Goal: Transaction & Acquisition: Purchase product/service

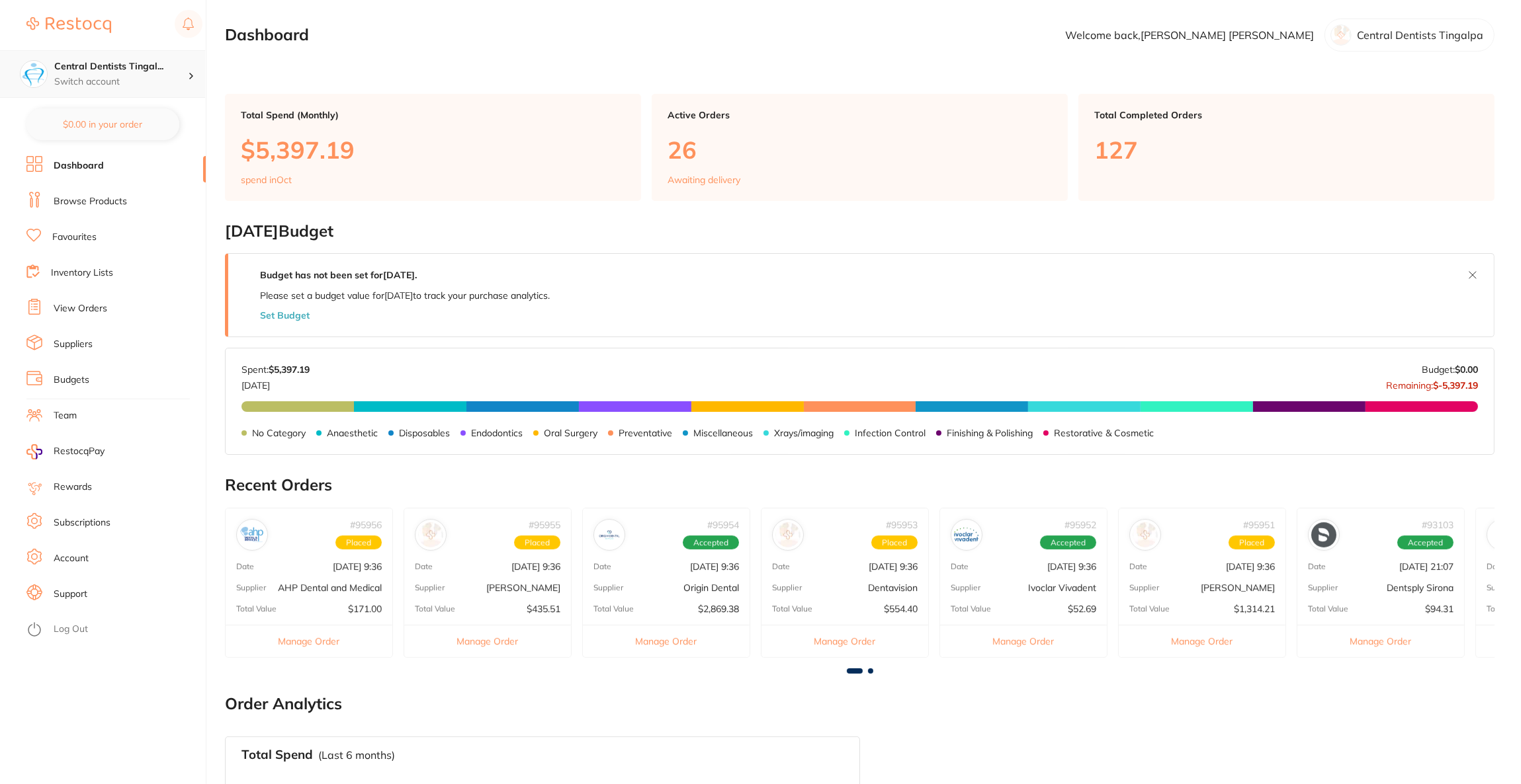
click at [190, 73] on icon at bounding box center [191, 76] width 4 height 7
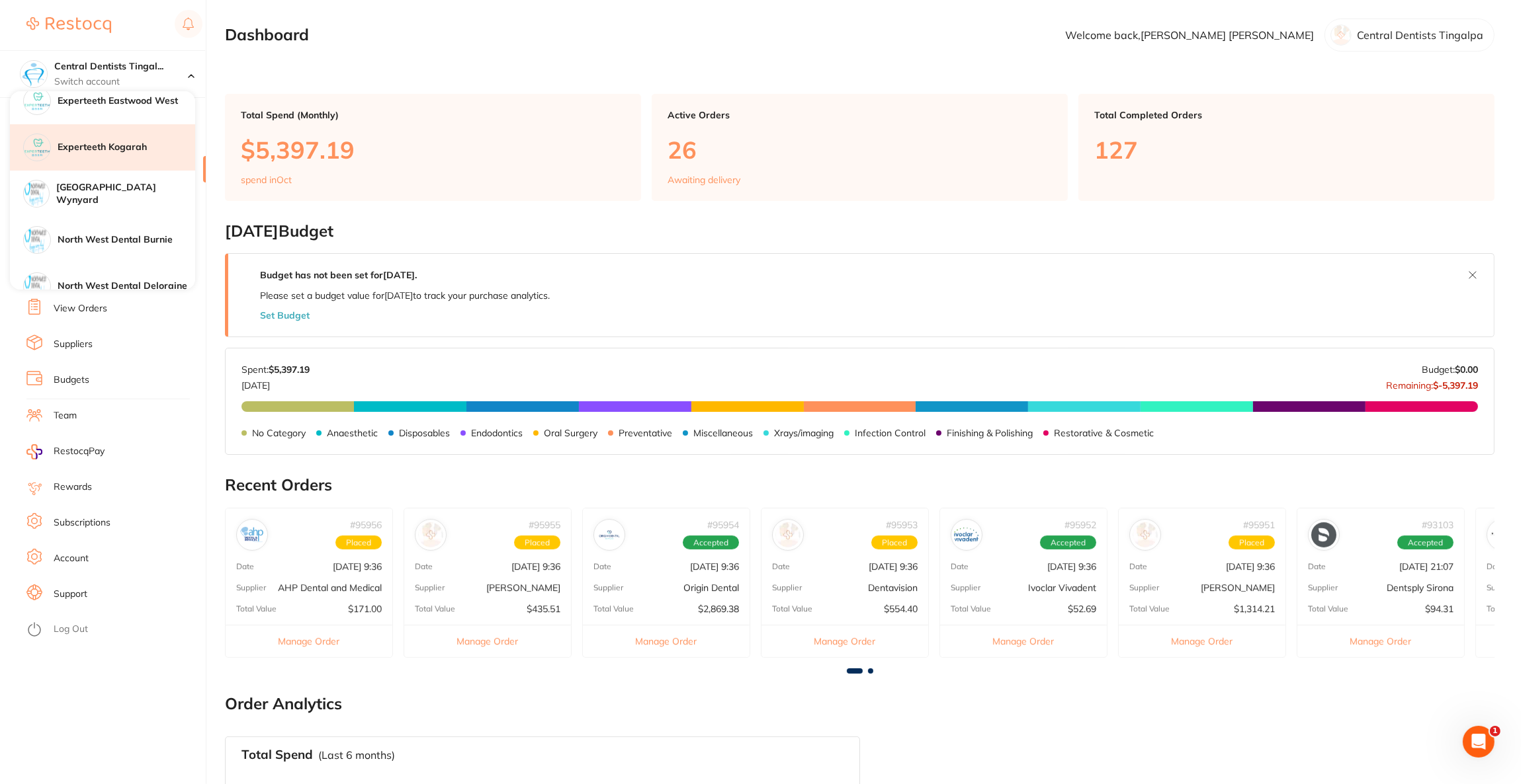
click at [113, 151] on h4 "Experteeth Kogarah" at bounding box center [126, 148] width 137 height 13
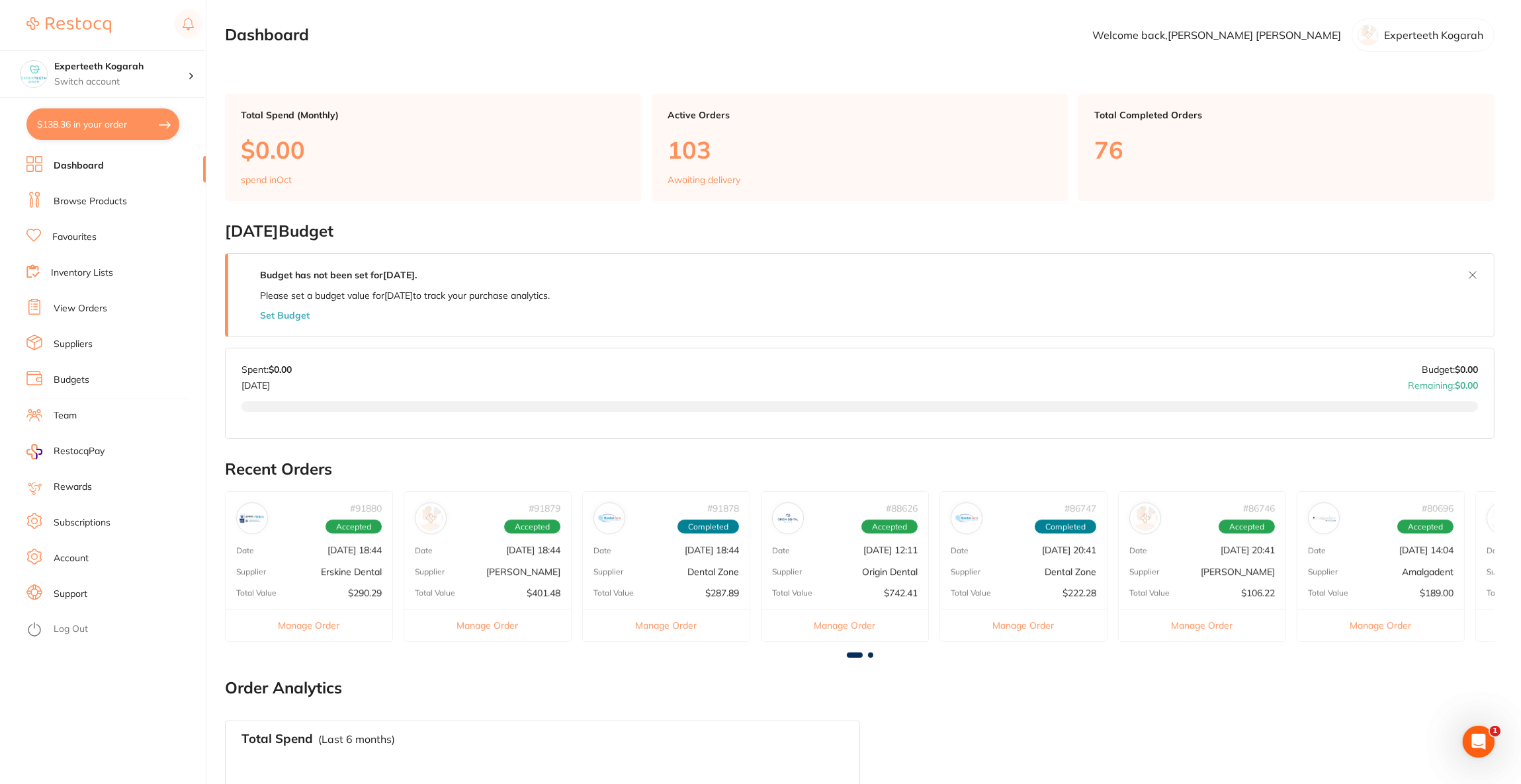
click at [113, 127] on button "$138.36 in your order" at bounding box center [102, 124] width 153 height 32
checkbox input "true"
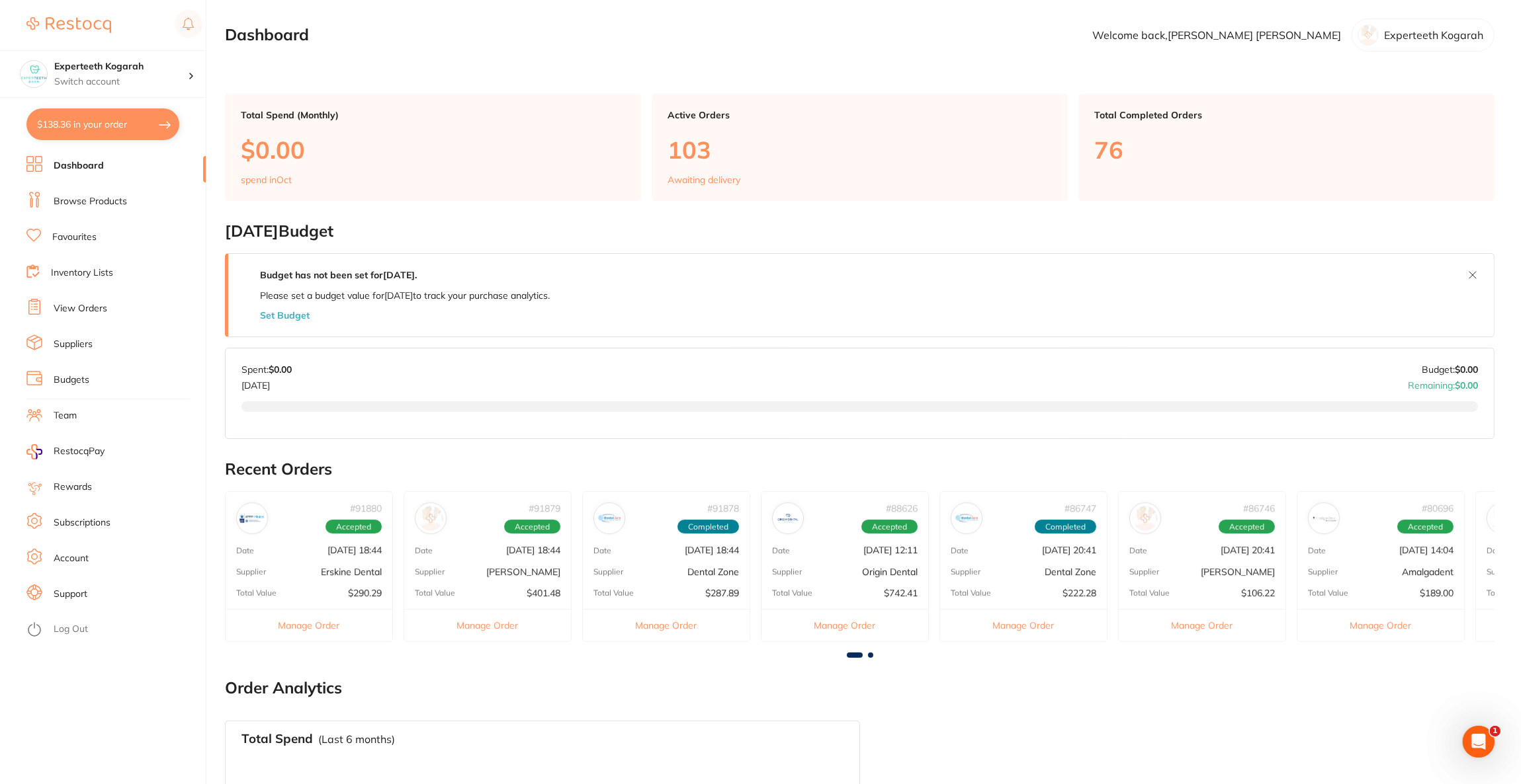
checkbox input "true"
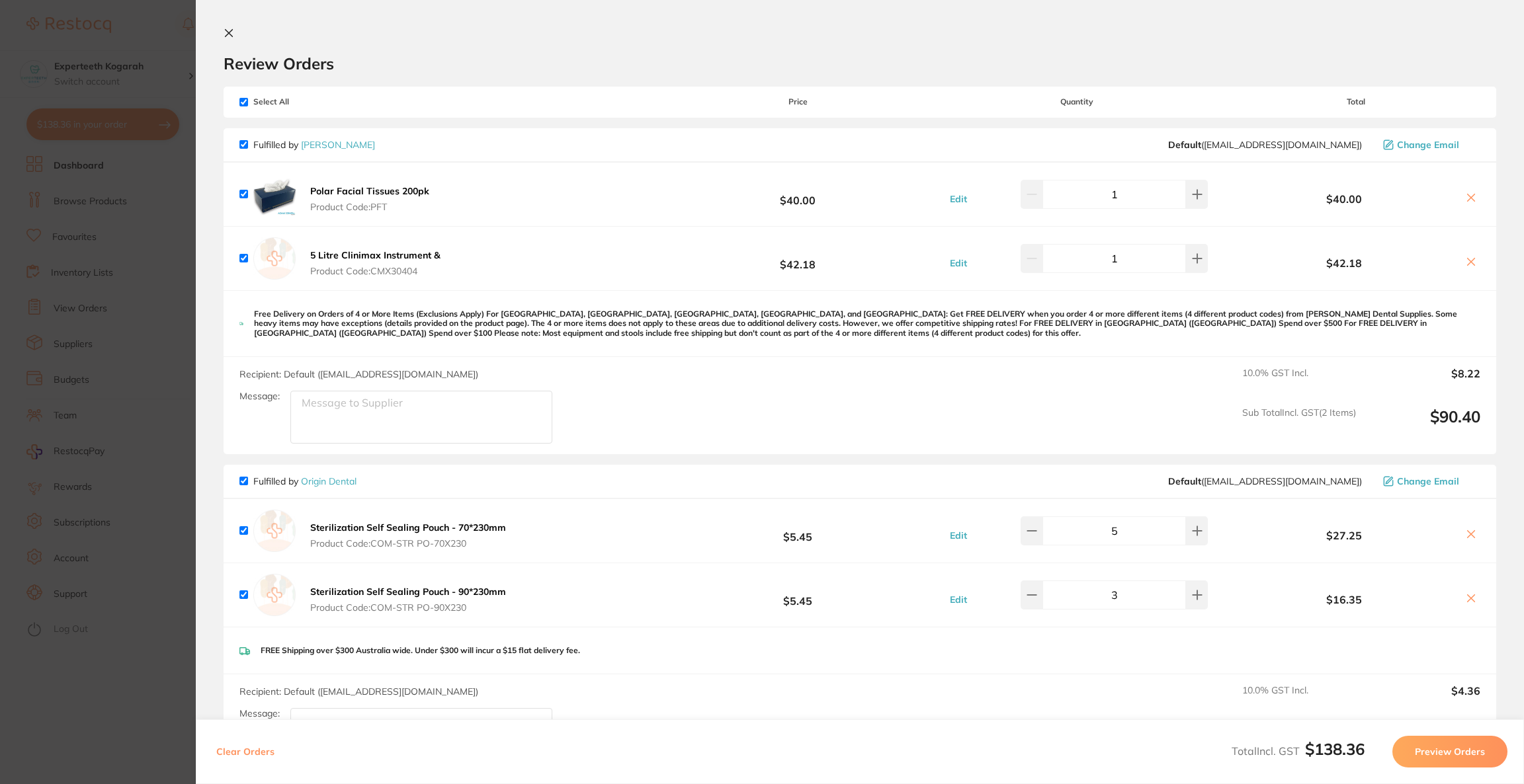
click at [113, 79] on section "Update RRP Set your pre negotiated price for this item. Item Agreed RRP (excl. …" at bounding box center [762, 392] width 1524 height 784
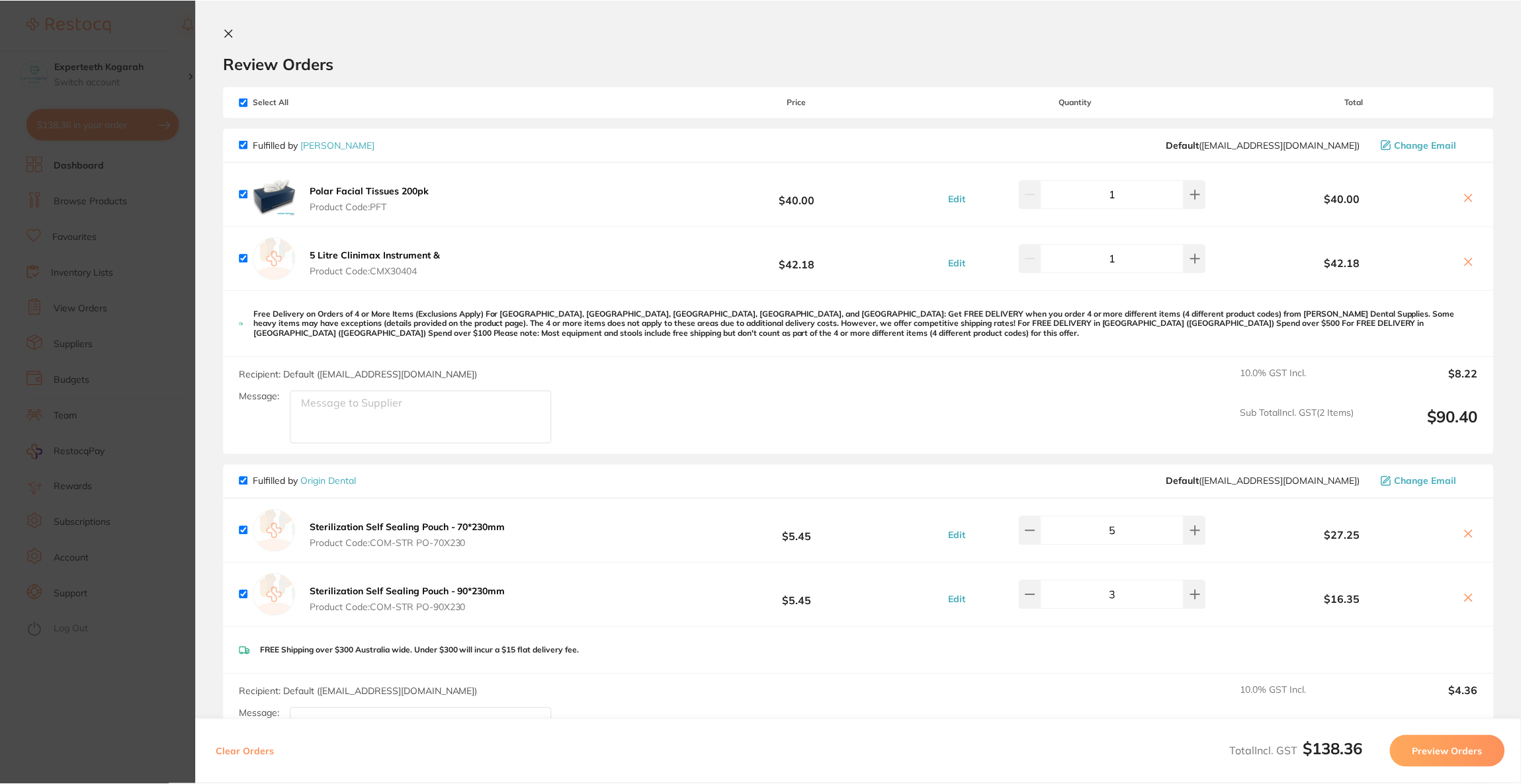
scroll to position [1, 0]
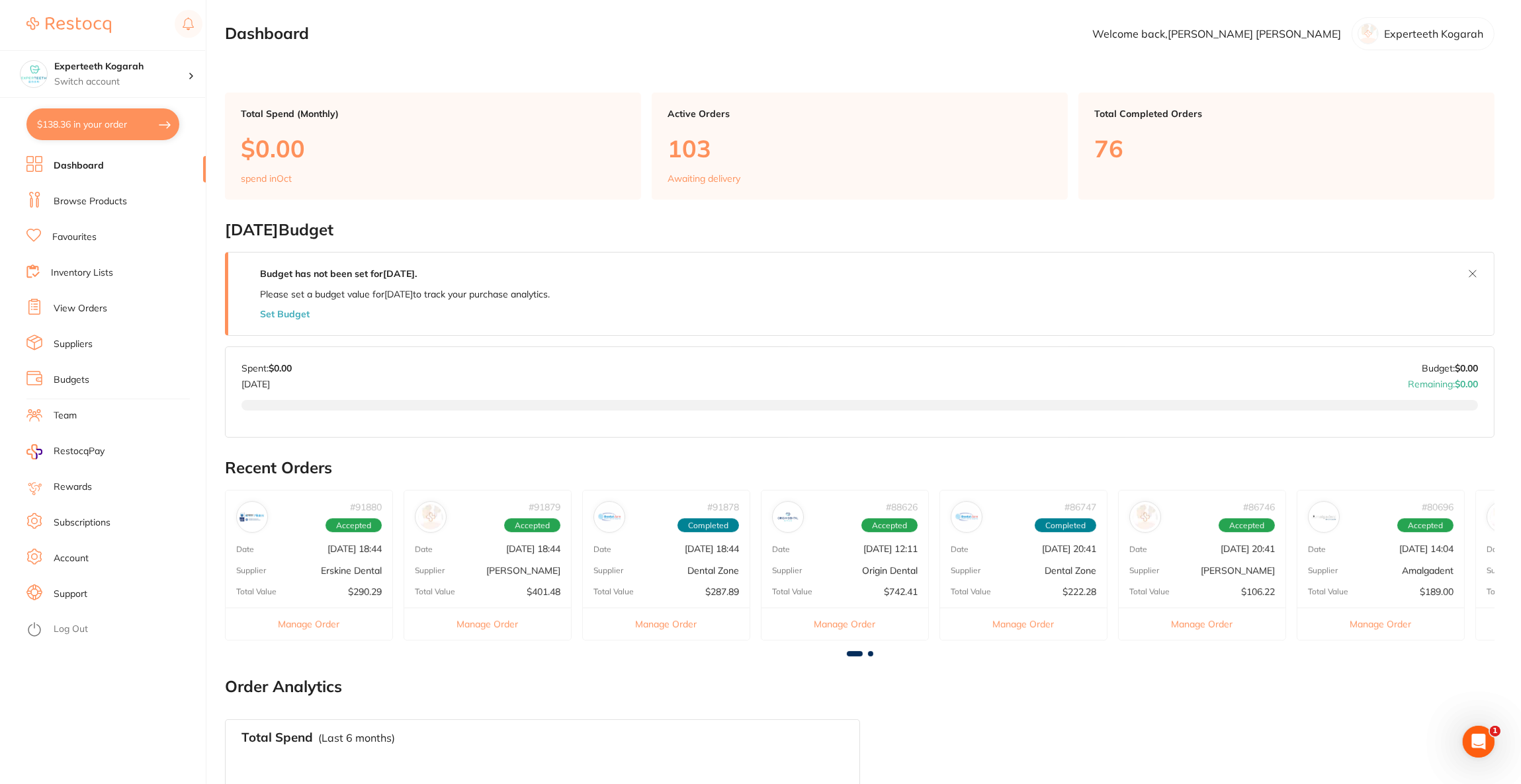
click at [93, 197] on link "Browse Products" at bounding box center [90, 202] width 73 height 13
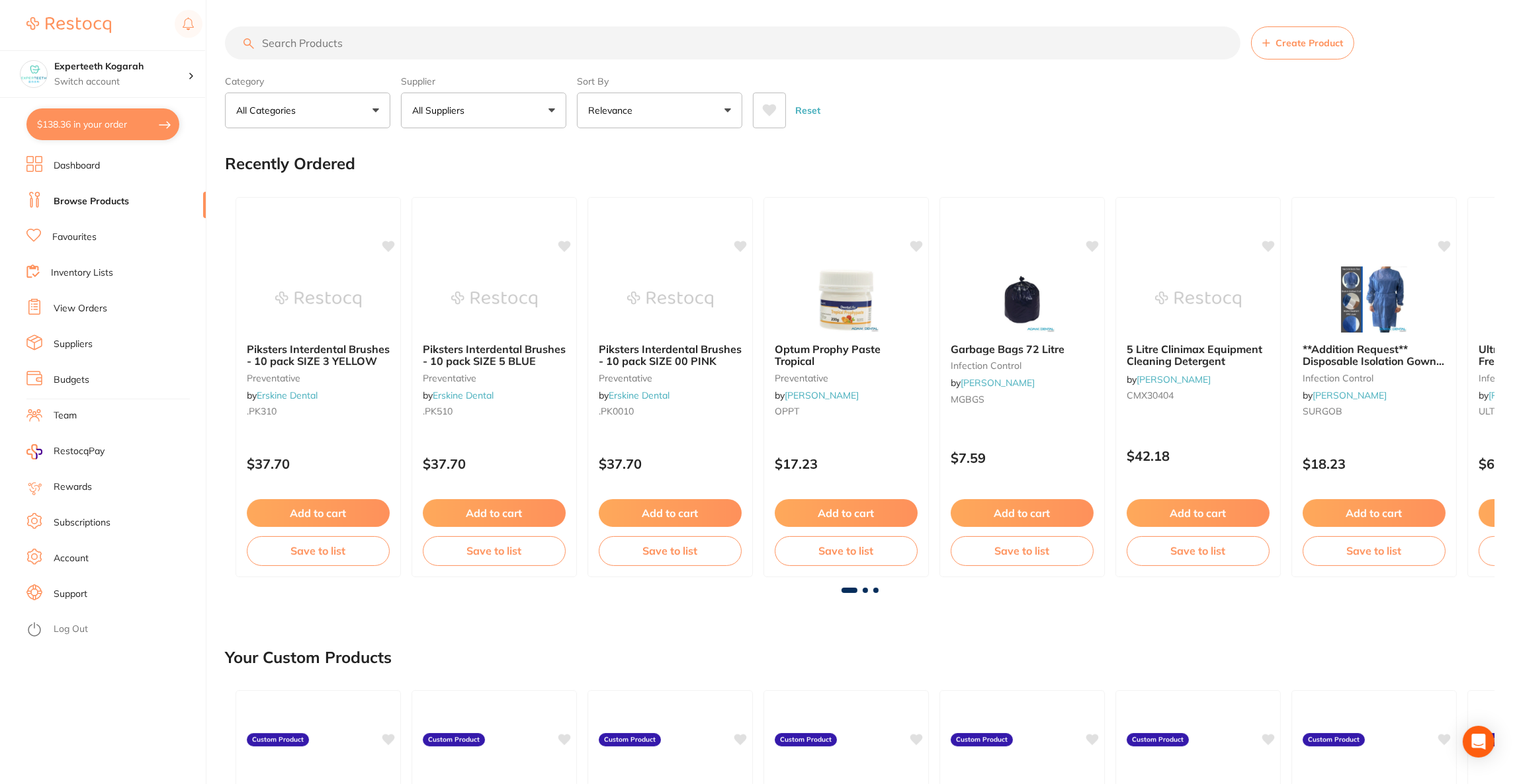
click at [329, 45] on input "search" at bounding box center [733, 42] width 1016 height 33
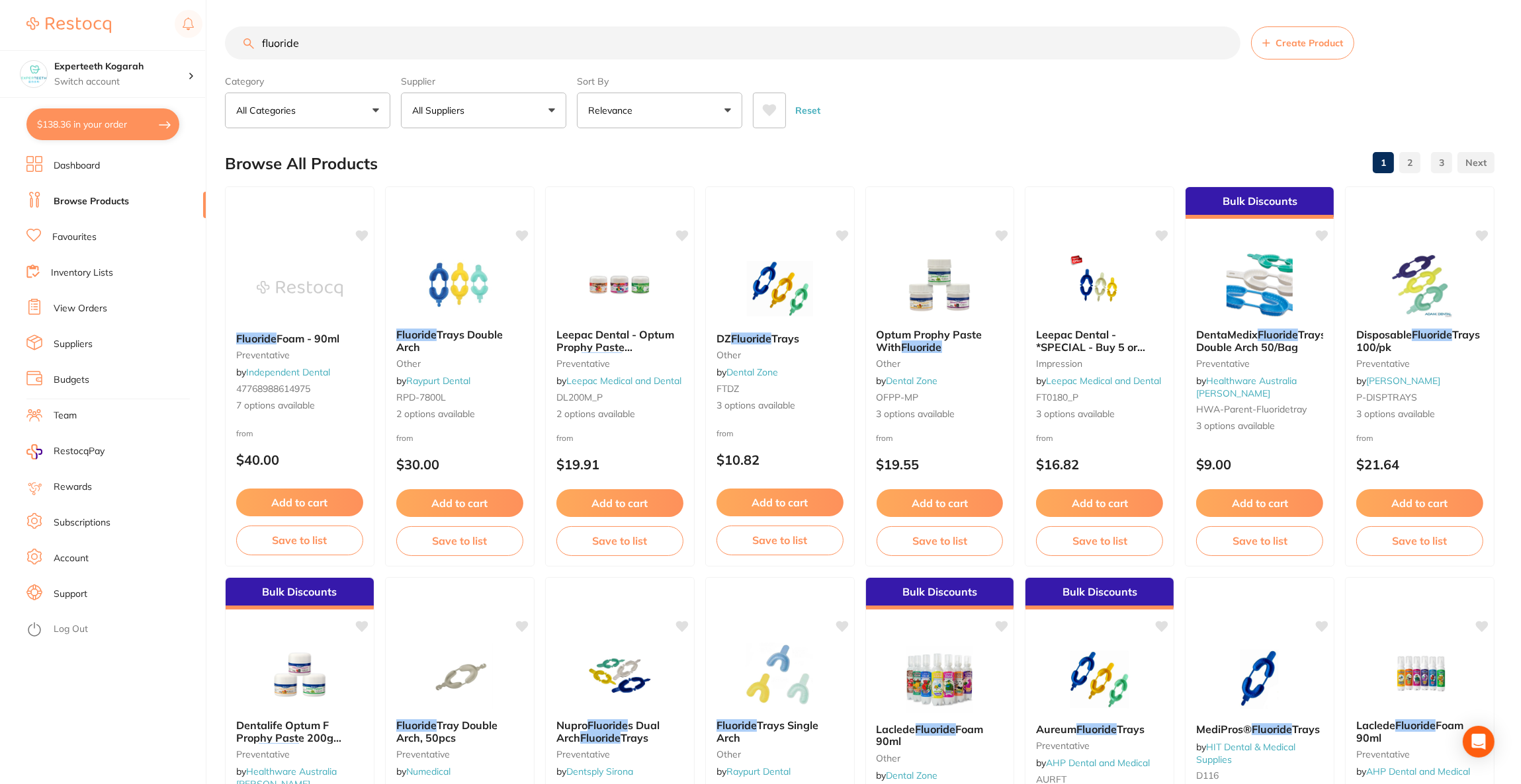
click at [438, 104] on p "All Suppliers" at bounding box center [441, 110] width 57 height 13
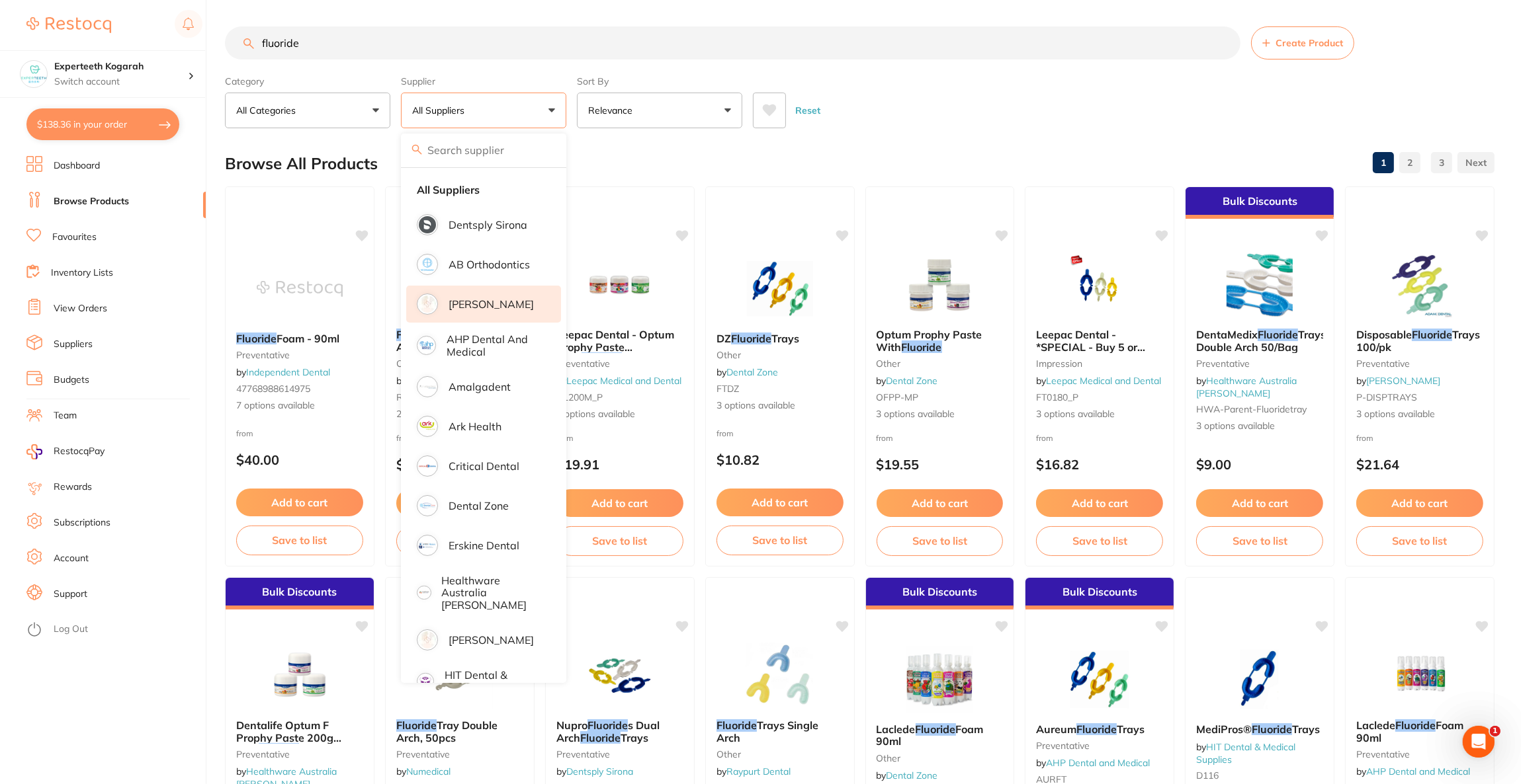
click at [480, 305] on p "[PERSON_NAME]" at bounding box center [491, 304] width 86 height 12
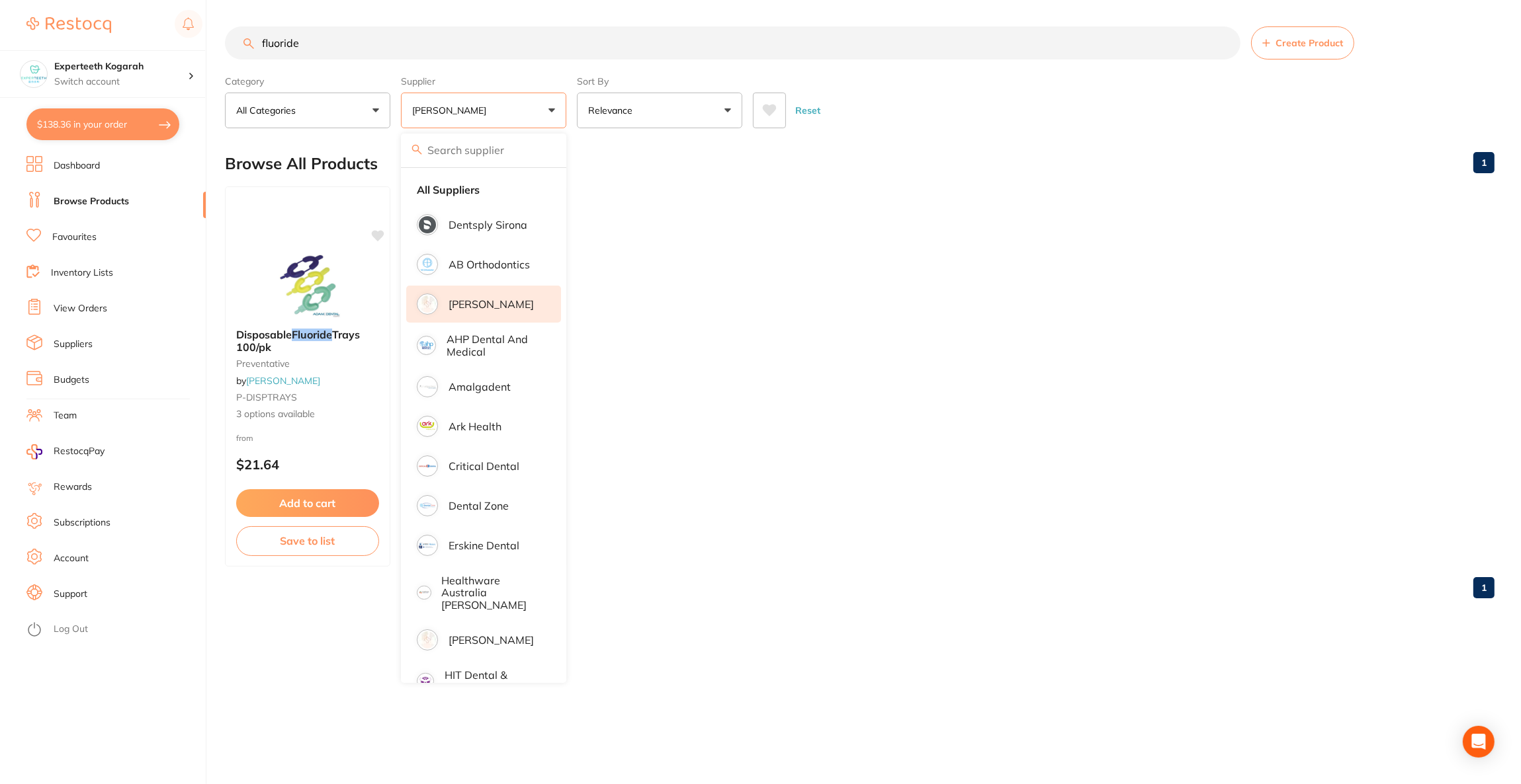
click at [1043, 161] on div "Browse All Products 1" at bounding box center [860, 164] width 1270 height 44
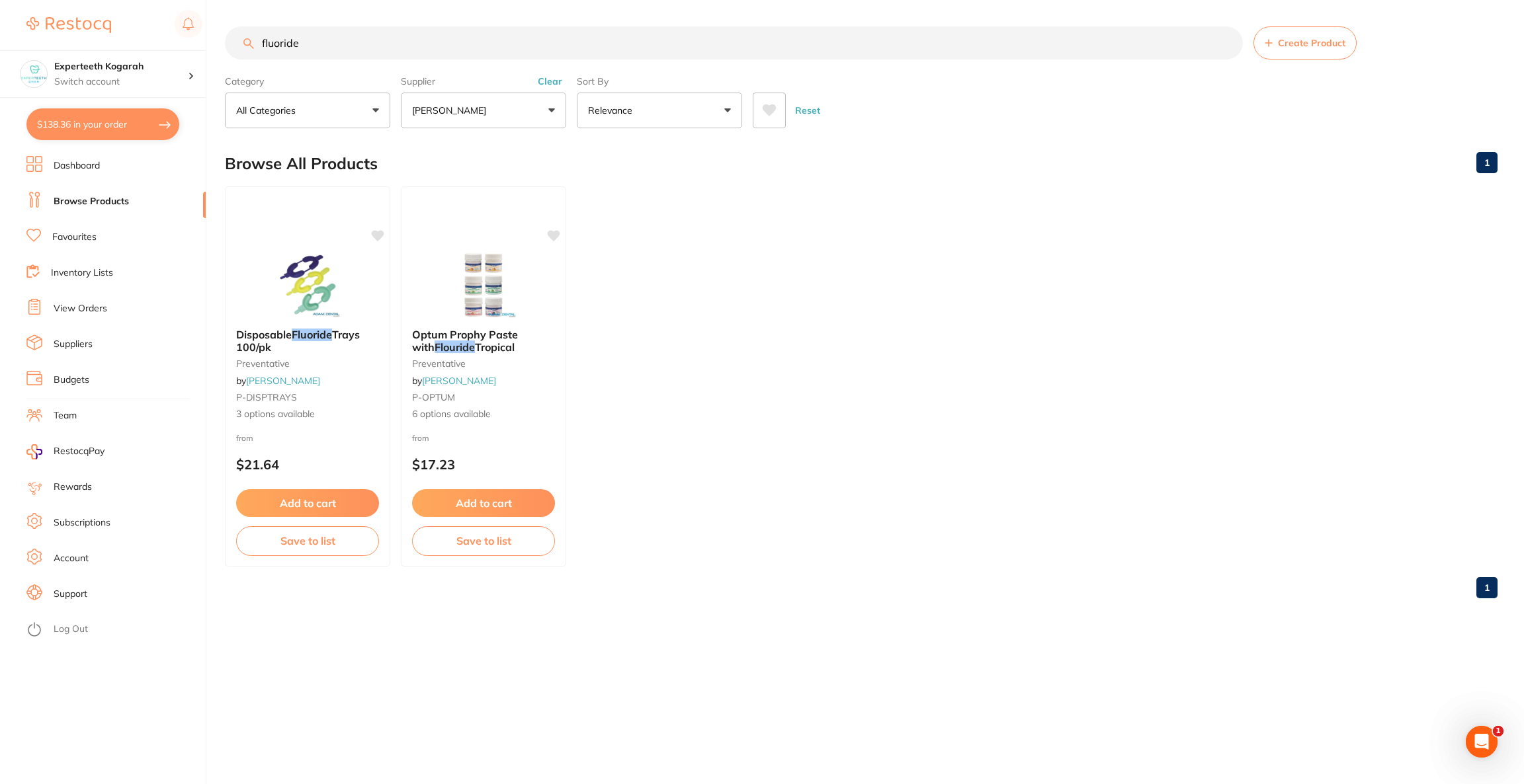
click at [348, 34] on input "fluoride" at bounding box center [734, 42] width 1018 height 33
type input "f"
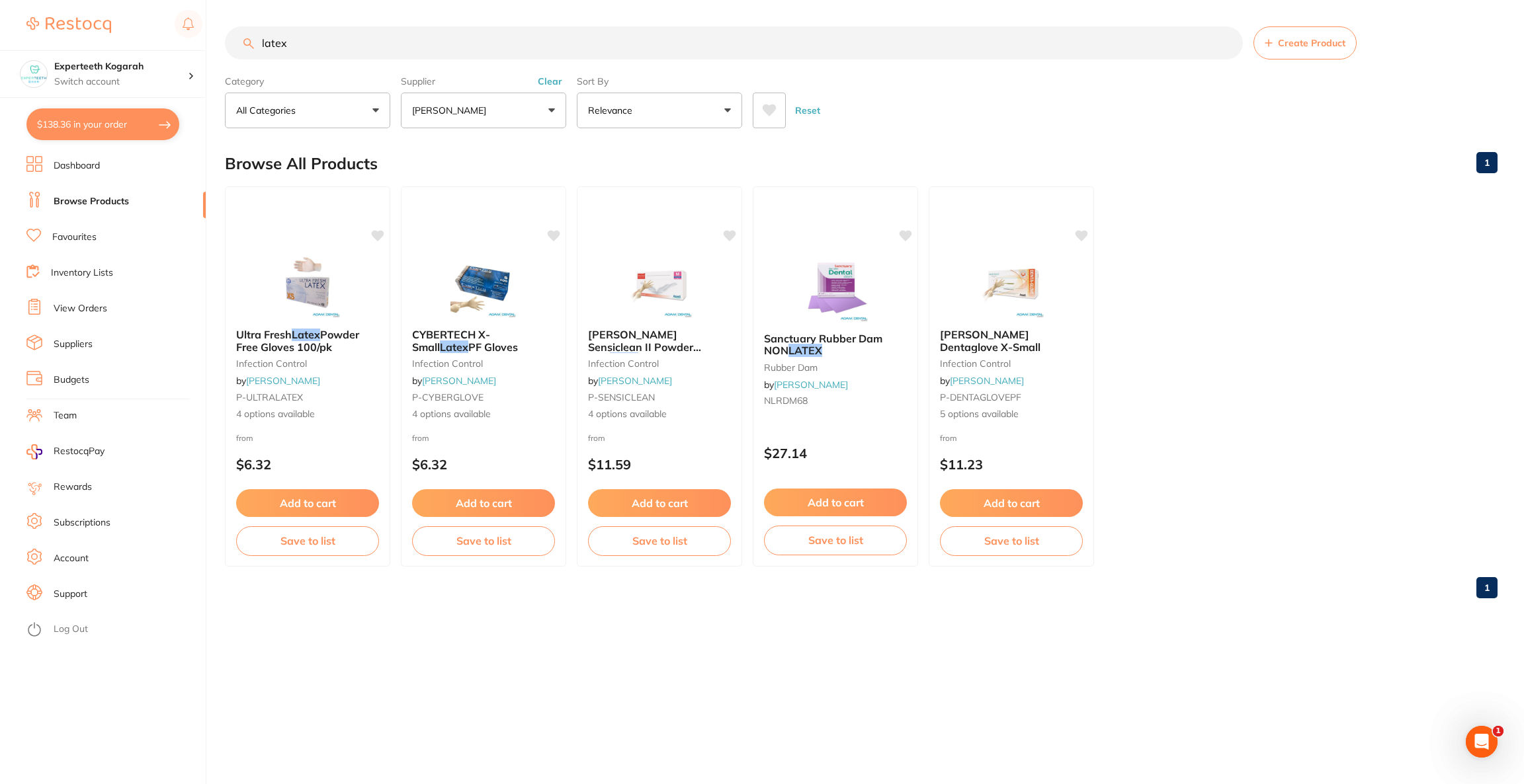
drag, startPoint x: 344, startPoint y: 38, endPoint x: 253, endPoint y: 38, distance: 91.0
click at [253, 38] on div "latex Create Product" at bounding box center [861, 42] width 1273 height 33
drag, startPoint x: 317, startPoint y: 54, endPoint x: 247, endPoint y: 54, distance: 70.0
click at [247, 54] on input "latex" at bounding box center [734, 42] width 1018 height 33
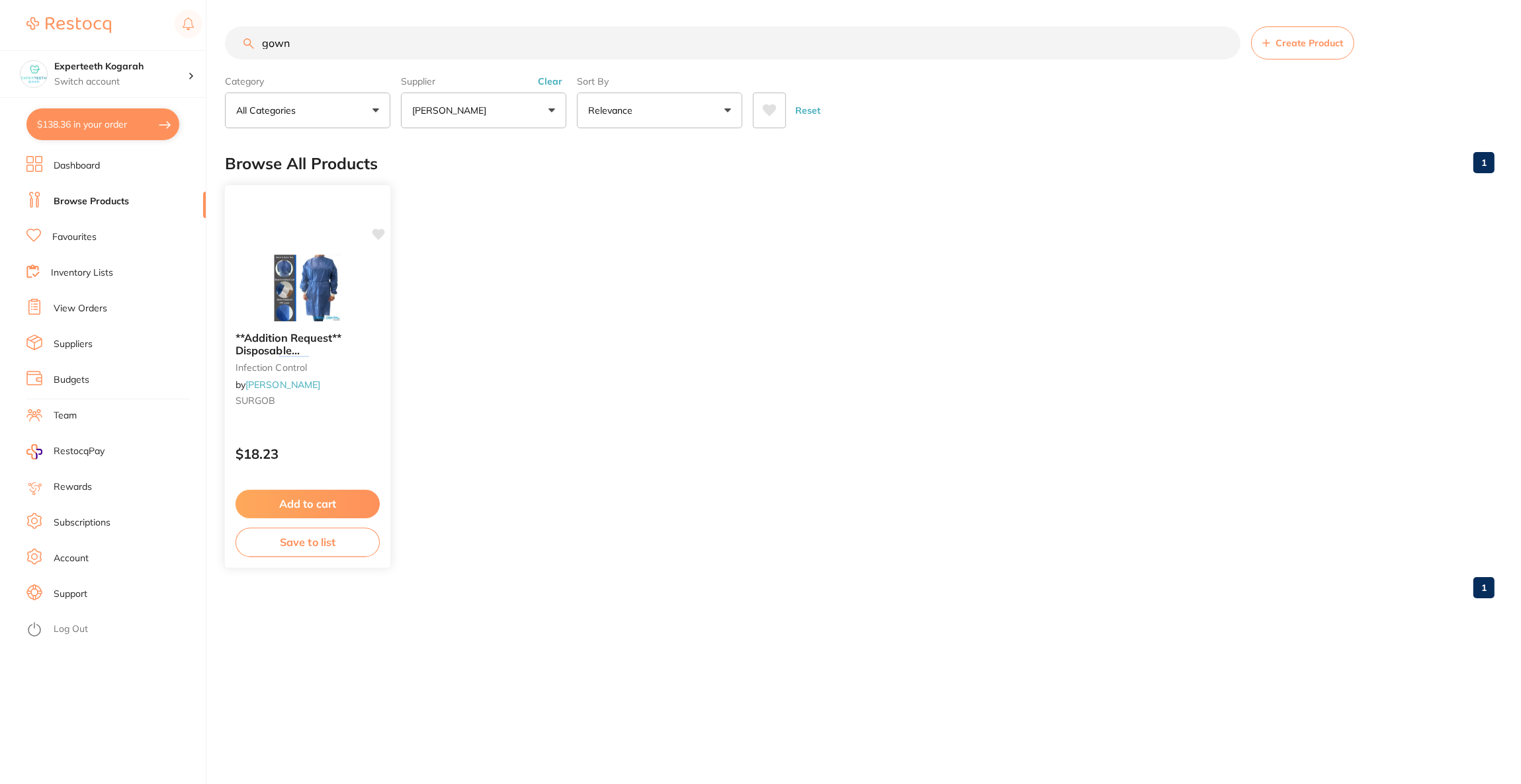
type input "gown"
click at [335, 312] on img at bounding box center [307, 288] width 87 height 67
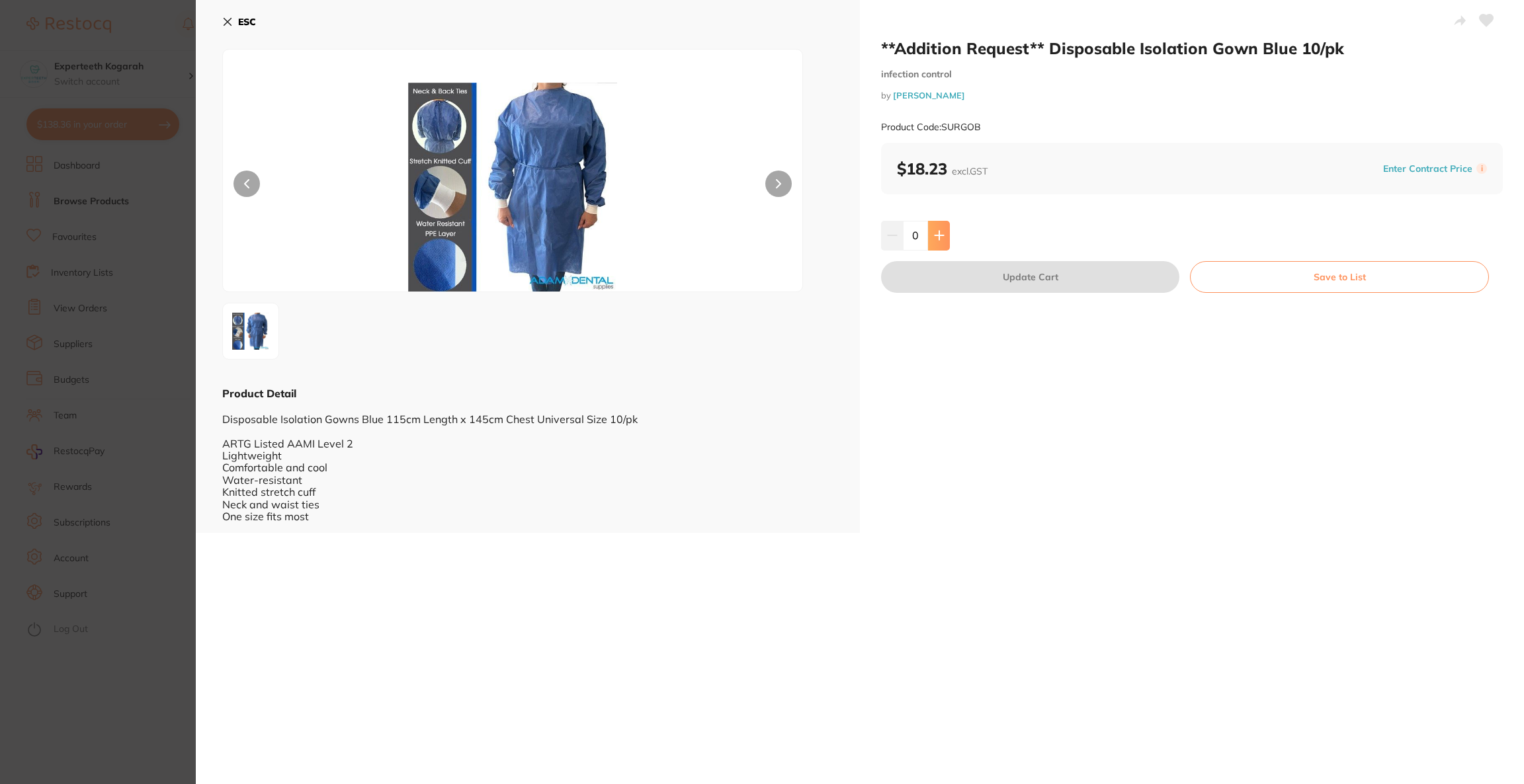
click at [939, 235] on icon at bounding box center [939, 236] width 9 height 9
type input "3"
click at [955, 292] on button "Update Cart" at bounding box center [1030, 277] width 298 height 32
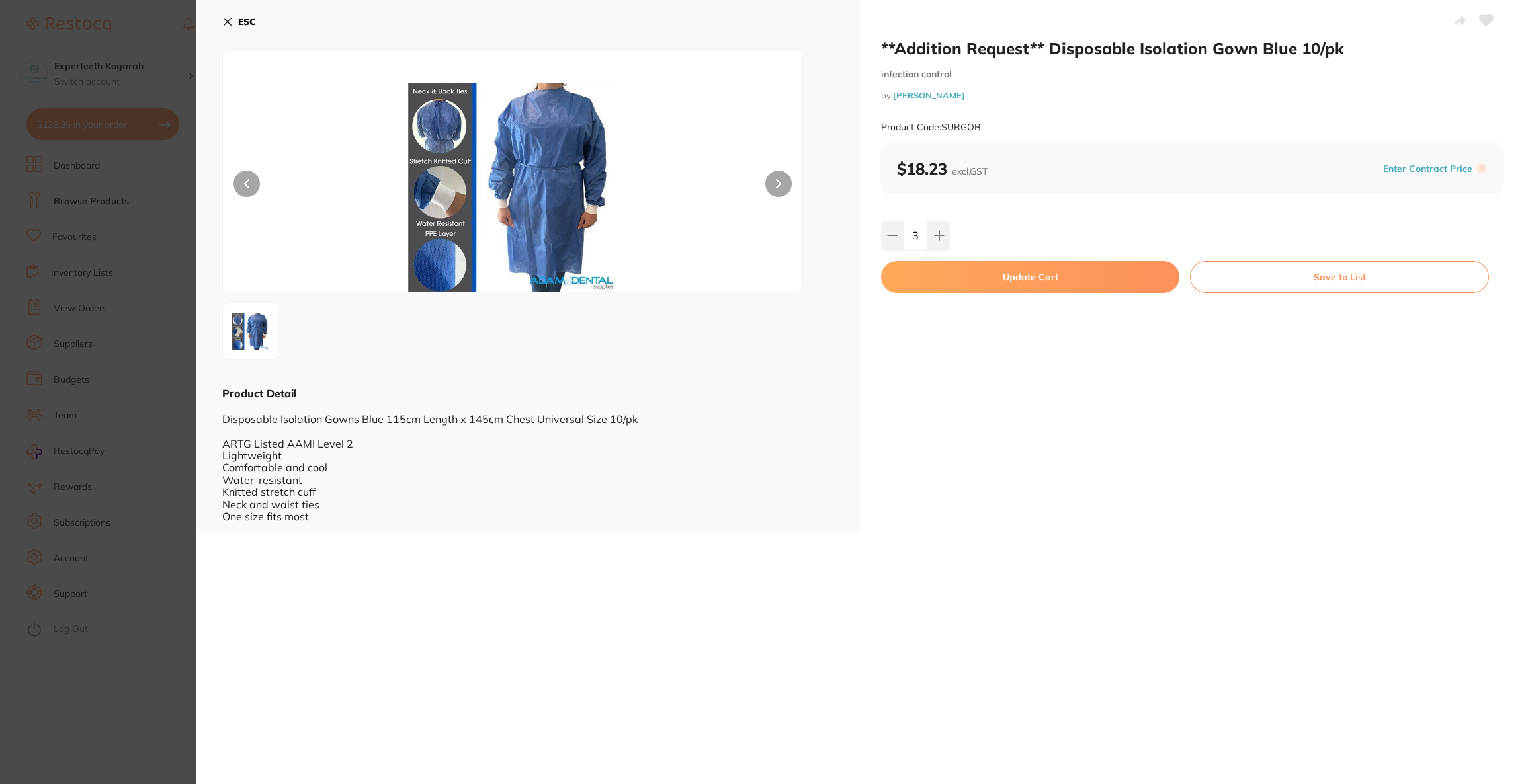
checkbox input "false"
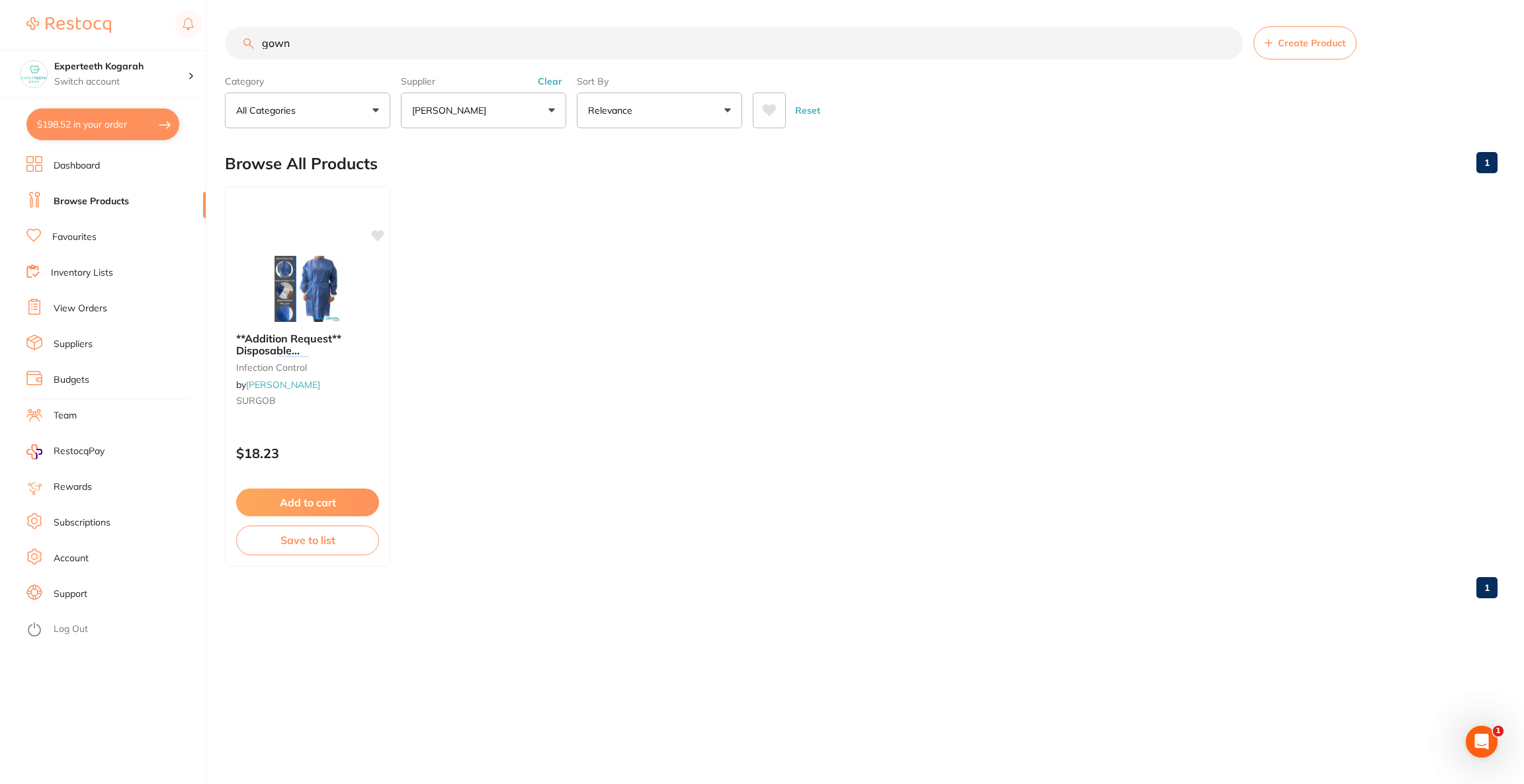
drag, startPoint x: 321, startPoint y: 51, endPoint x: 252, endPoint y: 50, distance: 69.0
click at [252, 50] on input "gown" at bounding box center [734, 42] width 1018 height 33
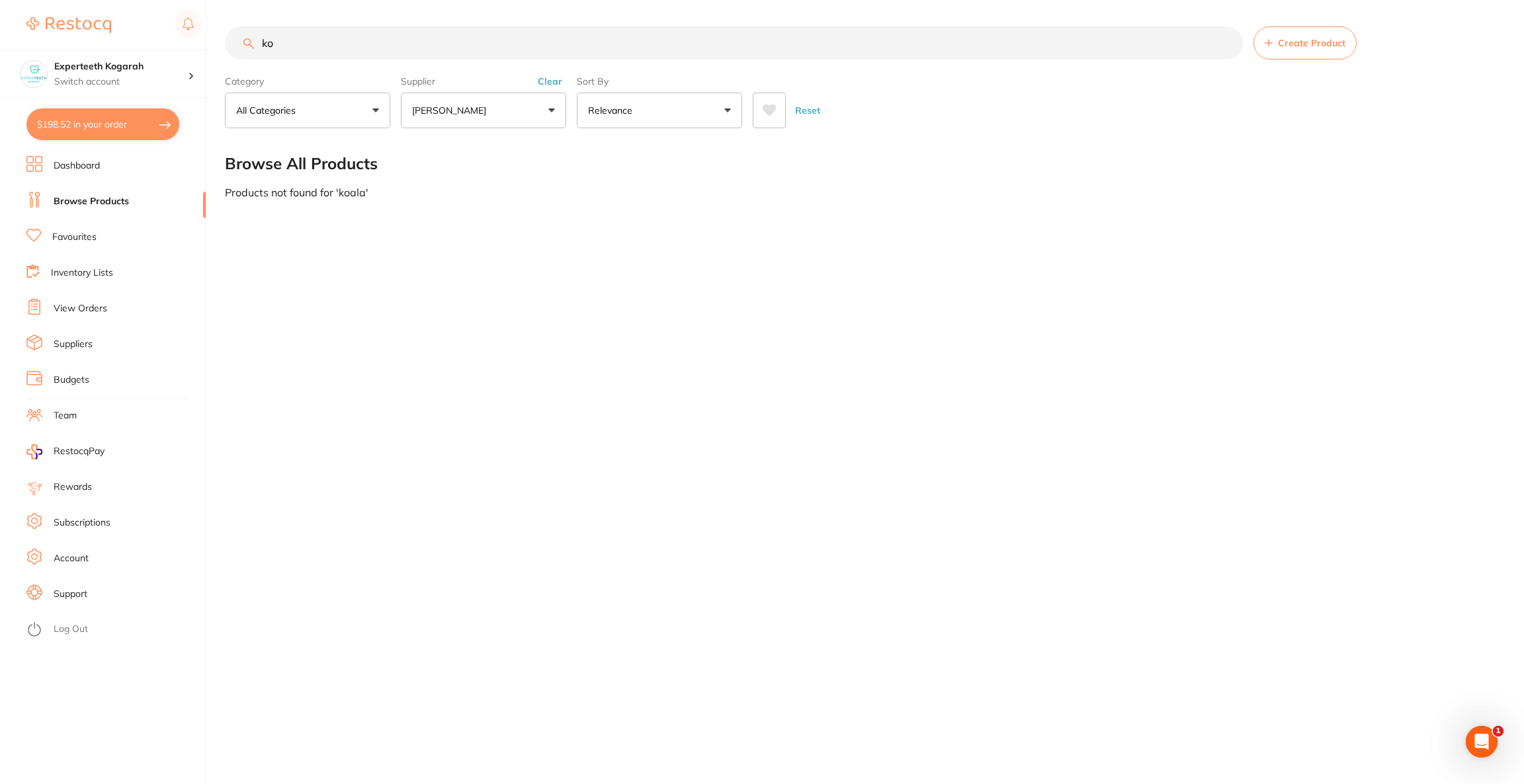
type input "k"
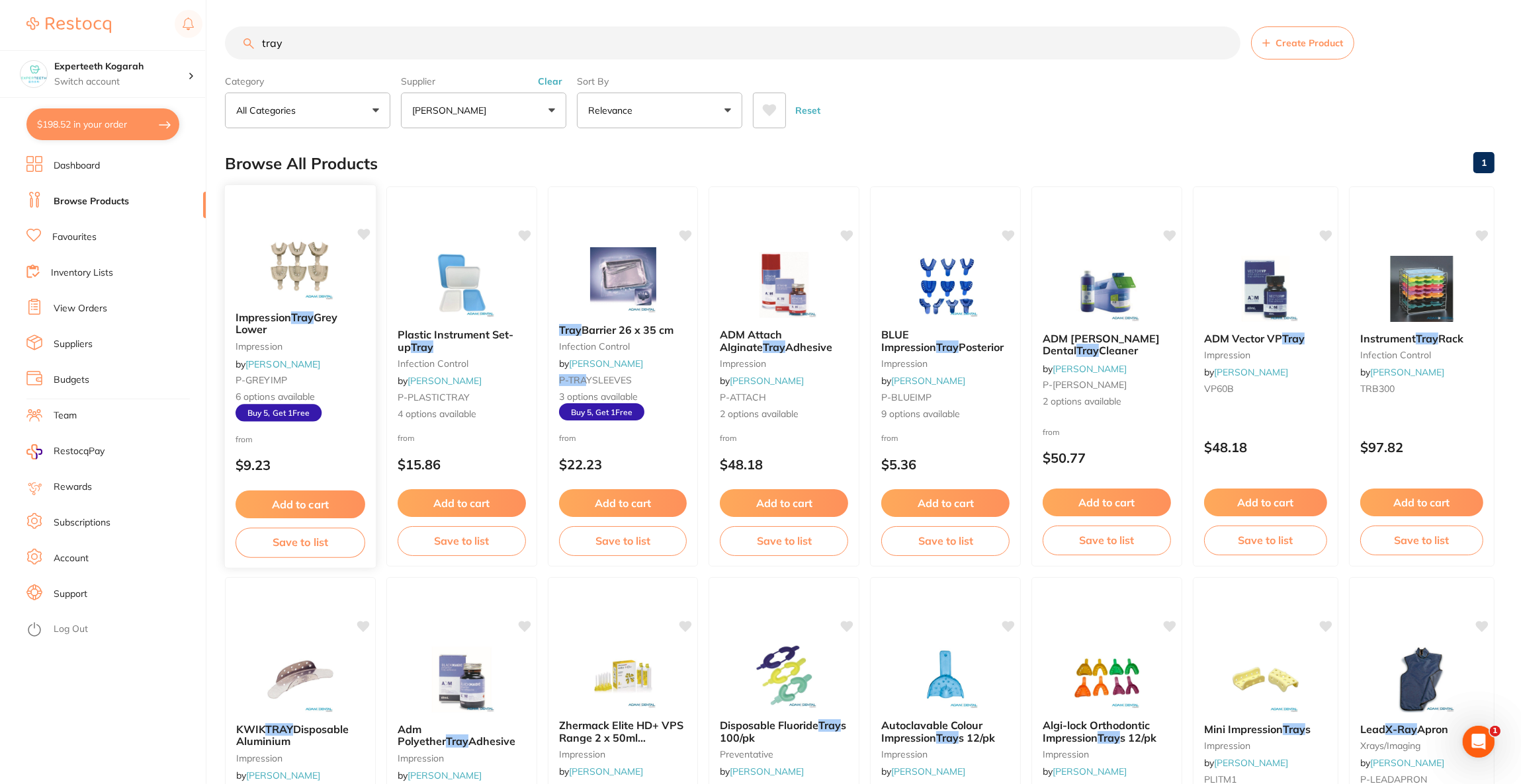
type input "tray"
click at [310, 243] on img at bounding box center [300, 267] width 87 height 67
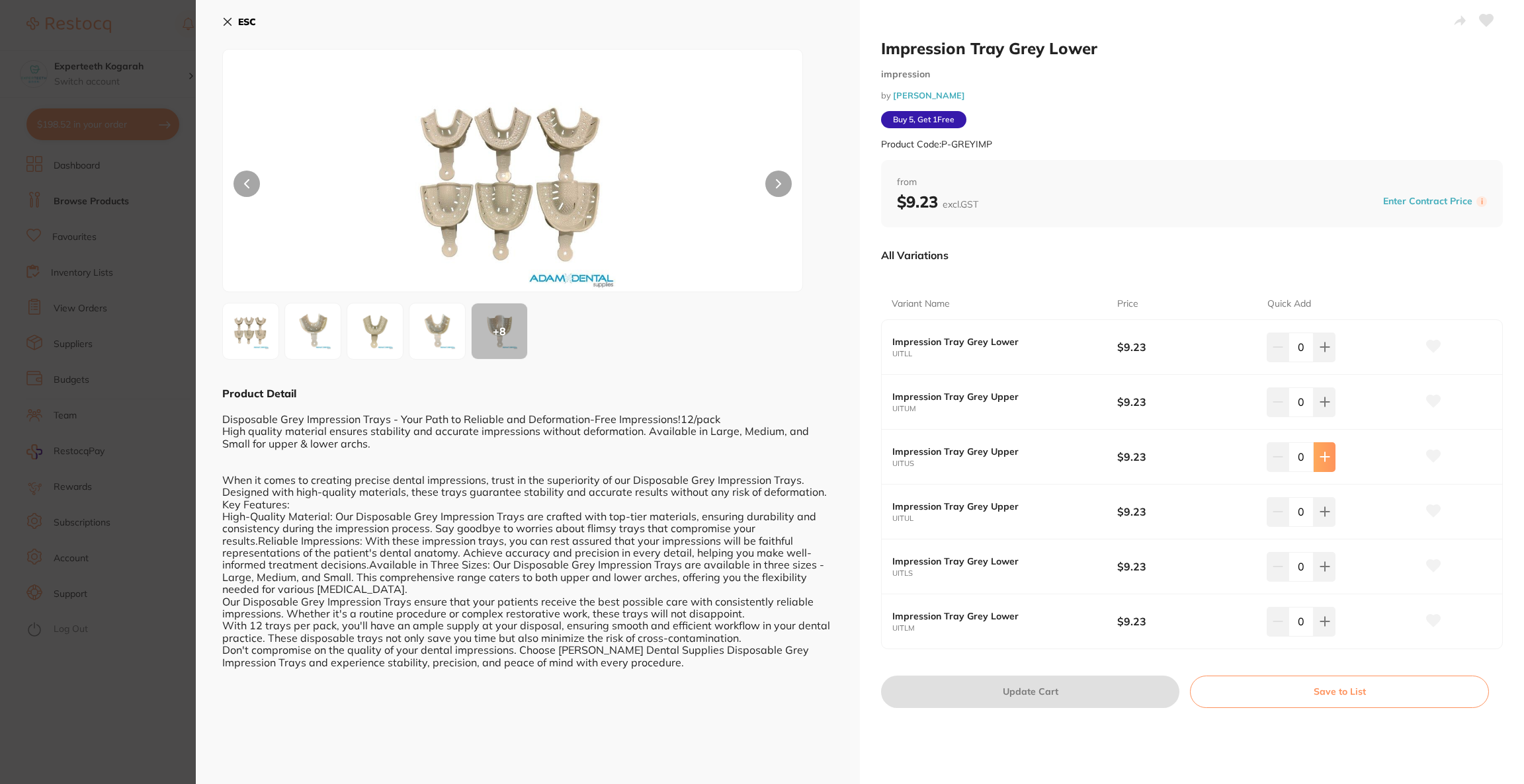
click at [1319, 459] on icon at bounding box center [1325, 457] width 11 height 11
type input "1"
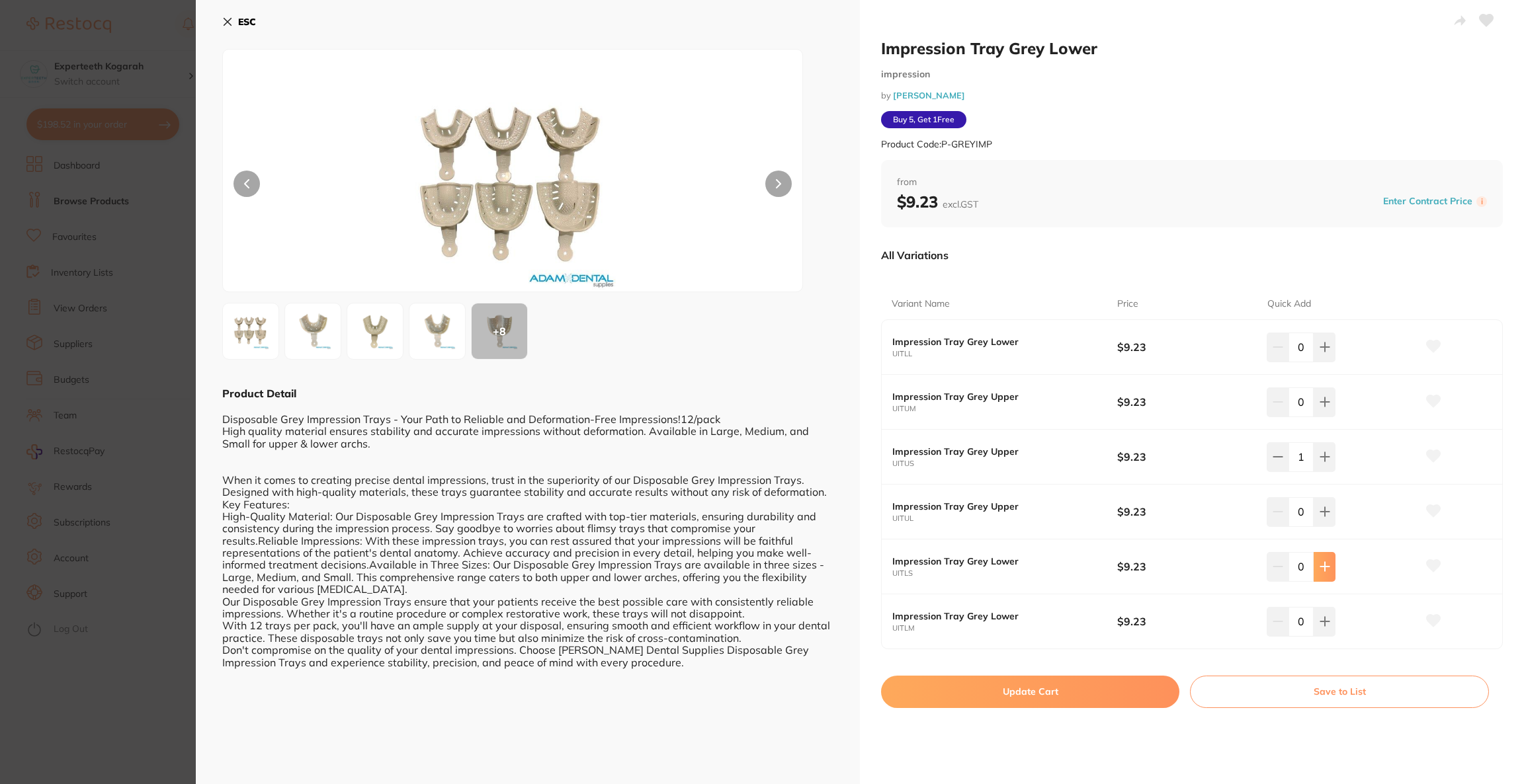
click at [1327, 574] on button at bounding box center [1325, 566] width 22 height 29
type input "1"
click at [1322, 624] on icon at bounding box center [1324, 622] width 9 height 9
type input "2"
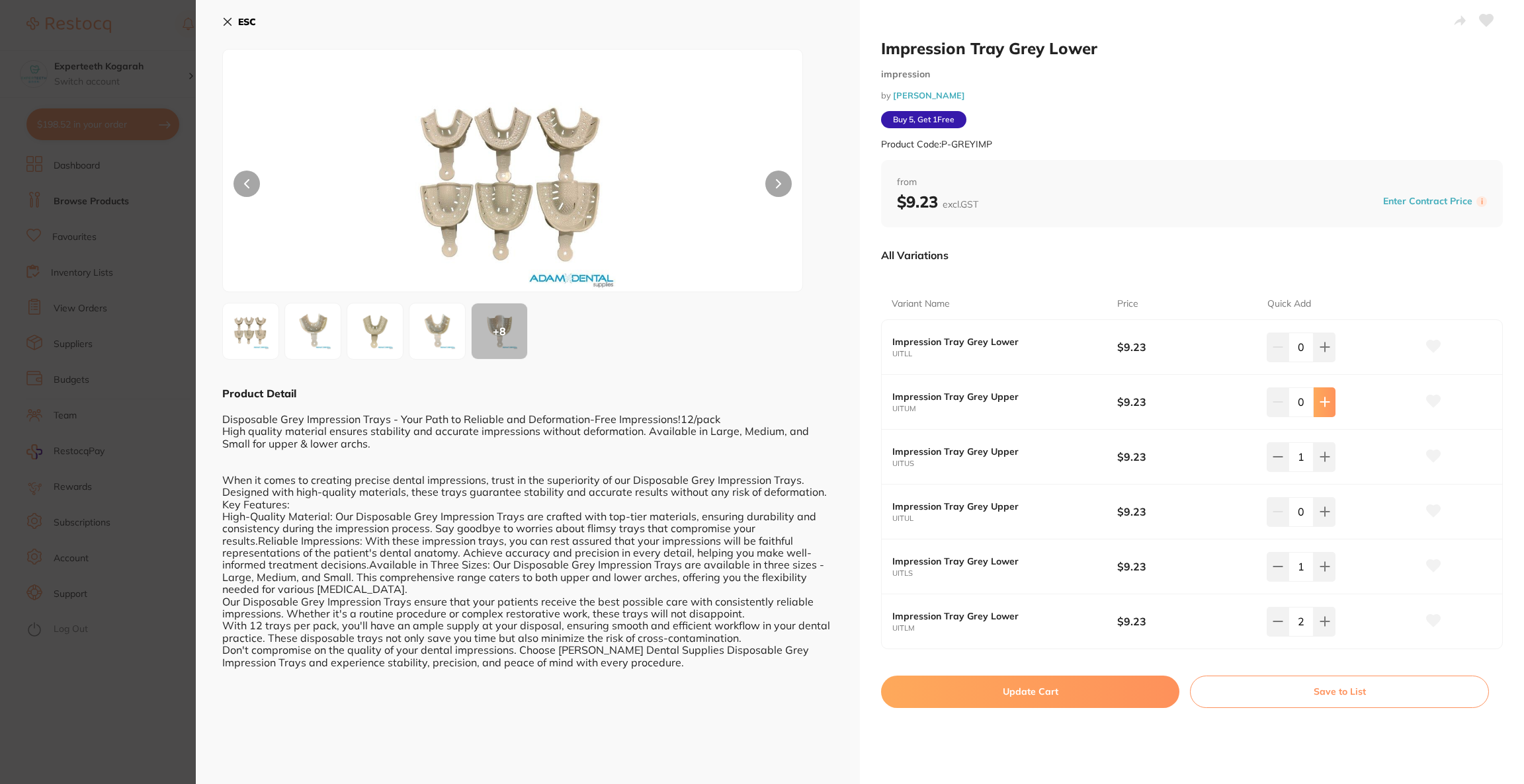
click at [1325, 403] on icon at bounding box center [1324, 402] width 9 height 9
type input "1"
click at [1112, 692] on button "Update Cart" at bounding box center [1030, 691] width 298 height 32
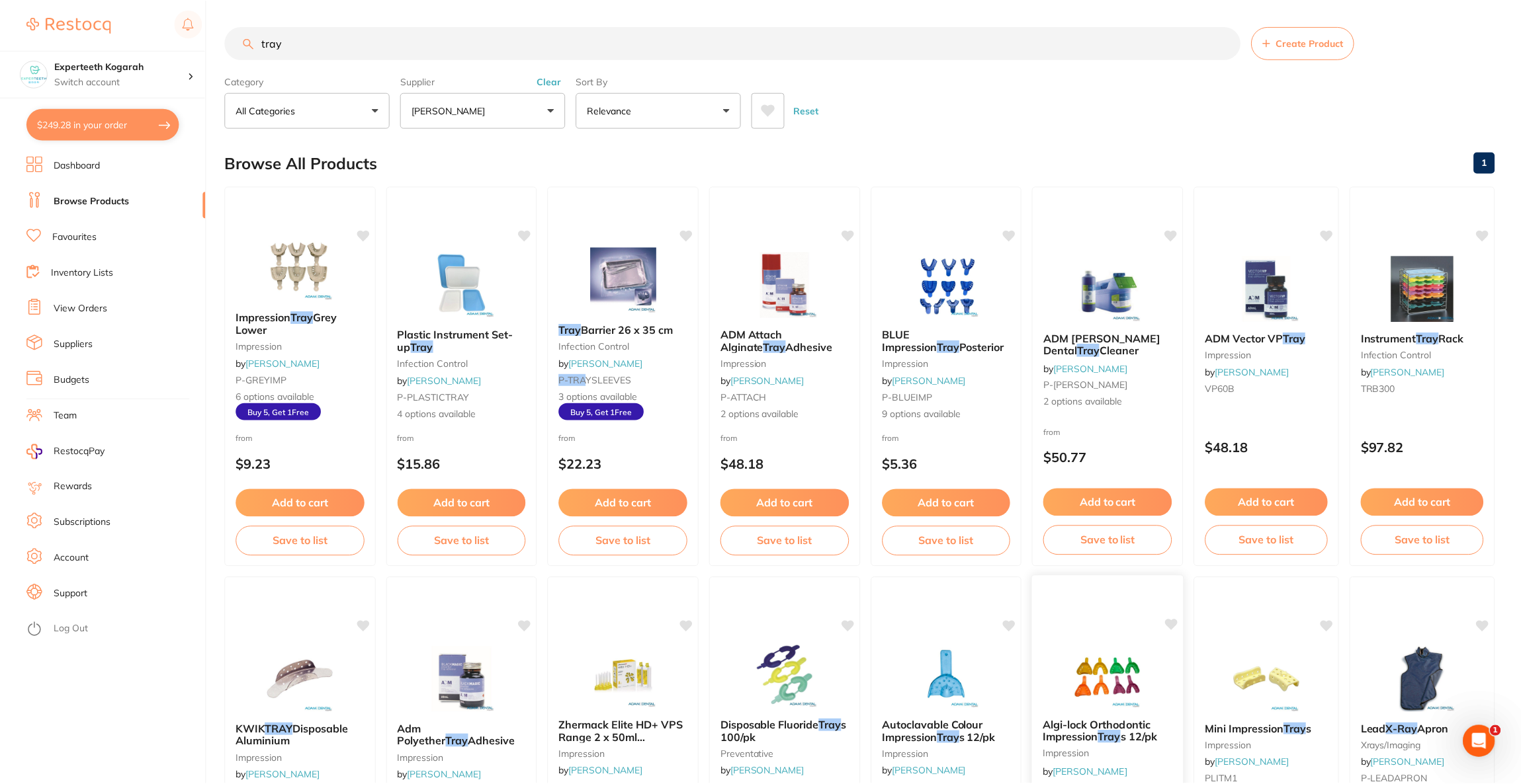
scroll to position [1, 0]
click at [74, 121] on button "$249.28 in your order" at bounding box center [102, 124] width 153 height 32
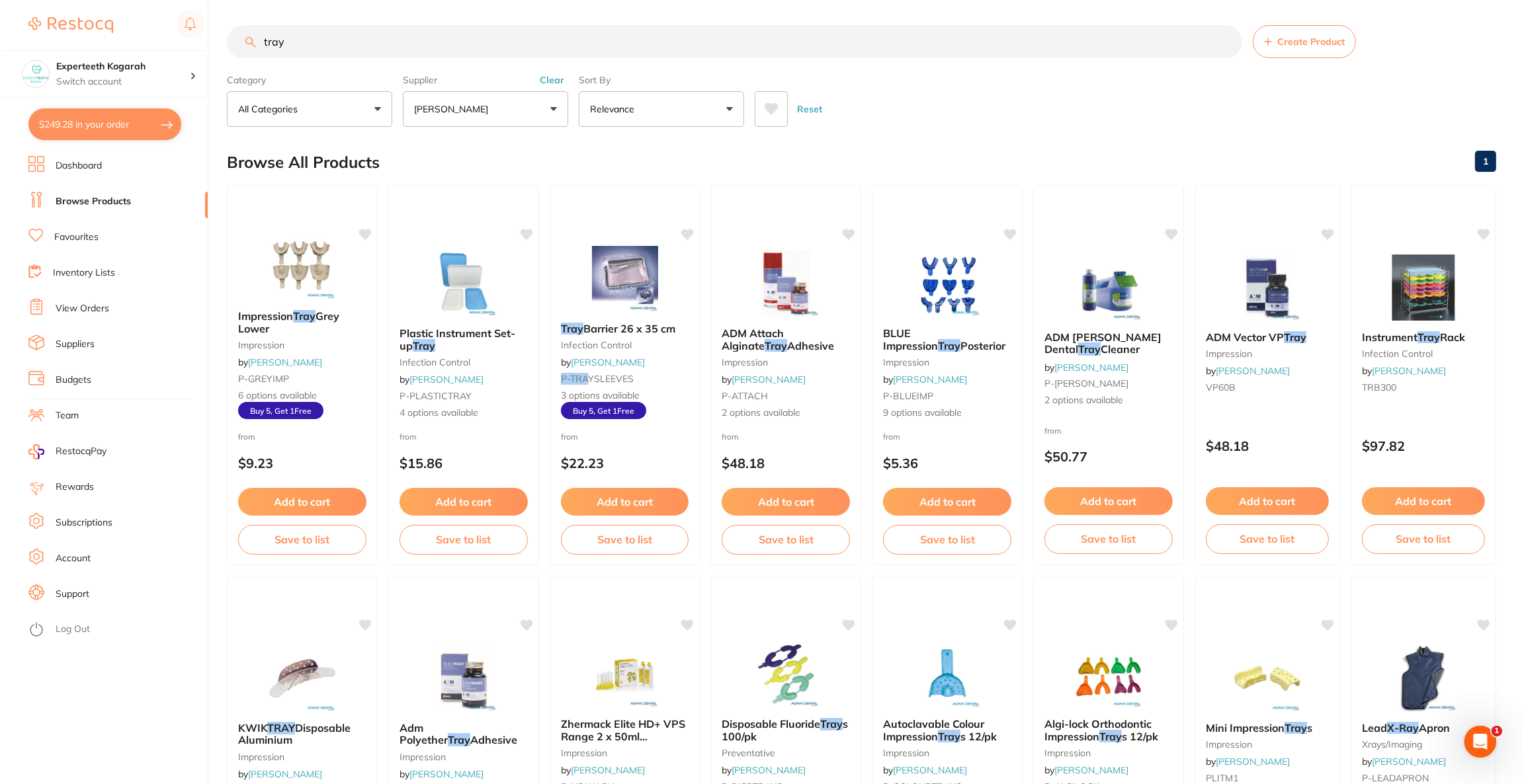
scroll to position [0, 0]
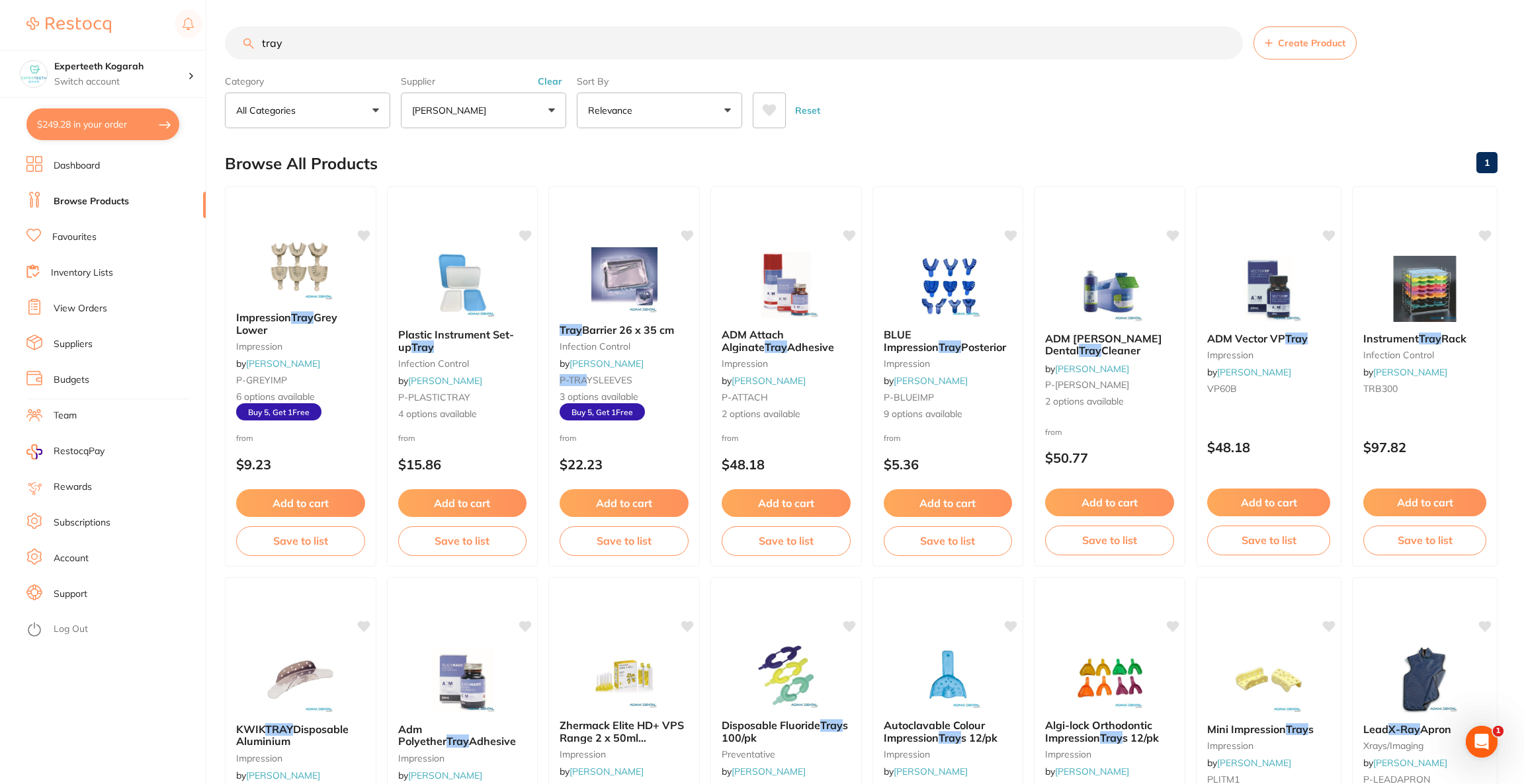
checkbox input "true"
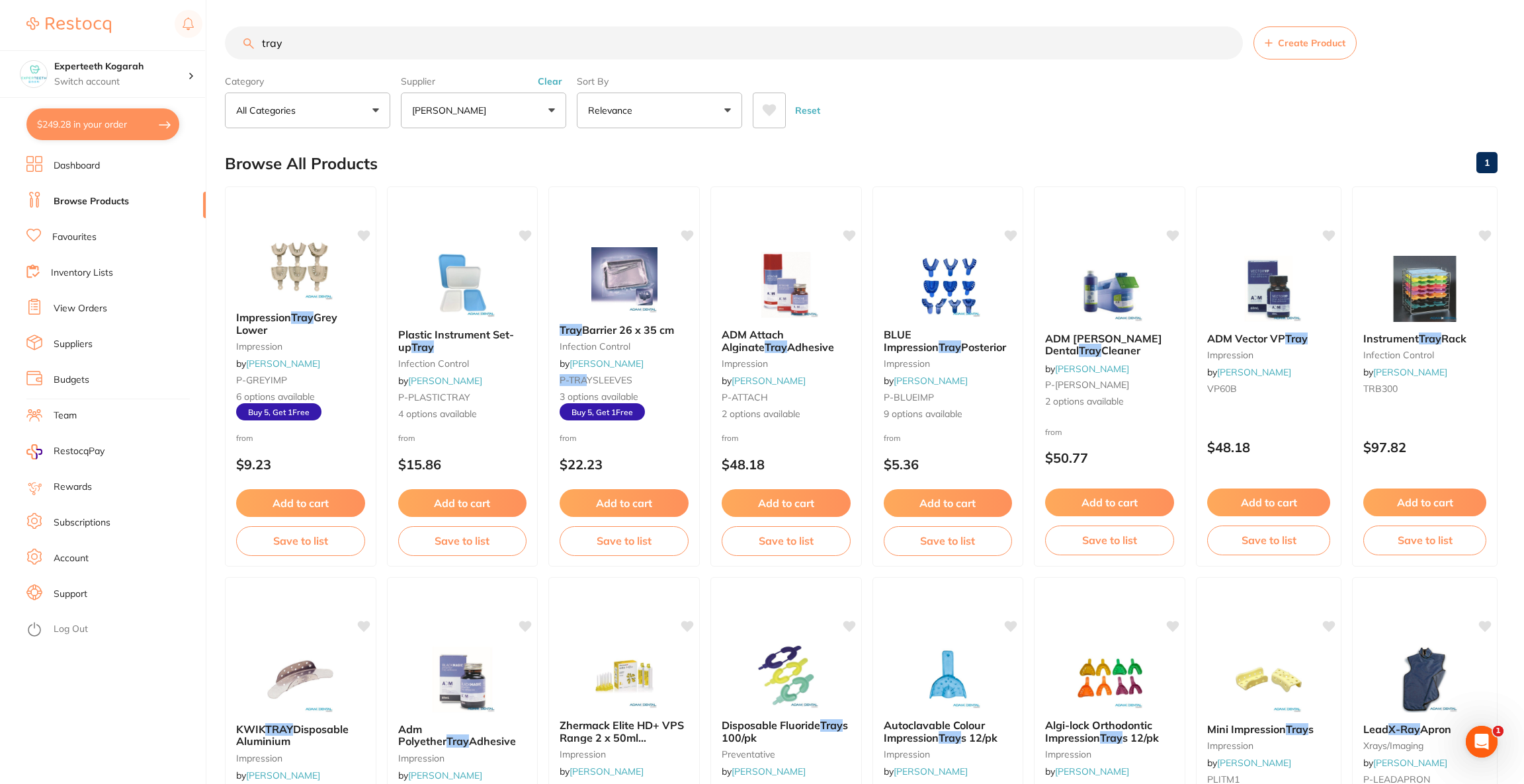
checkbox input "true"
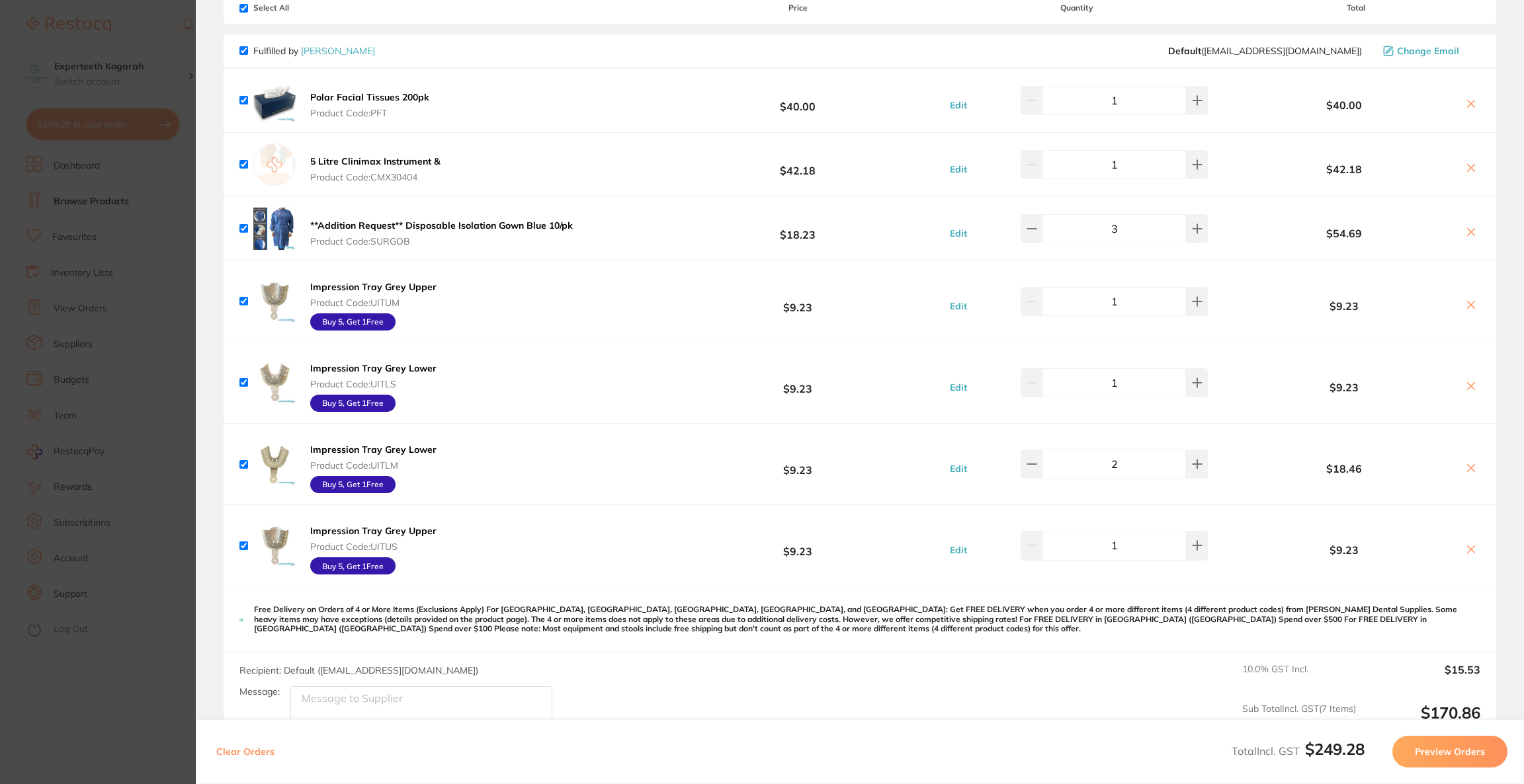
scroll to position [297, 0]
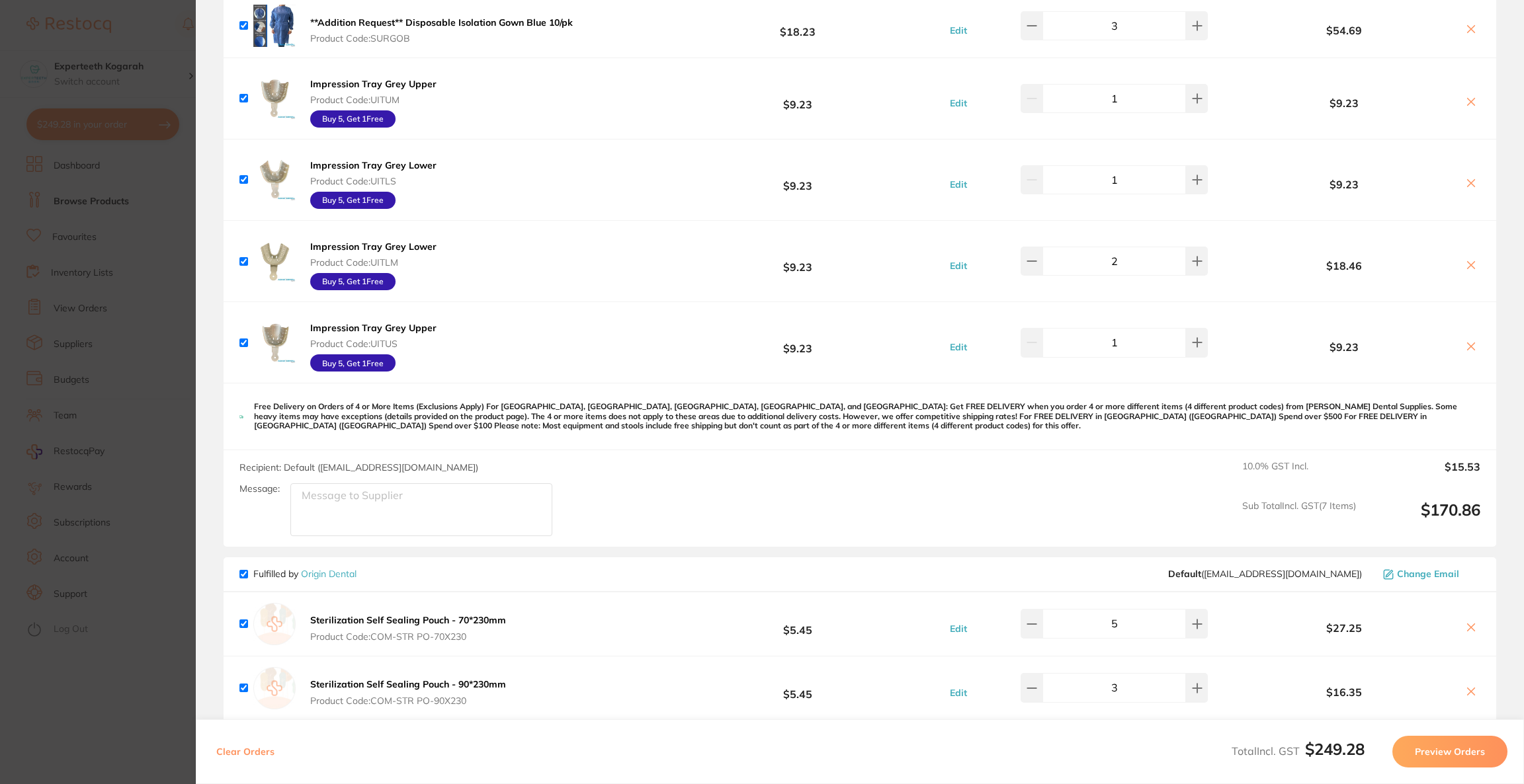
click at [356, 359] on div "Buy 5, Get 1 Free" at bounding box center [352, 363] width 86 height 18
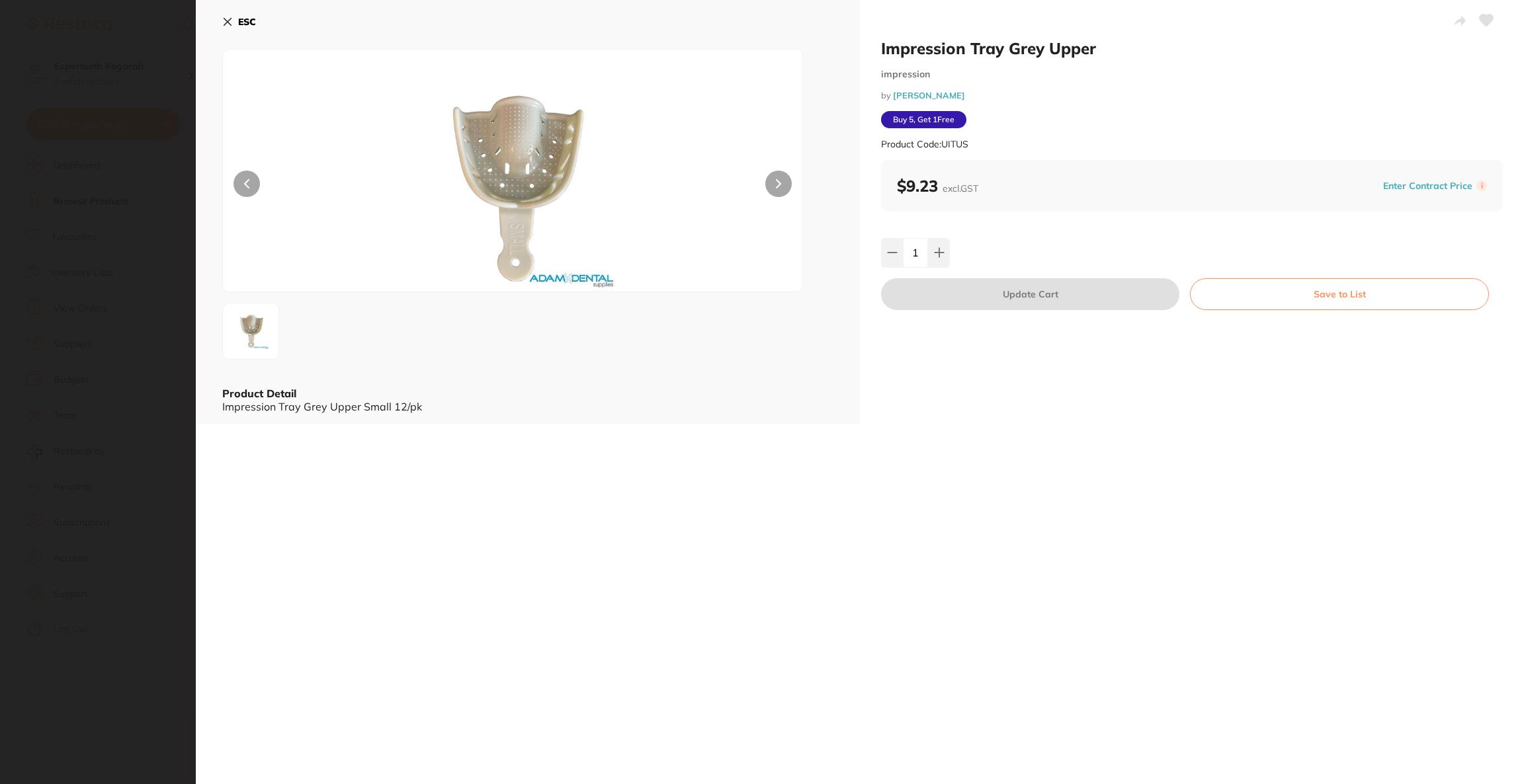
scroll to position [0, 0]
click at [184, 399] on section "Impression Tray Grey Upper impression by Adam Dental Product Code: UITUS ESC Pr…" at bounding box center [762, 392] width 1524 height 784
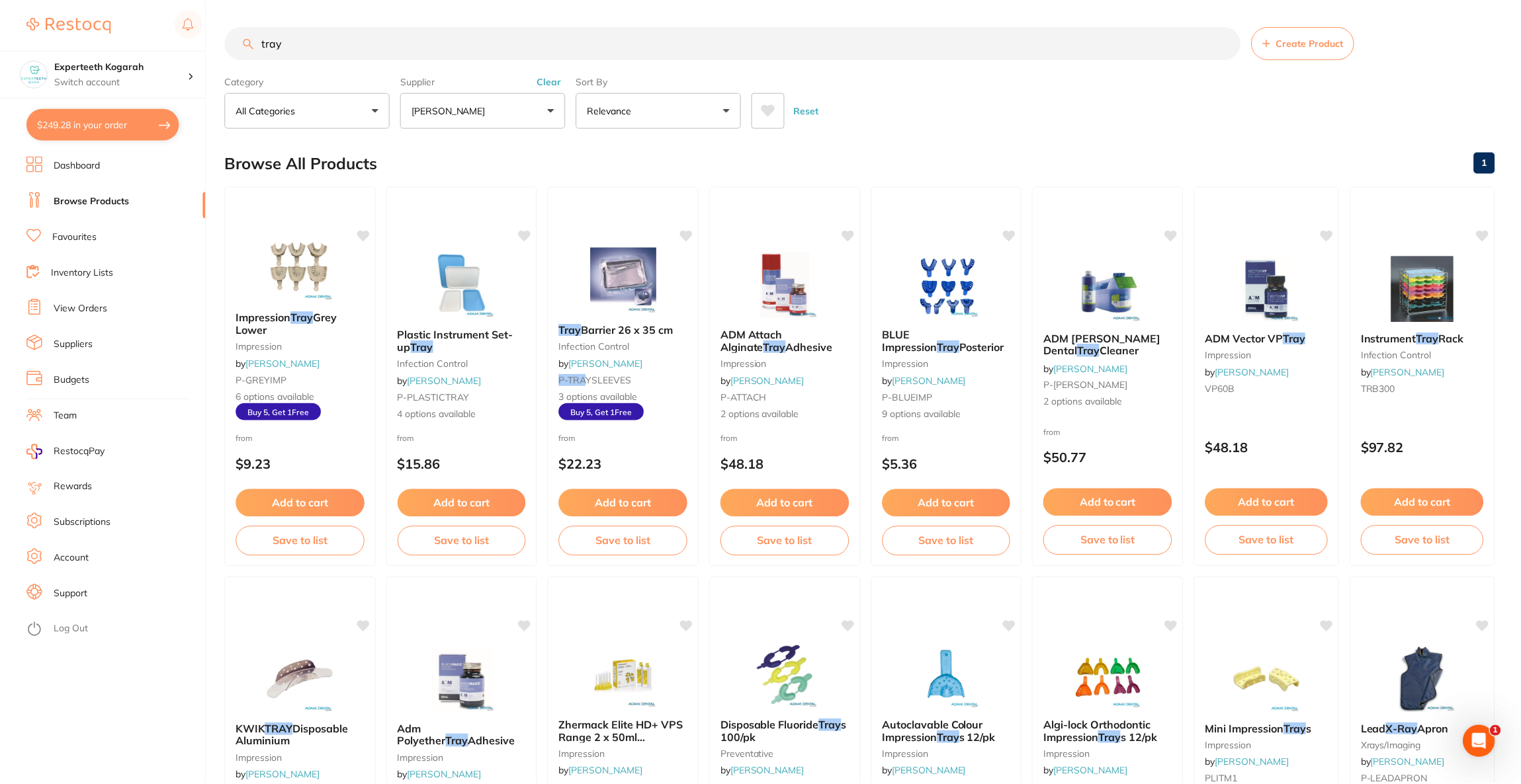
scroll to position [1, 0]
drag, startPoint x: 134, startPoint y: 108, endPoint x: 133, endPoint y: 117, distance: 9.1
click at [134, 109] on button "$249.28 in your order" at bounding box center [102, 124] width 153 height 32
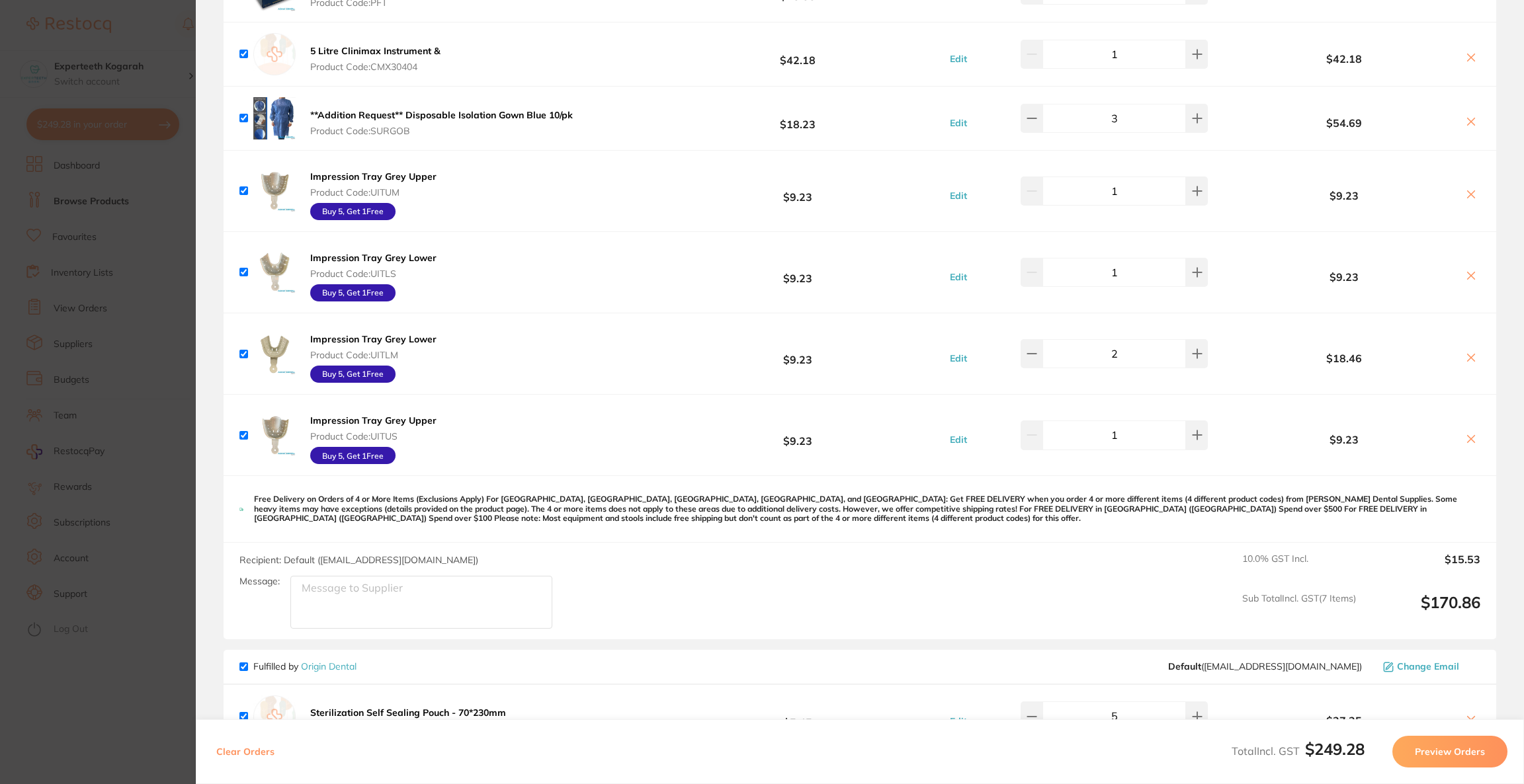
scroll to position [99, 0]
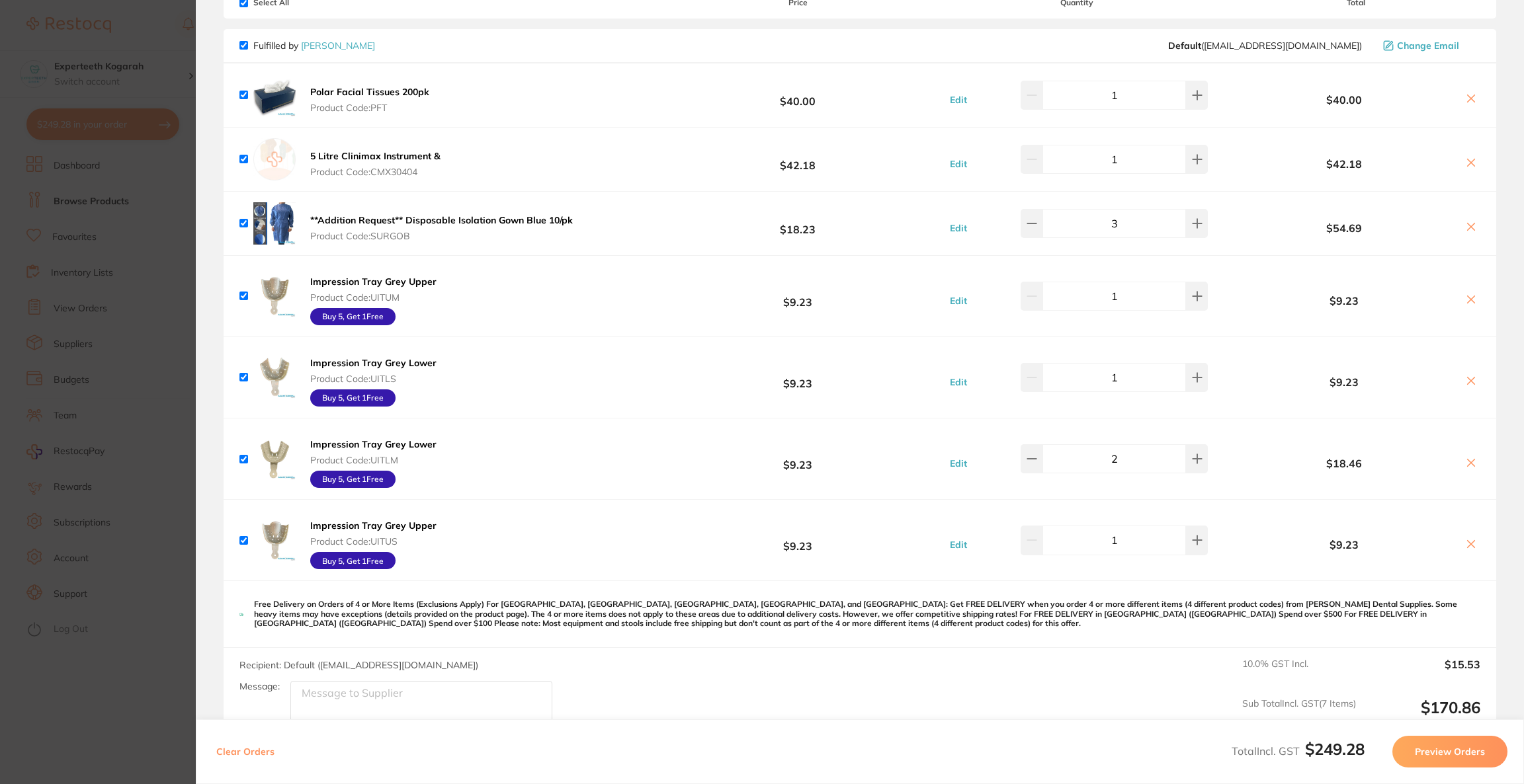
click at [54, 49] on section "Update RRP Set your pre negotiated price for this item. Item Agreed RRP (excl. …" at bounding box center [762, 392] width 1524 height 784
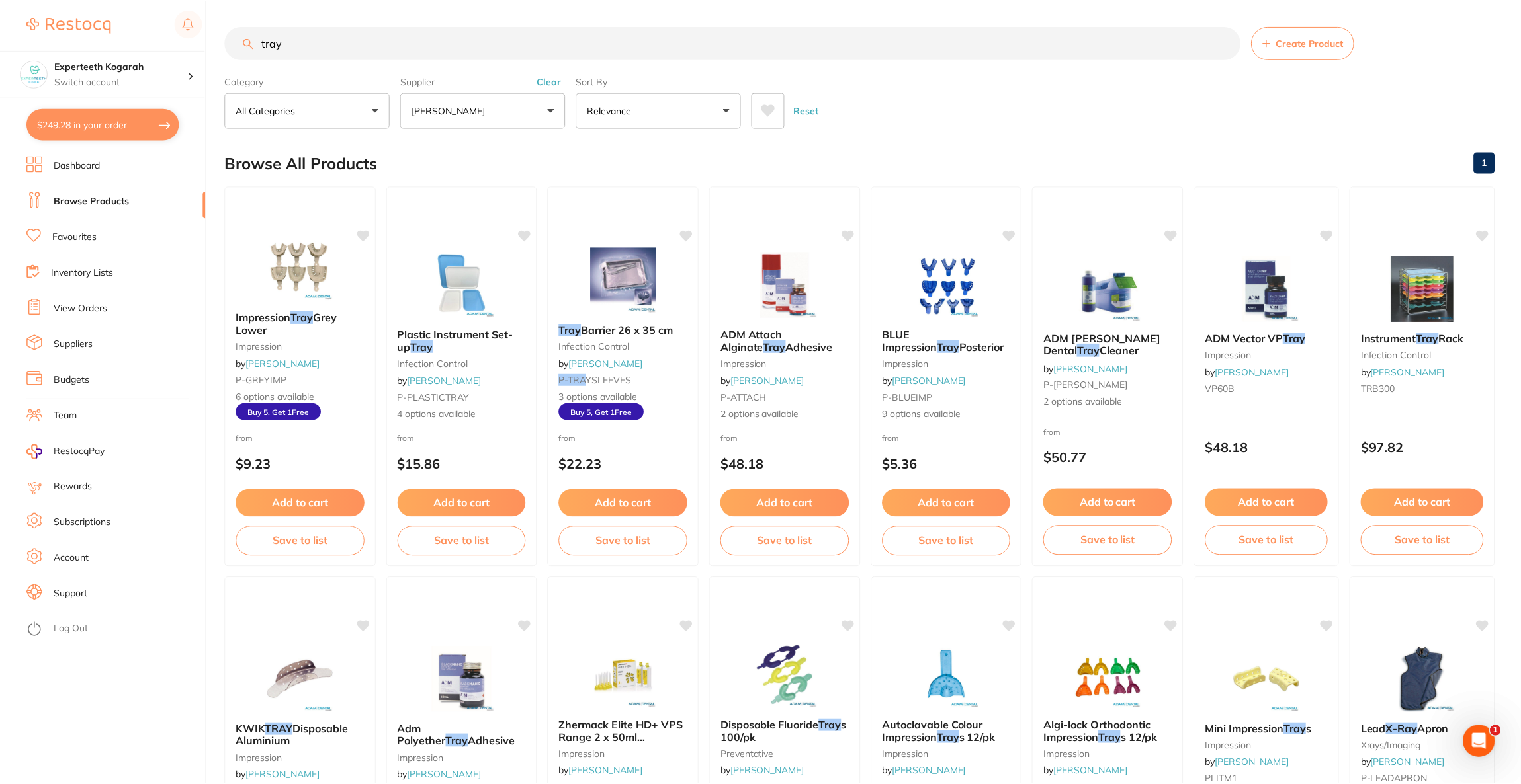
scroll to position [1, 0]
drag, startPoint x: 329, startPoint y: 38, endPoint x: 261, endPoint y: 48, distance: 68.7
click at [261, 48] on input "tray" at bounding box center [733, 41] width 1016 height 33
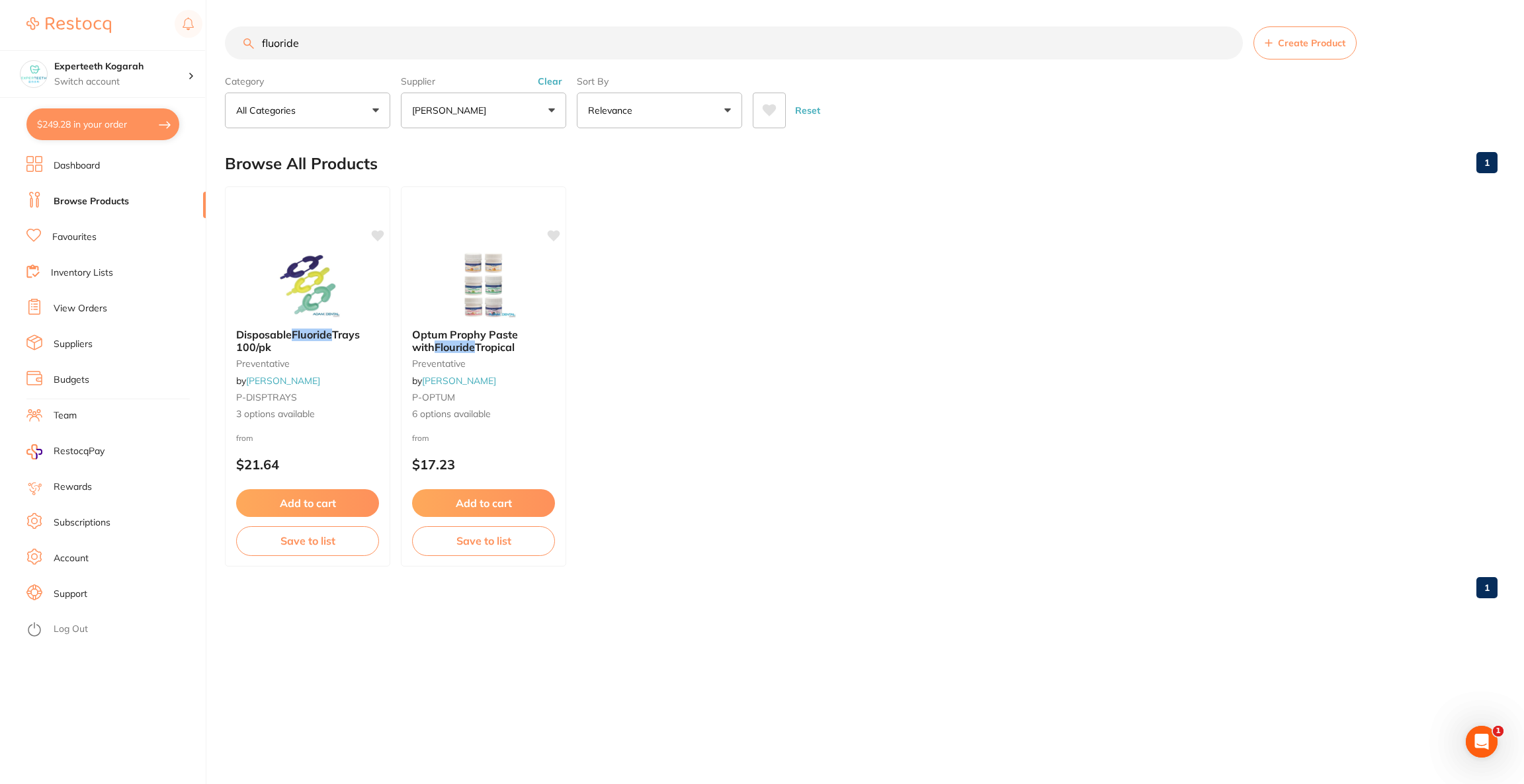
scroll to position [0, 0]
type input "fluoride"
click at [83, 117] on button "$249.28 in your order" at bounding box center [102, 124] width 153 height 32
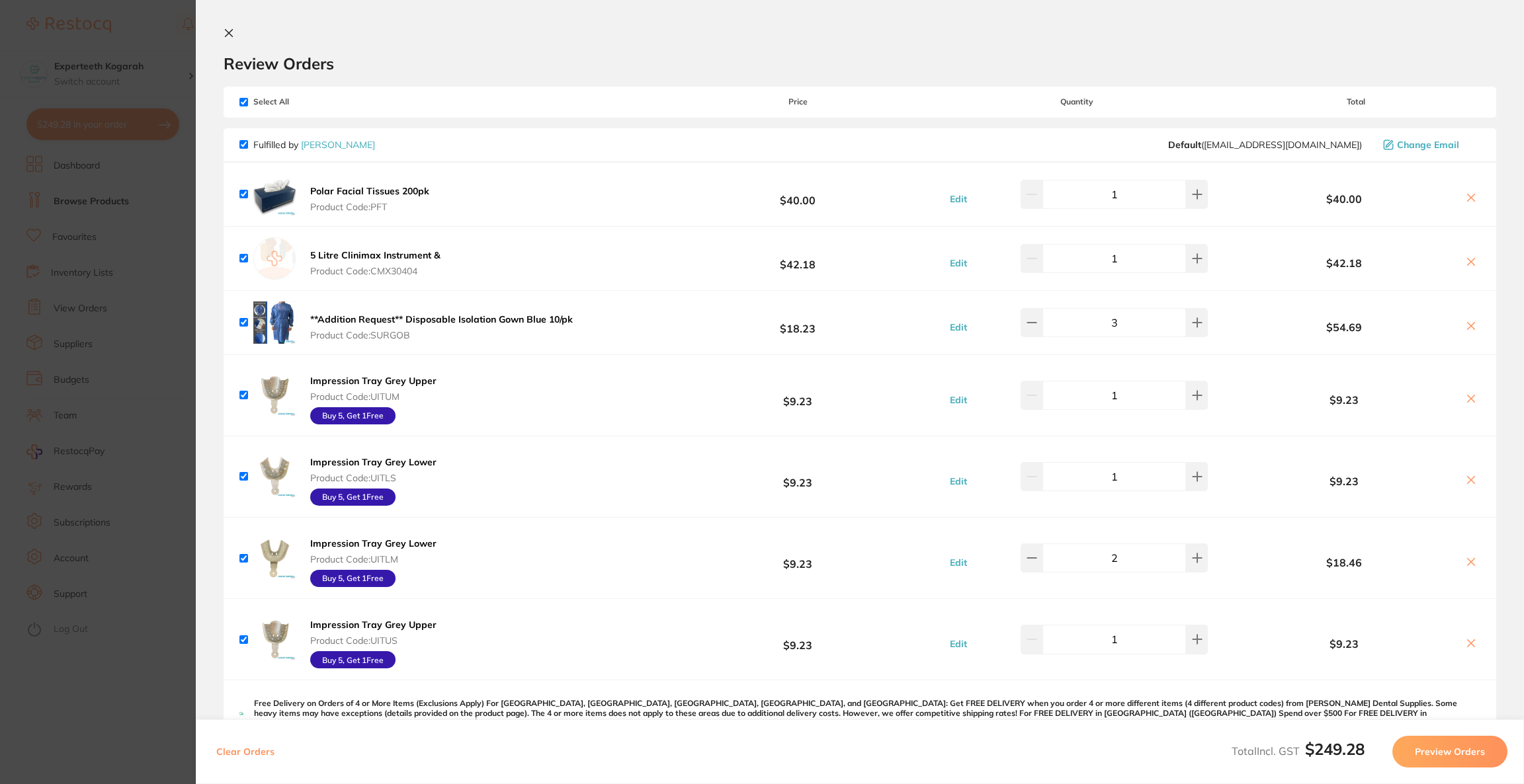
click at [116, 240] on section "Update RRP Set your pre negotiated price for this item. Item Agreed RRP (excl. …" at bounding box center [762, 392] width 1524 height 784
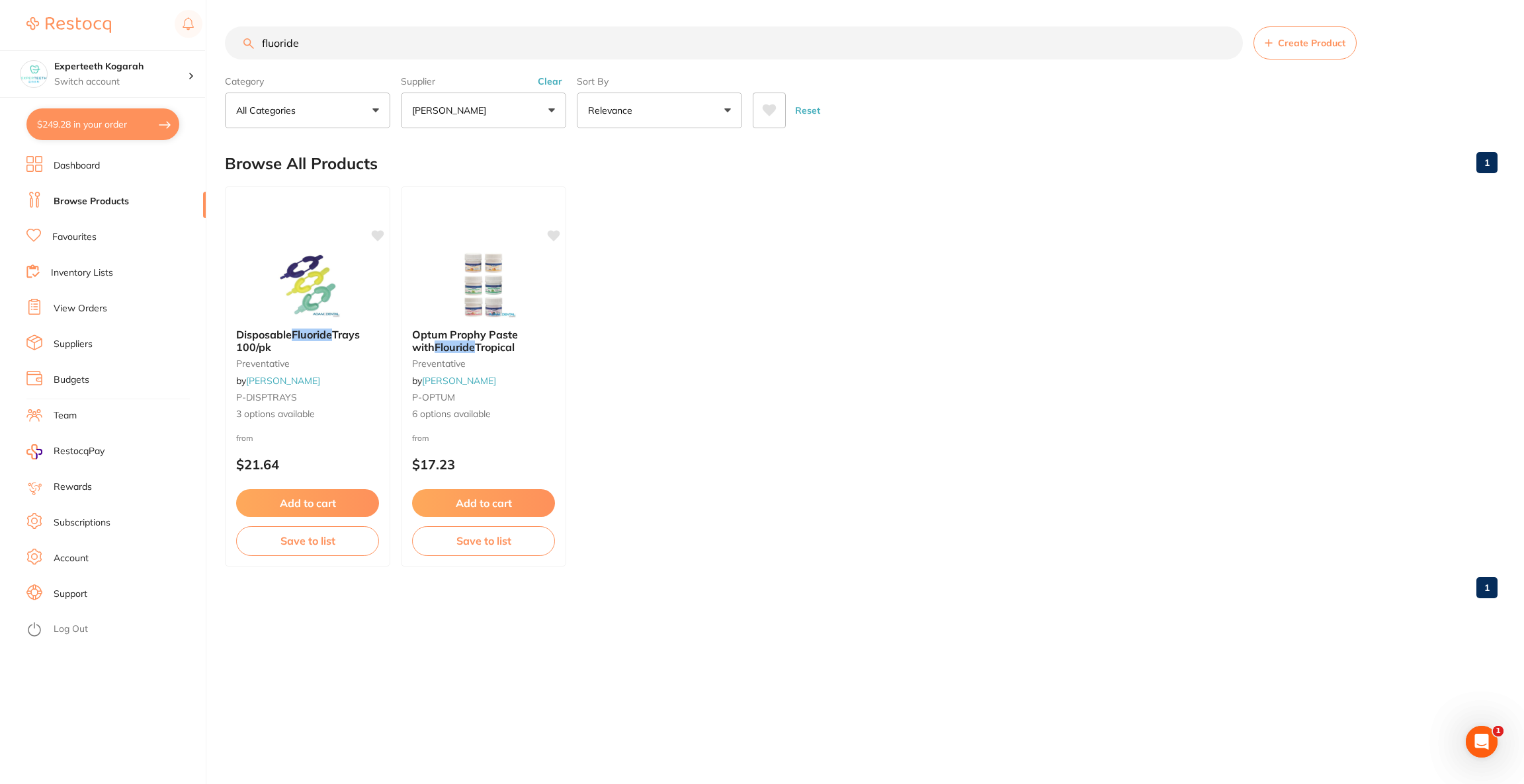
click at [441, 115] on p "[PERSON_NAME]" at bounding box center [452, 110] width 80 height 13
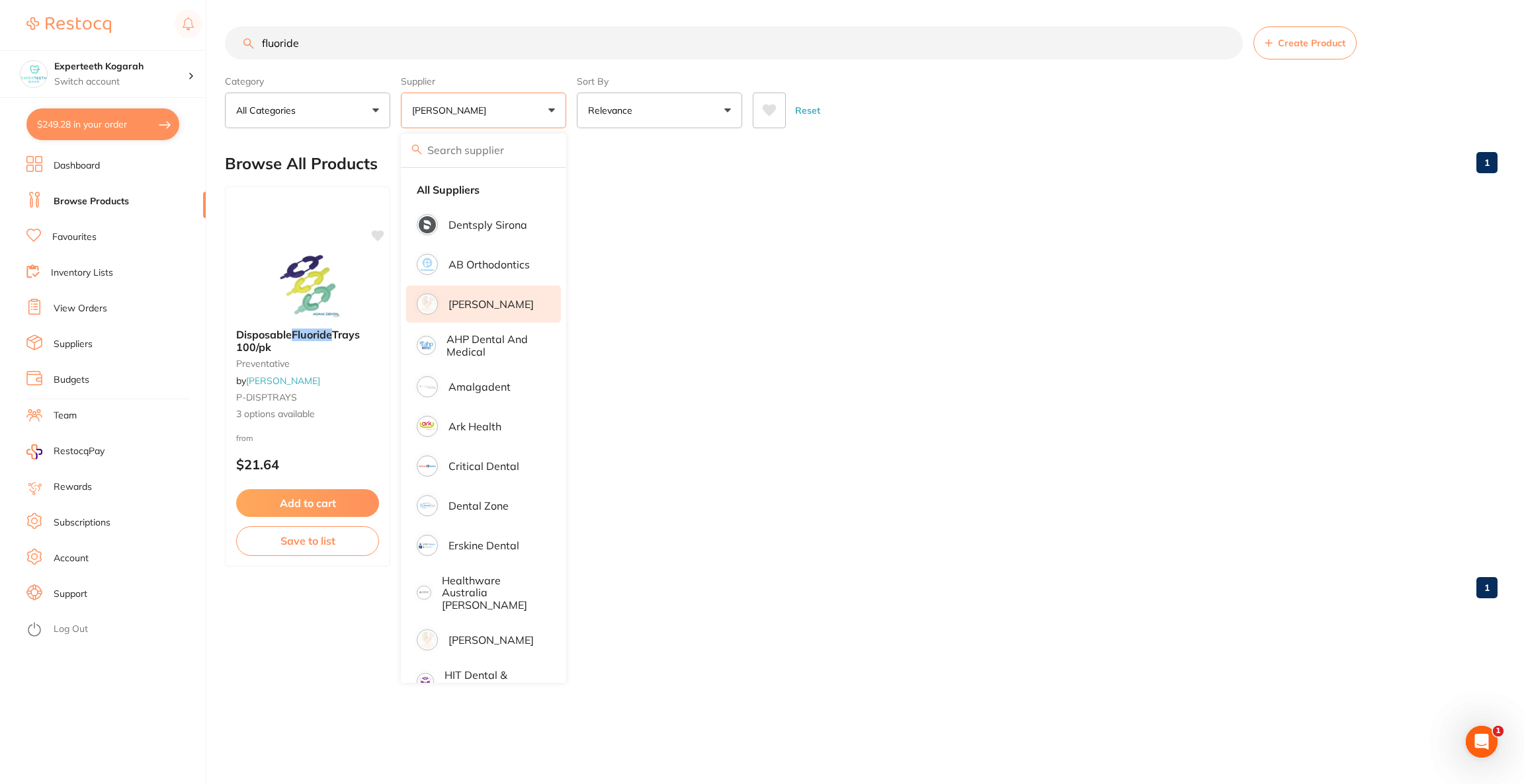
click at [457, 302] on p "[PERSON_NAME]" at bounding box center [491, 304] width 86 height 12
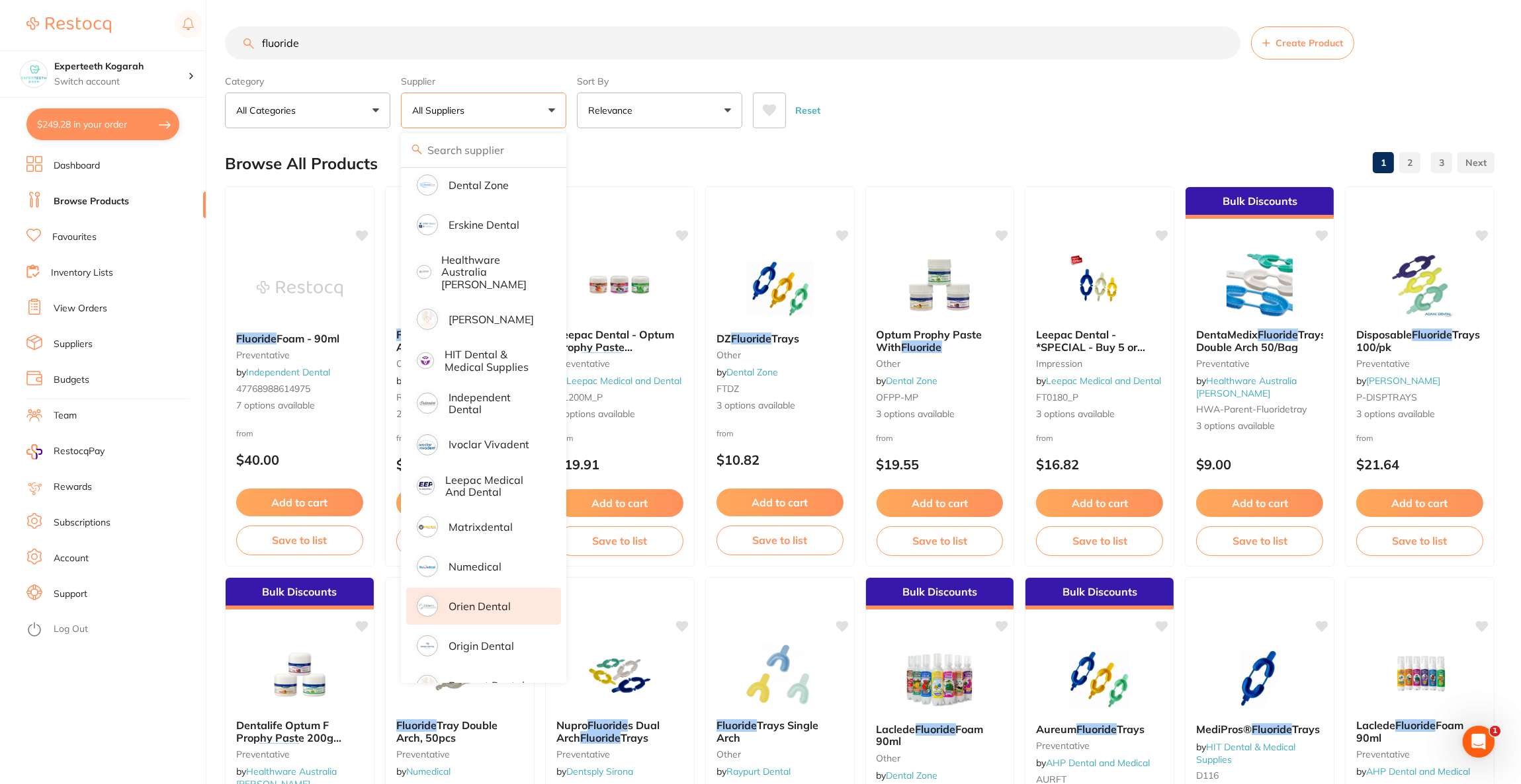
scroll to position [288, 0]
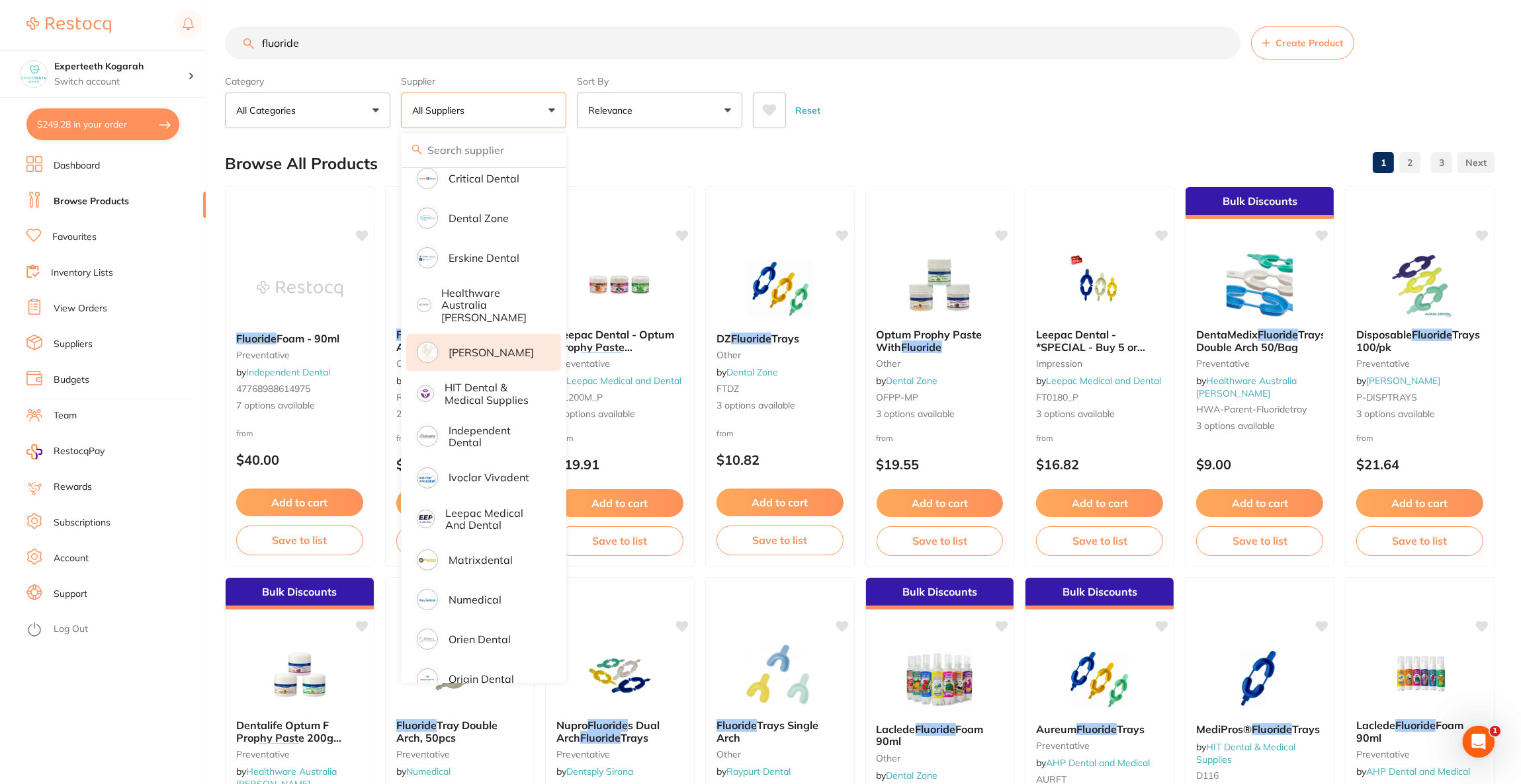
click at [511, 346] on p "[PERSON_NAME]" at bounding box center [491, 352] width 86 height 12
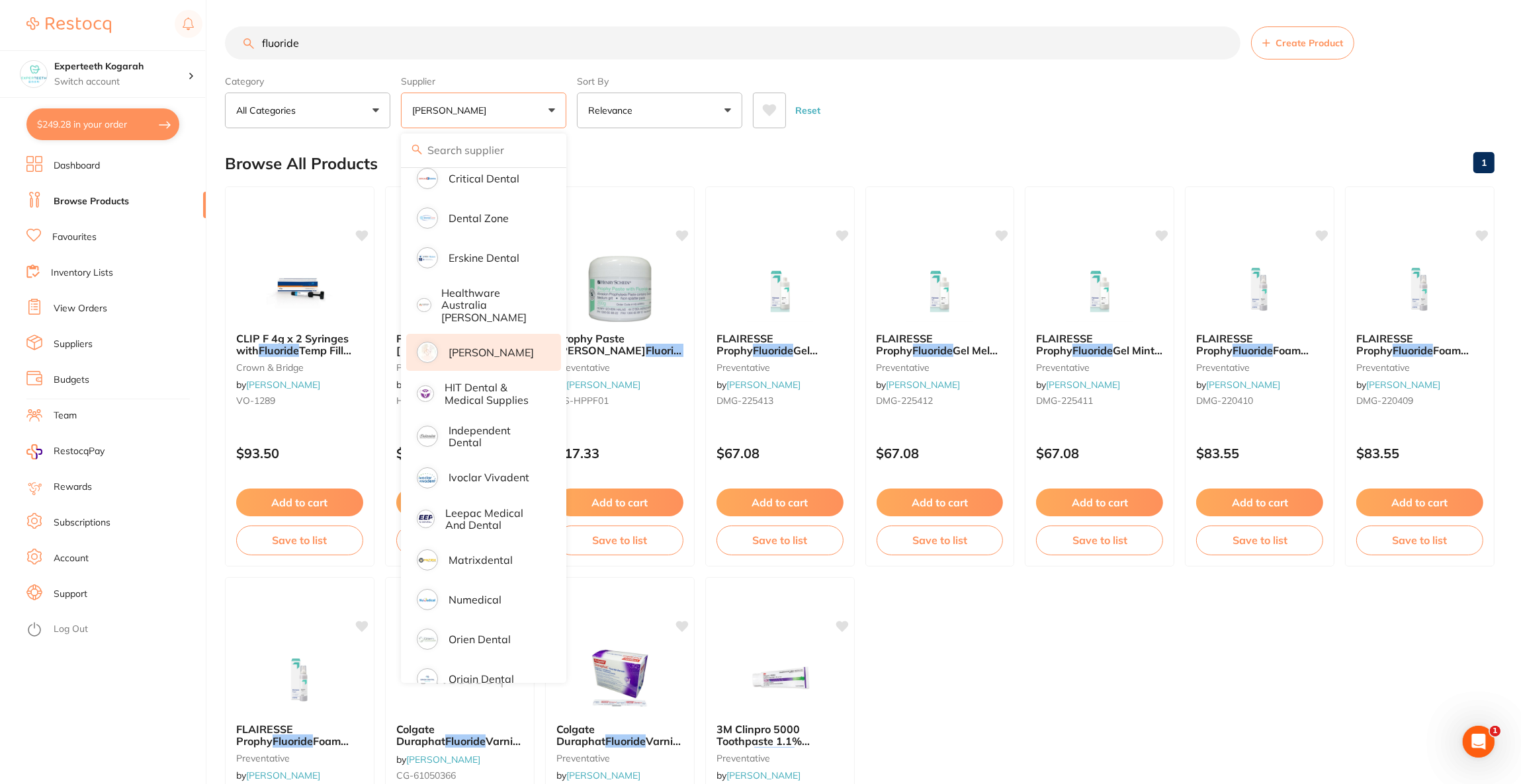
scroll to position [0, 0]
click at [384, 48] on input "fluoride" at bounding box center [733, 42] width 1016 height 33
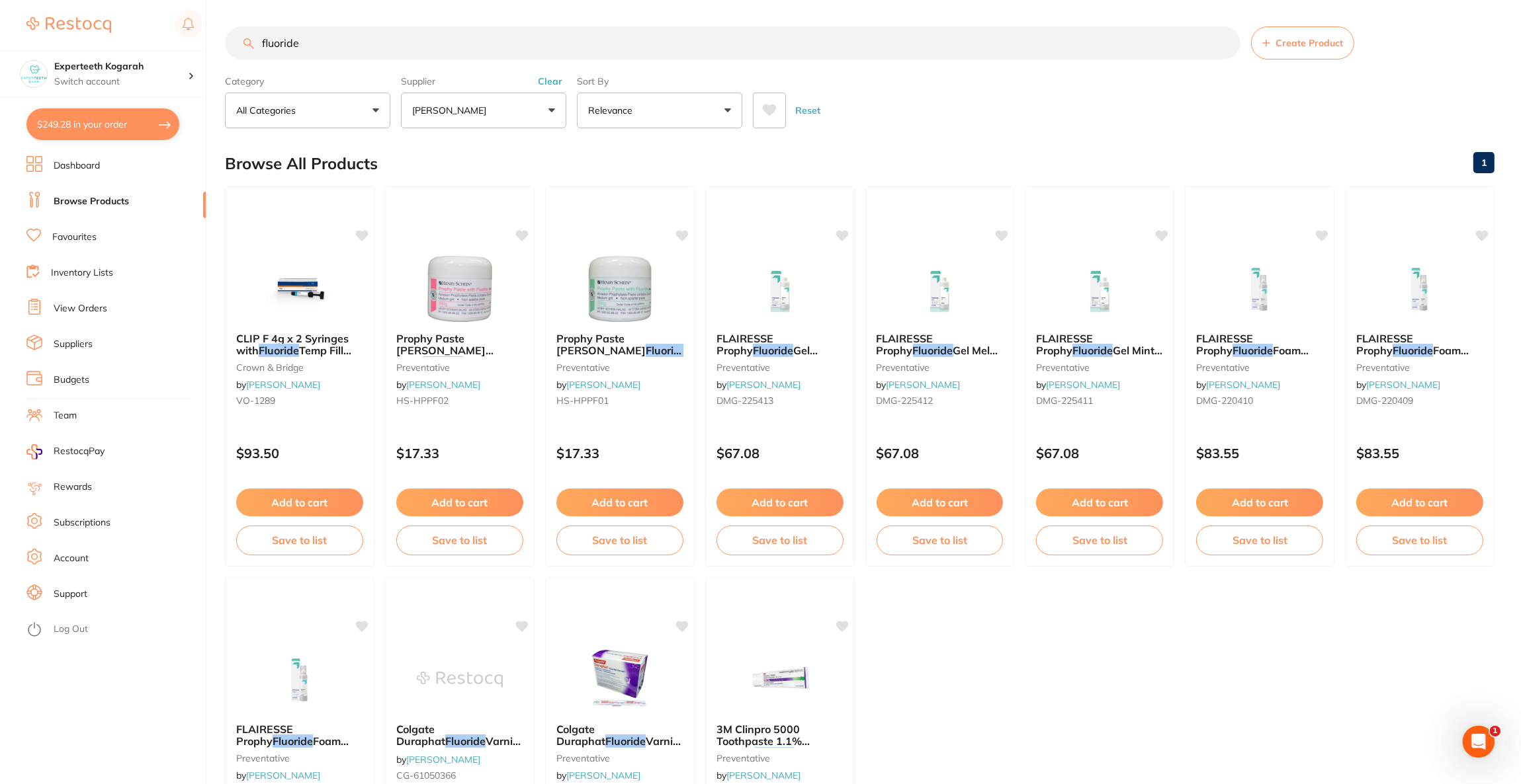
drag, startPoint x: 382, startPoint y: 45, endPoint x: 216, endPoint y: 49, distance: 166.0
click at [216, 49] on div "$249.28 Experteeth Kogarah Switch account Riaz Dental Surgery Experteeth Dental…" at bounding box center [760, 392] width 1521 height 784
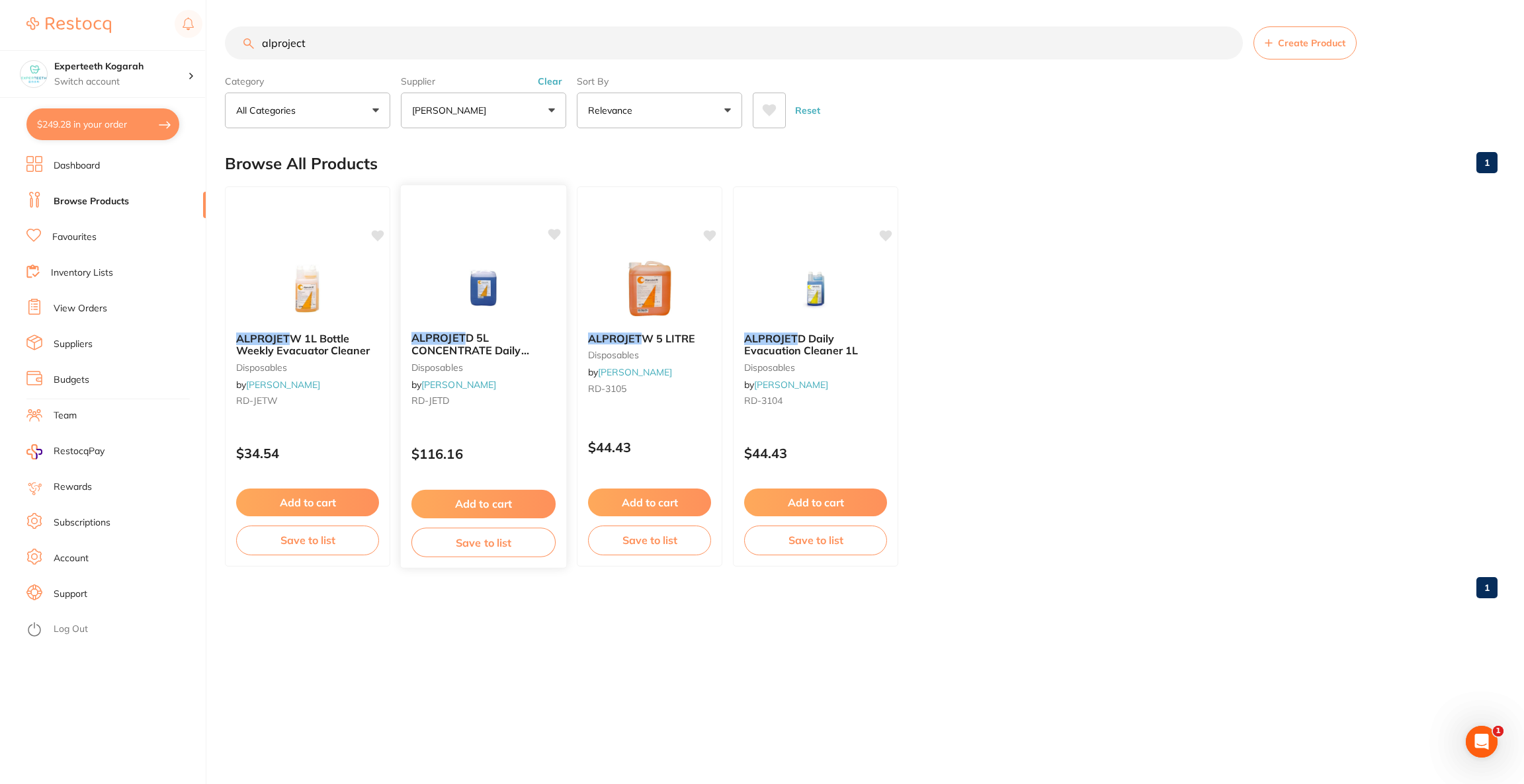
type input "alproject"
click at [457, 263] on img at bounding box center [483, 288] width 87 height 67
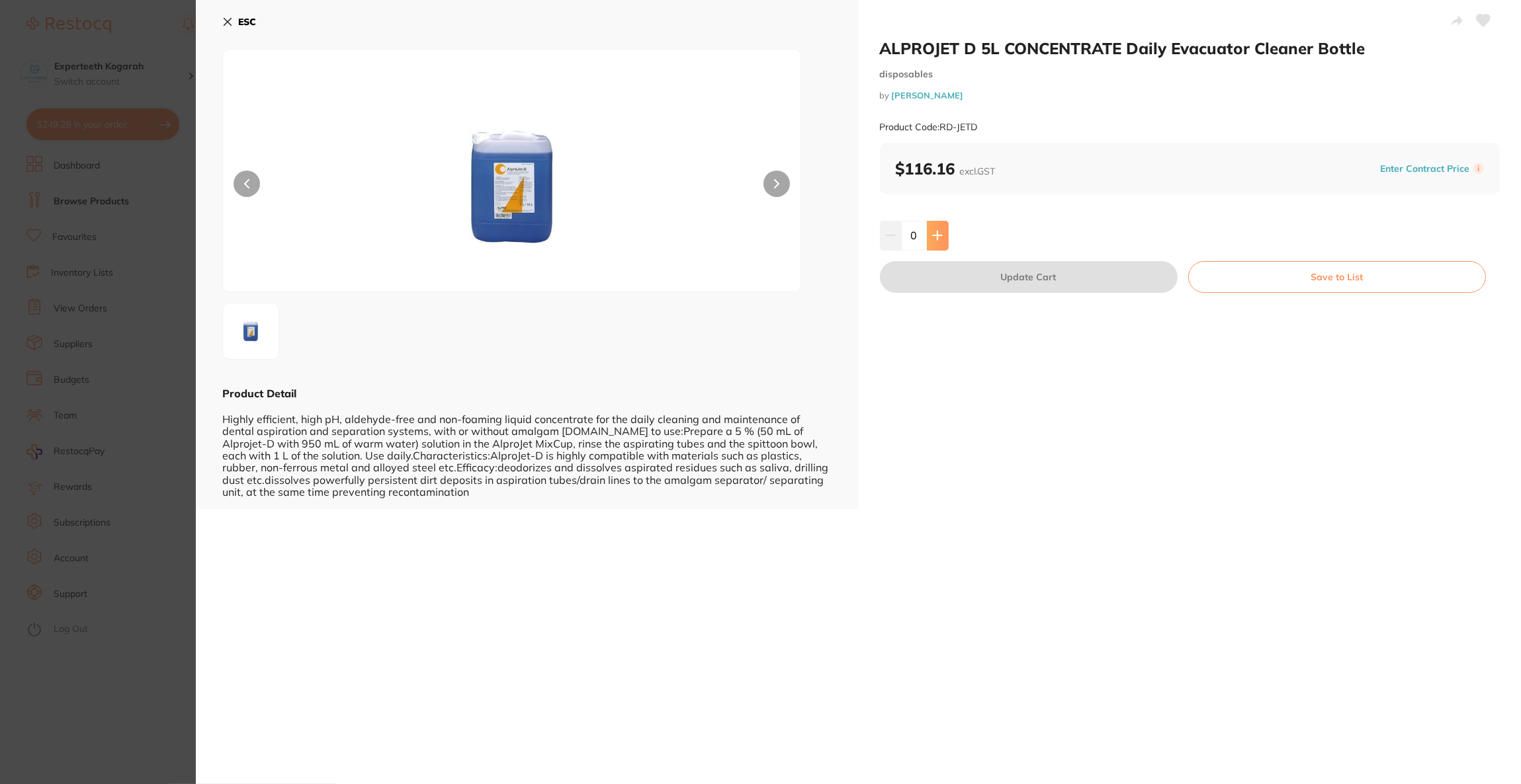
click at [931, 239] on button at bounding box center [937, 235] width 22 height 29
type input "1"
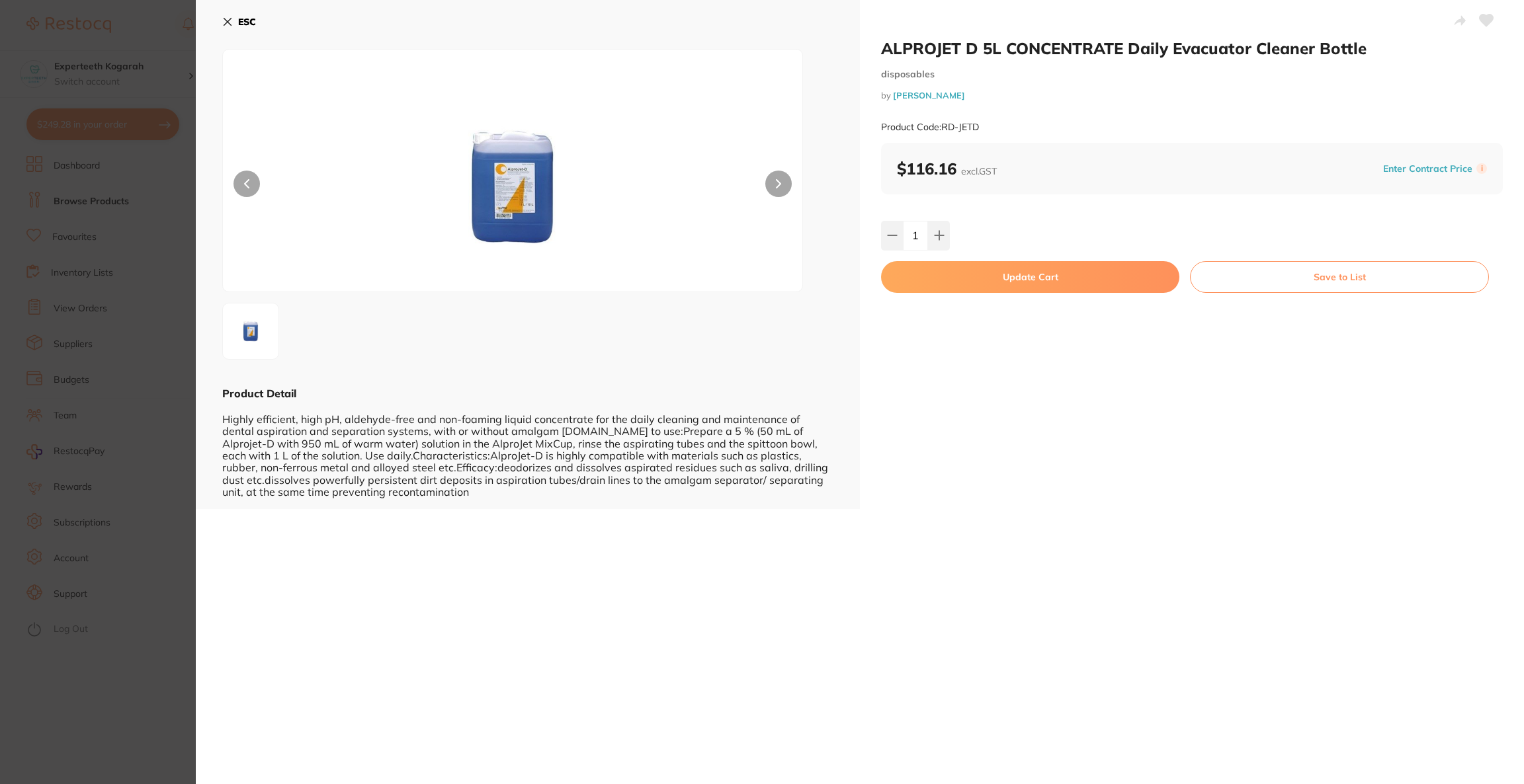
click at [934, 282] on button "Update Cart" at bounding box center [1030, 277] width 298 height 32
checkbox input "false"
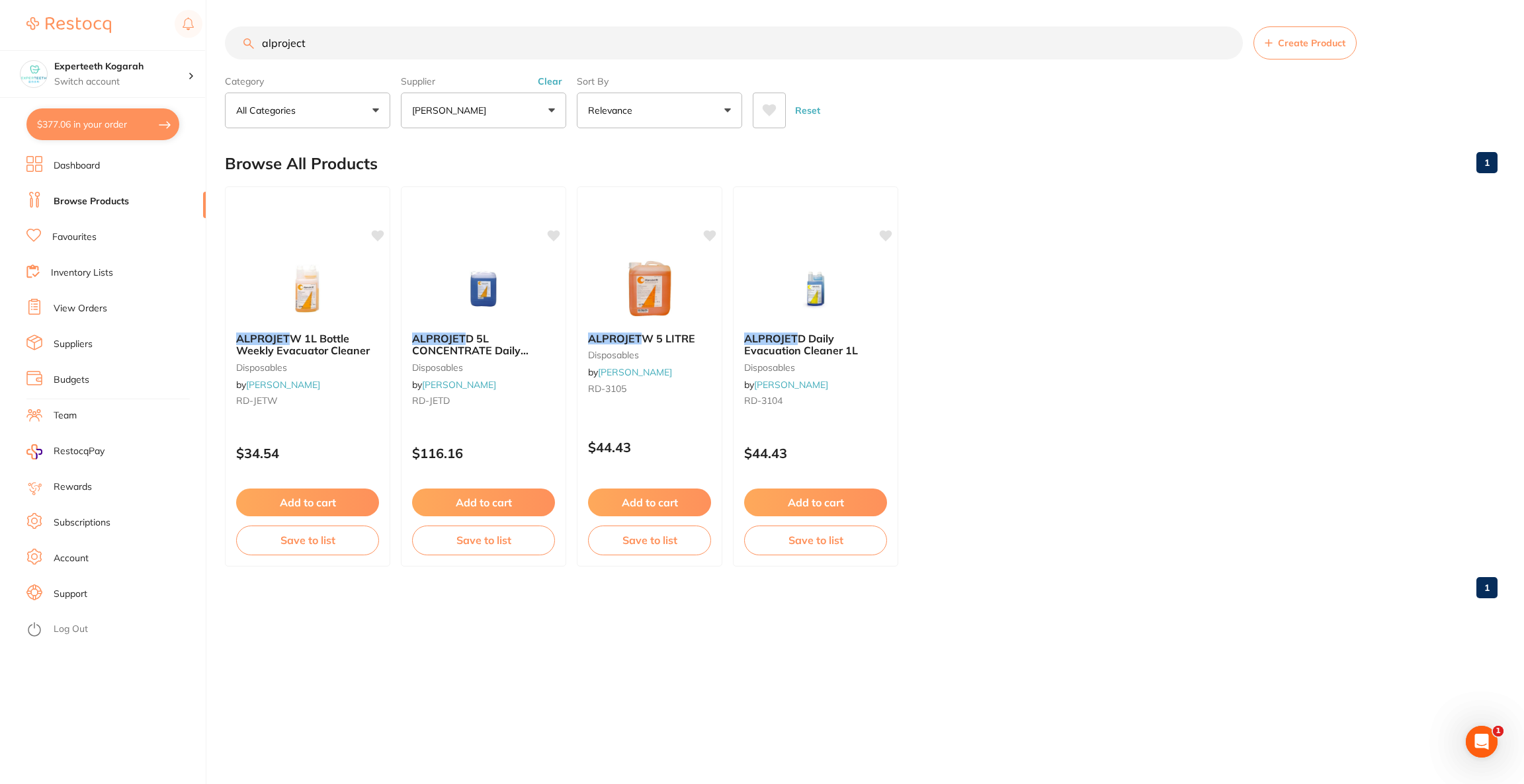
drag, startPoint x: 433, startPoint y: 50, endPoint x: 42, endPoint y: 28, distance: 391.6
click at [42, 28] on div "$377.06 Experteeth Kogarah Switch account Riaz Dental Surgery Experteeth Dental…" at bounding box center [762, 392] width 1524 height 784
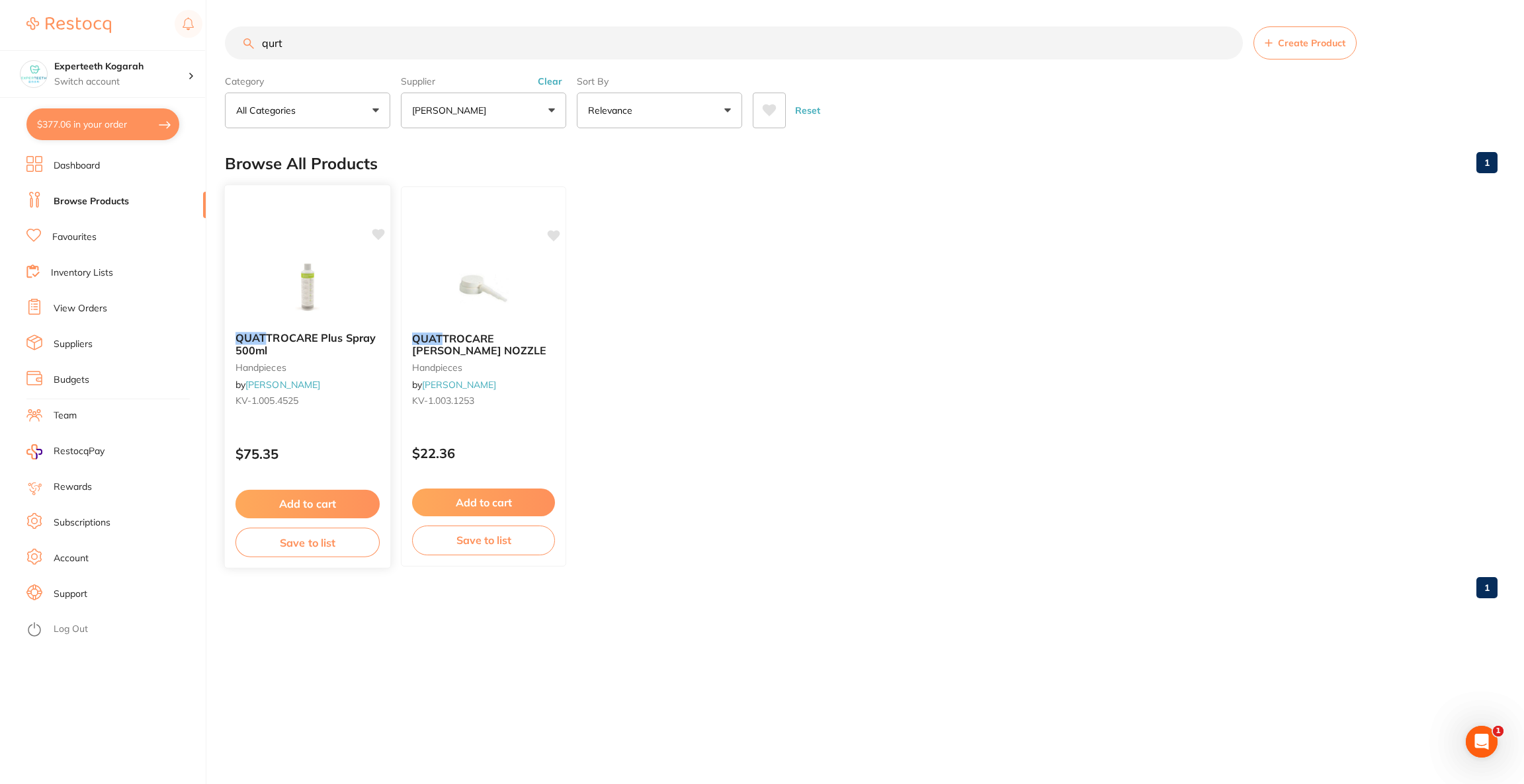
type input "qurt"
click at [288, 286] on img at bounding box center [307, 288] width 87 height 67
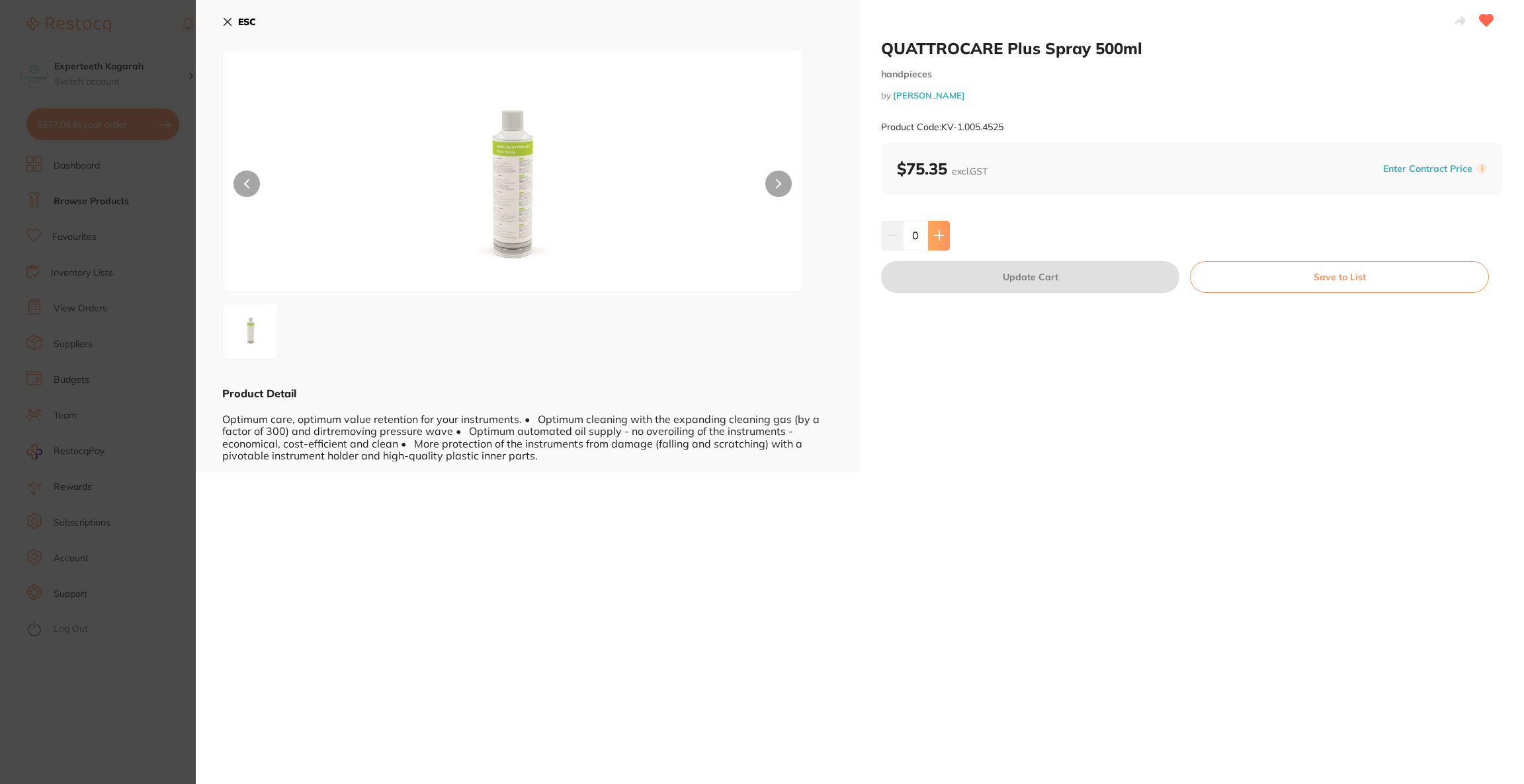
click at [939, 233] on icon at bounding box center [939, 236] width 11 height 11
type input "1"
click at [949, 275] on button "Update Cart" at bounding box center [1030, 277] width 298 height 32
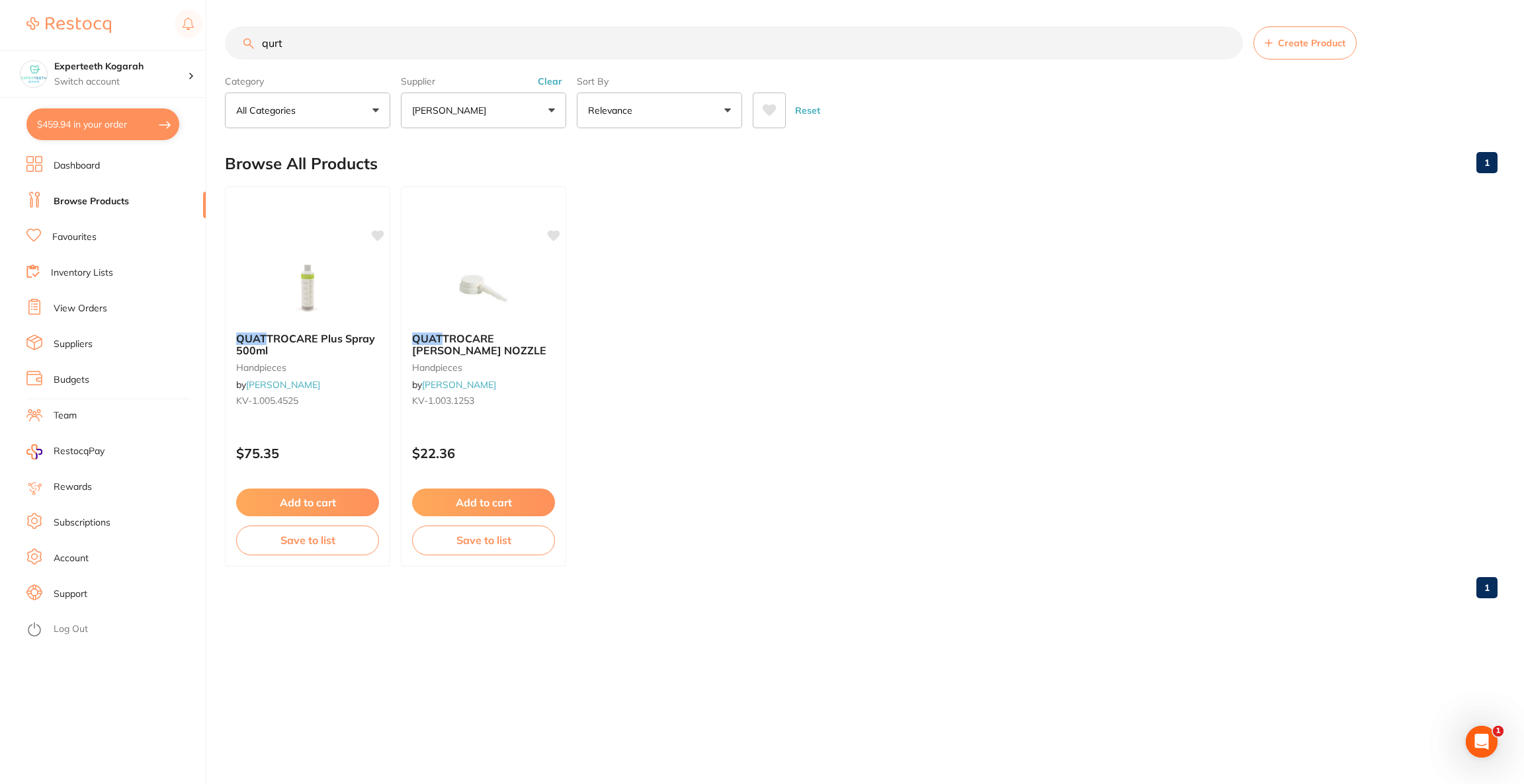
drag, startPoint x: 391, startPoint y: 50, endPoint x: 228, endPoint y: 54, distance: 163.0
click at [228, 54] on div "qurt Create Product" at bounding box center [861, 42] width 1273 height 33
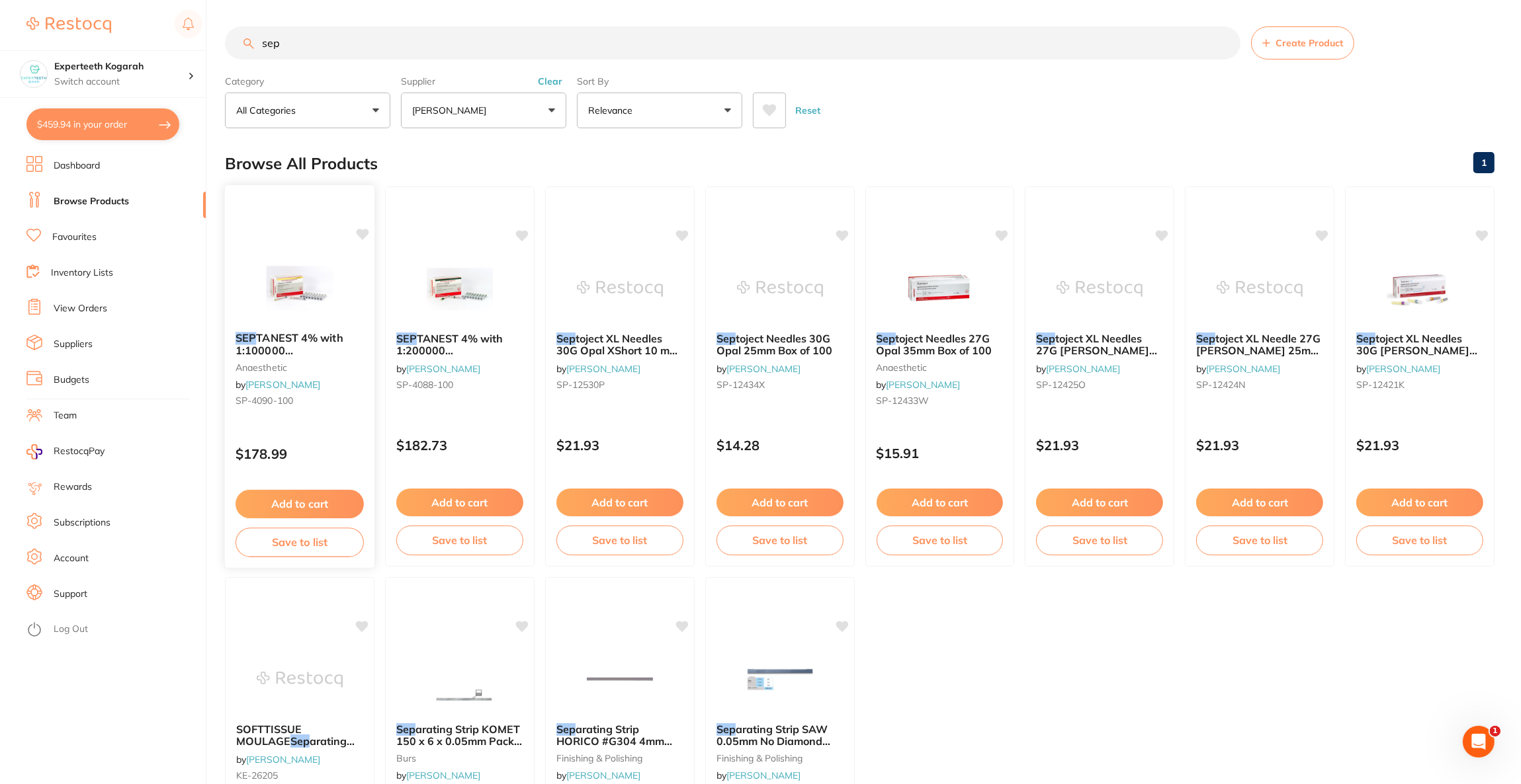
type input "sep"
click at [318, 255] on img at bounding box center [299, 288] width 87 height 67
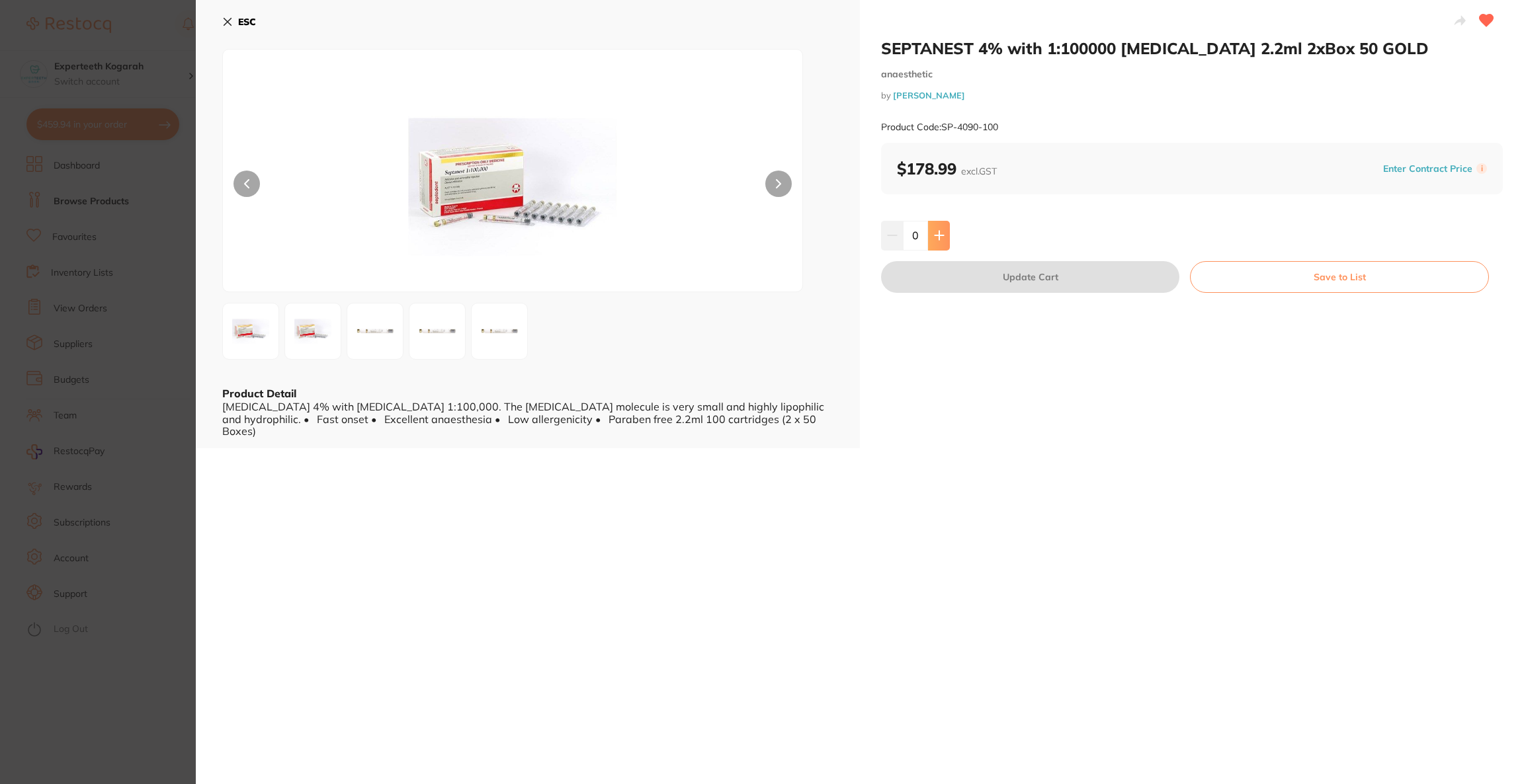
click at [934, 244] on button at bounding box center [939, 235] width 22 height 29
type input "1"
click at [940, 284] on button "Update Cart" at bounding box center [1030, 277] width 298 height 32
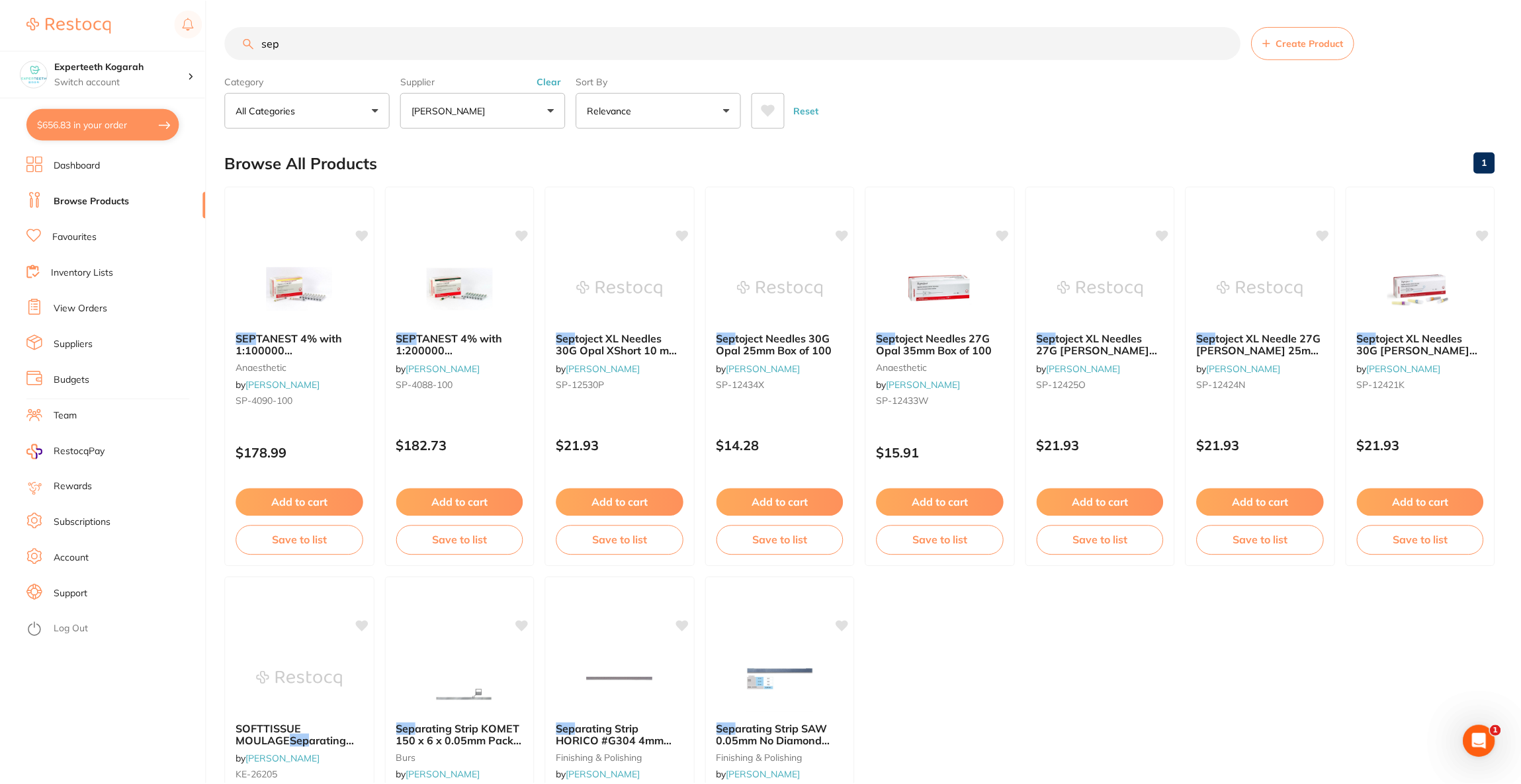
scroll to position [1, 0]
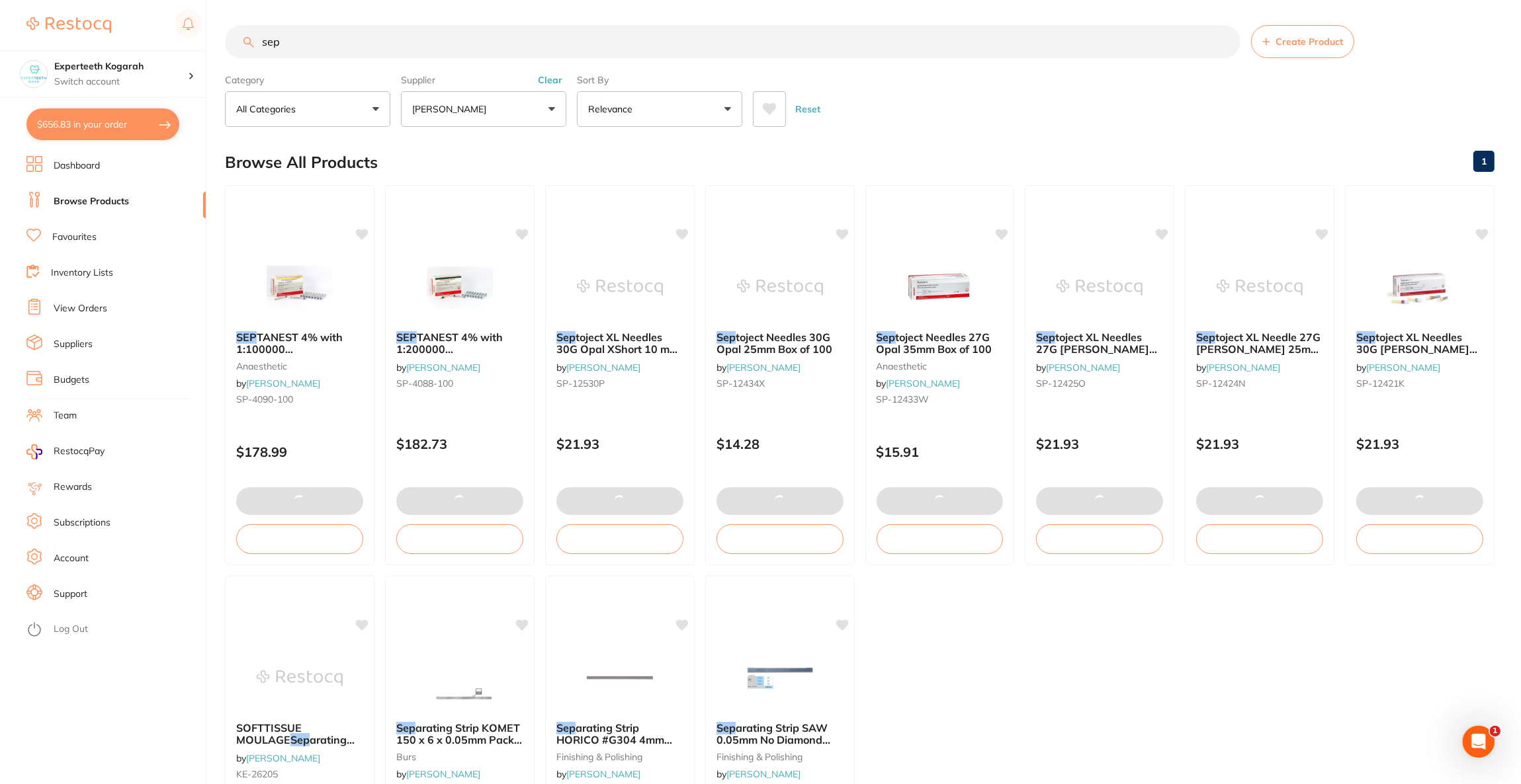
click at [66, 136] on button "$656.83 in your order" at bounding box center [102, 124] width 153 height 32
checkbox input "true"
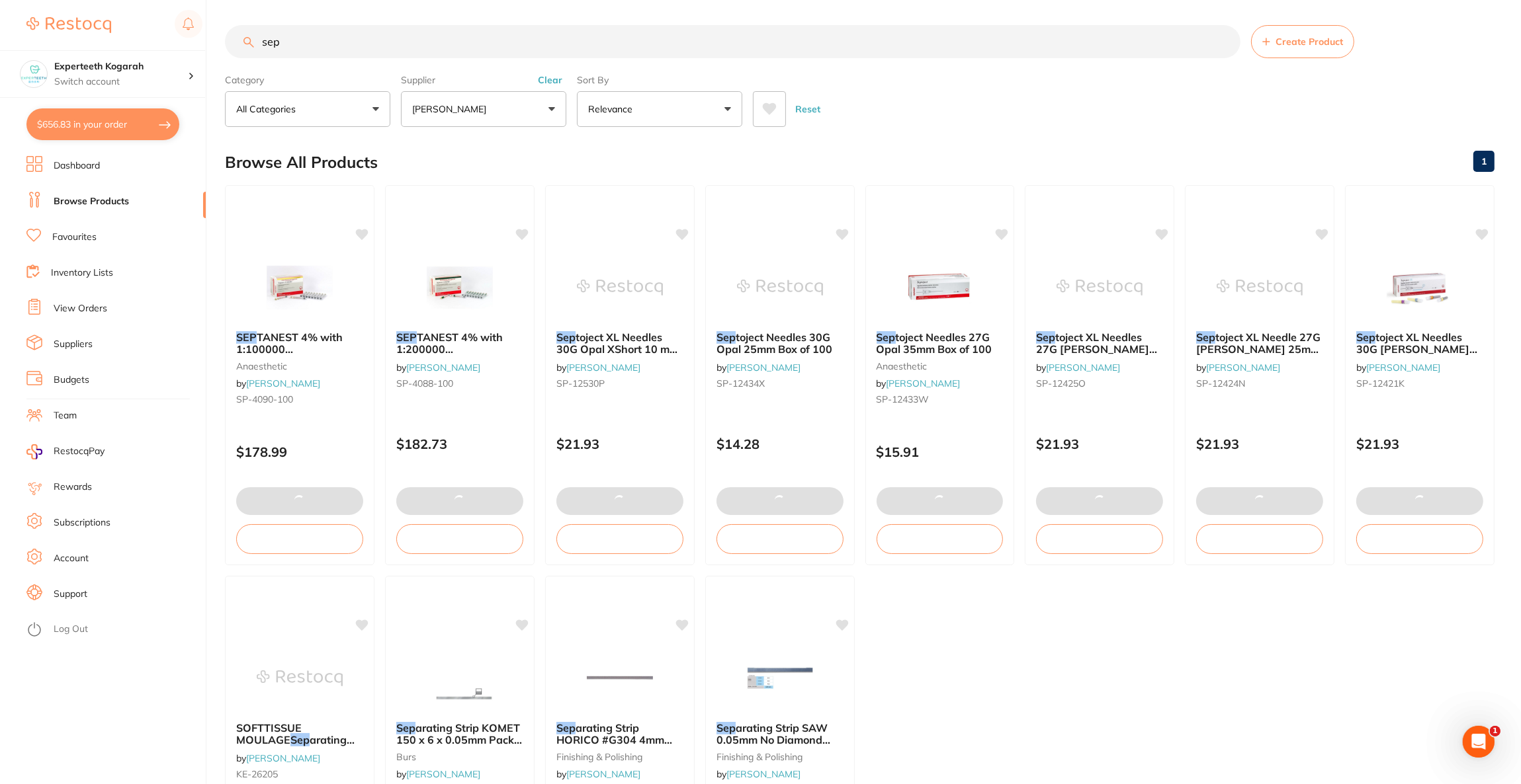
checkbox input "true"
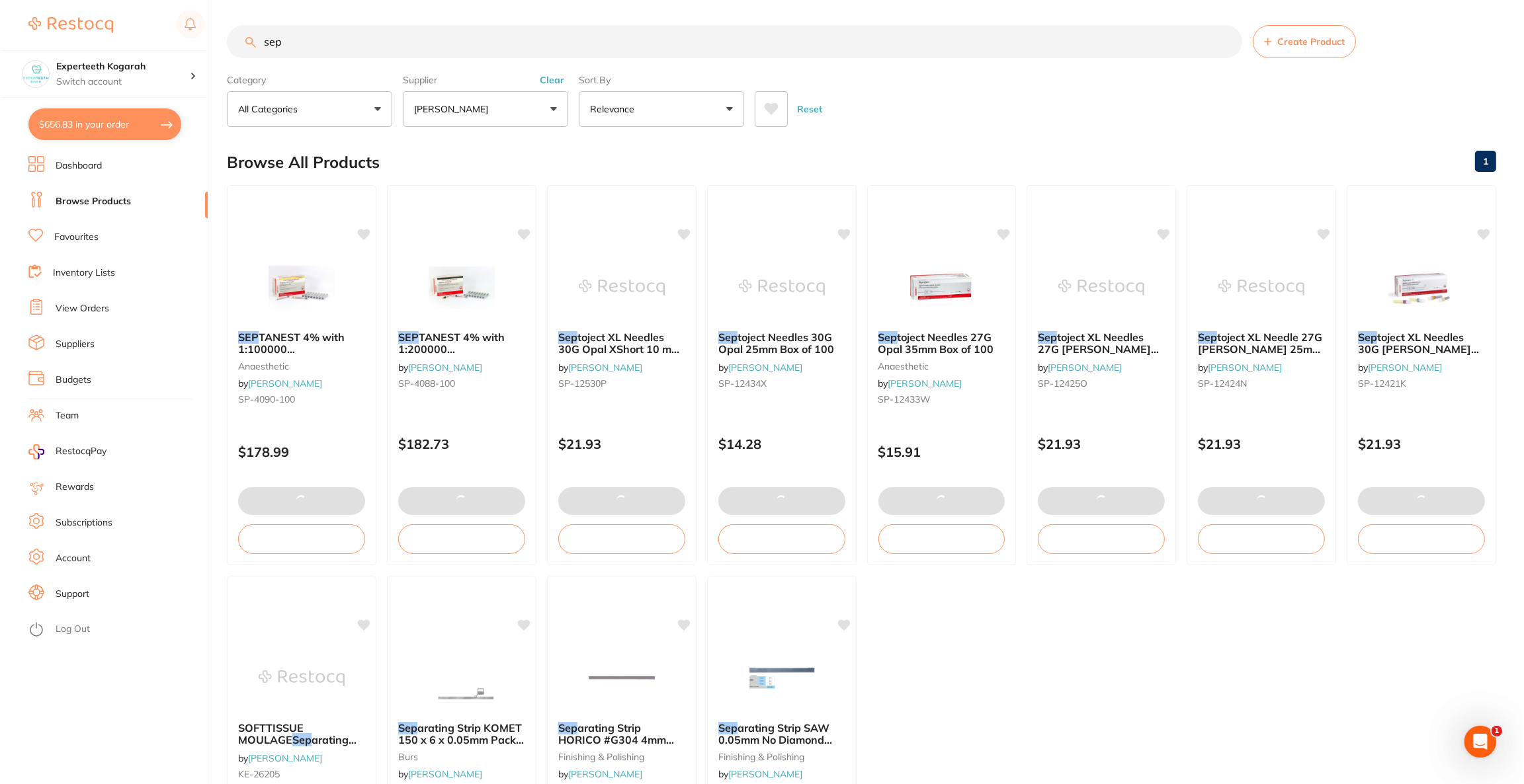
scroll to position [0, 0]
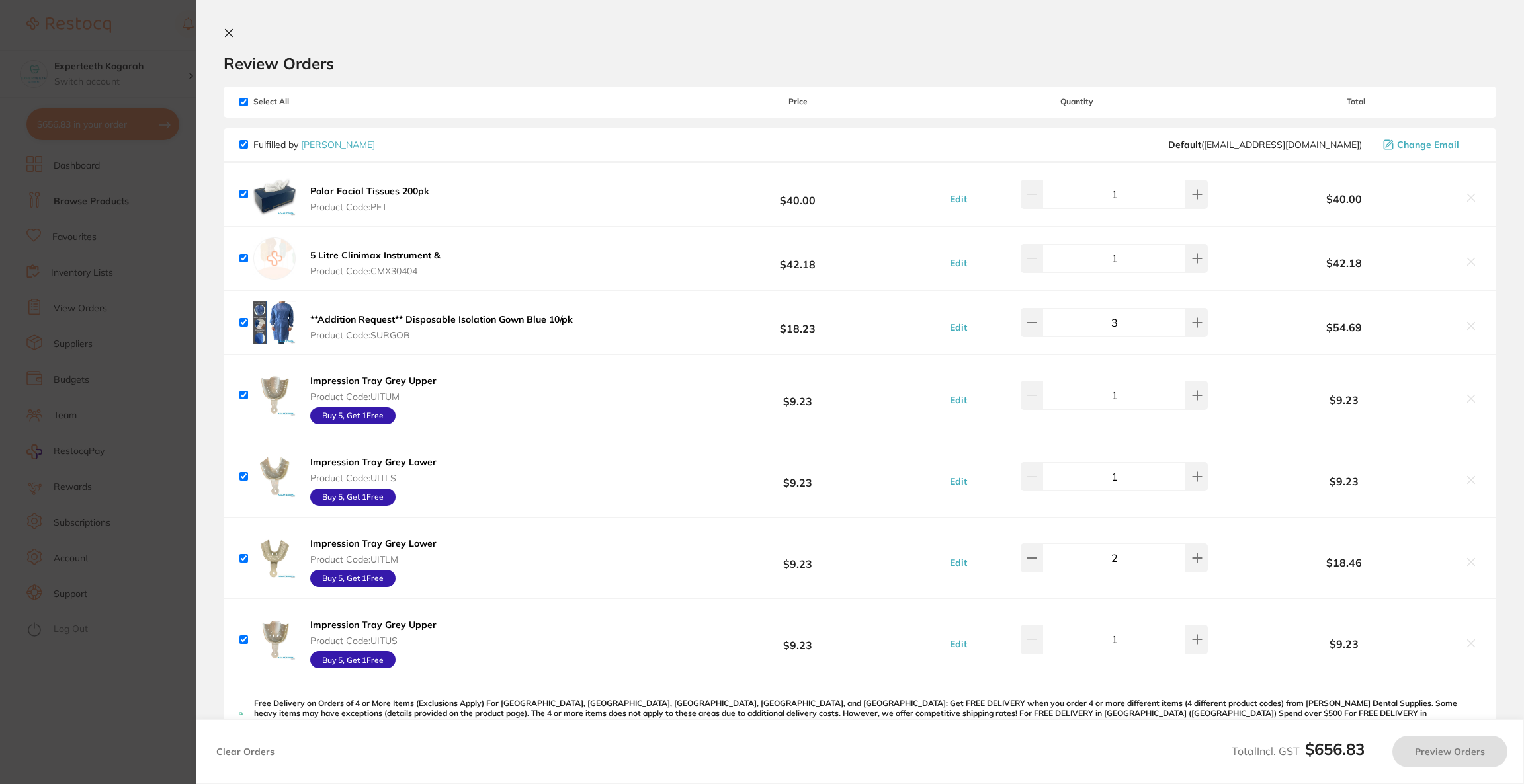
checkbox input "false"
checkbox input "true"
click at [116, 174] on section "Update RRP Set your pre negotiated price for this item. Item Agreed RRP (excl. …" at bounding box center [762, 392] width 1524 height 784
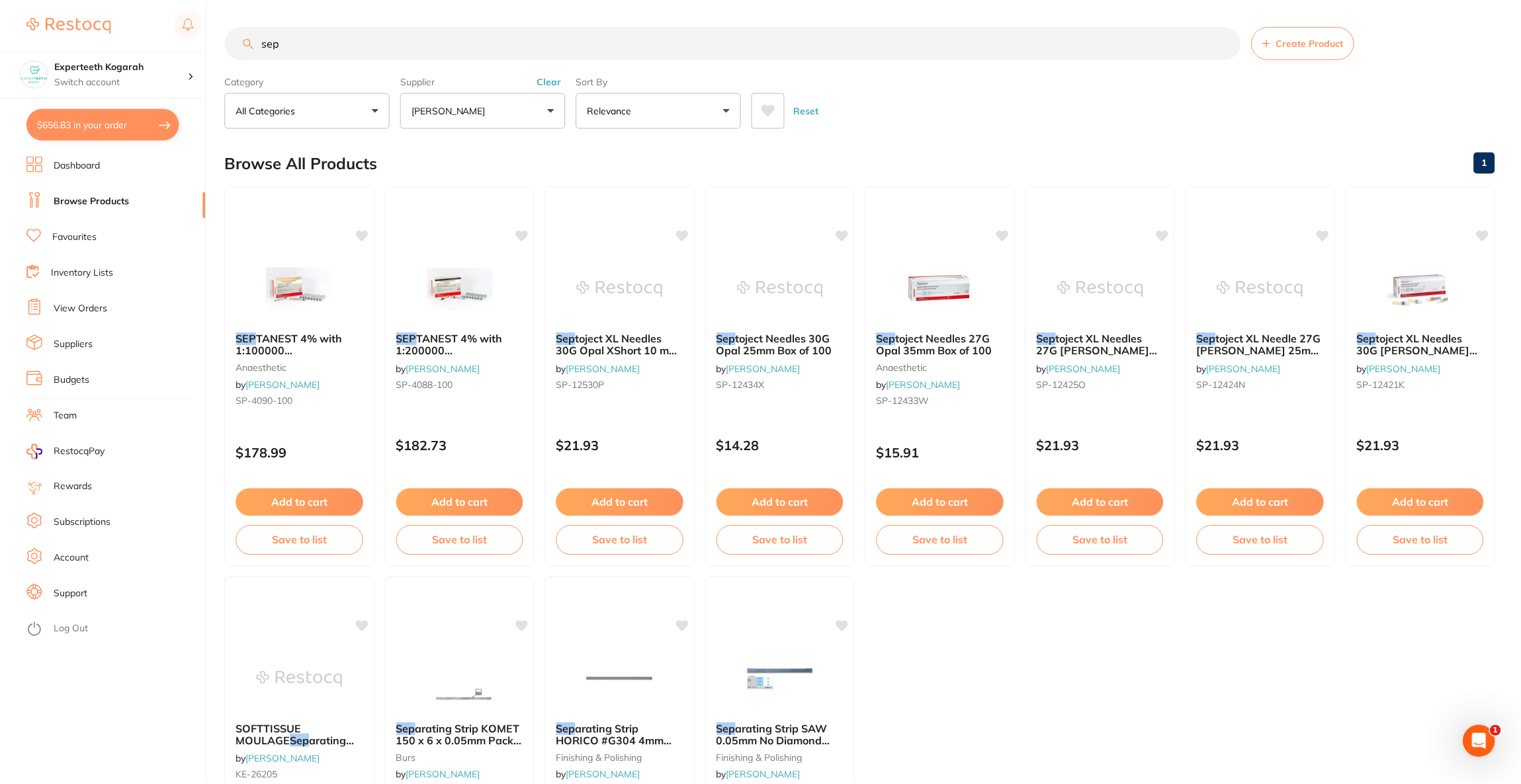
scroll to position [1, 0]
drag, startPoint x: 380, startPoint y: 46, endPoint x: 232, endPoint y: 46, distance: 148.0
click at [232, 46] on input "sep" at bounding box center [733, 41] width 1016 height 33
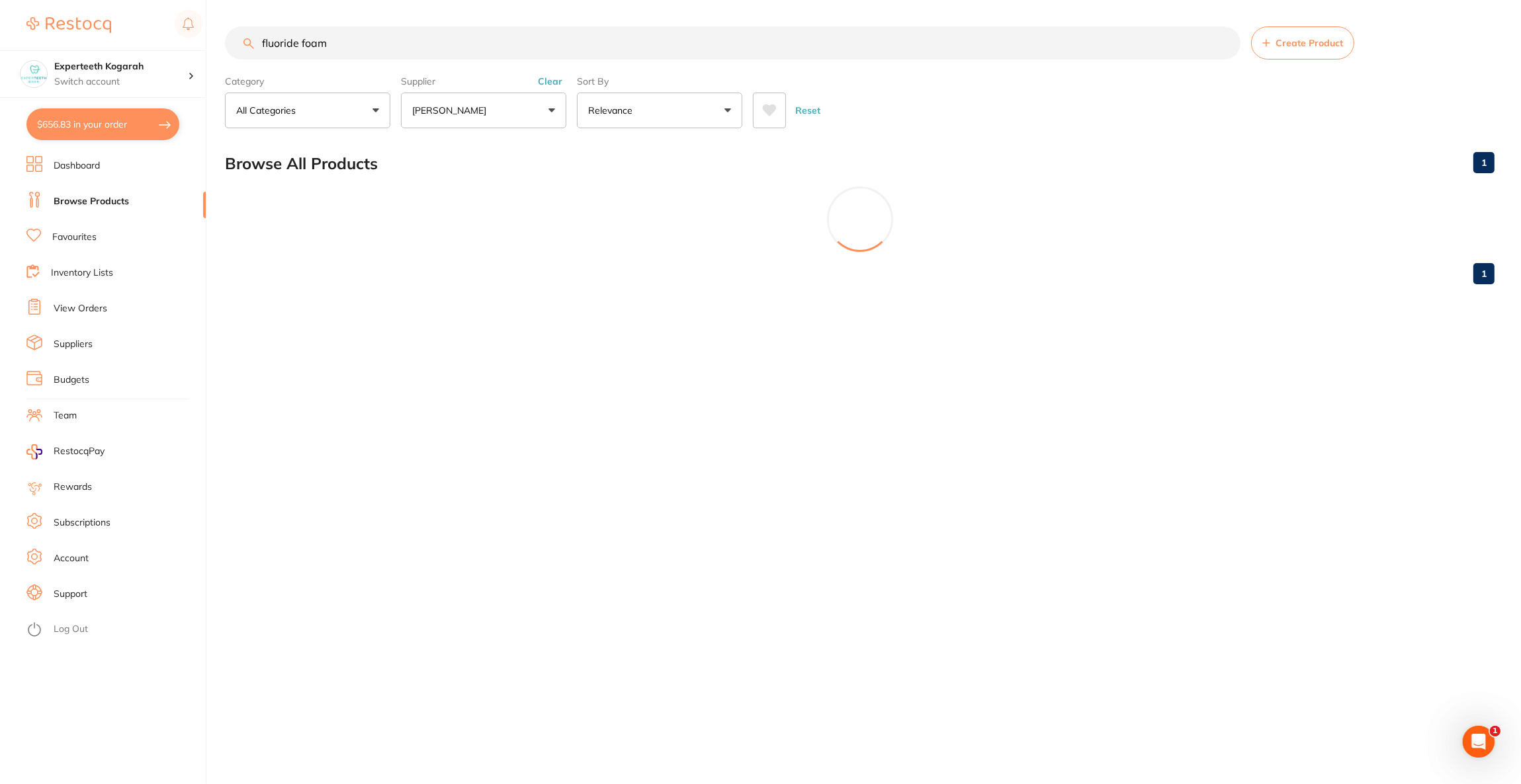
scroll to position [0, 0]
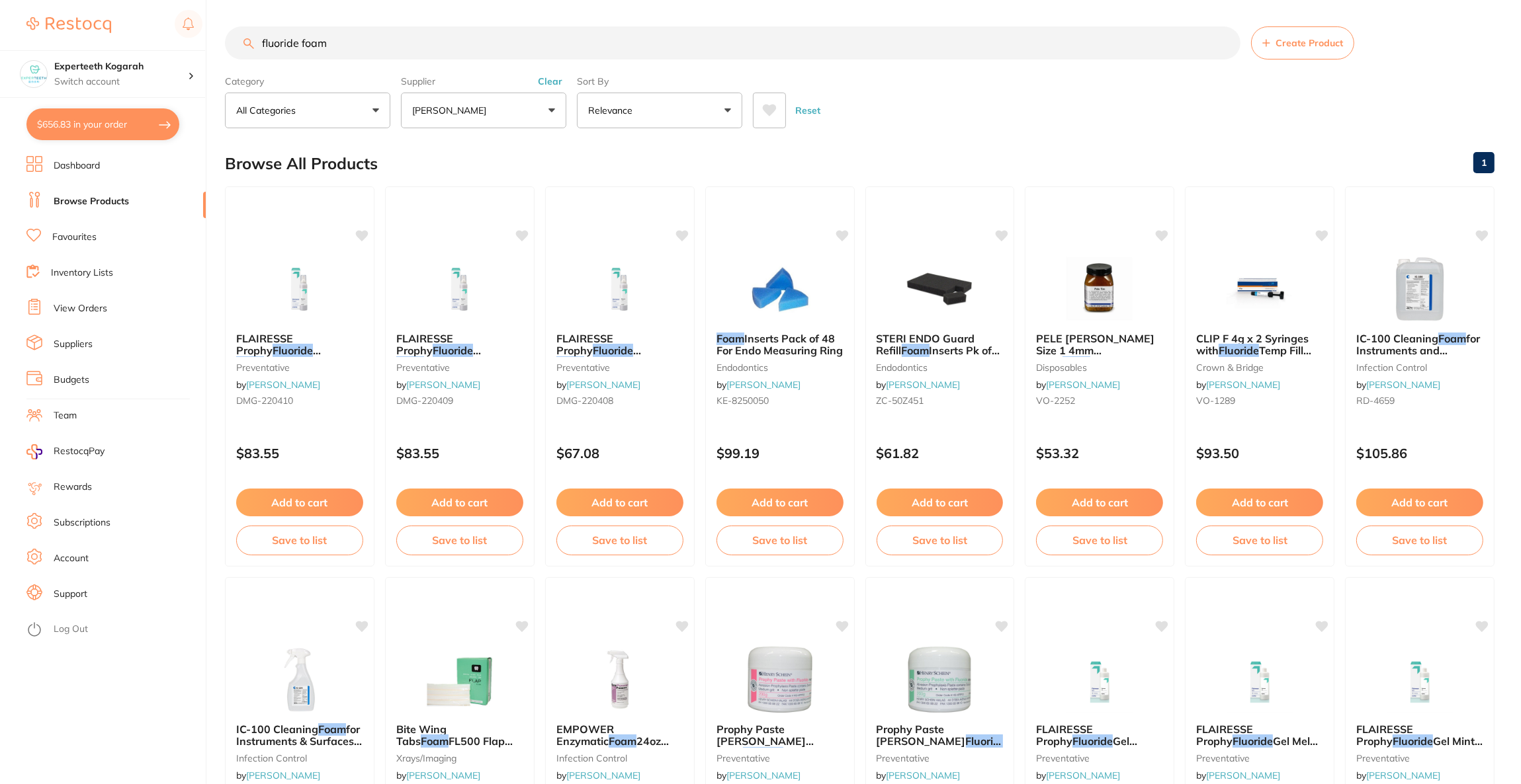
type input "fluoride foam"
click at [440, 119] on button "[PERSON_NAME]" at bounding box center [483, 110] width 165 height 36
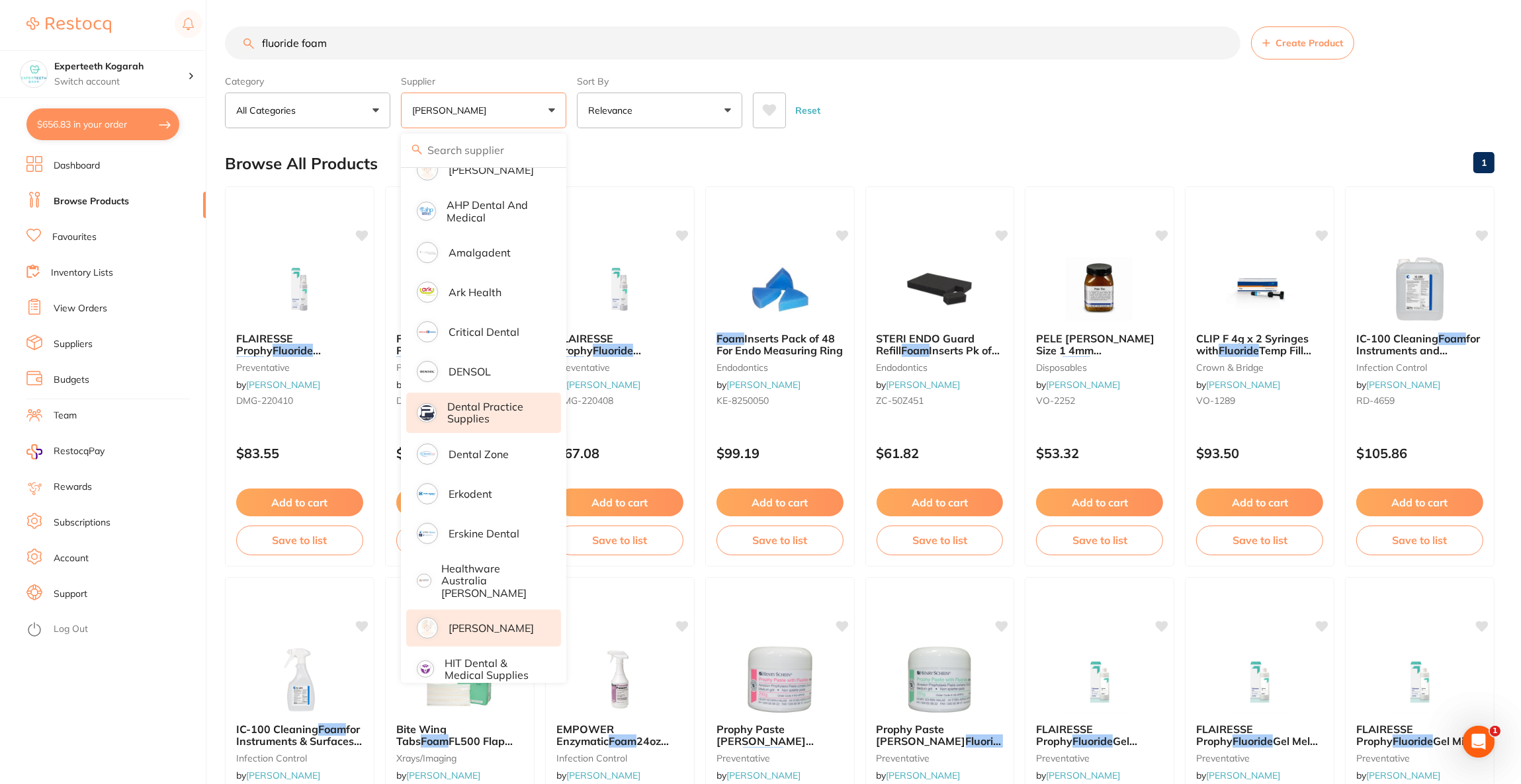
scroll to position [297, 0]
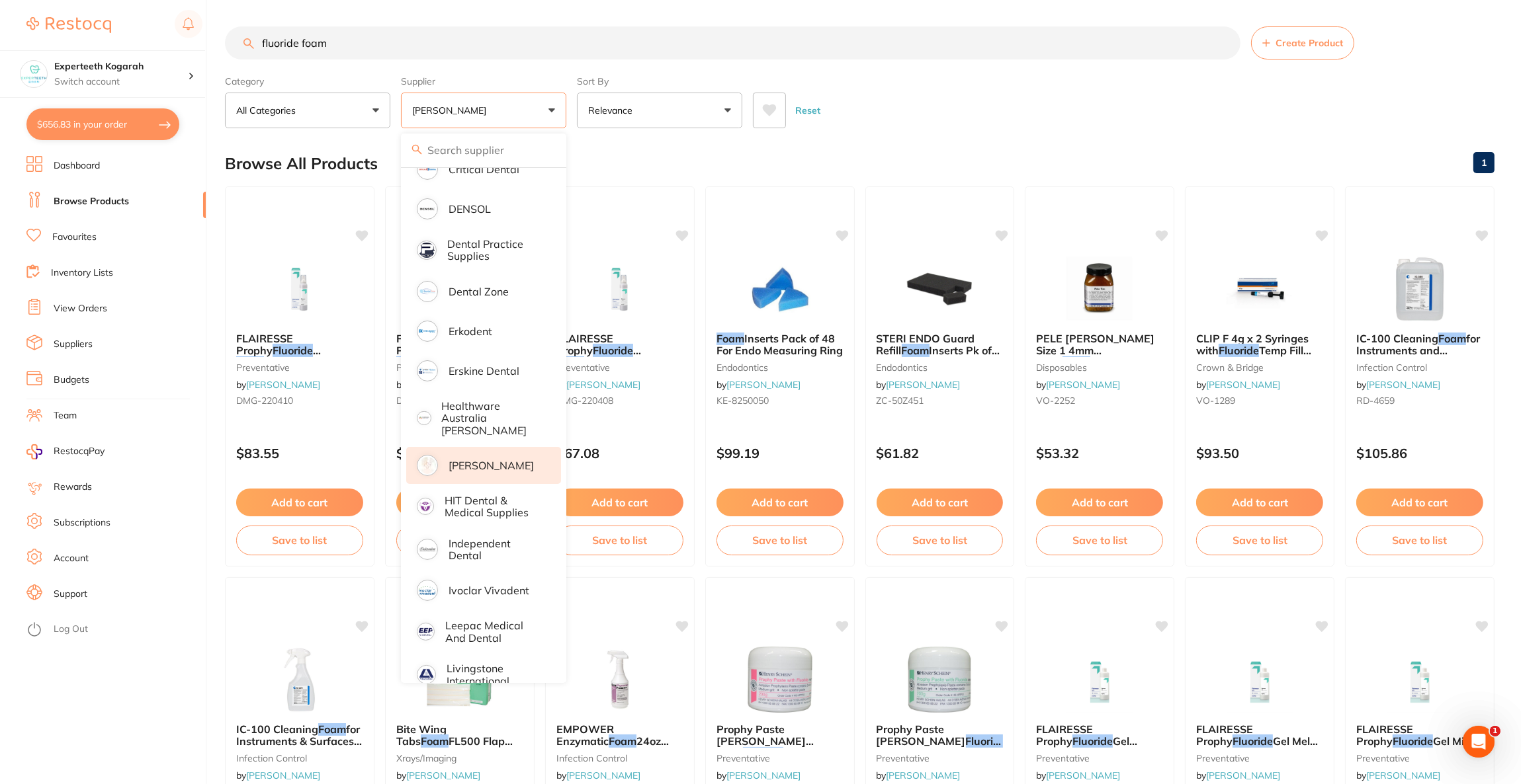
click at [507, 459] on p "[PERSON_NAME]" at bounding box center [491, 465] width 86 height 12
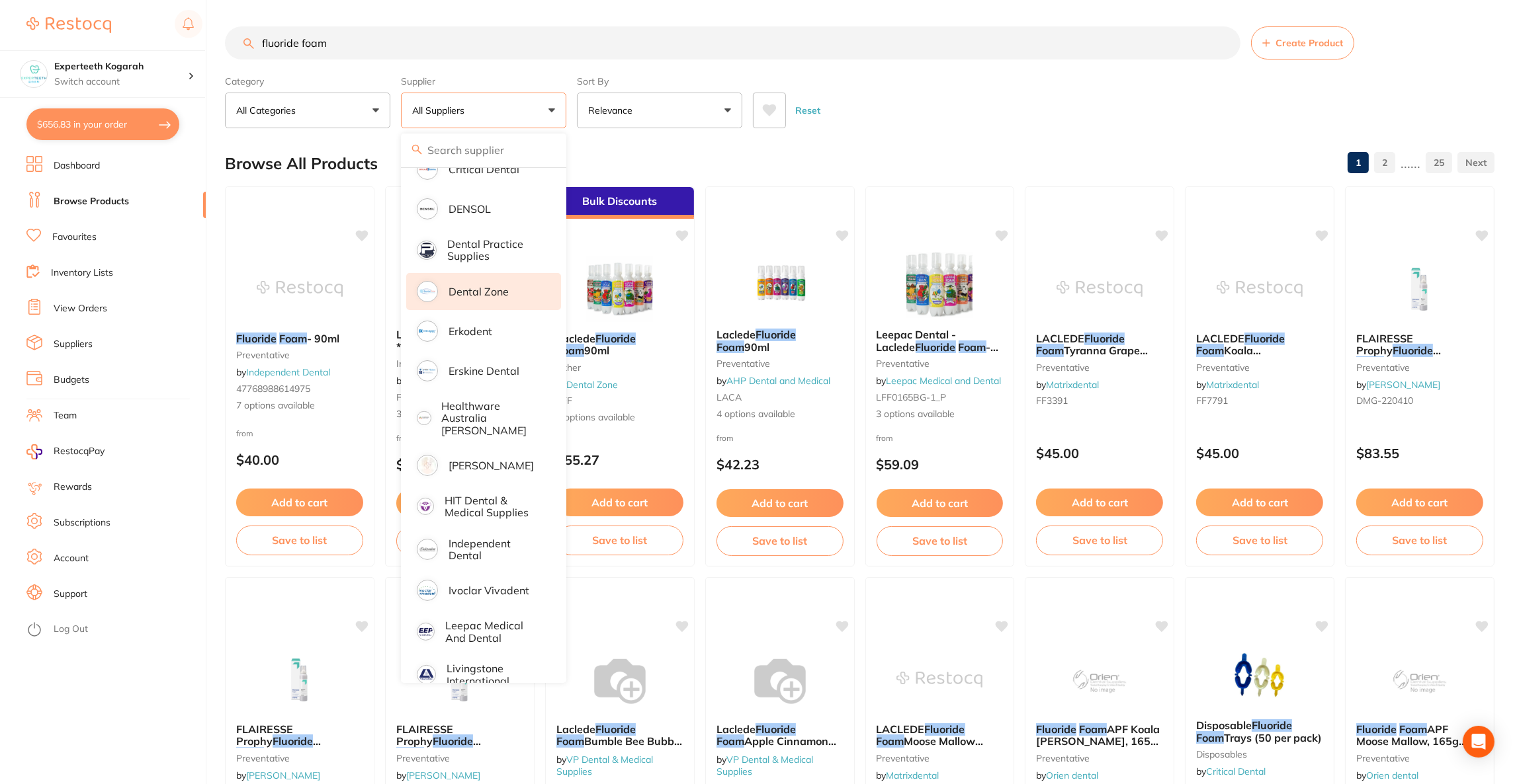
click at [517, 281] on li "Dental Zone" at bounding box center [484, 291] width 155 height 37
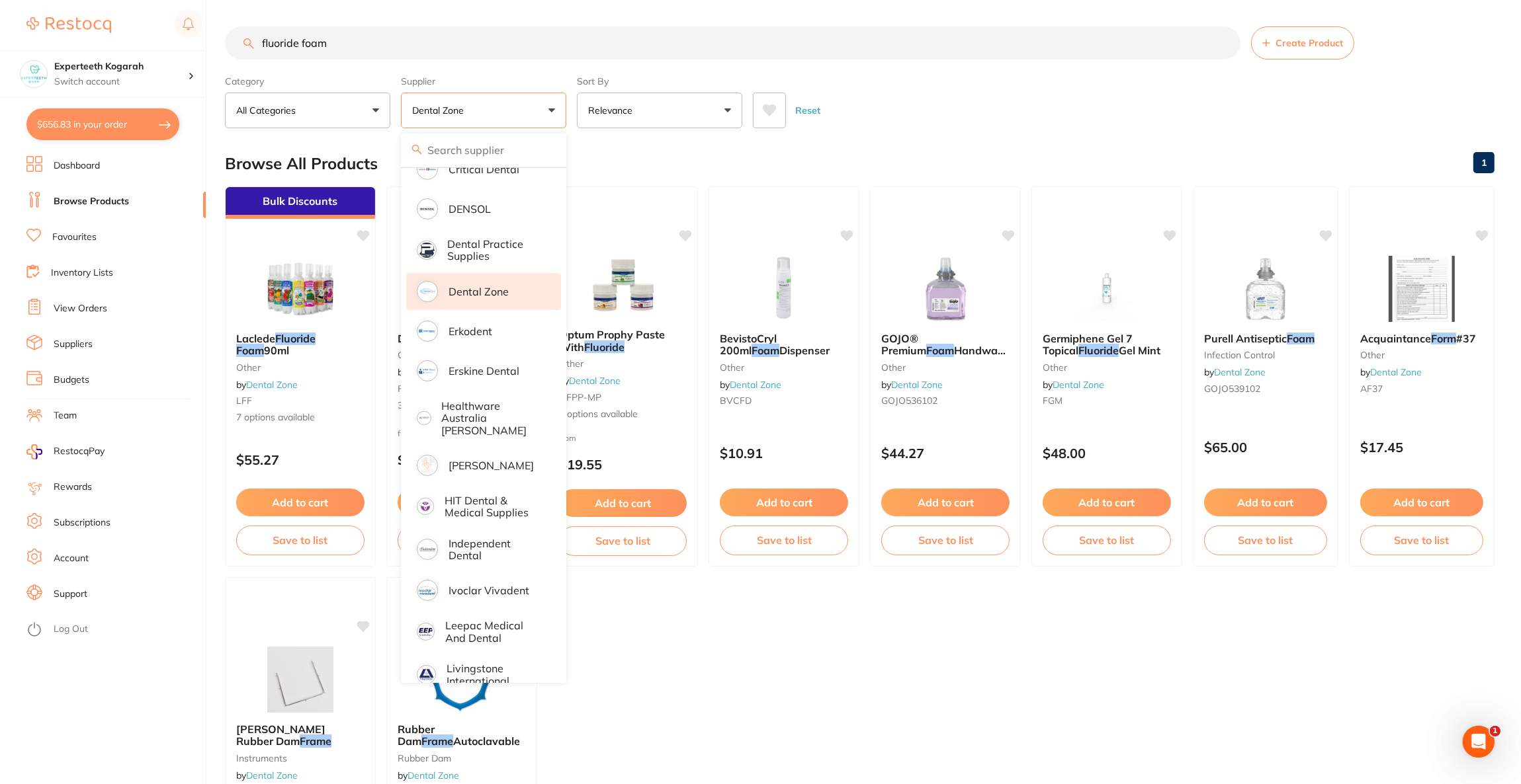
scroll to position [0, 0]
click at [952, 131] on main "fluoride foam Create Product Category All Categories All Categories Infection C…" at bounding box center [873, 513] width 1296 height 1026
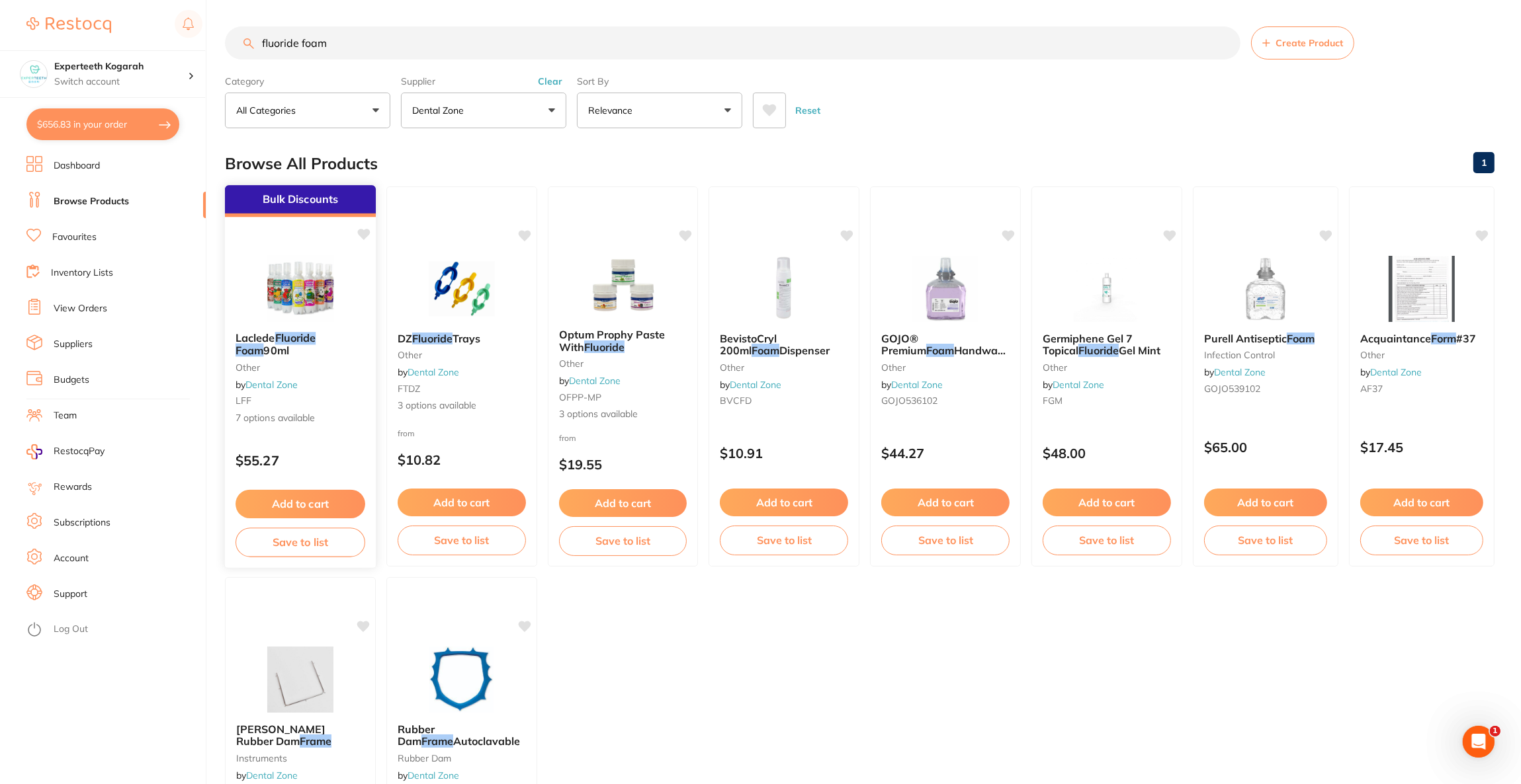
click at [292, 306] on img at bounding box center [300, 288] width 87 height 67
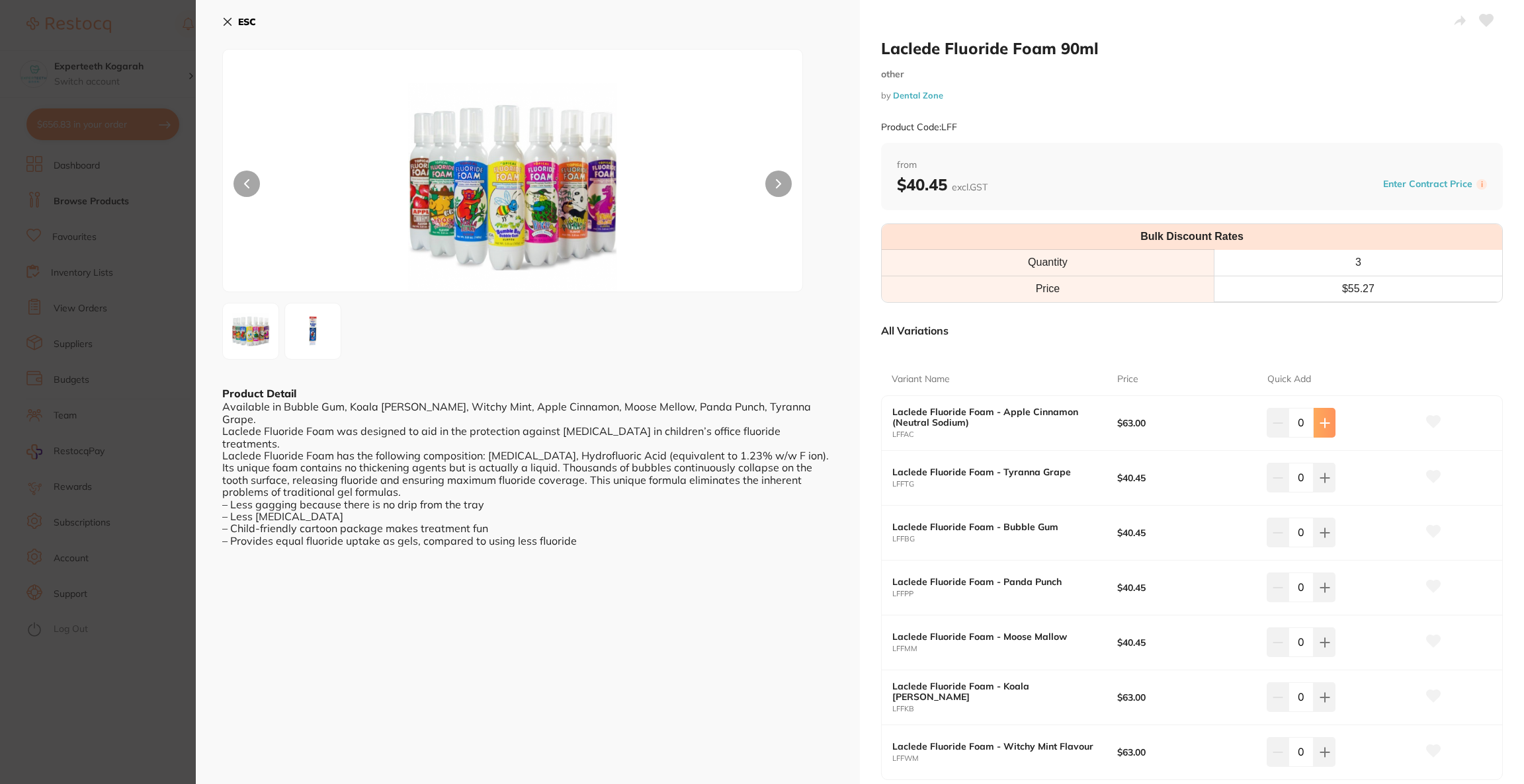
click at [1325, 430] on button at bounding box center [1325, 422] width 22 height 29
type input "1"
click at [1322, 490] on button at bounding box center [1325, 477] width 22 height 29
type input "1"
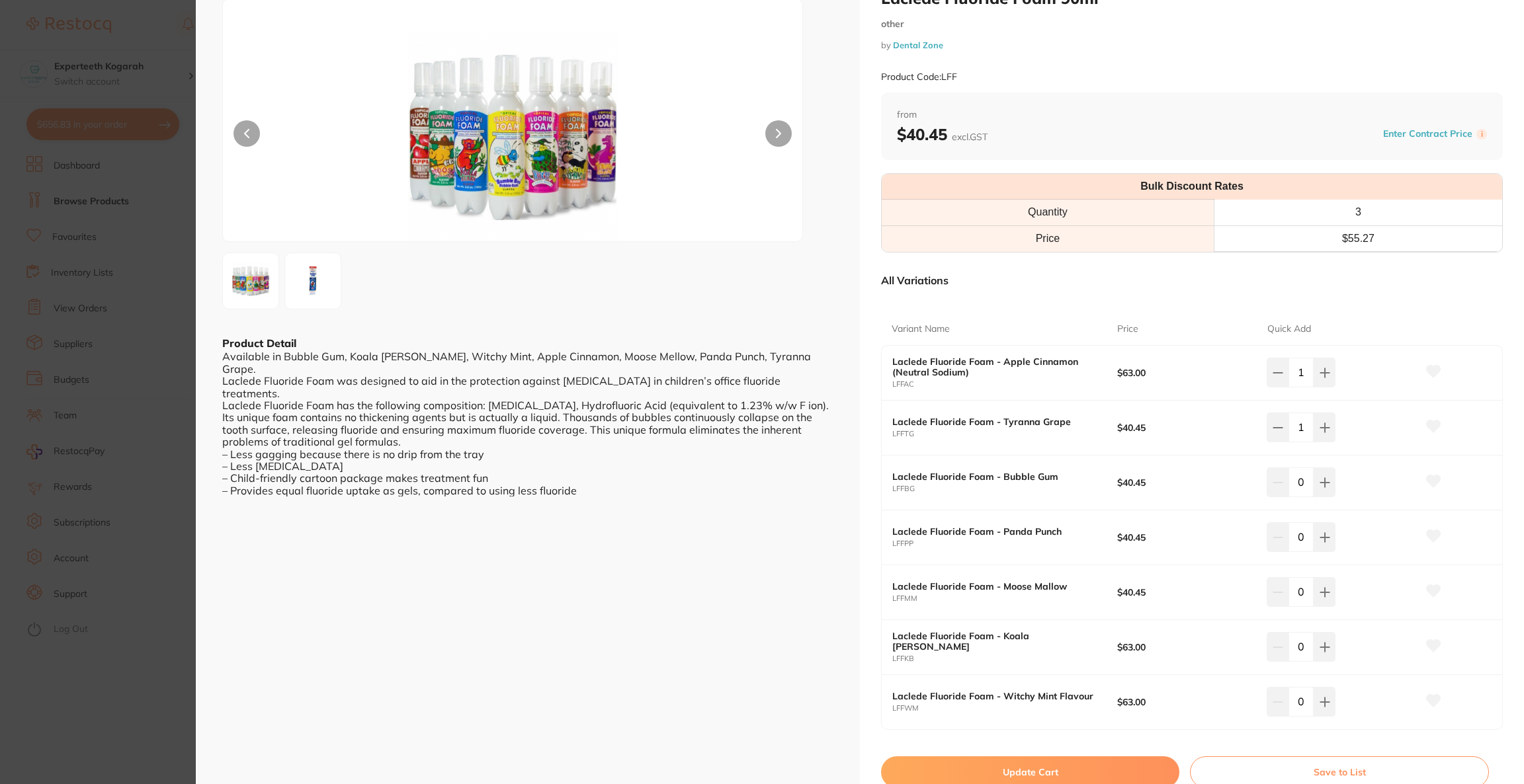
scroll to position [99, 0]
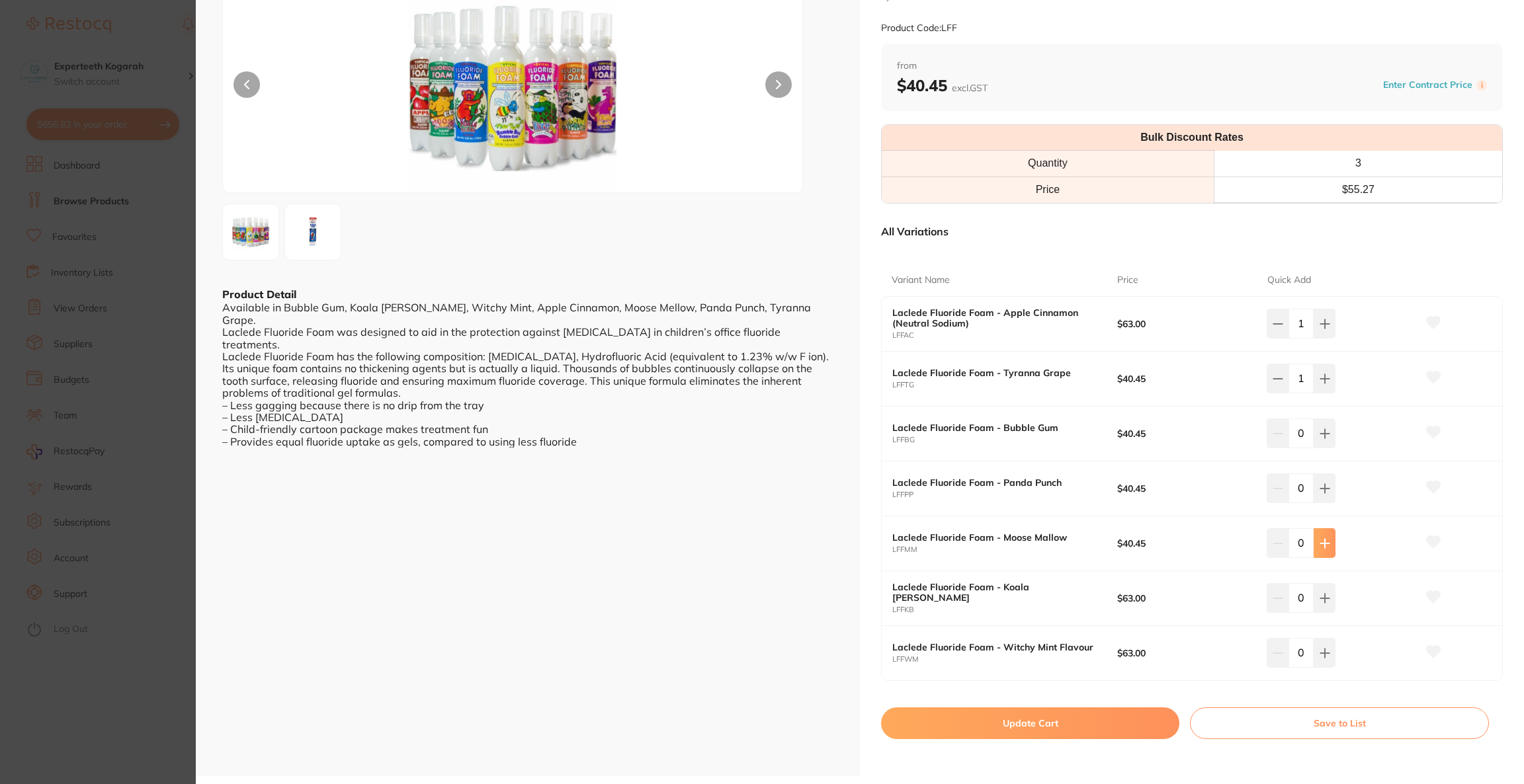
click at [1319, 553] on button at bounding box center [1325, 542] width 22 height 29
type input "1"
click at [1319, 649] on icon at bounding box center [1325, 653] width 11 height 11
type input "1"
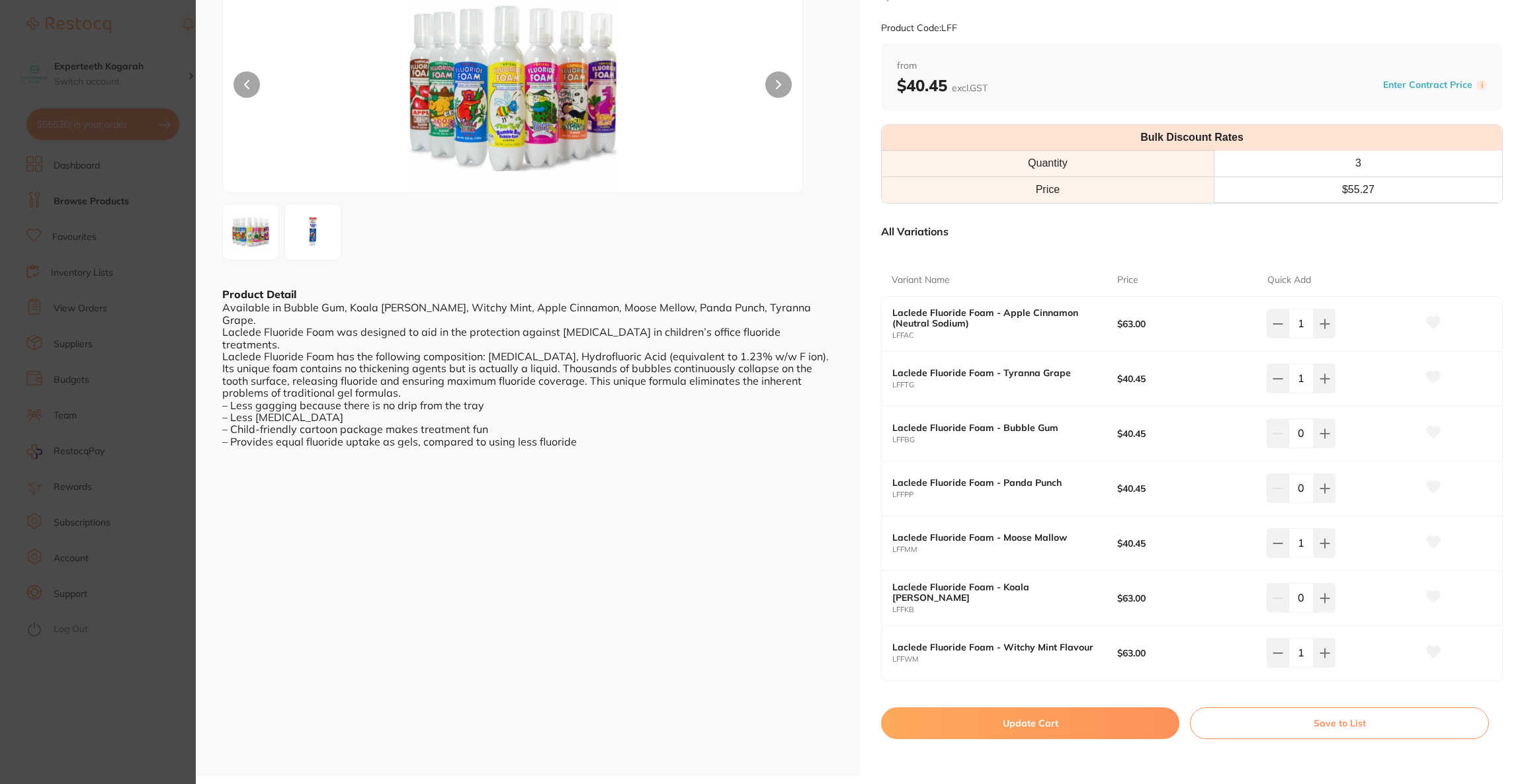
click at [1124, 731] on button "Update Cart" at bounding box center [1030, 723] width 298 height 32
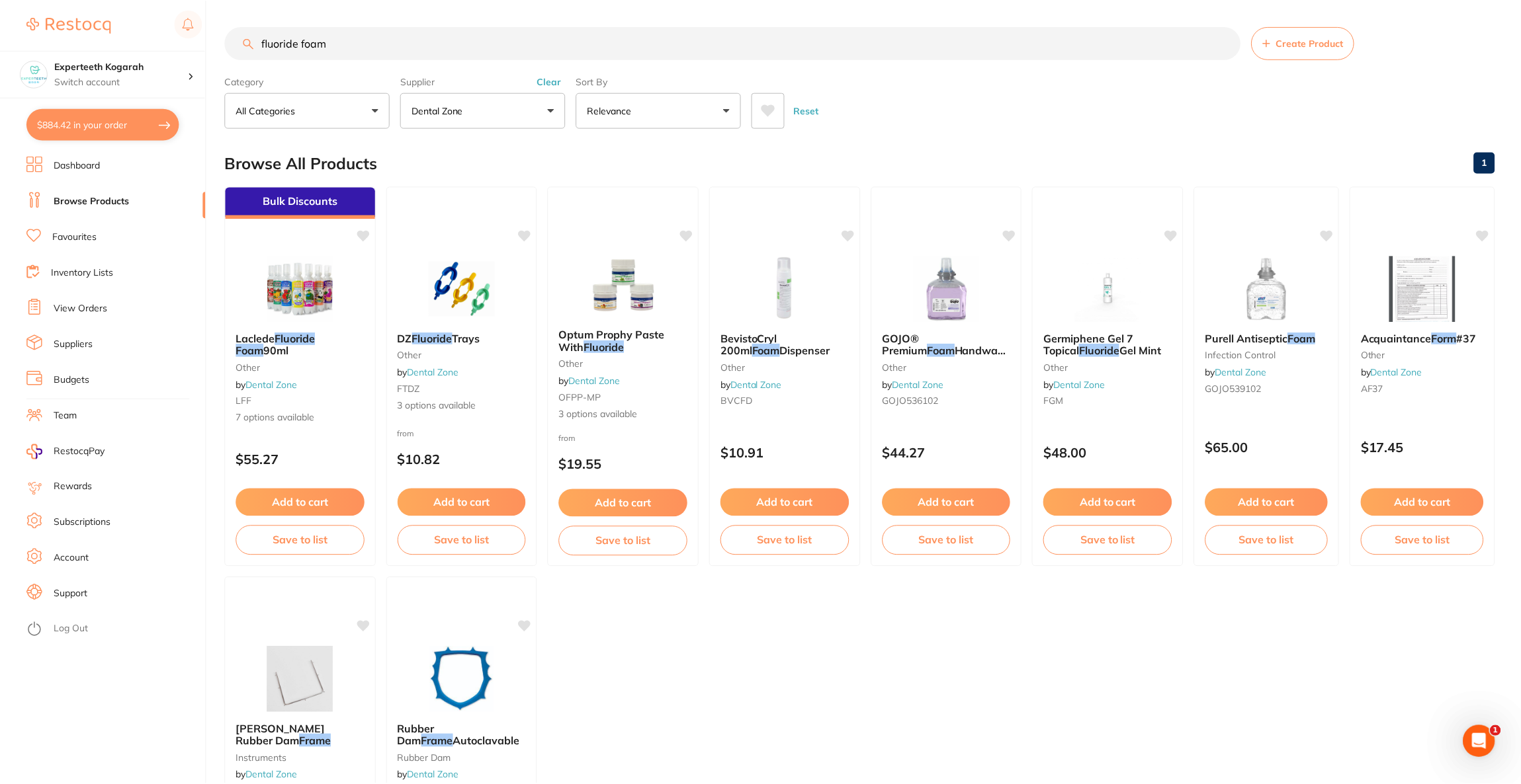
scroll to position [1, 0]
click at [87, 126] on button "$884.42 in your order" at bounding box center [102, 124] width 153 height 32
checkbox input "true"
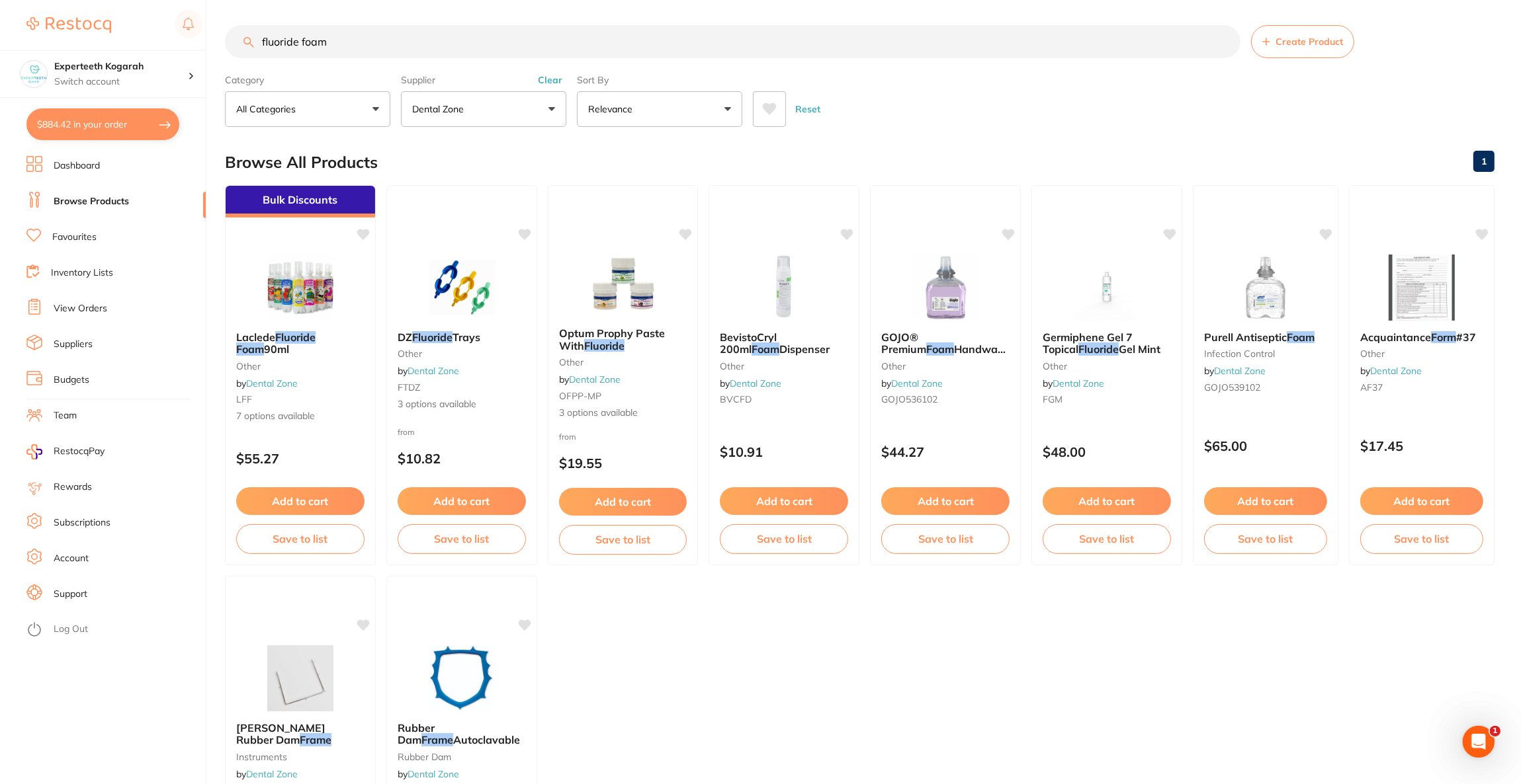
checkbox input "true"
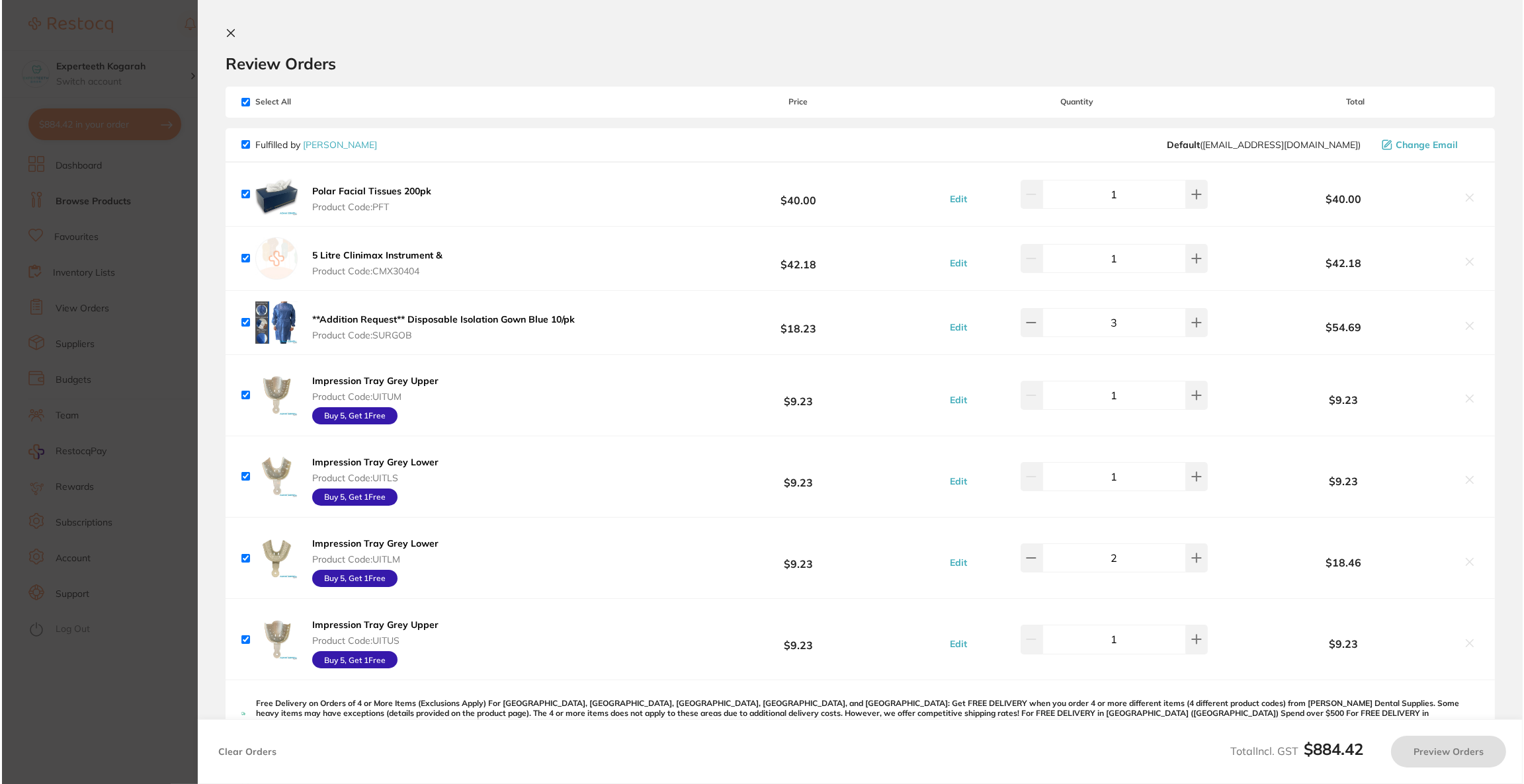
scroll to position [0, 0]
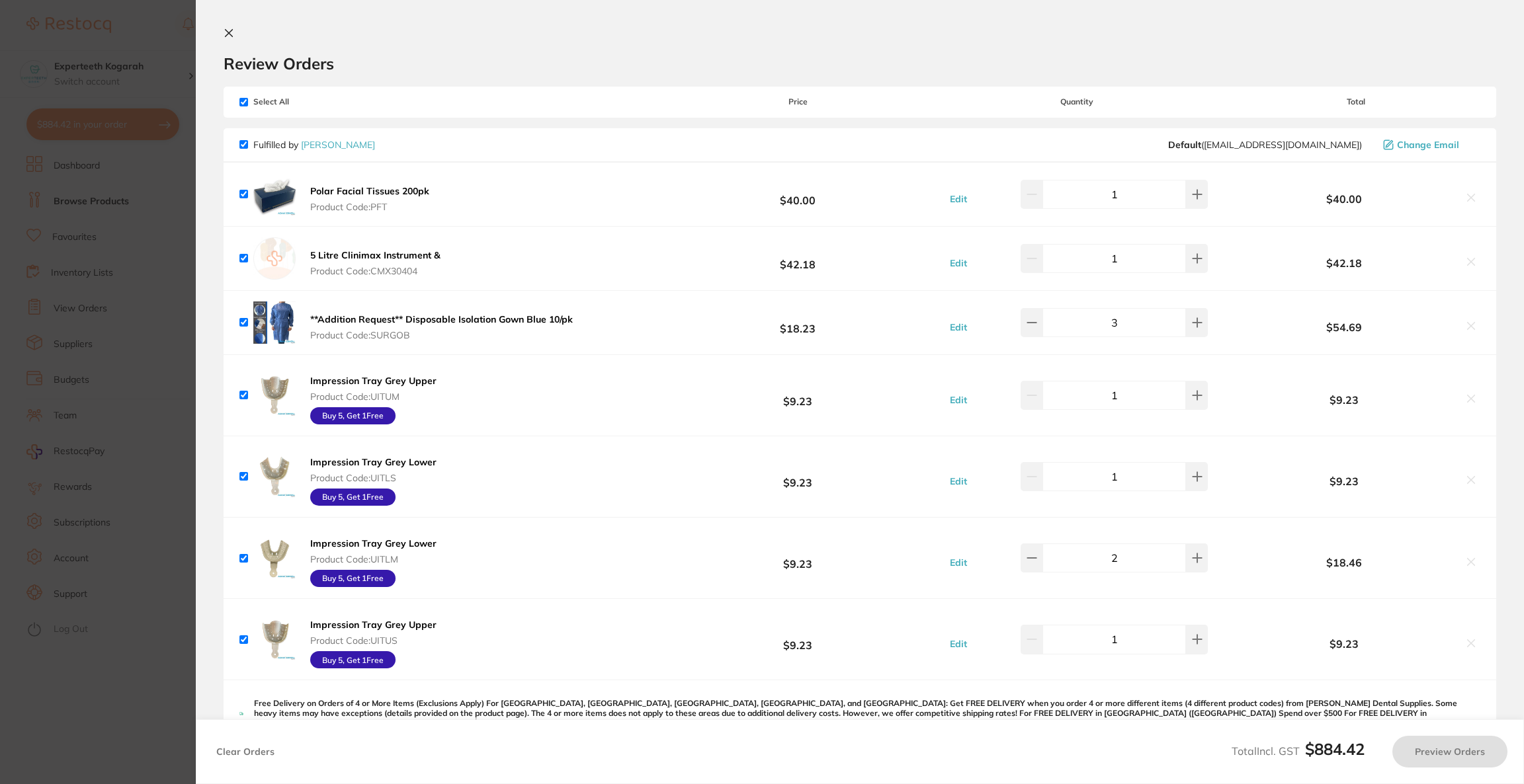
checkbox input "true"
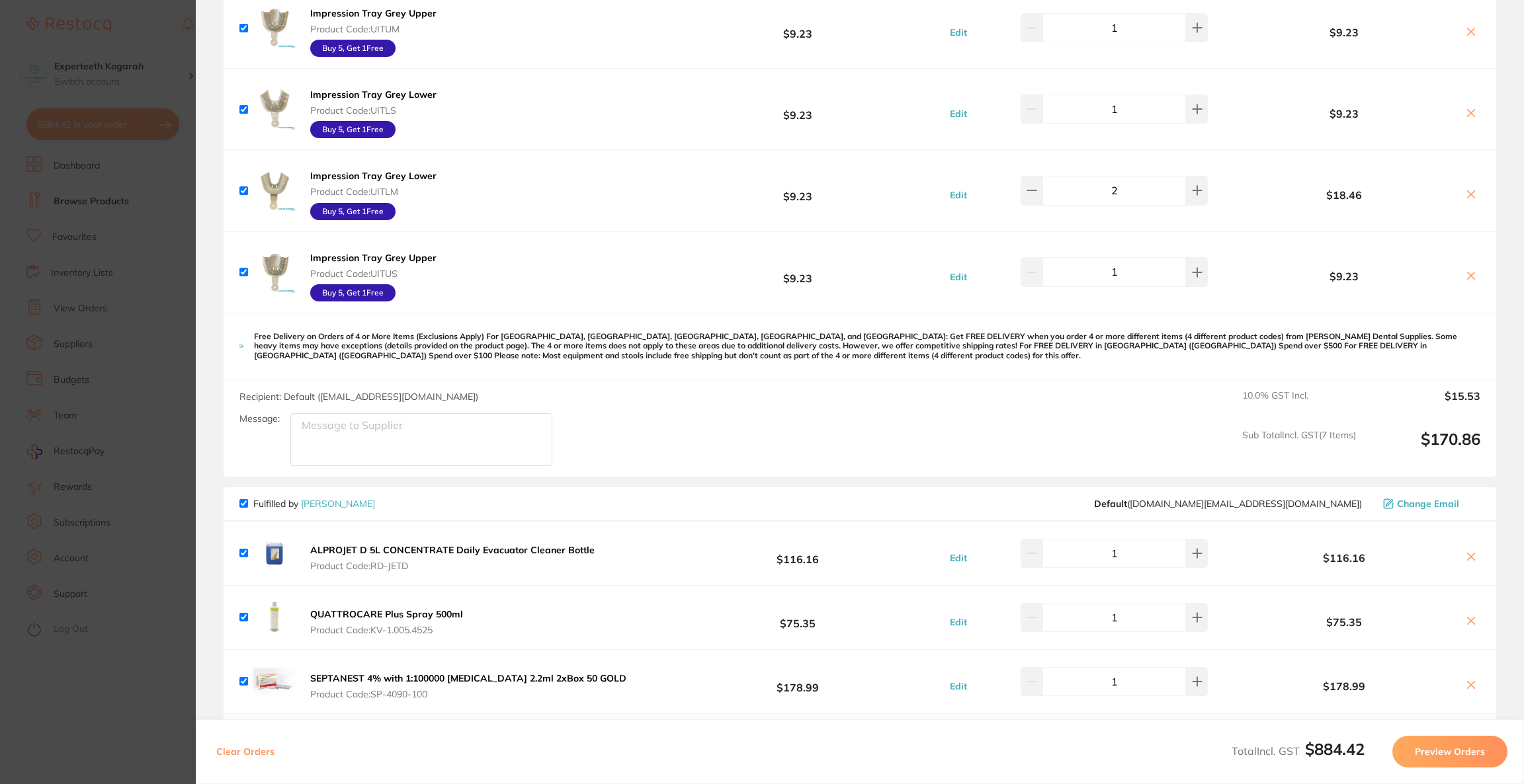
scroll to position [810, 0]
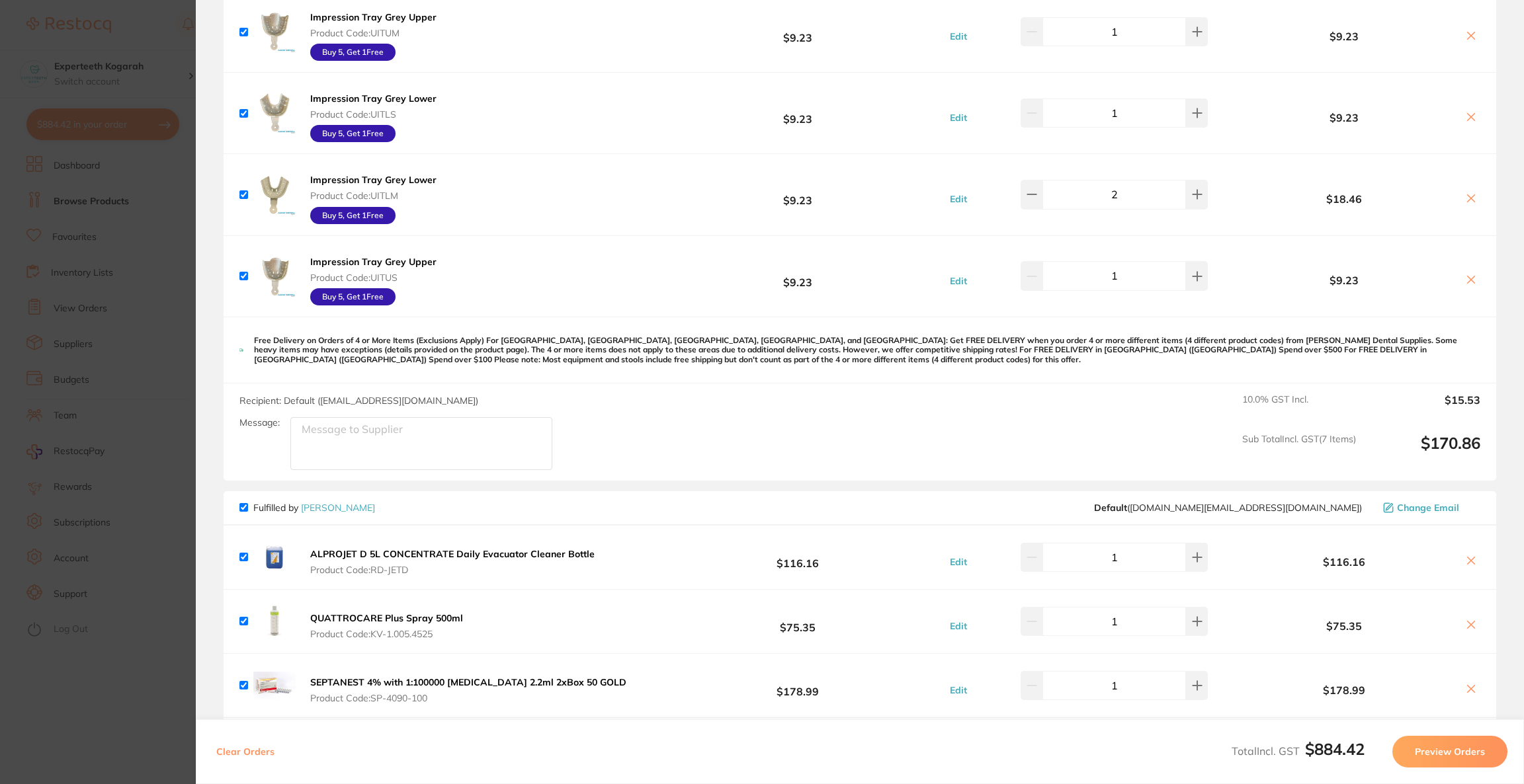
click at [42, 201] on section "Update RRP Set your pre negotiated price for this item. Item Agreed RRP (excl. …" at bounding box center [762, 392] width 1524 height 784
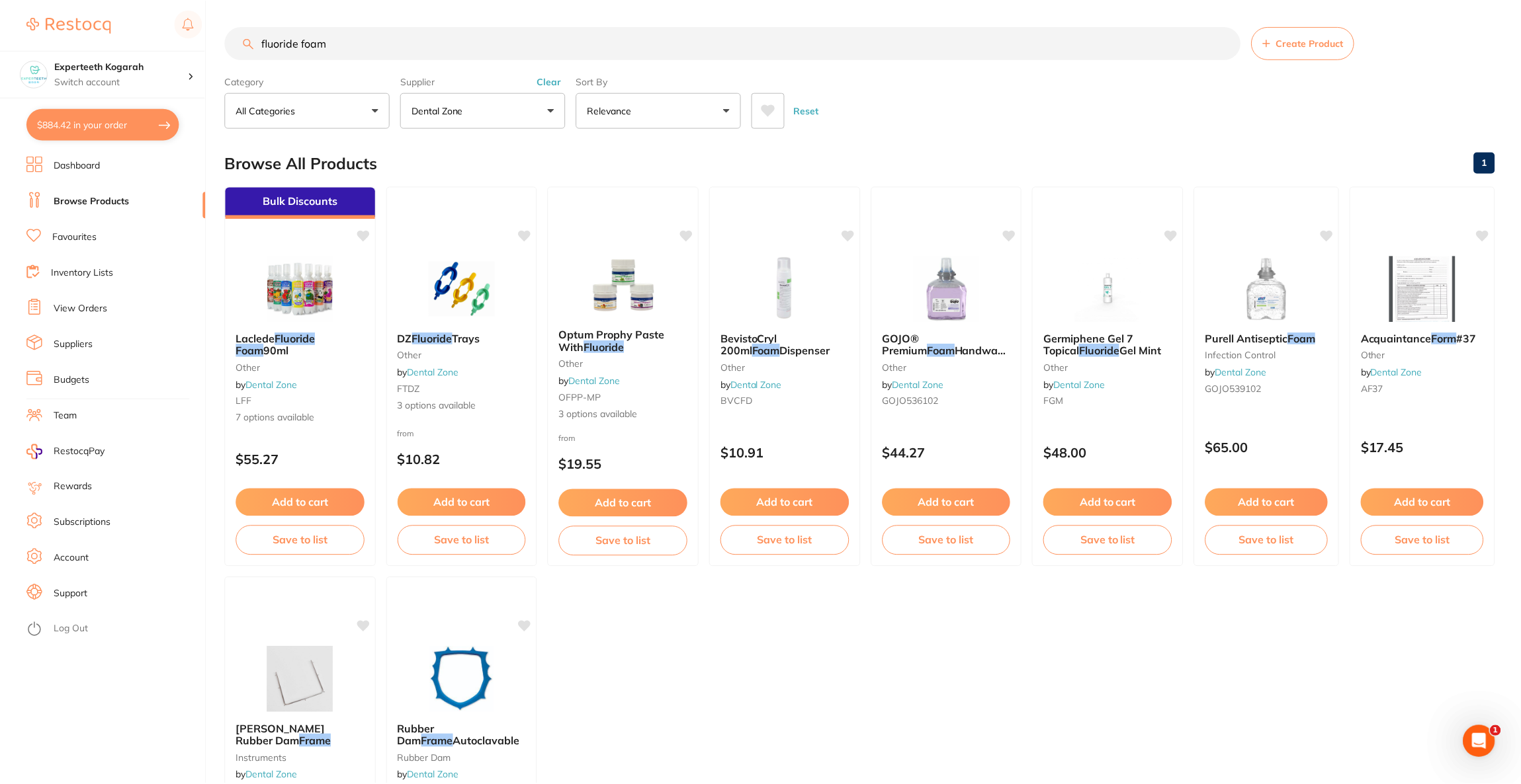
scroll to position [1, 0]
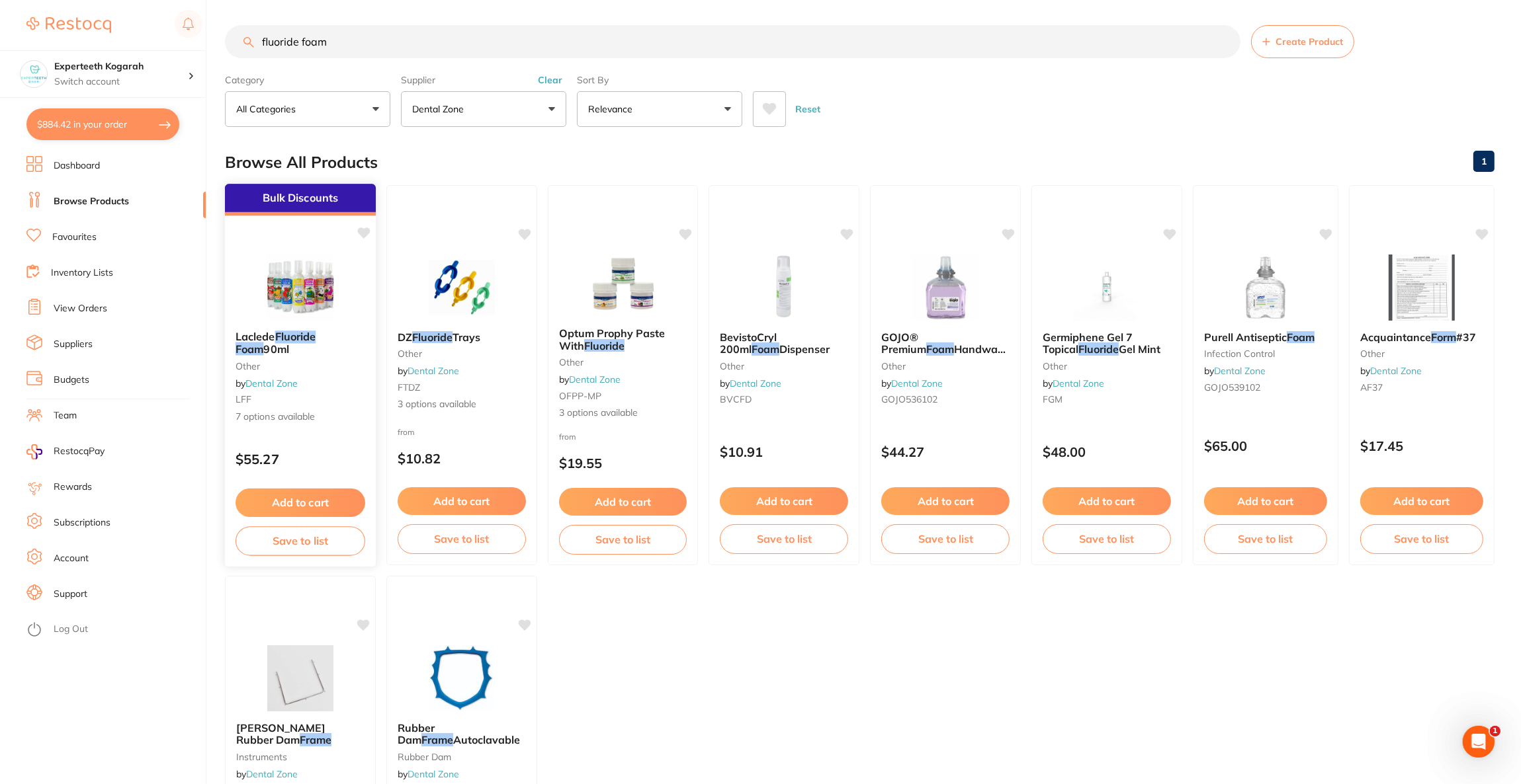
click at [279, 241] on div "Bulk Discounts Laclede Fluoride Foam 90ml other by Dental Zone LFF 7 options av…" at bounding box center [301, 375] width 152 height 384
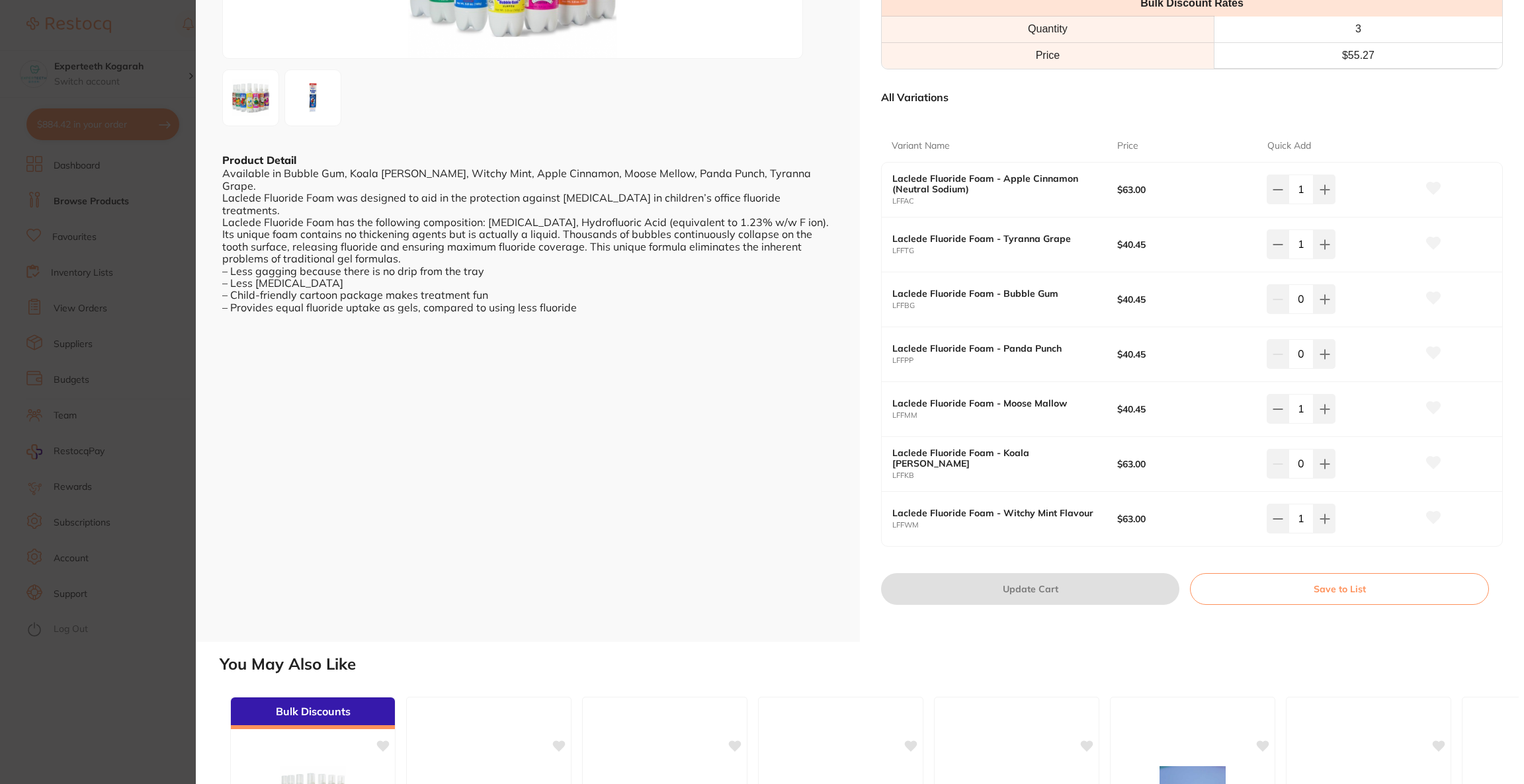
scroll to position [495, 0]
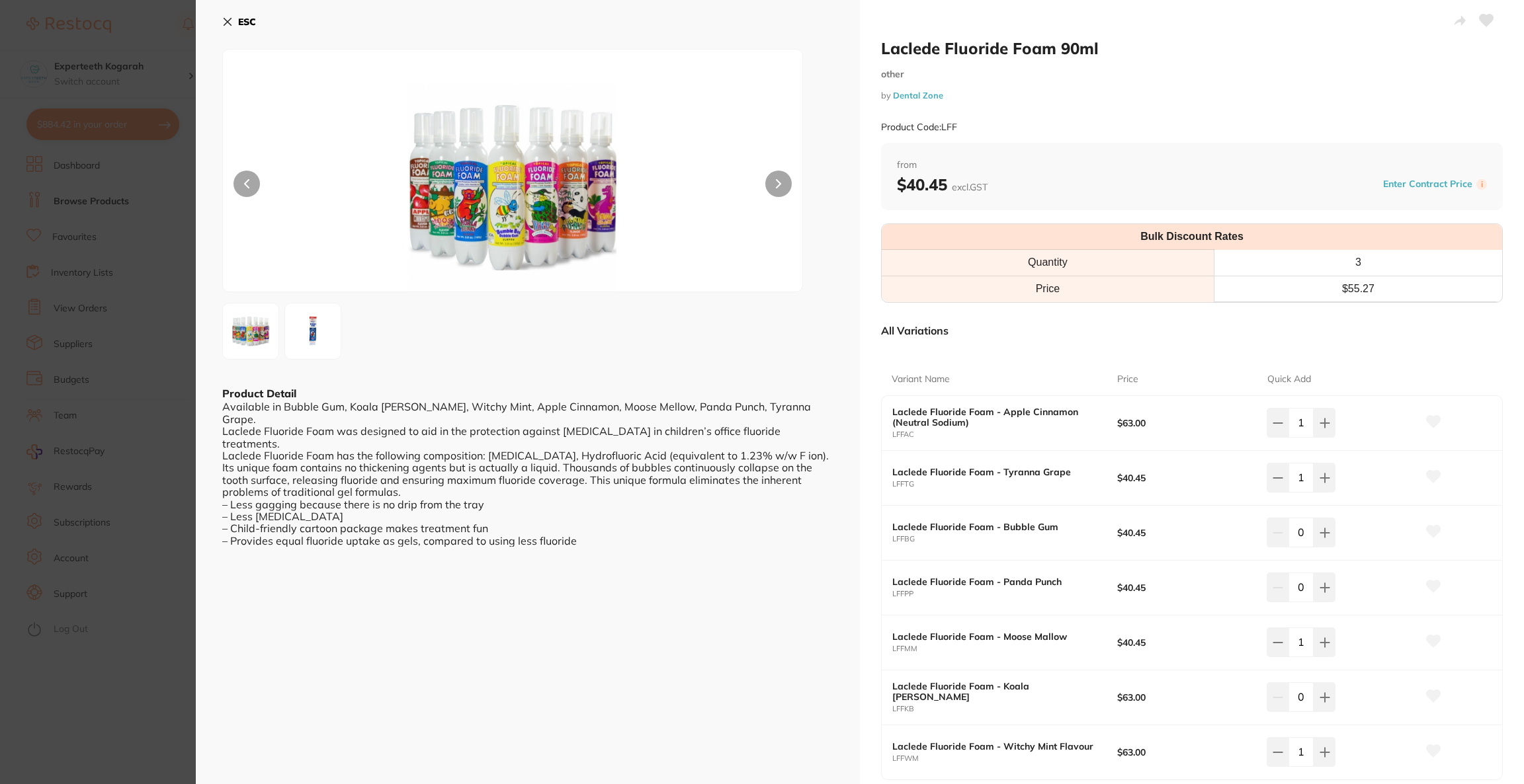
scroll to position [810, 0]
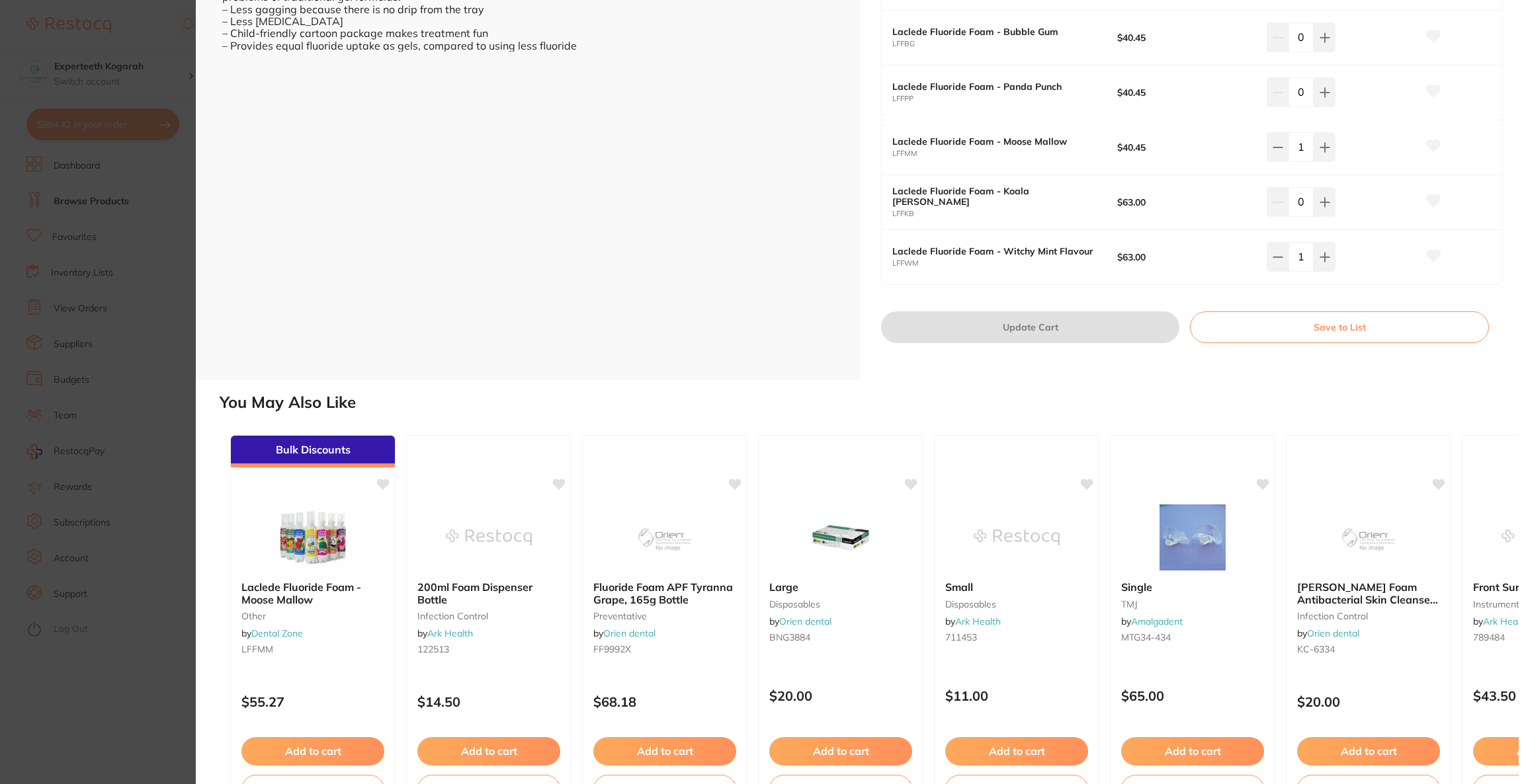
click at [60, 212] on section "Laclede Fluoride Foam 90ml other by Dental Zone Product Code: LFF ESC Product D…" at bounding box center [762, 392] width 1524 height 784
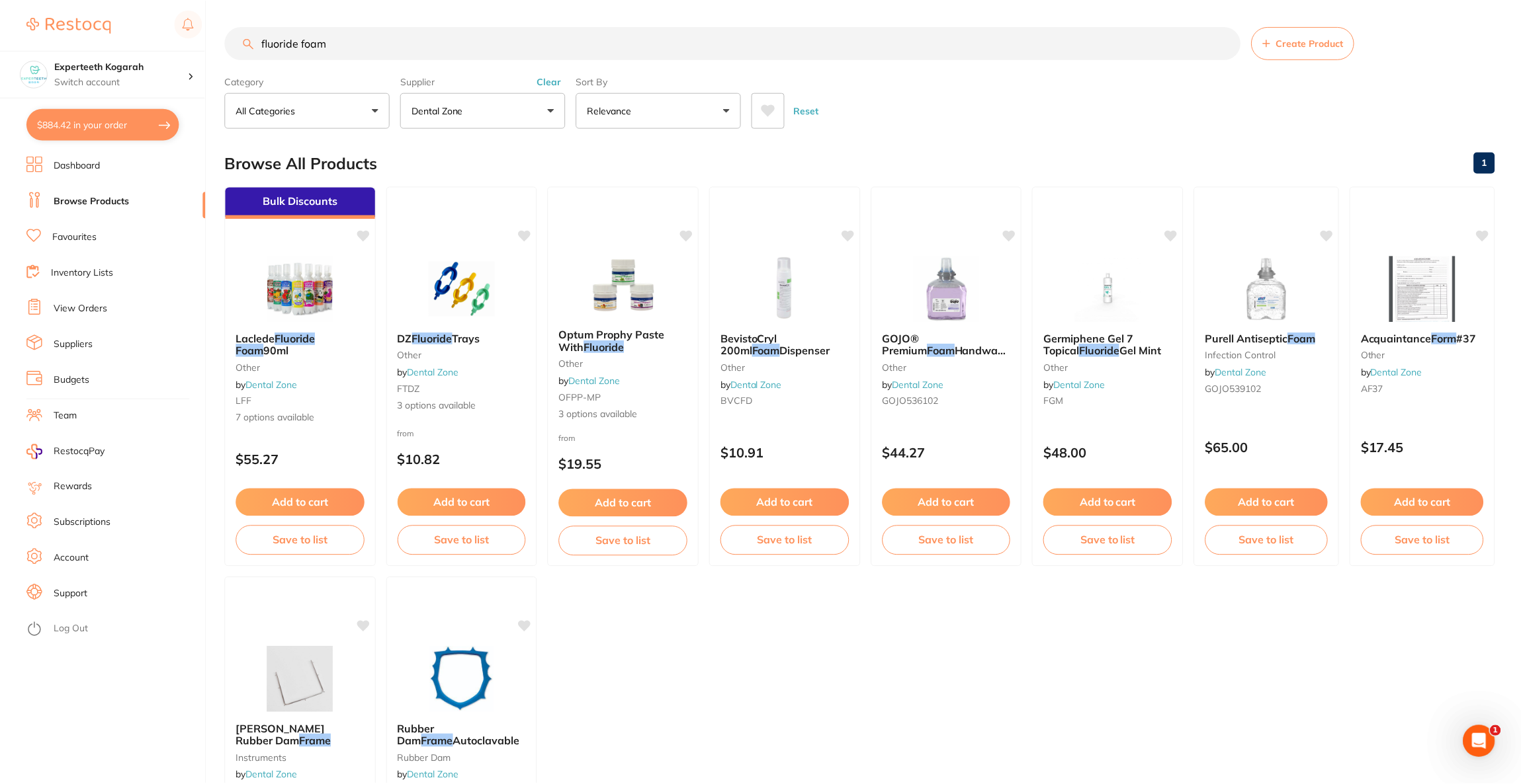
scroll to position [1, 0]
click at [96, 126] on button "$884.42 in your order" at bounding box center [102, 124] width 153 height 32
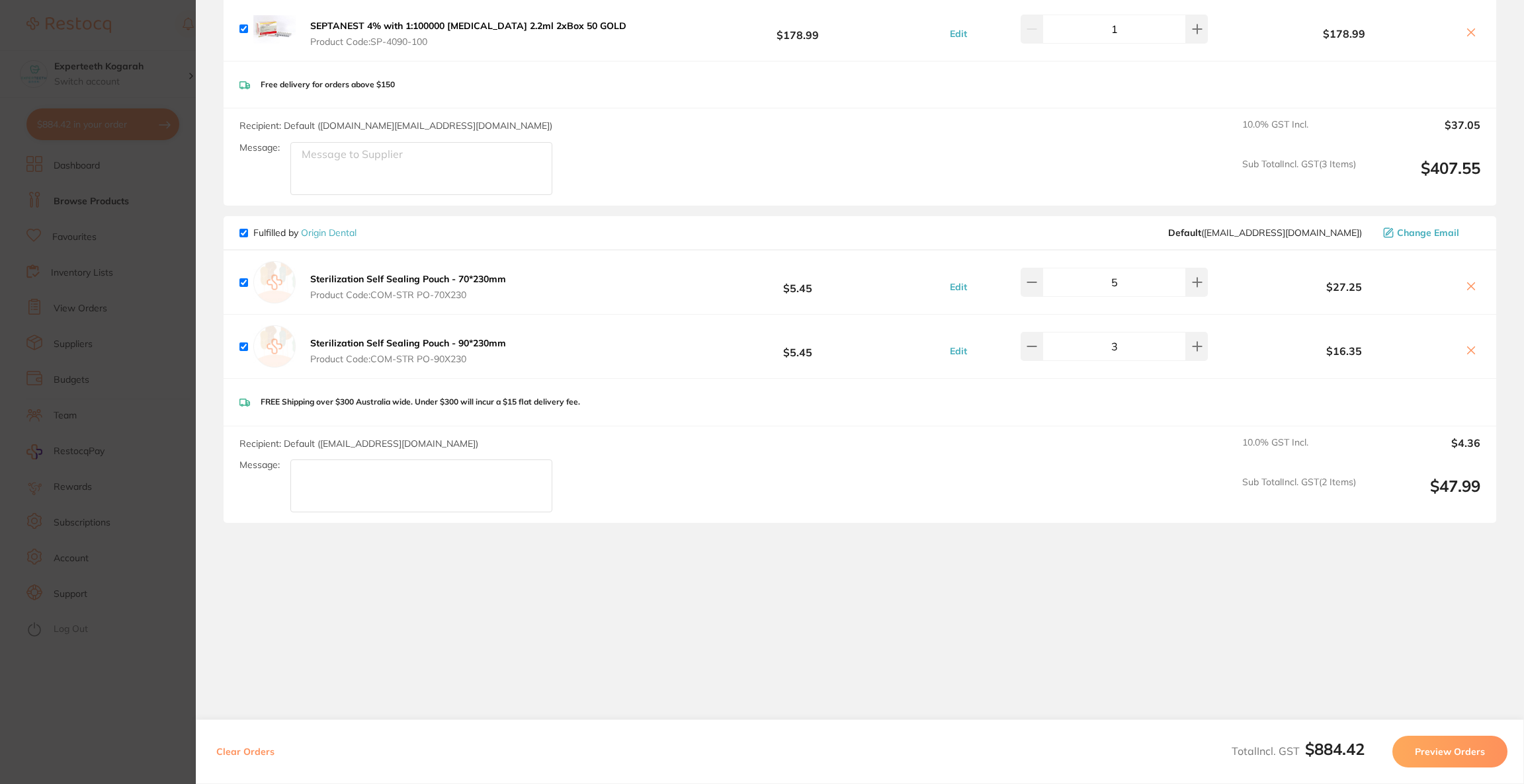
scroll to position [1466, 0]
click at [1471, 281] on icon at bounding box center [1471, 286] width 11 height 11
click at [1469, 349] on icon at bounding box center [1471, 350] width 11 height 11
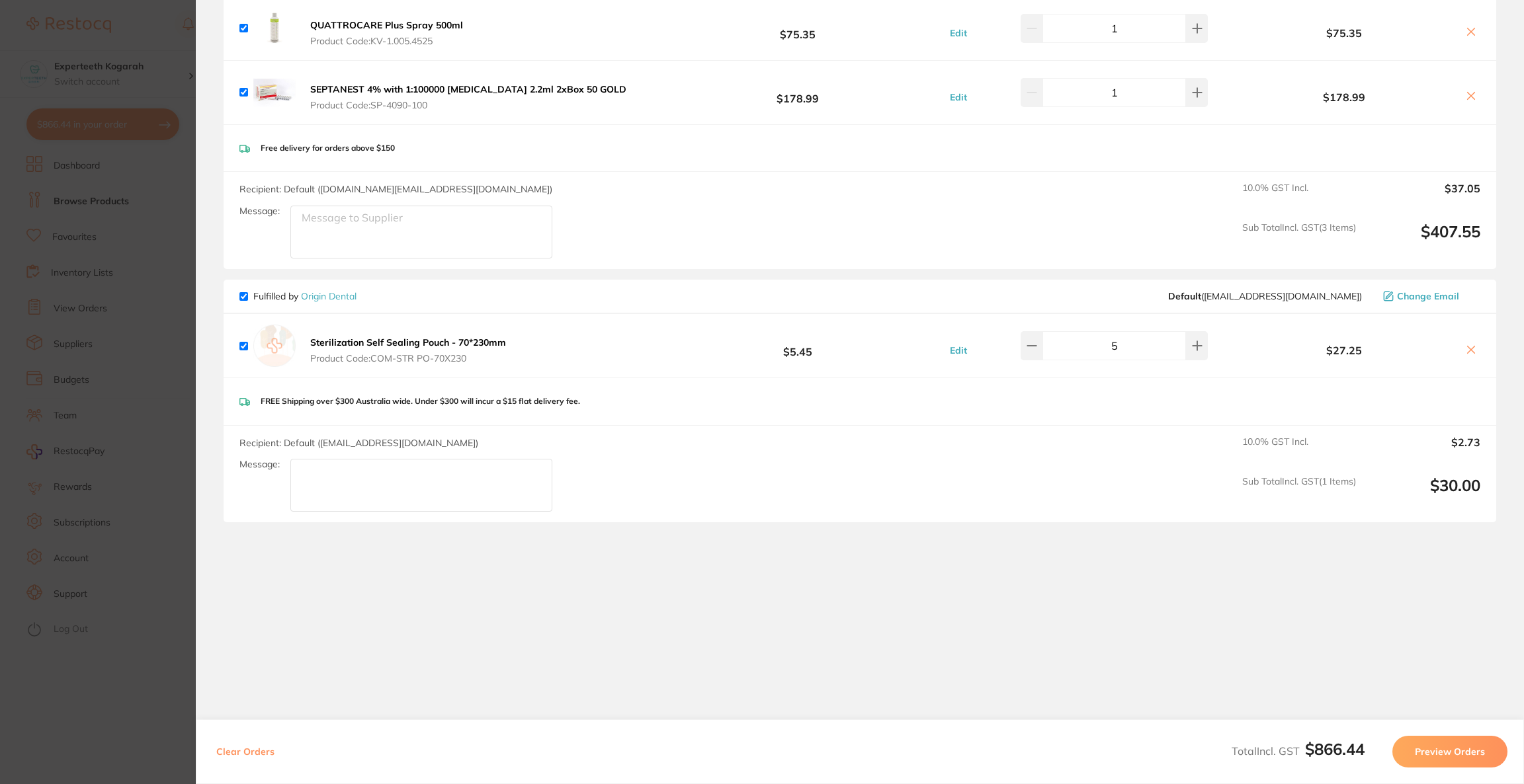
click at [1465, 348] on icon at bounding box center [1471, 350] width 11 height 11
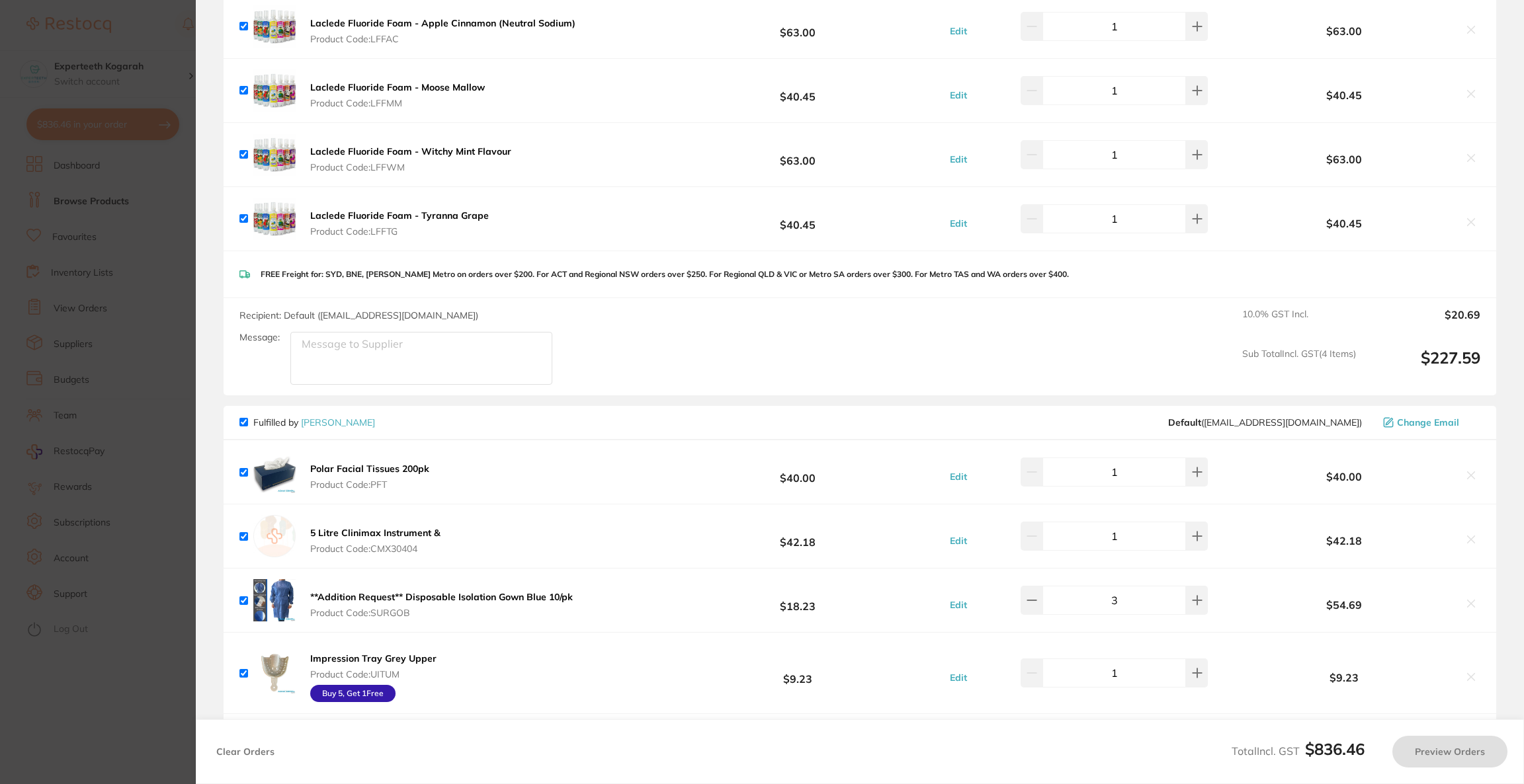
scroll to position [158, 0]
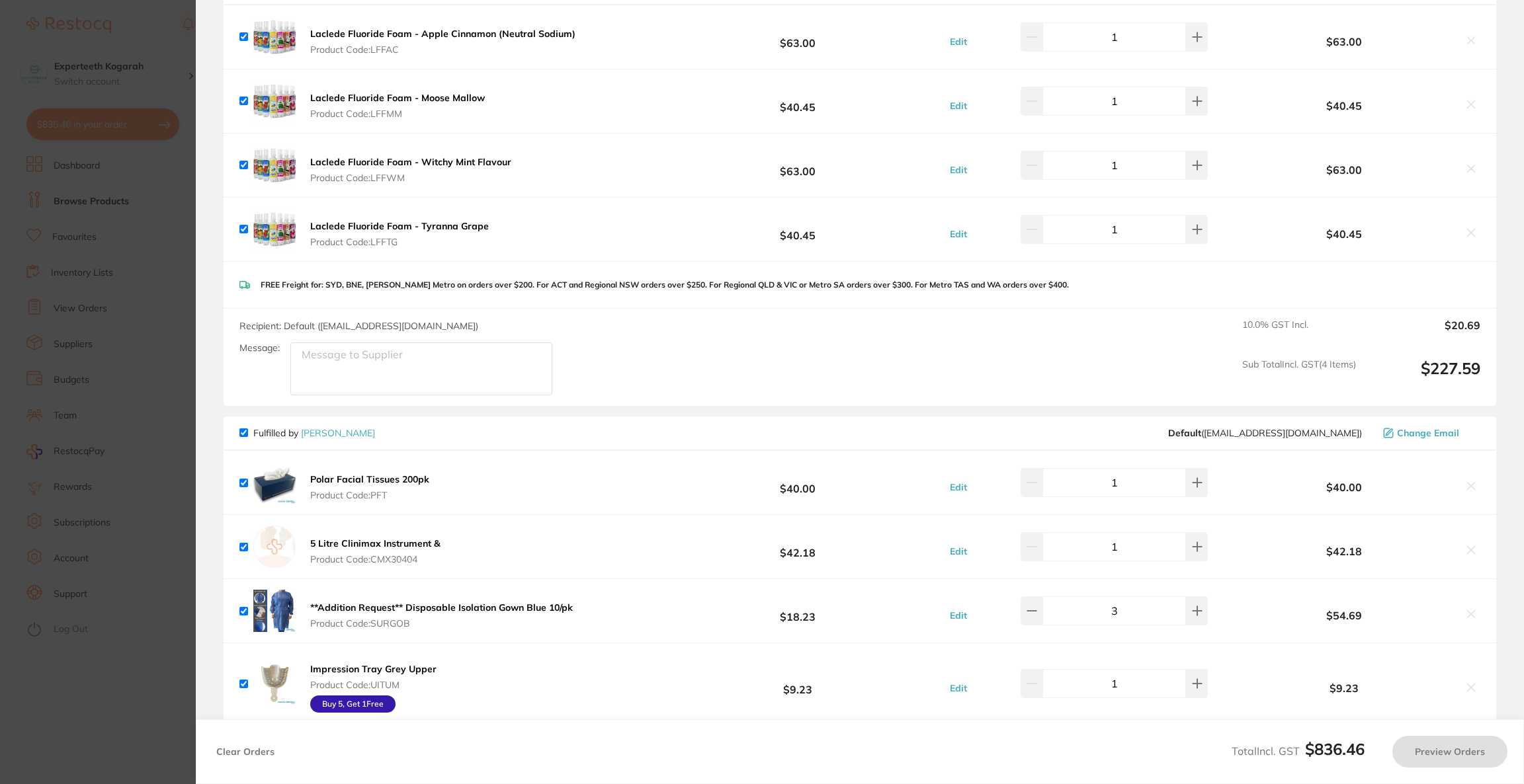
checkbox input "true"
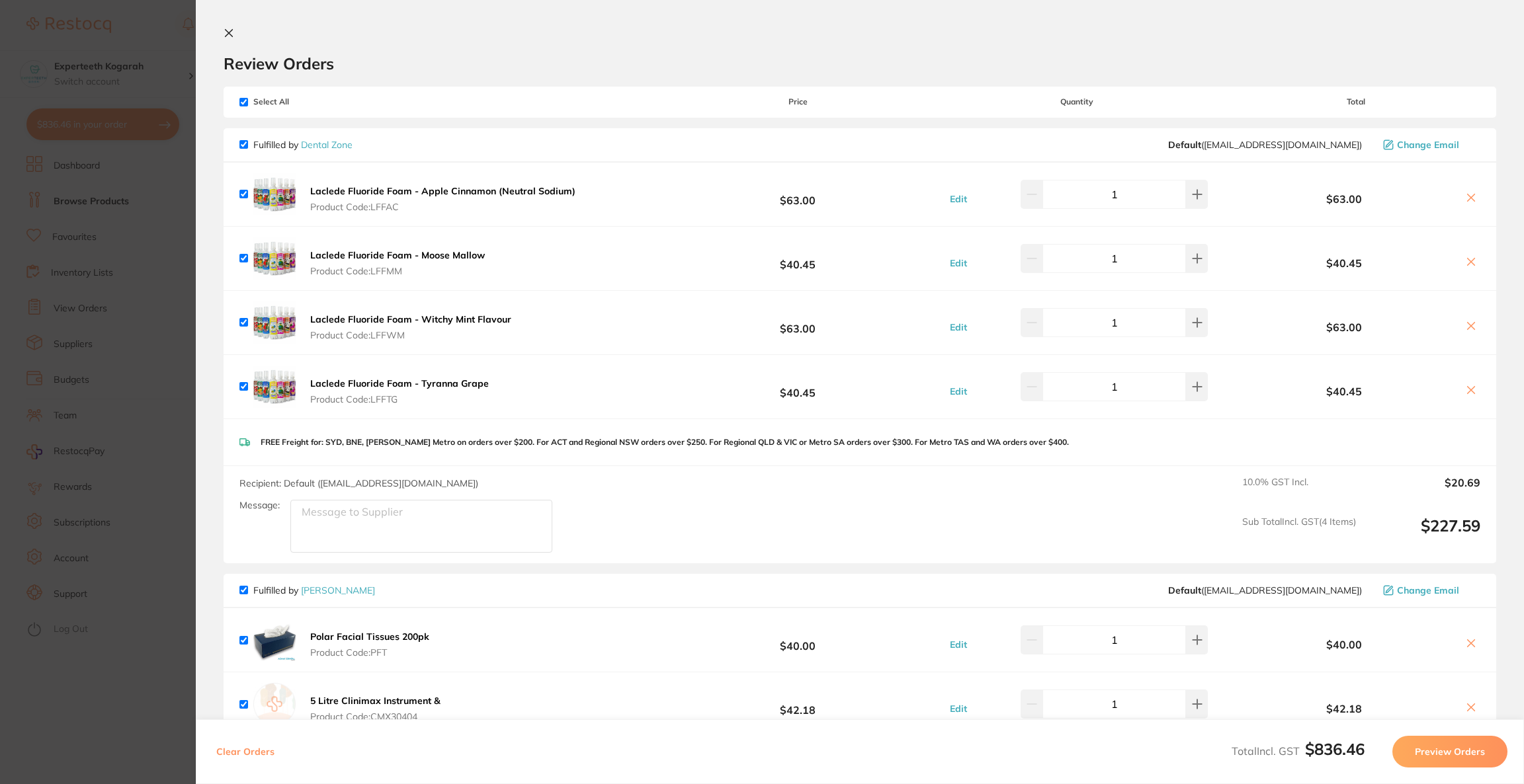
click at [154, 329] on section "Update RRP Set your pre negotiated price for this item. Item Agreed RRP (excl. …" at bounding box center [762, 392] width 1524 height 784
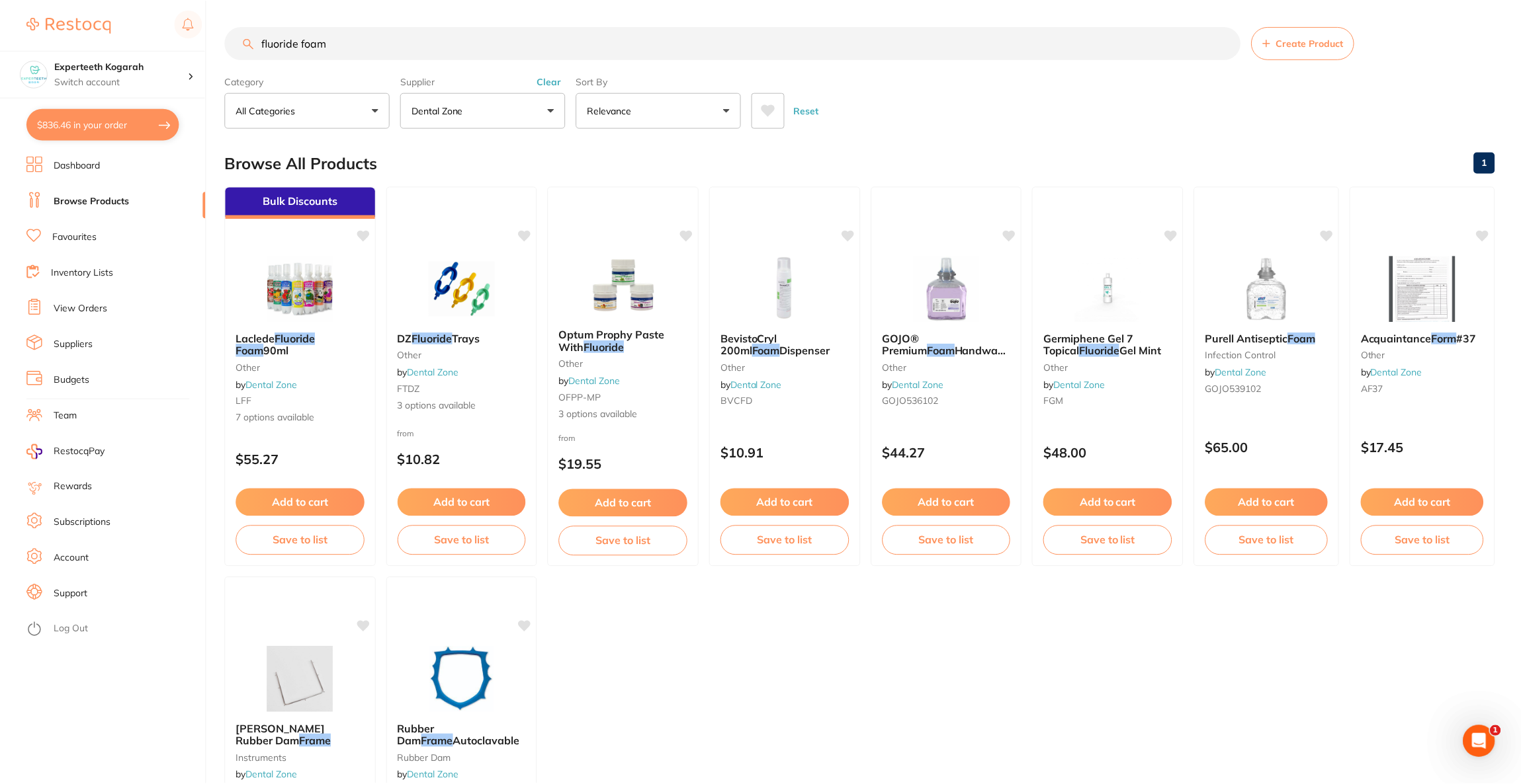
scroll to position [1, 0]
drag, startPoint x: 354, startPoint y: 43, endPoint x: 216, endPoint y: 50, distance: 138.2
click at [216, 50] on div "$836.46 Experteeth Kogarah Switch account Riaz [MEDICAL_DATA] Experteeth Dental…" at bounding box center [760, 391] width 1521 height 784
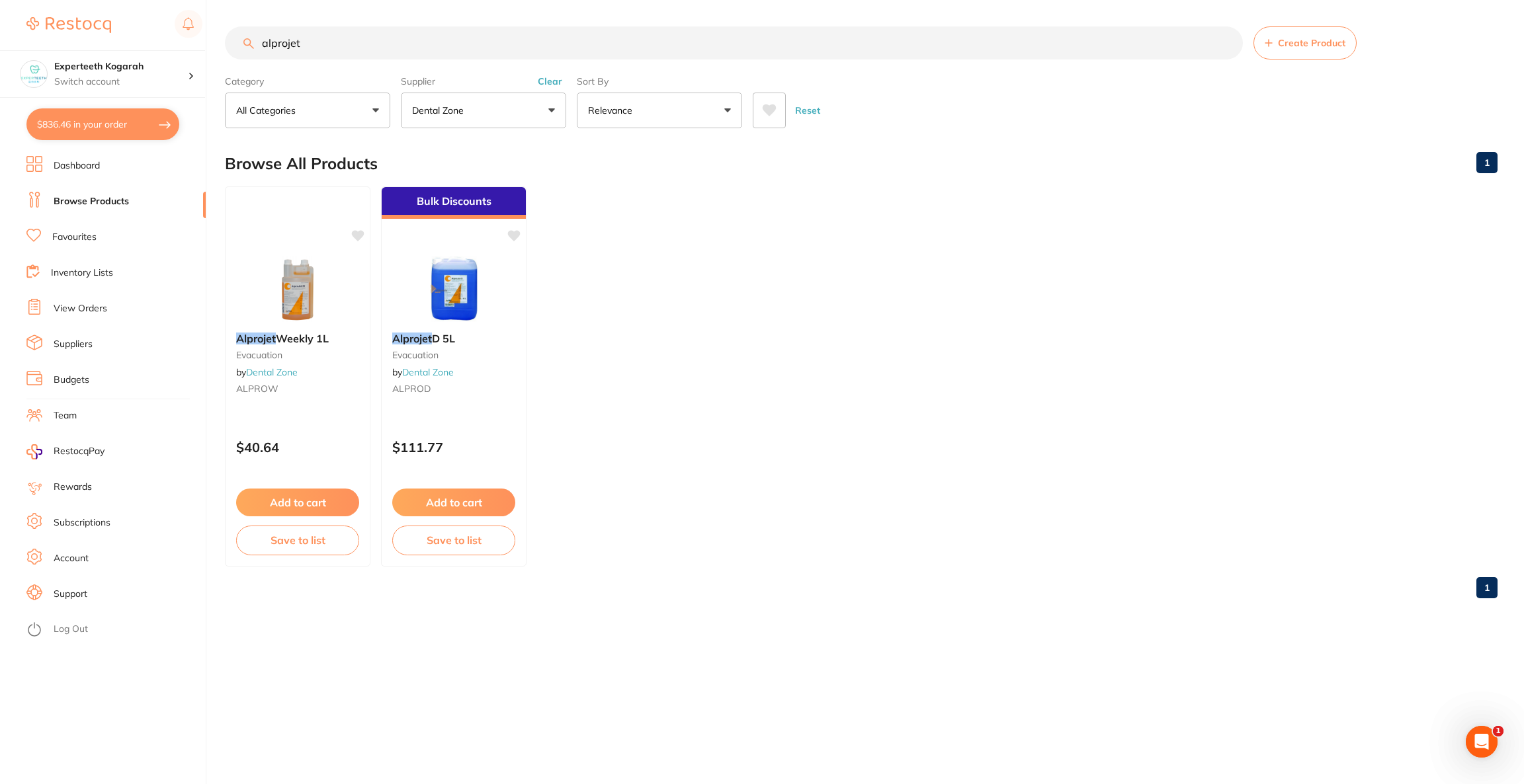
scroll to position [0, 0]
type input "alprojet"
click at [417, 267] on img at bounding box center [453, 288] width 87 height 67
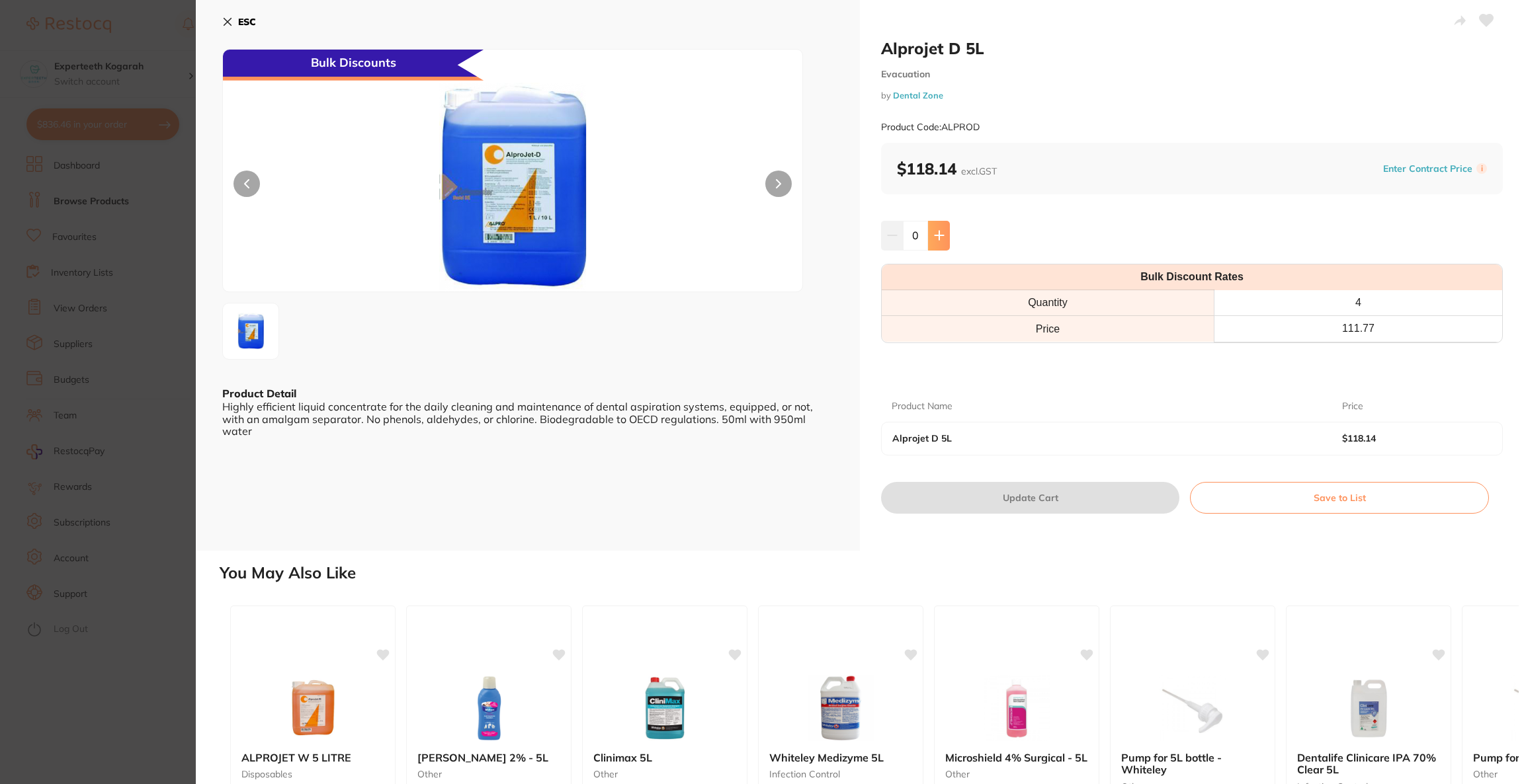
click at [932, 241] on button at bounding box center [939, 235] width 22 height 29
type input "1"
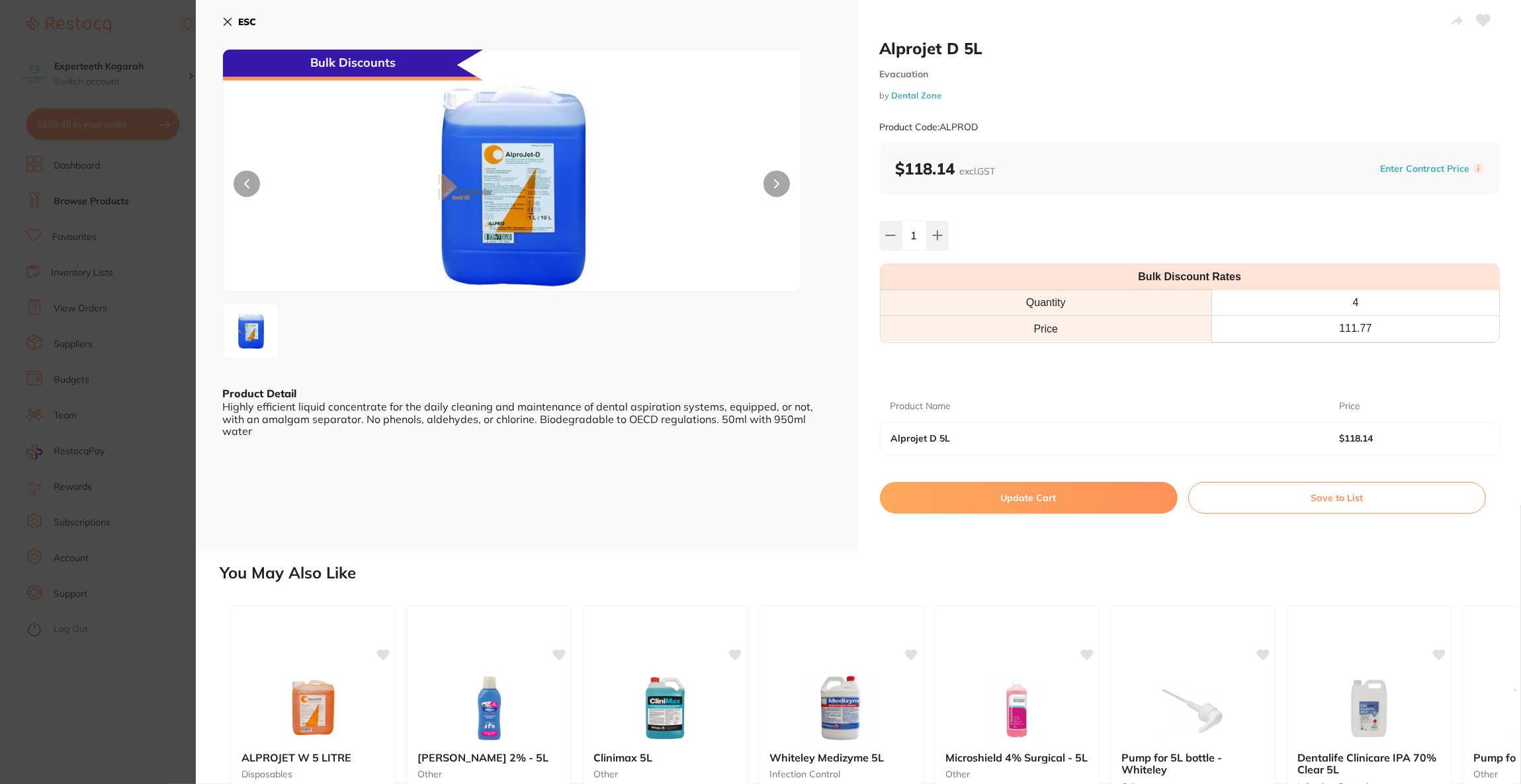
click at [986, 500] on button "Update Cart" at bounding box center [1029, 498] width 298 height 32
checkbox input "false"
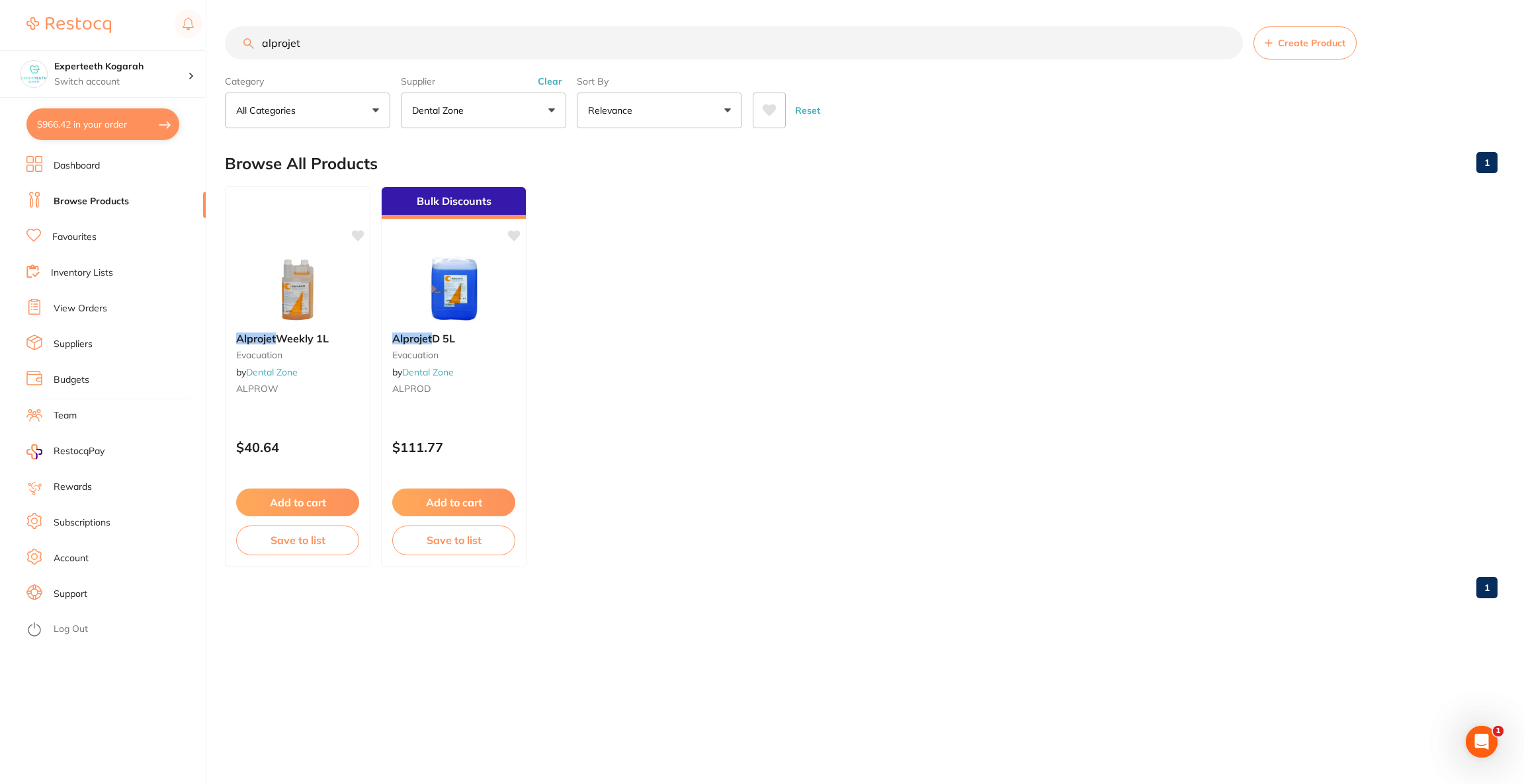
click at [67, 128] on button "$966.42 in your order" at bounding box center [102, 124] width 153 height 32
checkbox input "true"
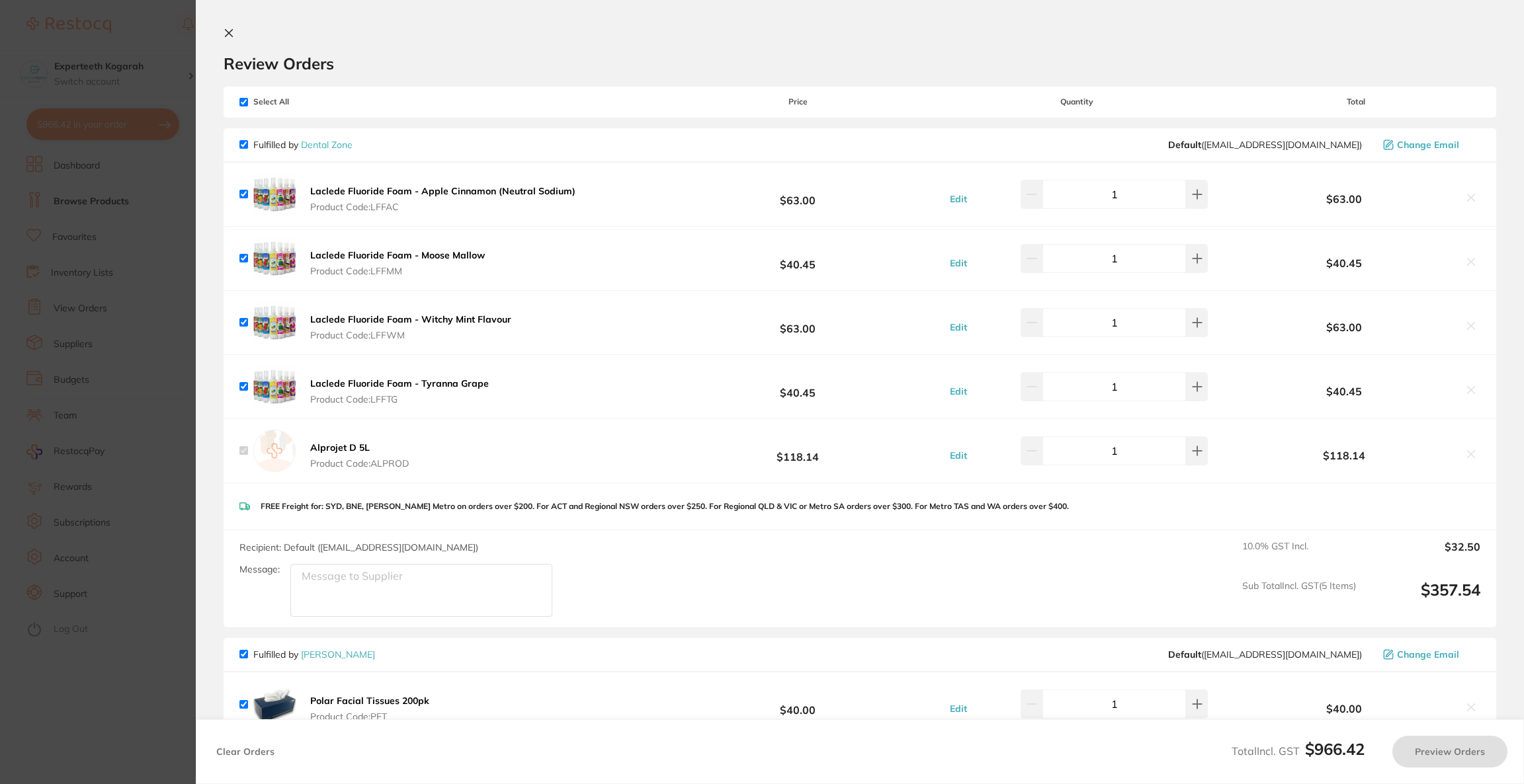
checkbox input "true"
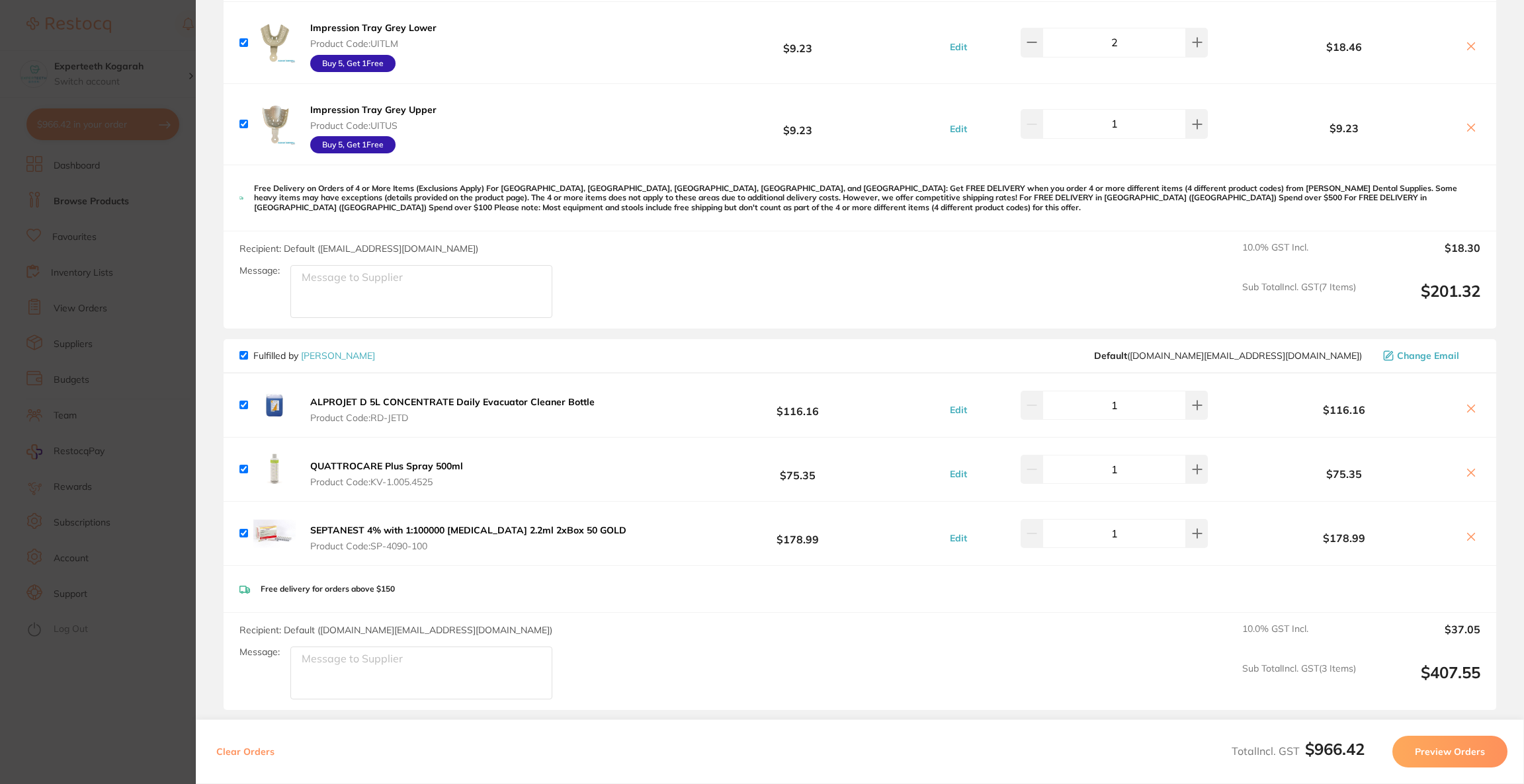
scroll to position [1213, 0]
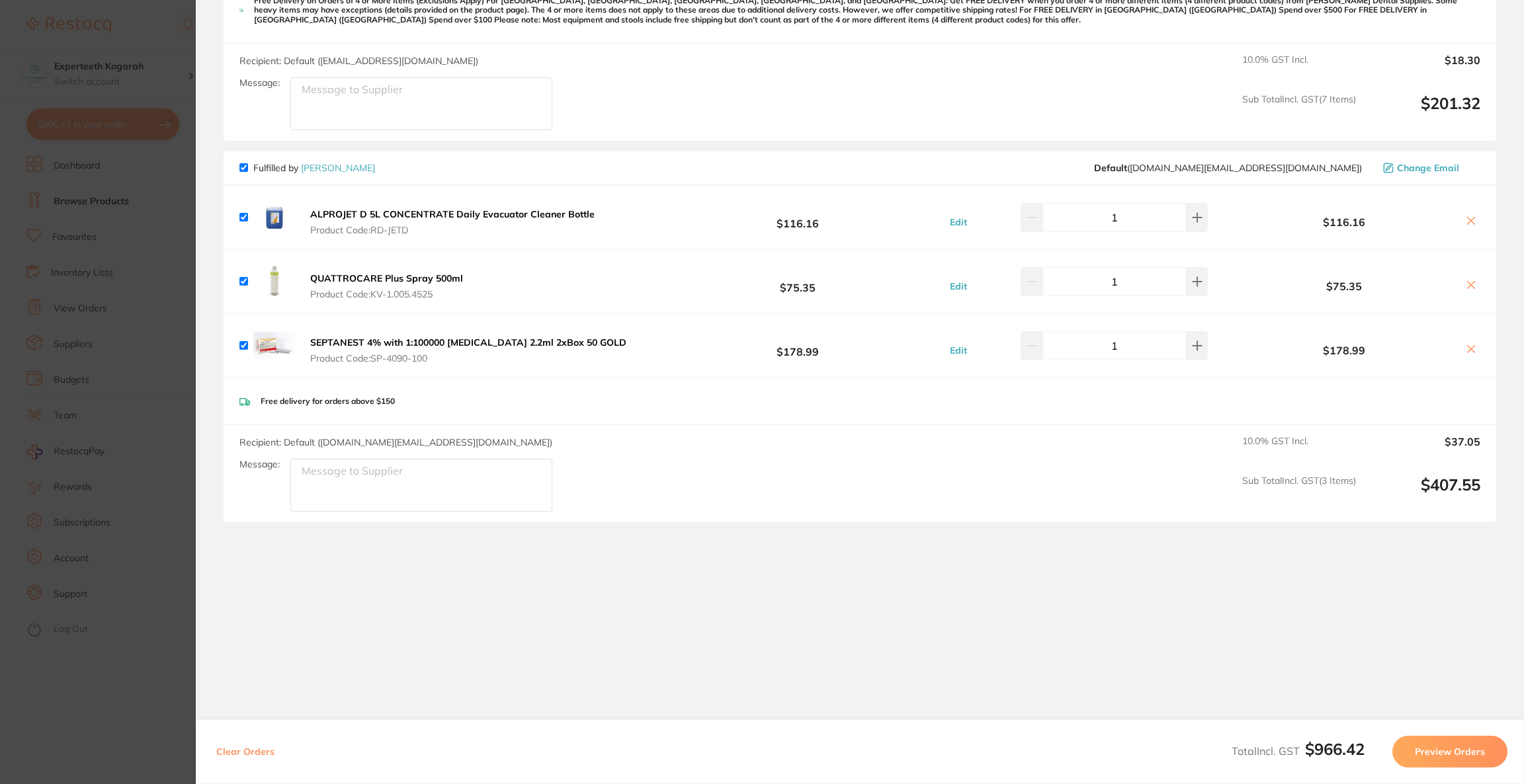
click at [1465, 220] on icon at bounding box center [1471, 221] width 11 height 11
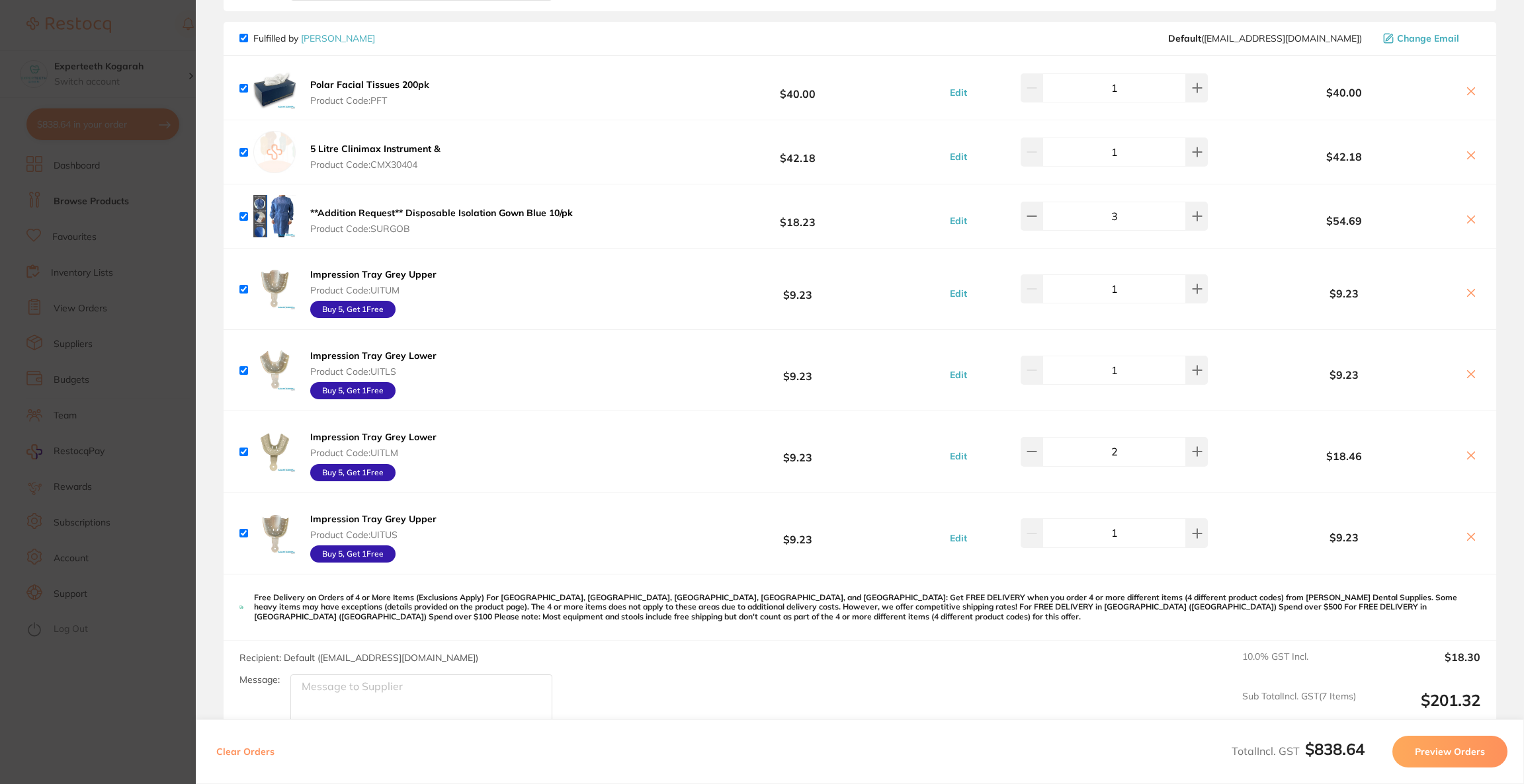
scroll to position [694, 0]
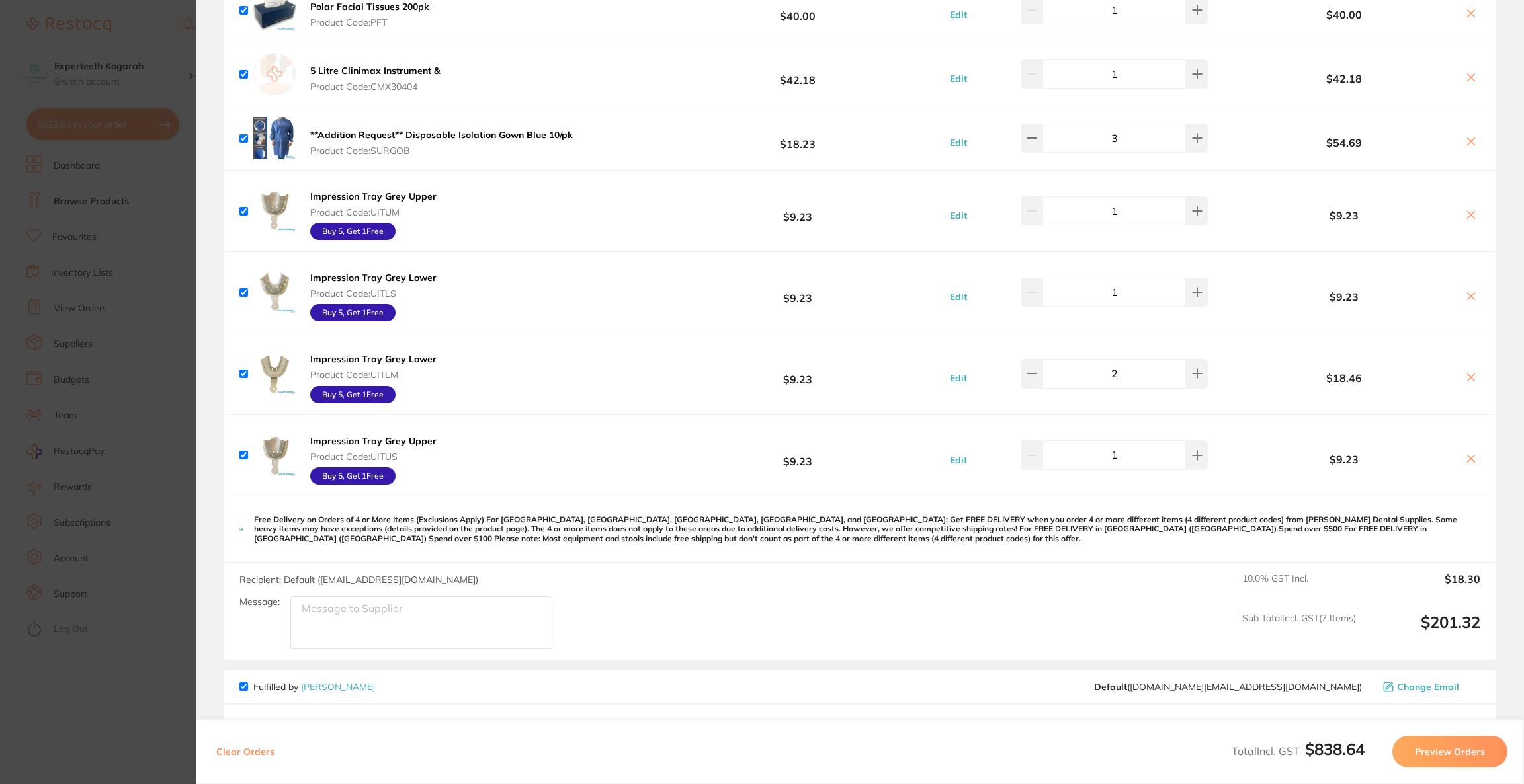
click at [1469, 14] on icon at bounding box center [1471, 13] width 11 height 11
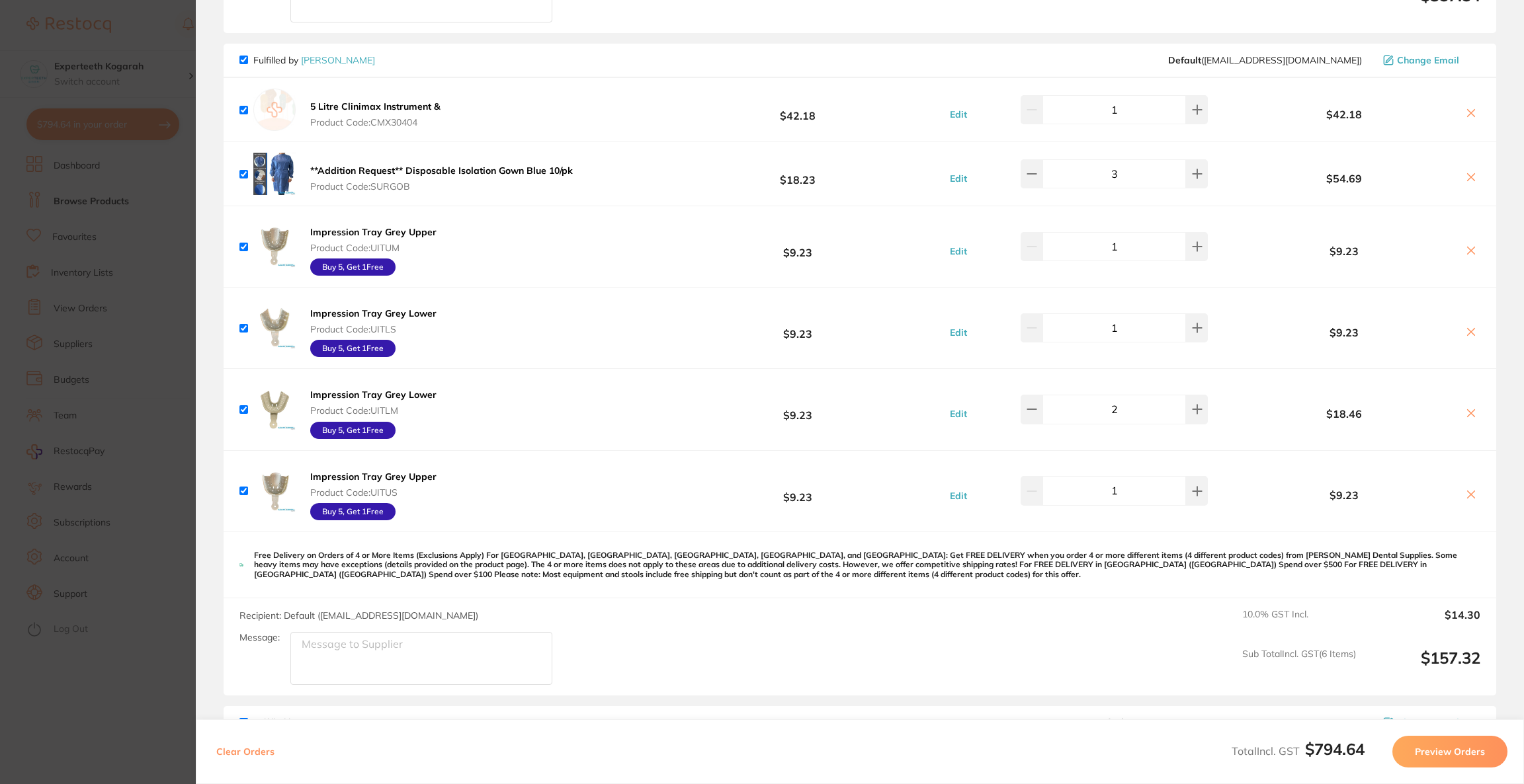
click at [1471, 110] on icon at bounding box center [1471, 113] width 11 height 11
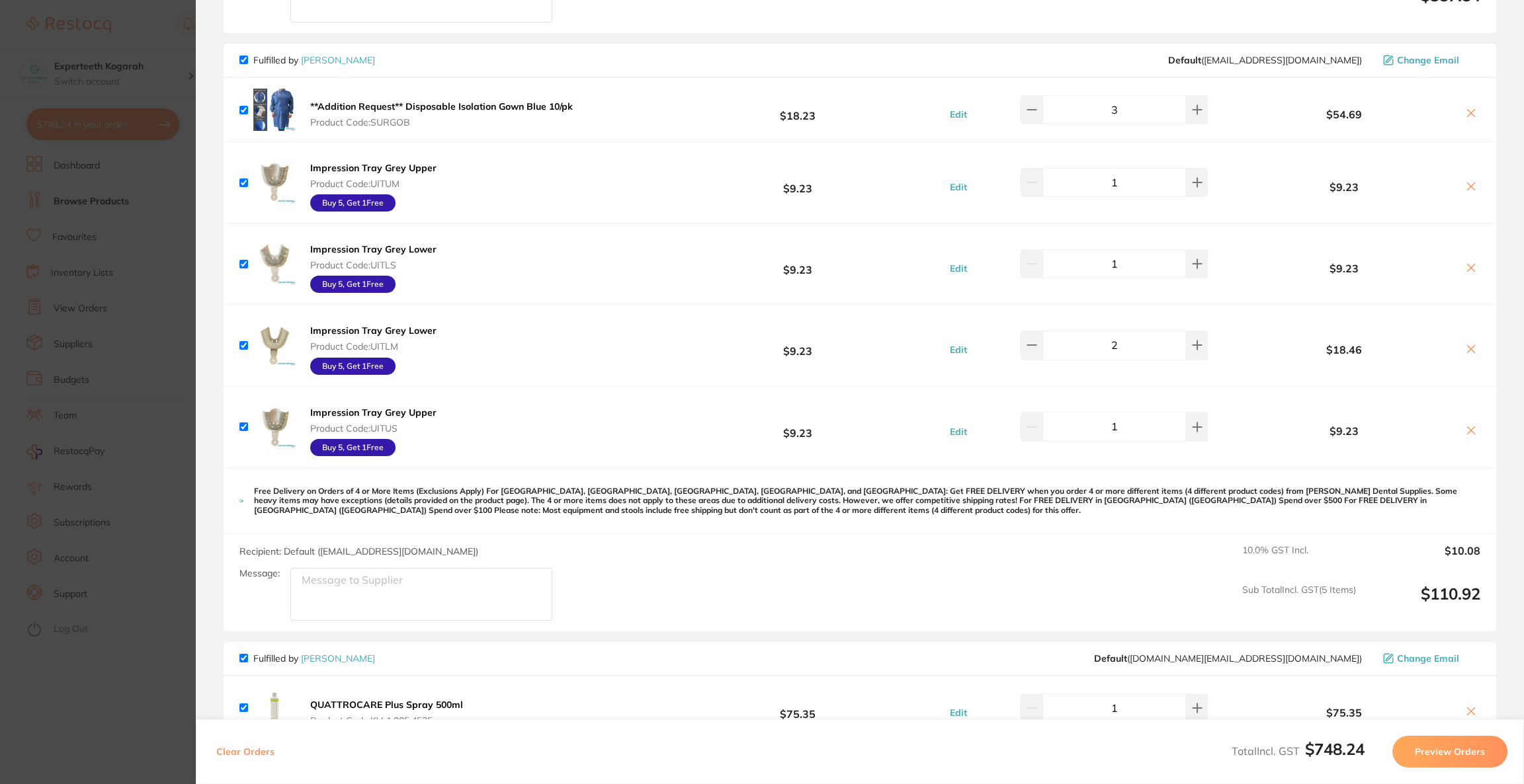
click at [1465, 113] on icon at bounding box center [1471, 113] width 11 height 11
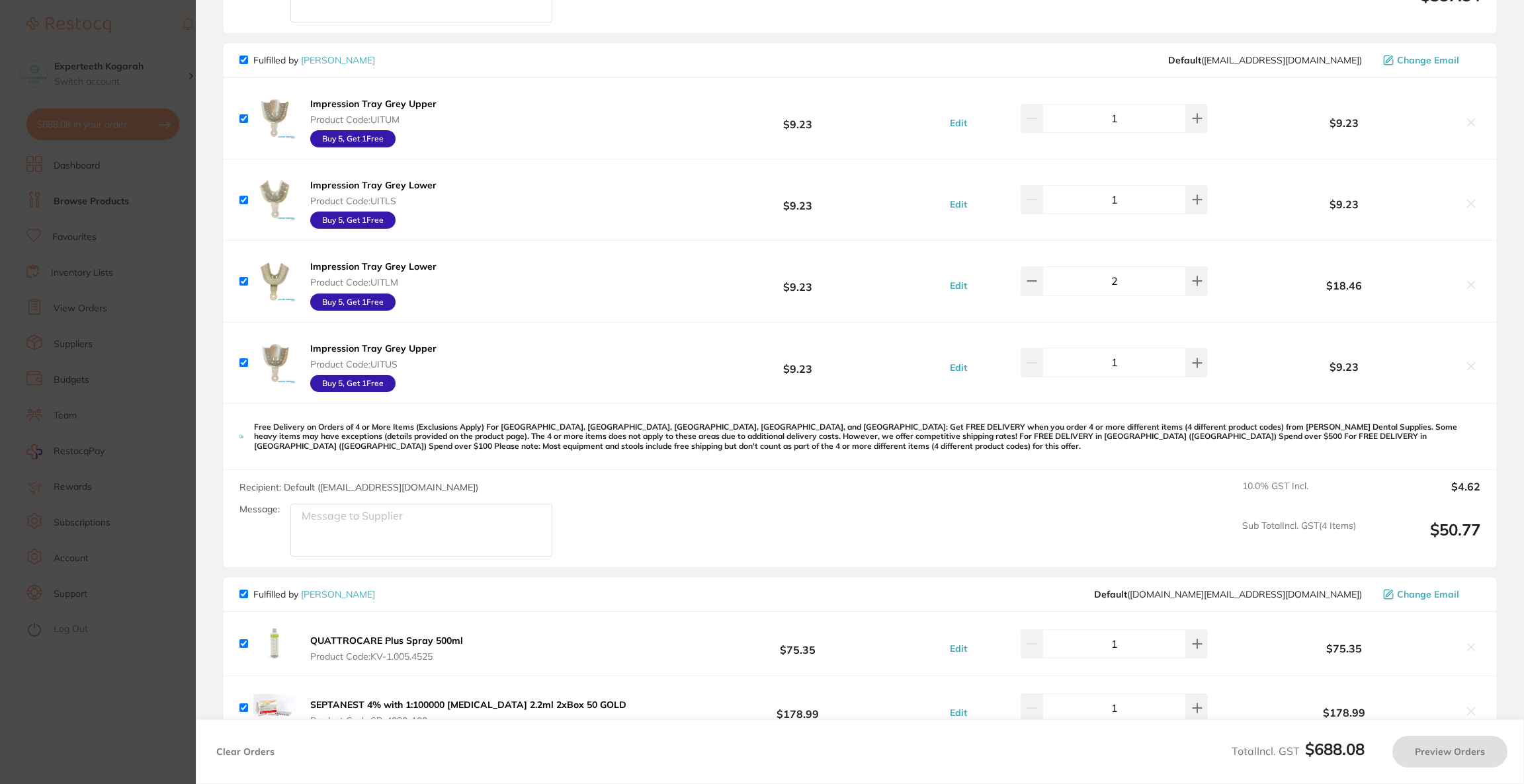
click at [1465, 113] on div "$9.23" at bounding box center [1356, 119] width 248 height 23
click at [1469, 123] on icon at bounding box center [1471, 122] width 7 height 7
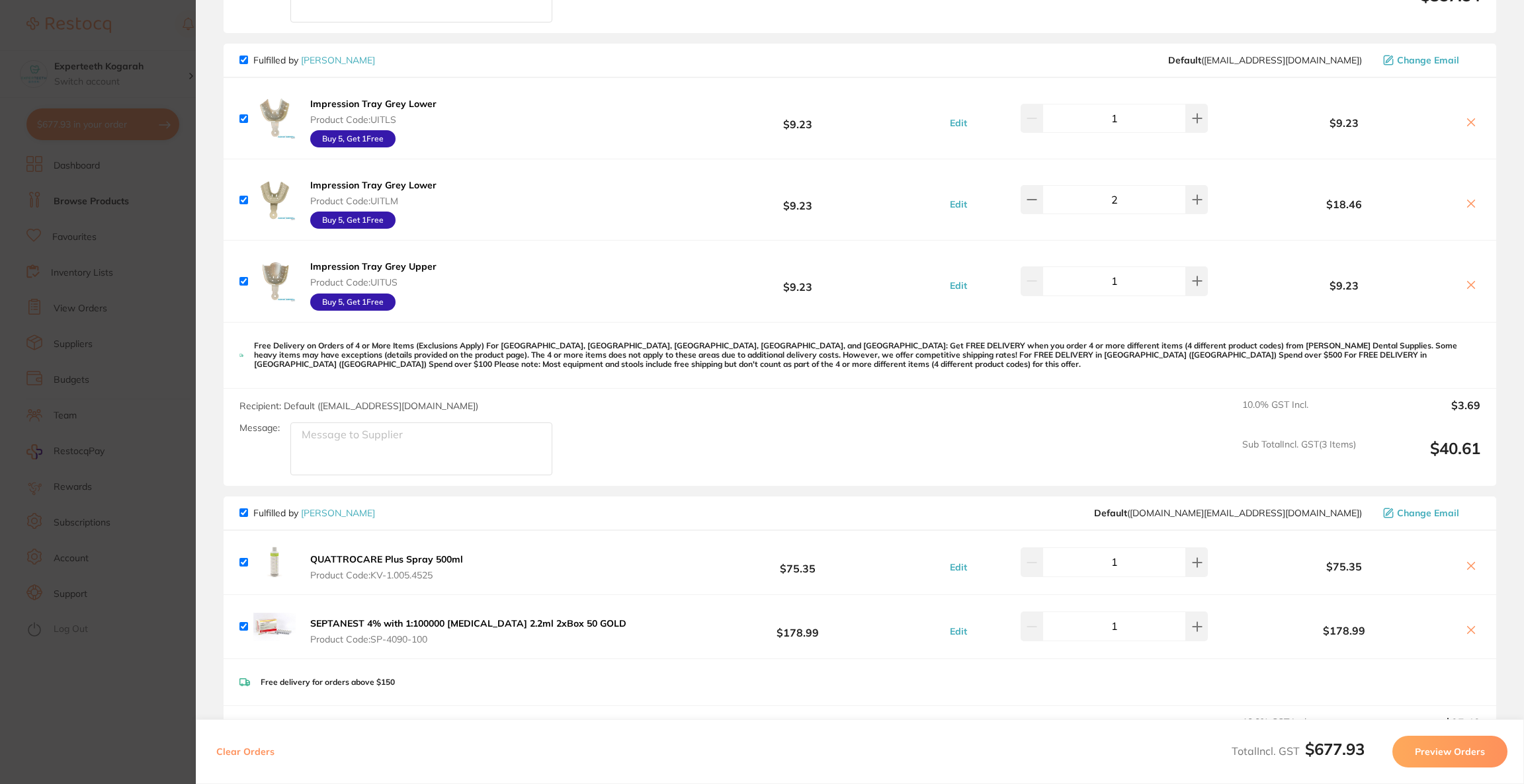
click at [1467, 125] on icon at bounding box center [1471, 123] width 11 height 11
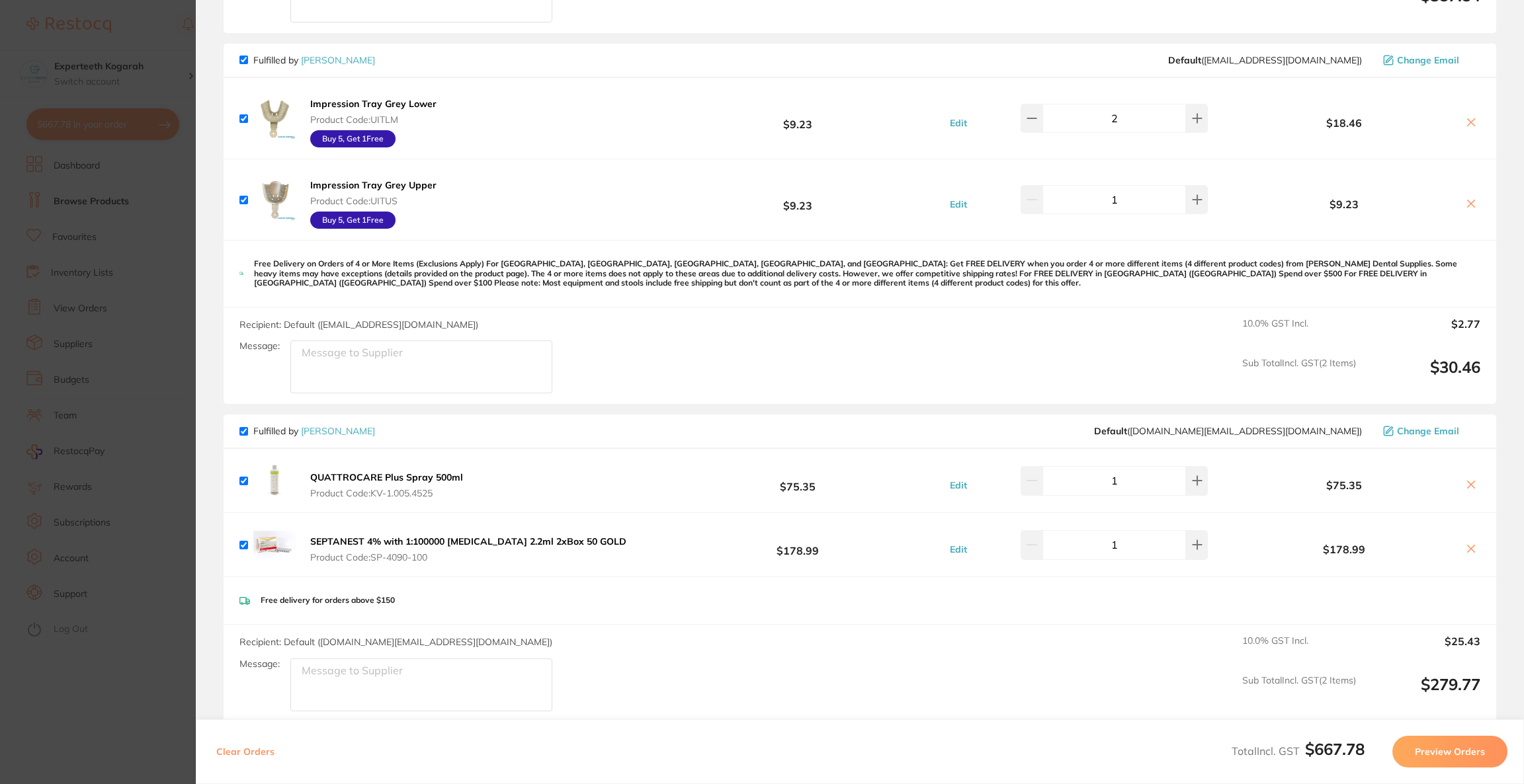
click at [1467, 125] on icon at bounding box center [1471, 123] width 11 height 11
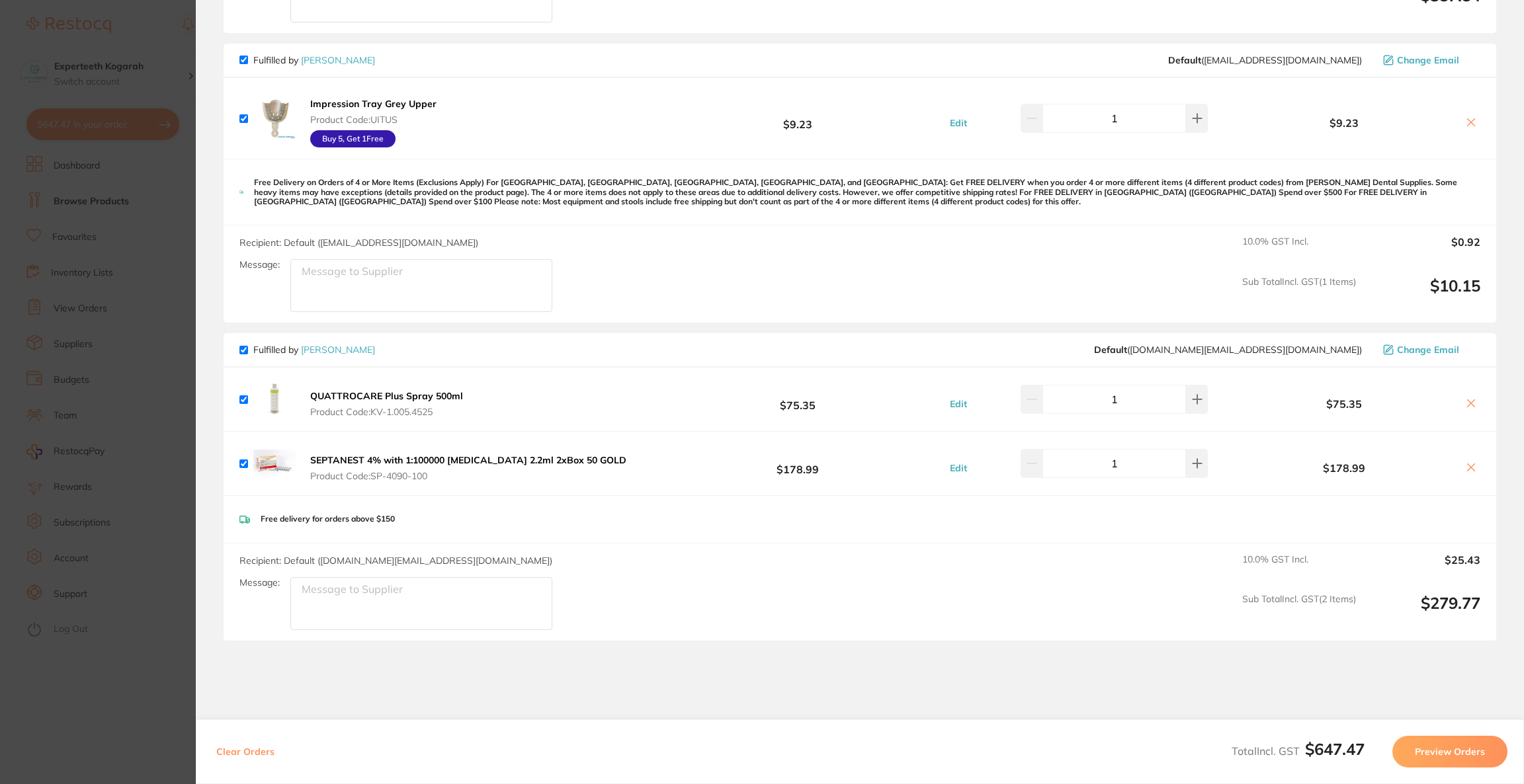
click at [1465, 123] on icon at bounding box center [1471, 123] width 11 height 11
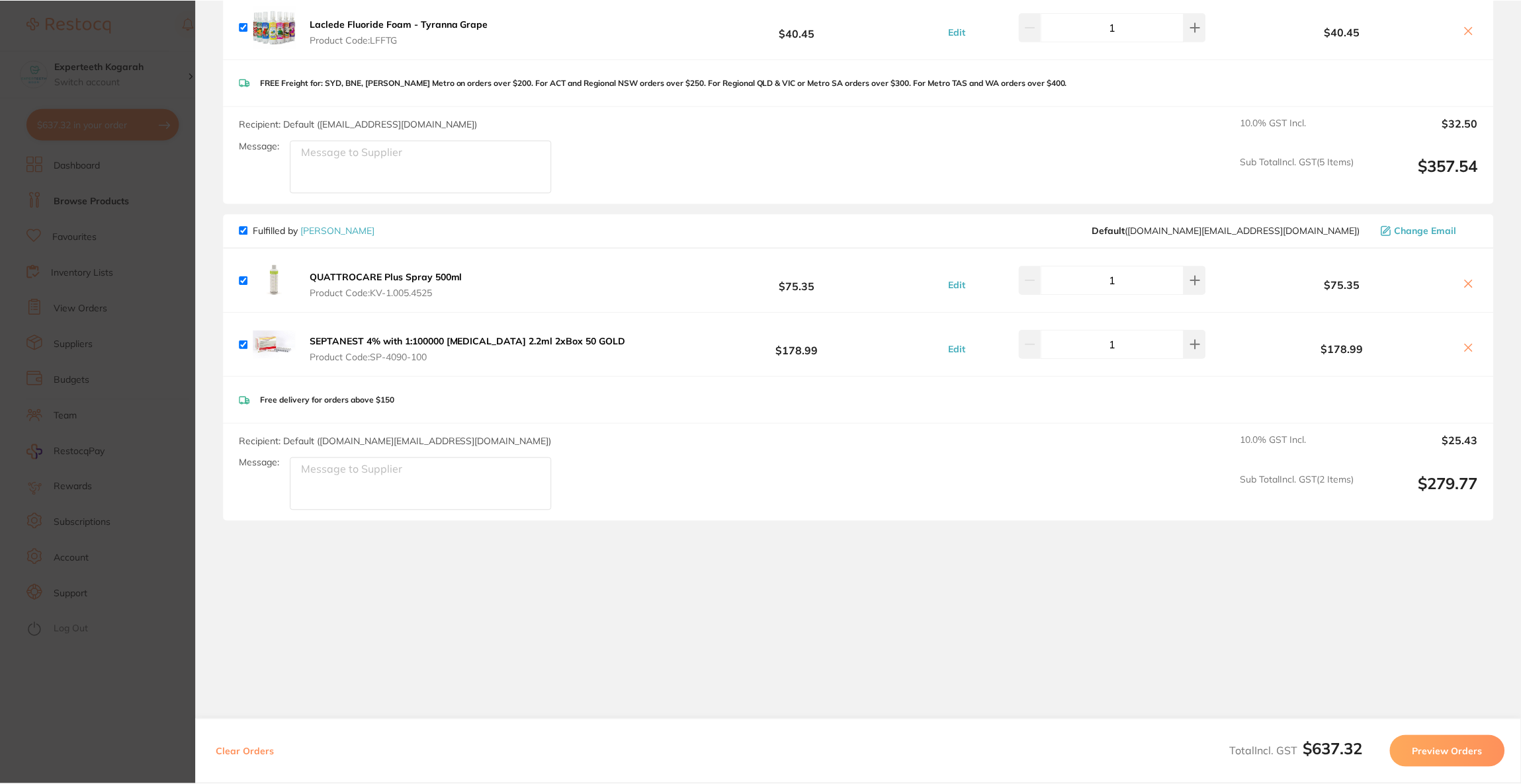
scroll to position [422, 0]
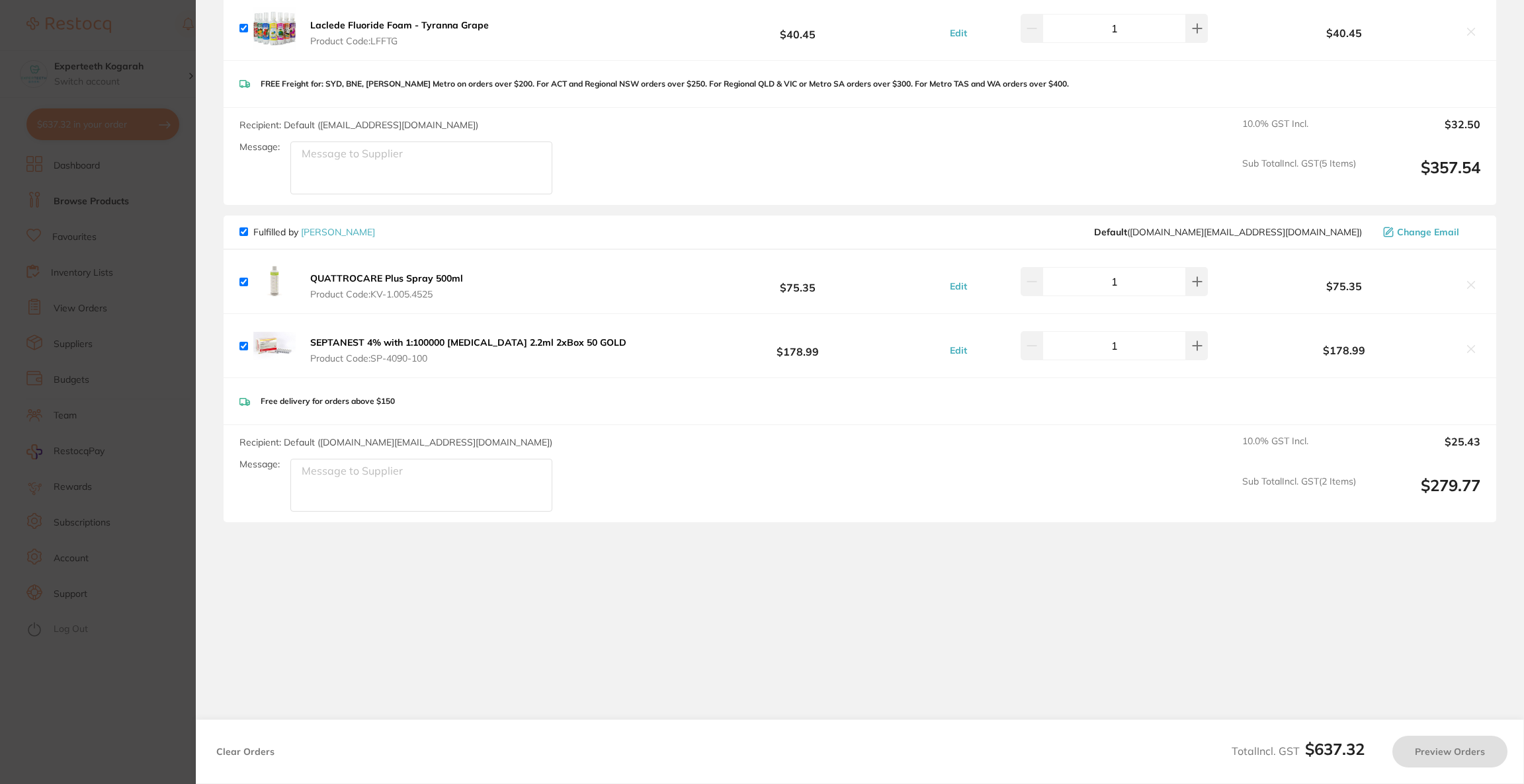
checkbox input "true"
click at [161, 247] on section "Update RRP Set your pre negotiated price for this item. Item Agreed RRP (excl. …" at bounding box center [762, 392] width 1524 height 784
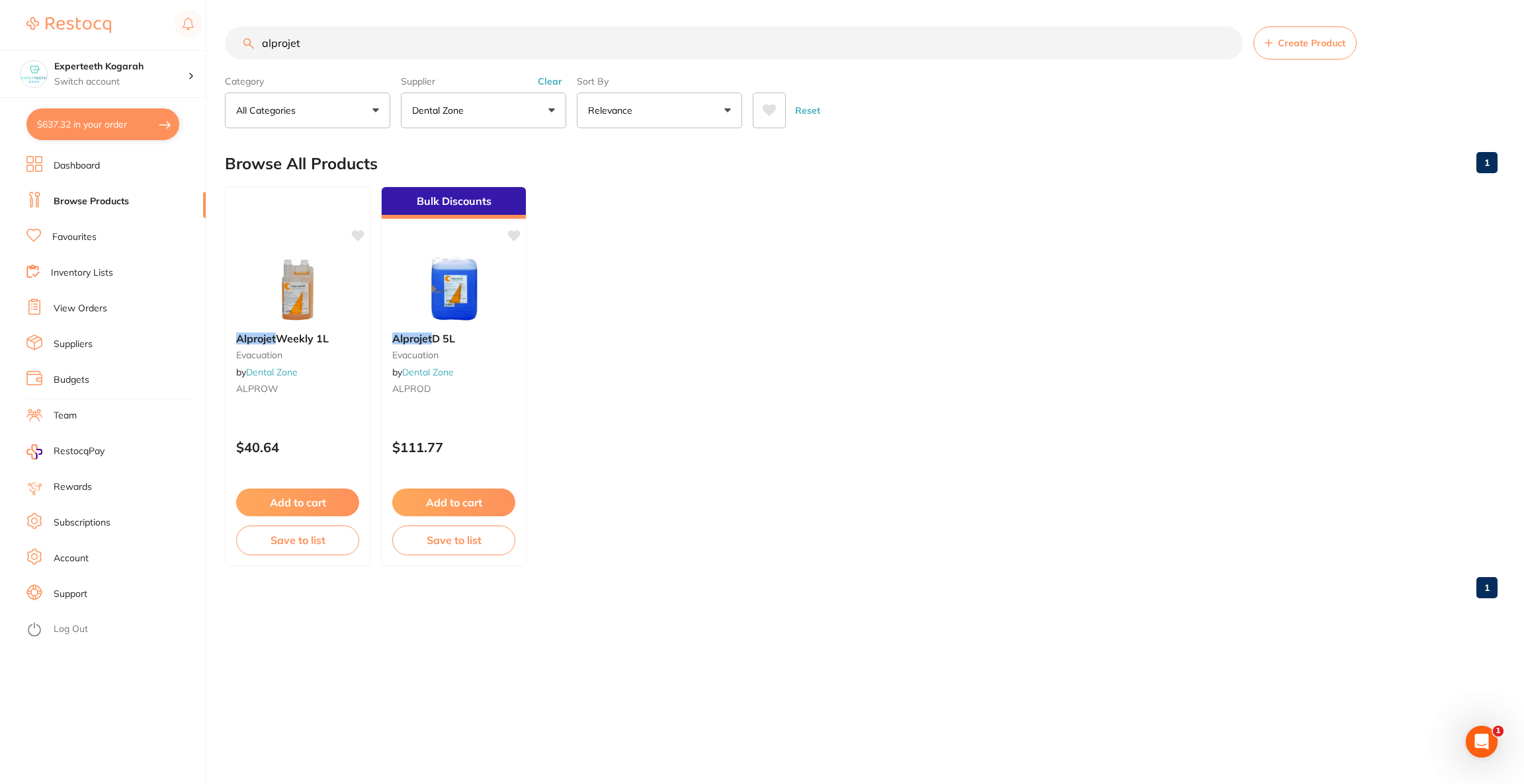
drag, startPoint x: 354, startPoint y: 40, endPoint x: 243, endPoint y: 42, distance: 111.0
click at [243, 42] on div "alprojet Create Product" at bounding box center [861, 42] width 1273 height 33
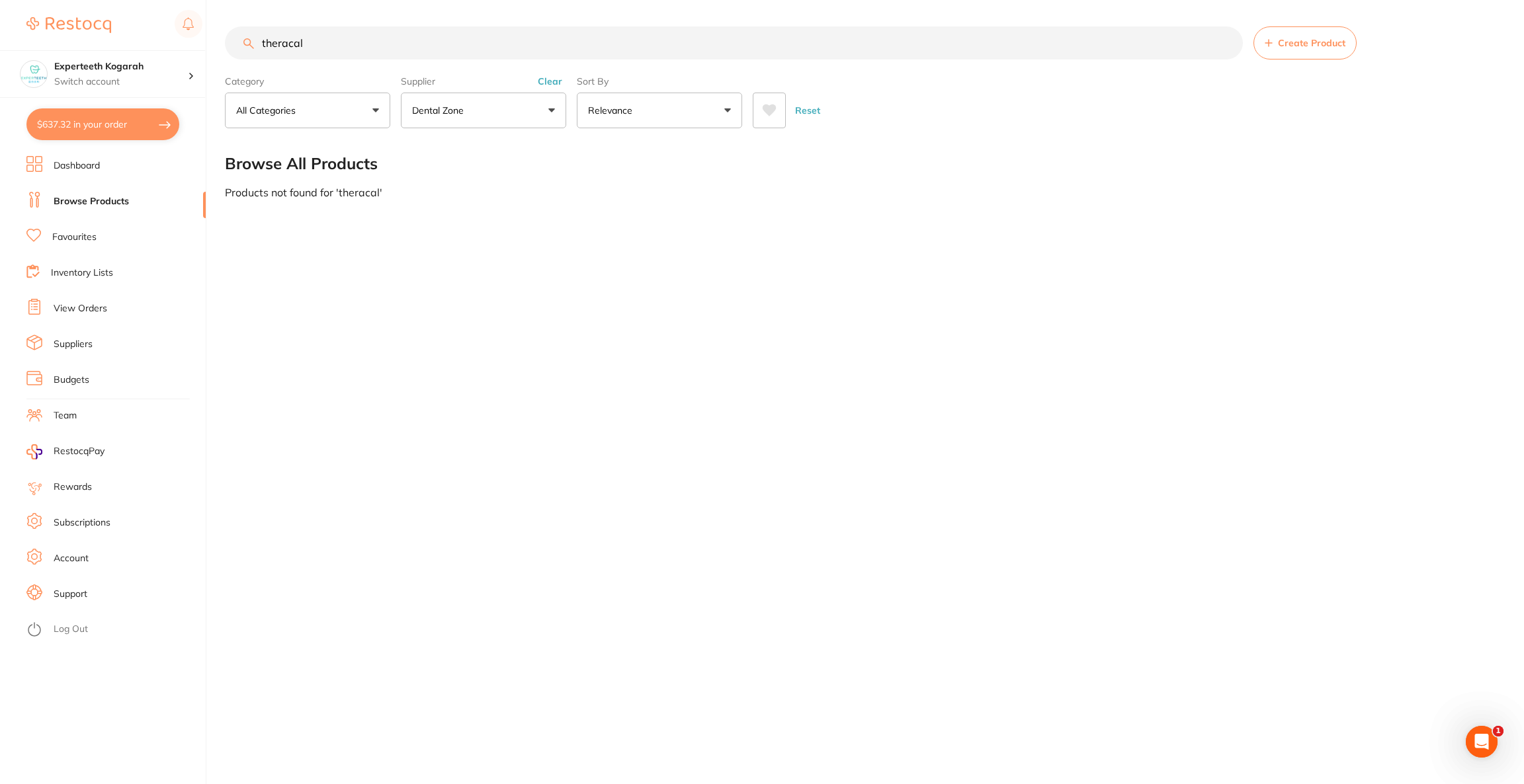
type input "theracal"
click at [505, 119] on button "Dental Zone" at bounding box center [483, 110] width 165 height 36
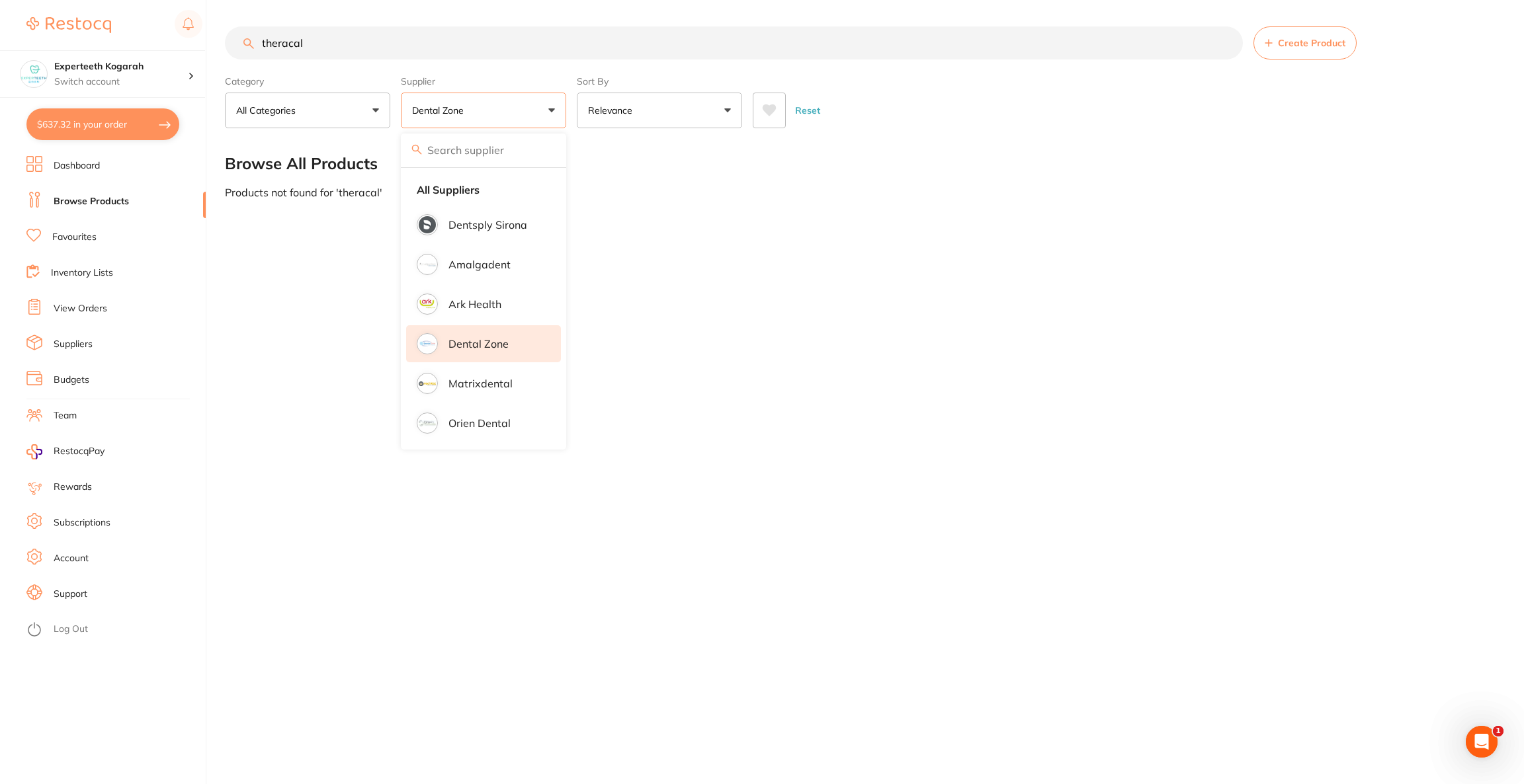
click at [489, 341] on p "Dental Zone" at bounding box center [478, 344] width 60 height 12
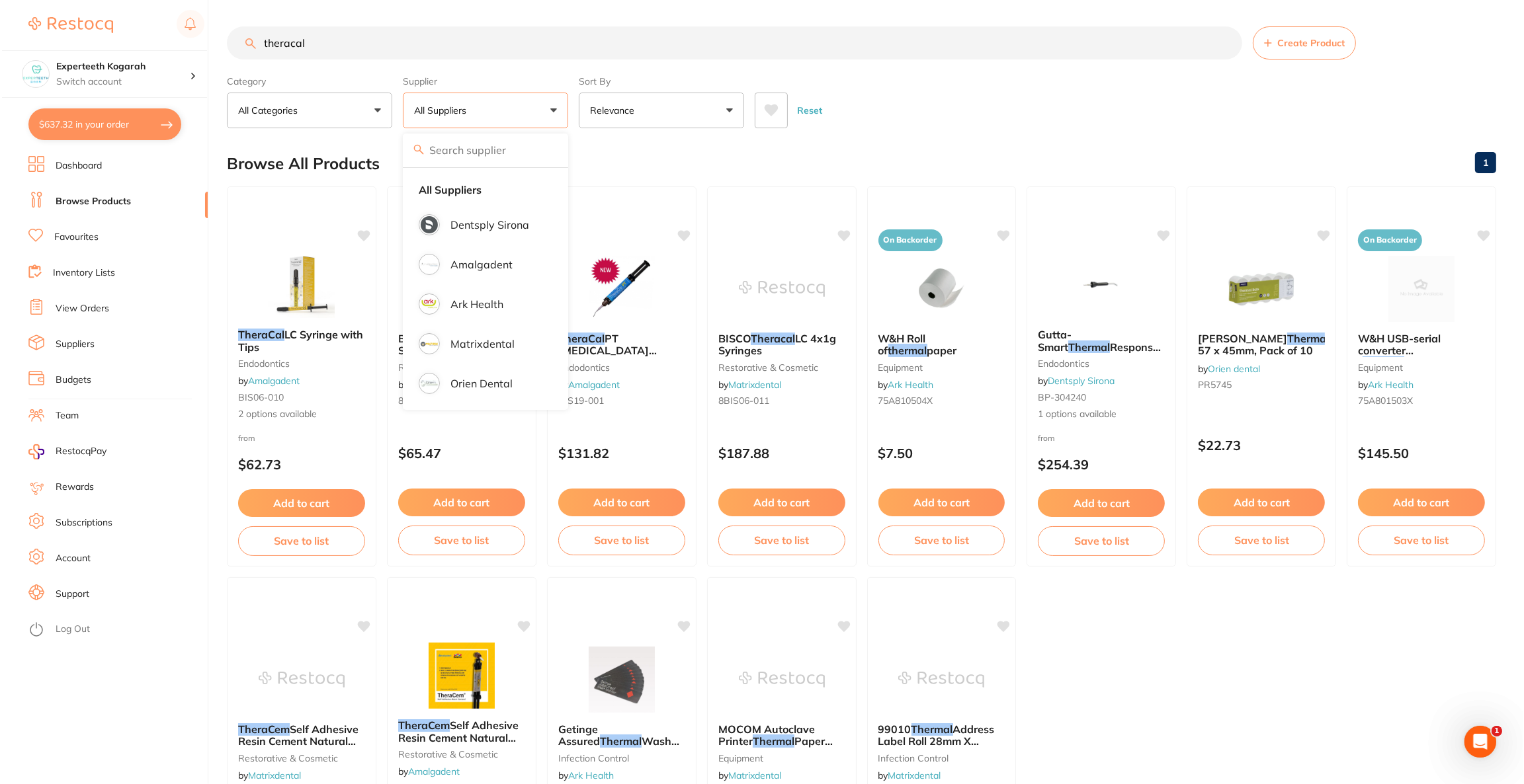
scroll to position [0, 0]
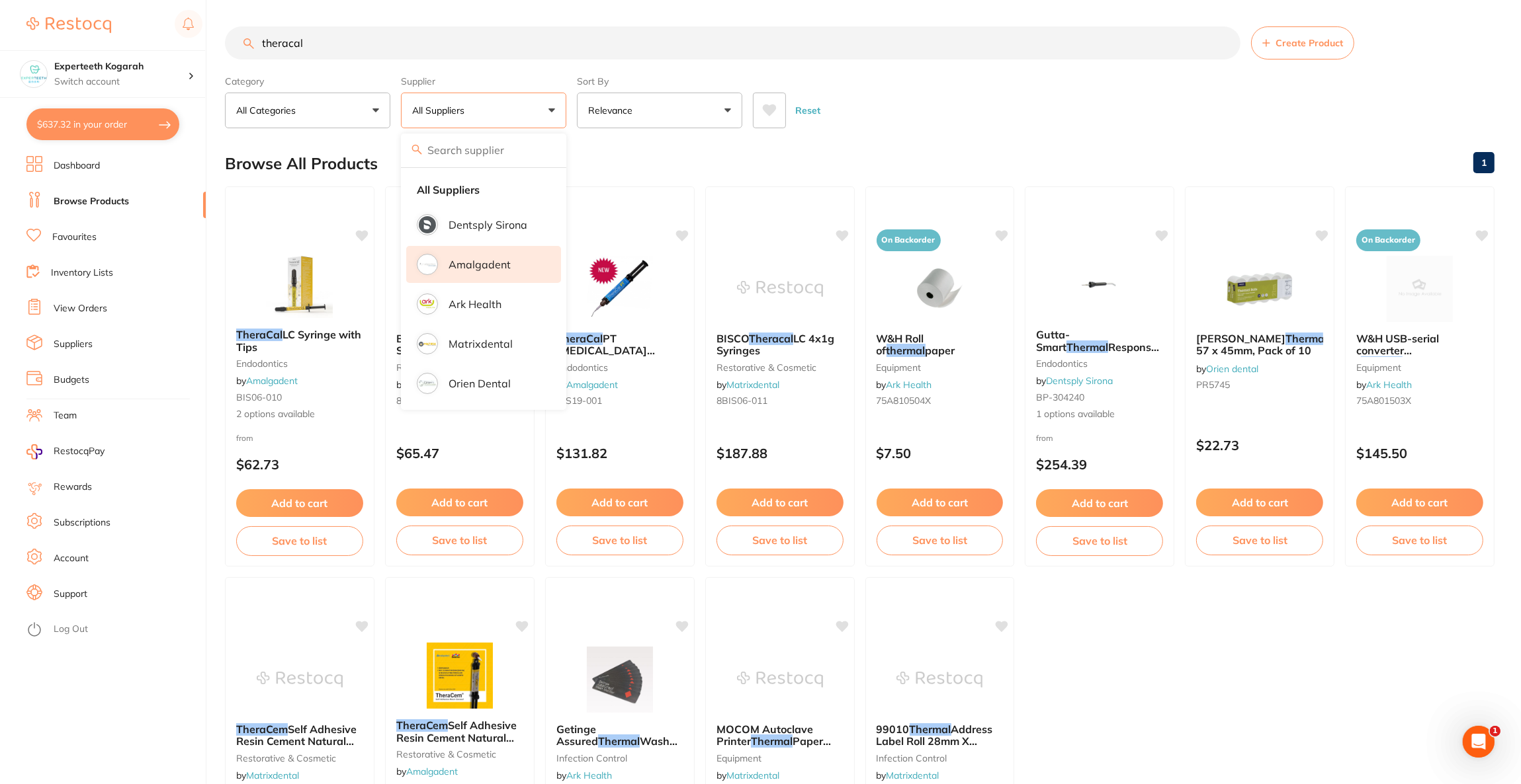
click at [518, 258] on li "Amalgadent" at bounding box center [484, 264] width 155 height 37
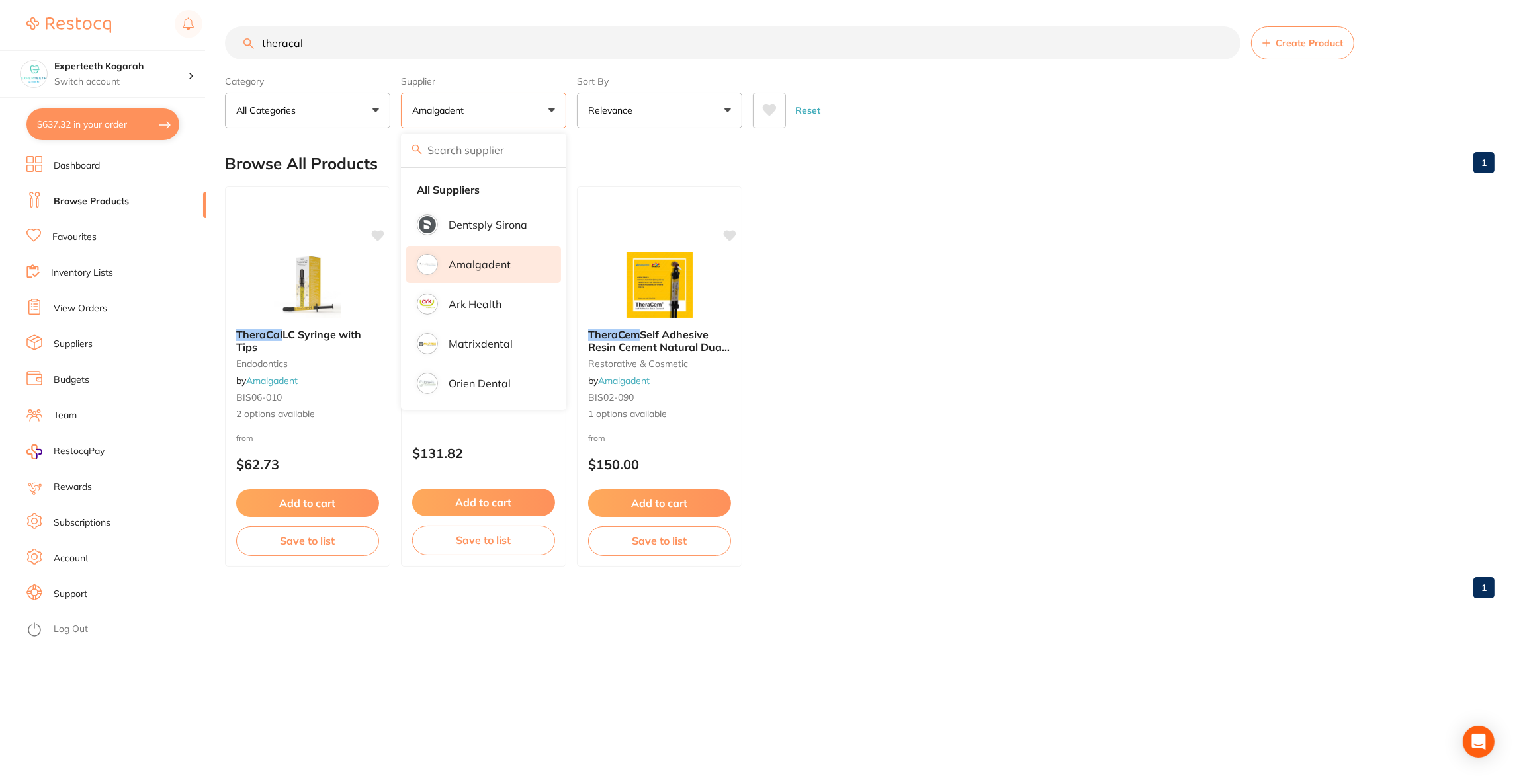
click at [936, 157] on div "Browse All Products 1" at bounding box center [860, 164] width 1270 height 44
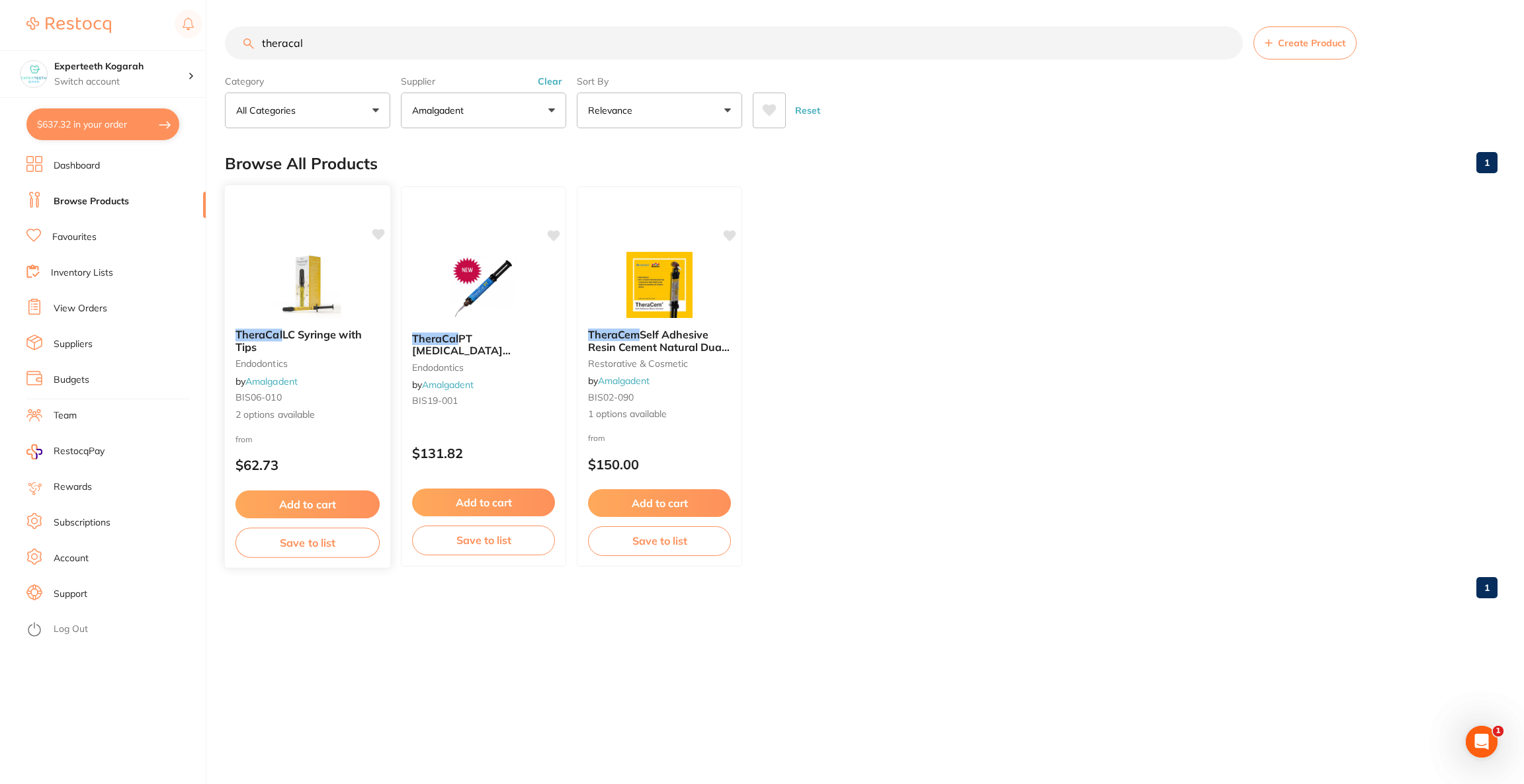
click at [336, 246] on div "TheraCal LC Syringe with Tips endodontics by Amalgadent BIS06-010 2 options ava…" at bounding box center [308, 377] width 167 height 384
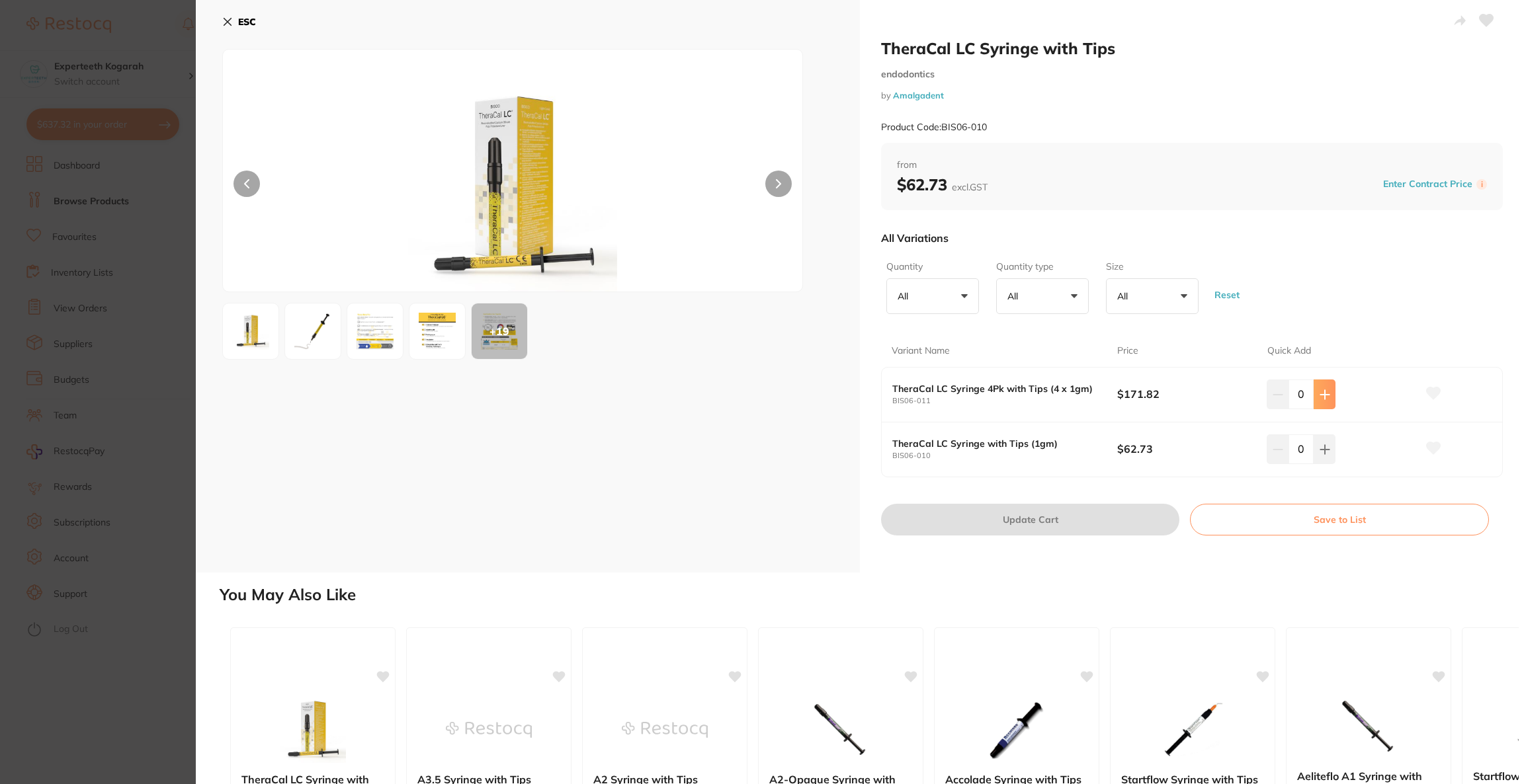
click at [1318, 401] on button at bounding box center [1325, 393] width 22 height 29
type input "1"
click at [1069, 525] on button "Update Cart" at bounding box center [1030, 519] width 298 height 32
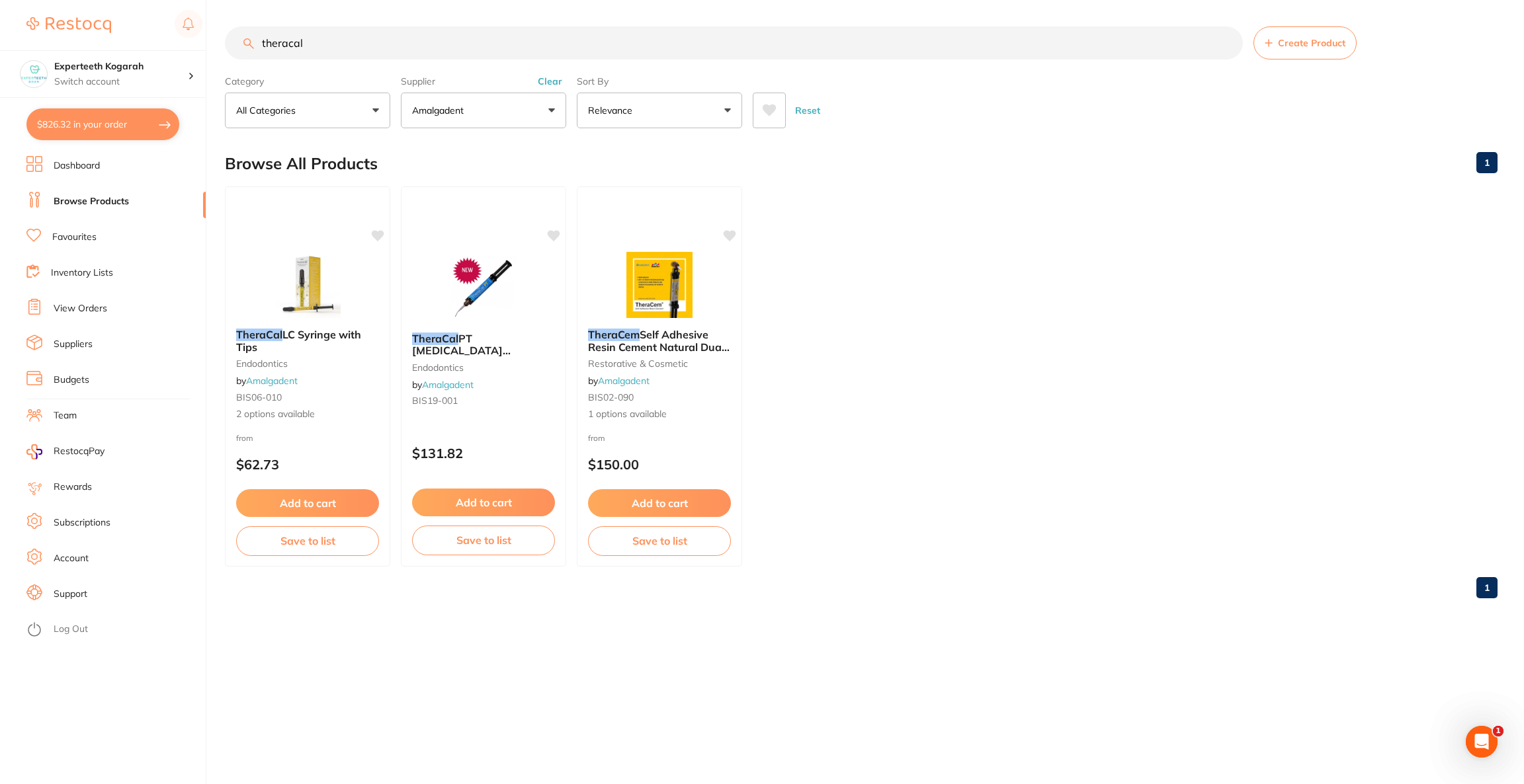
scroll to position [595, 0]
click at [90, 130] on button "$826.32 in your order" at bounding box center [102, 124] width 153 height 32
checkbox input "true"
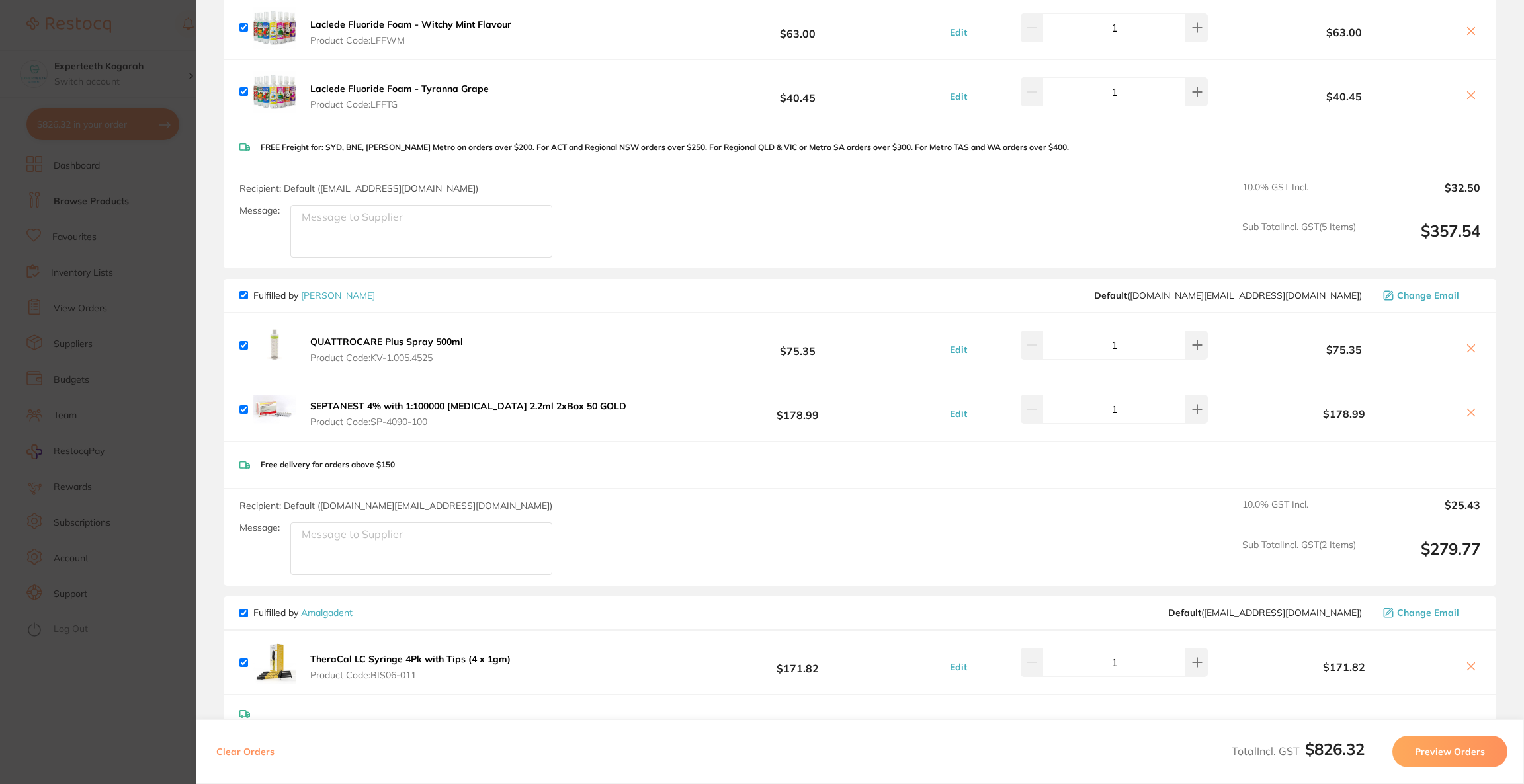
scroll to position [397, 0]
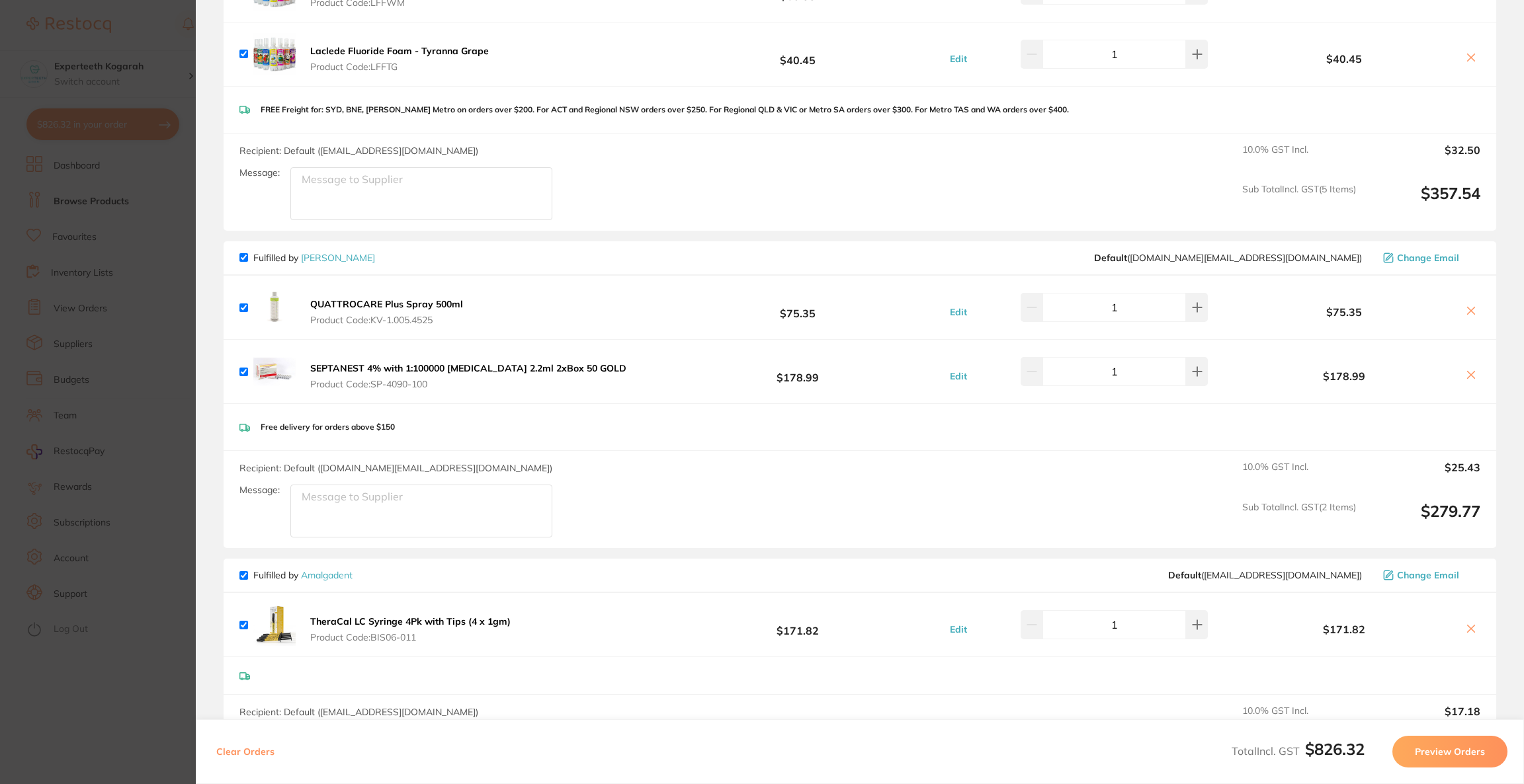
click at [88, 184] on section "Update RRP Set your pre negotiated price for this item. Item Agreed RRP (excl. …" at bounding box center [762, 392] width 1524 height 784
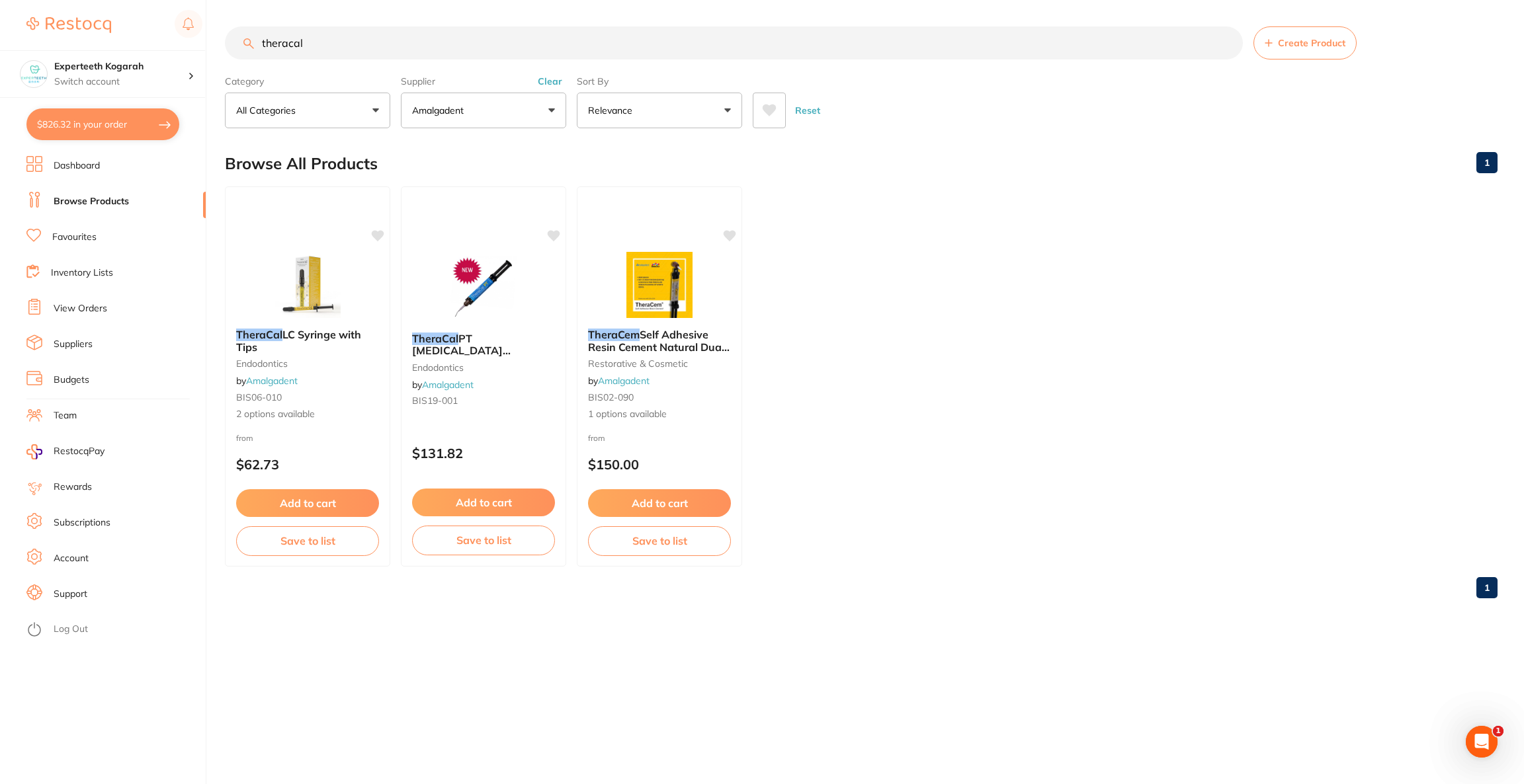
drag, startPoint x: 356, startPoint y: 48, endPoint x: 220, endPoint y: 55, distance: 136.2
click at [220, 55] on div "$826.32 Experteeth Kogarah Switch account Riaz [MEDICAL_DATA] Experteeth Dental…" at bounding box center [762, 392] width 1524 height 784
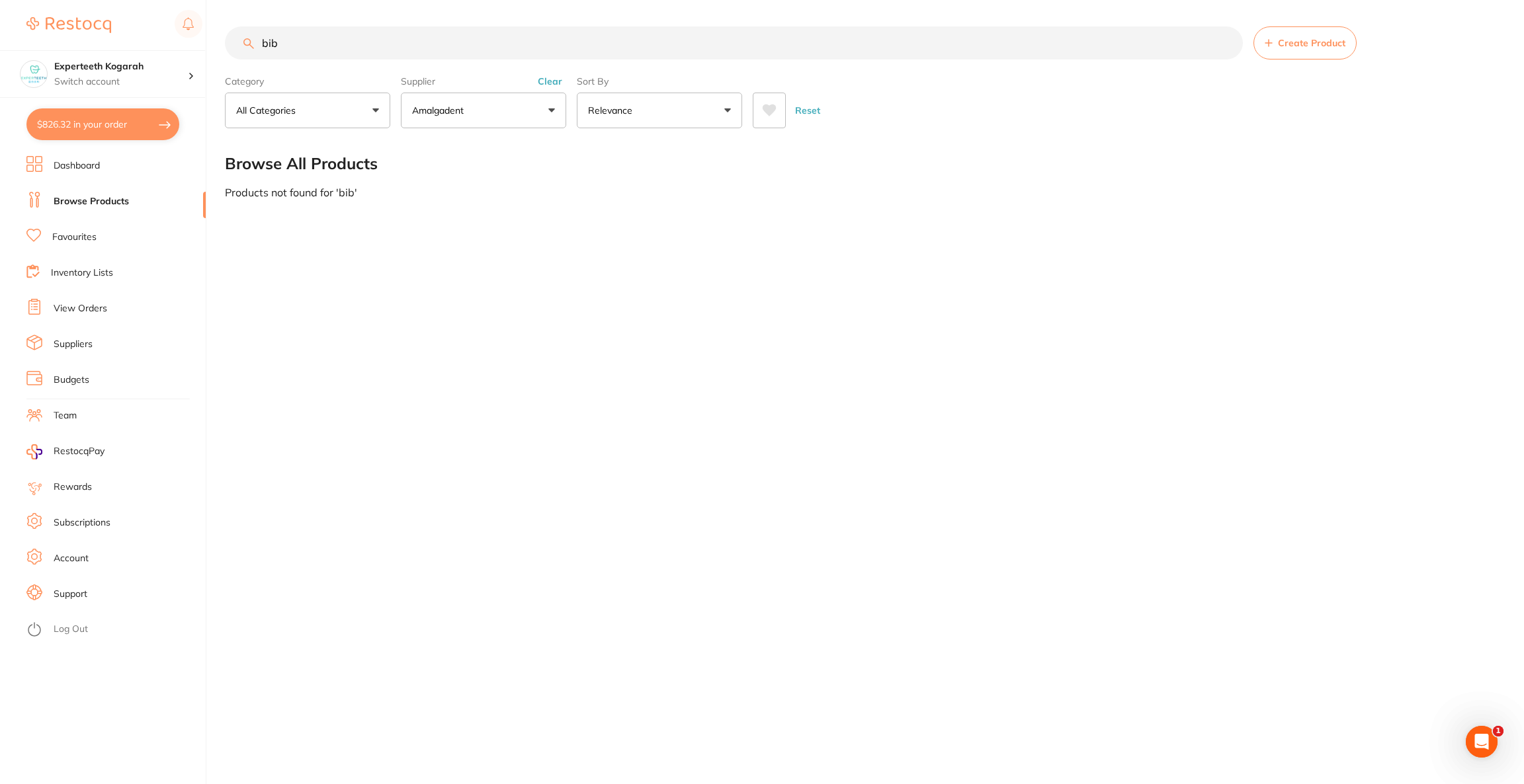
type input "bib"
click at [534, 126] on button "Amalgadent" at bounding box center [483, 110] width 165 height 36
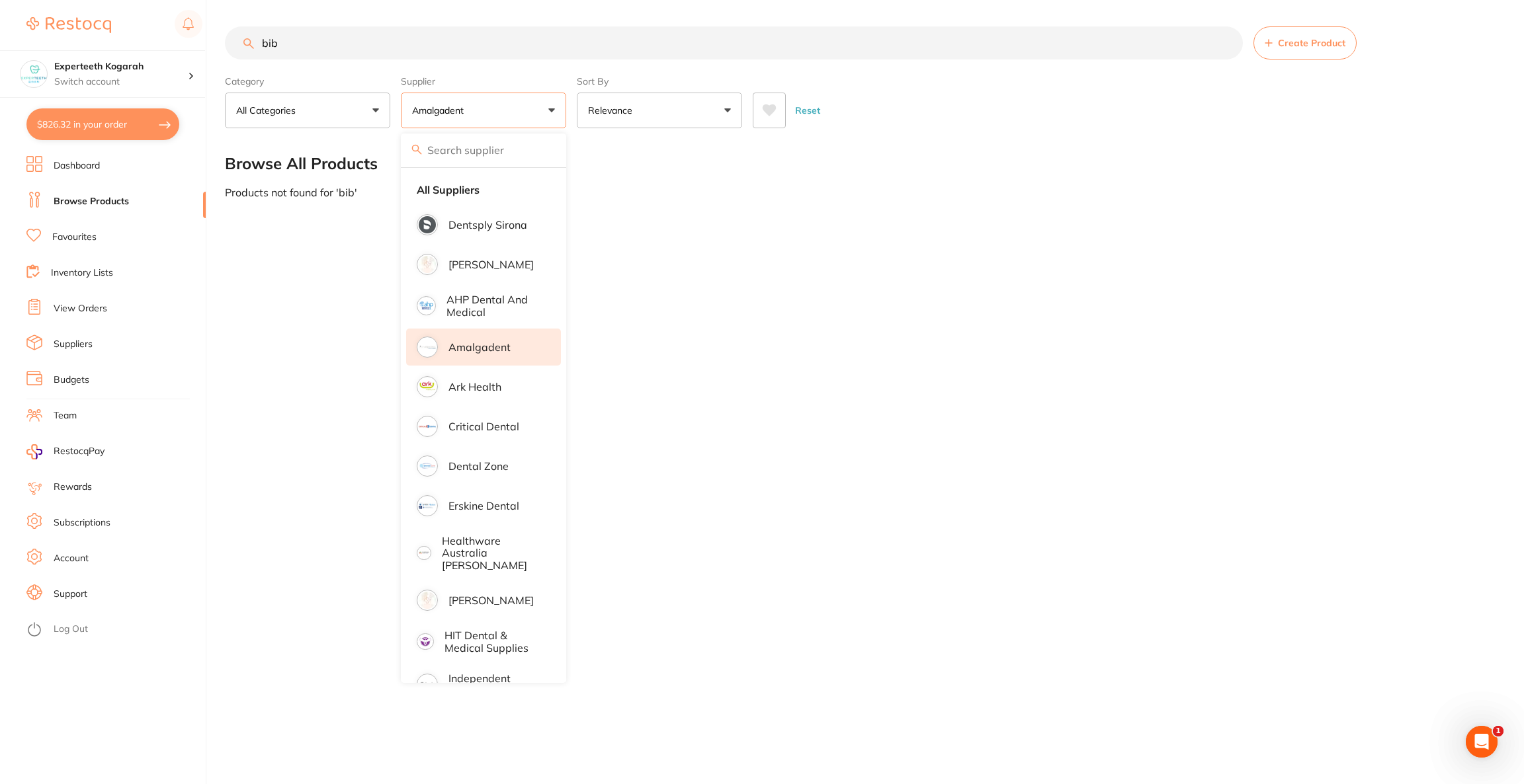
click at [471, 349] on p "Amalgadent" at bounding box center [480, 348] width 62 height 12
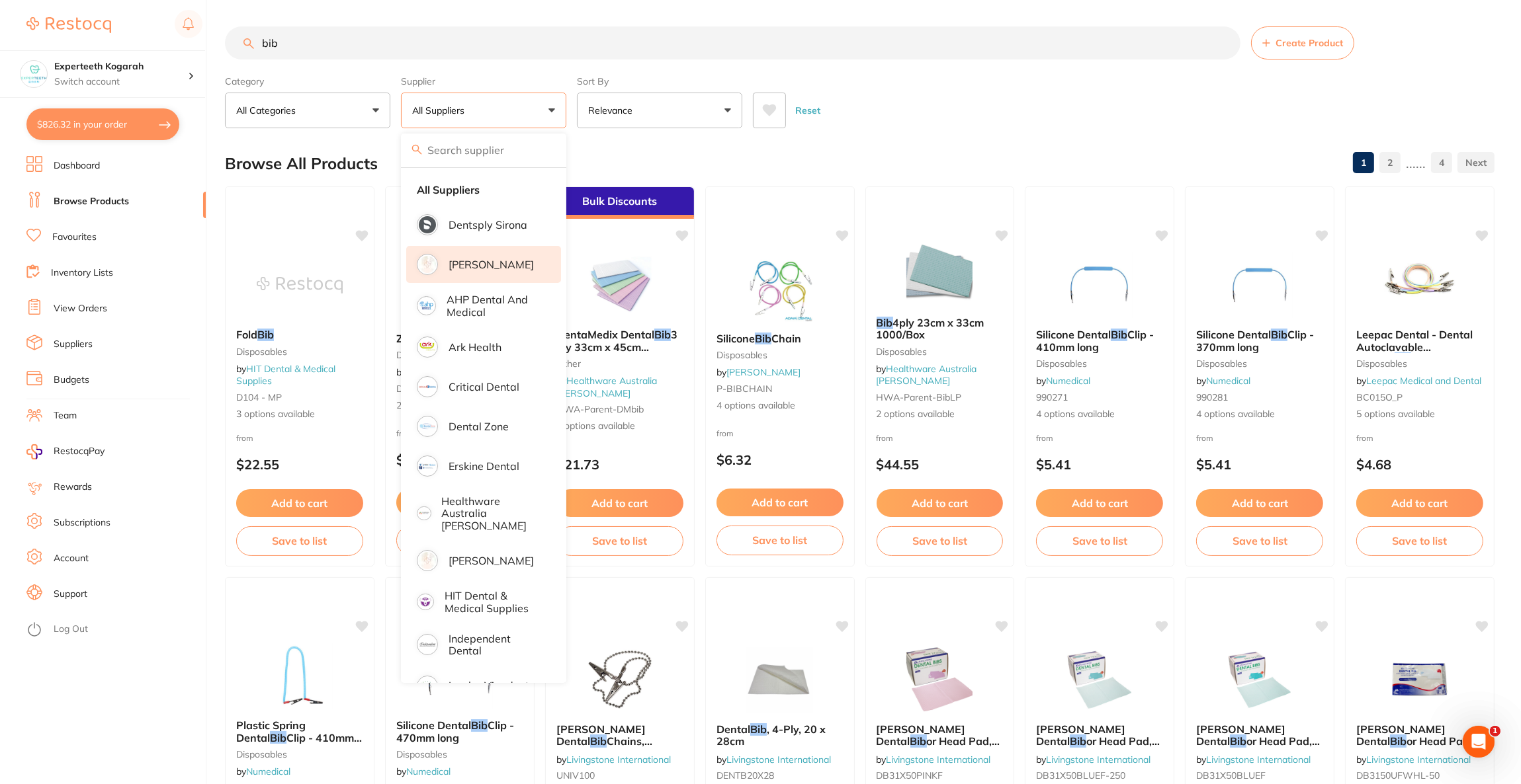
click at [484, 259] on p "[PERSON_NAME]" at bounding box center [491, 265] width 86 height 12
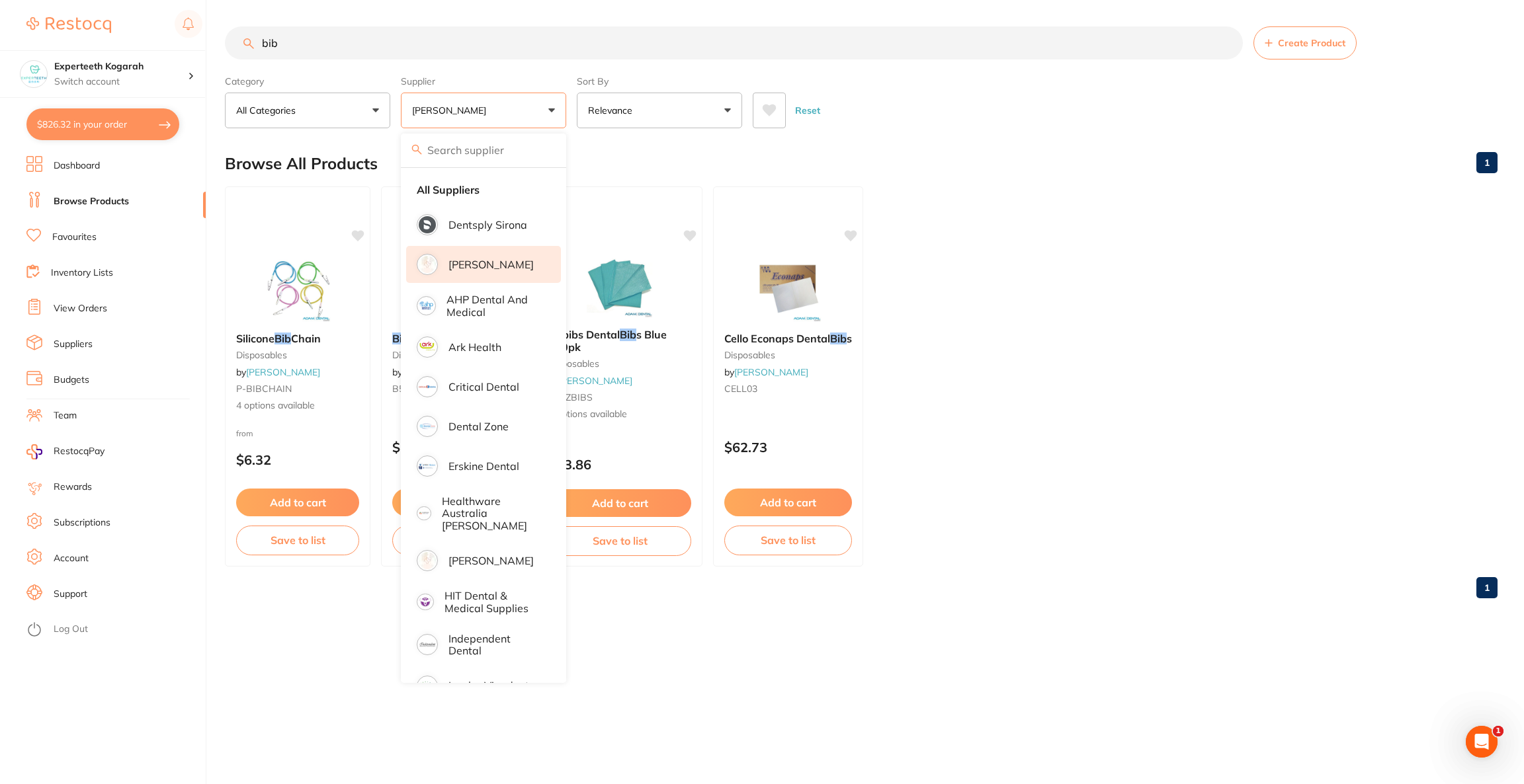
scroll to position [0, 0]
click at [916, 153] on div "Browse All Products 1" at bounding box center [861, 164] width 1273 height 44
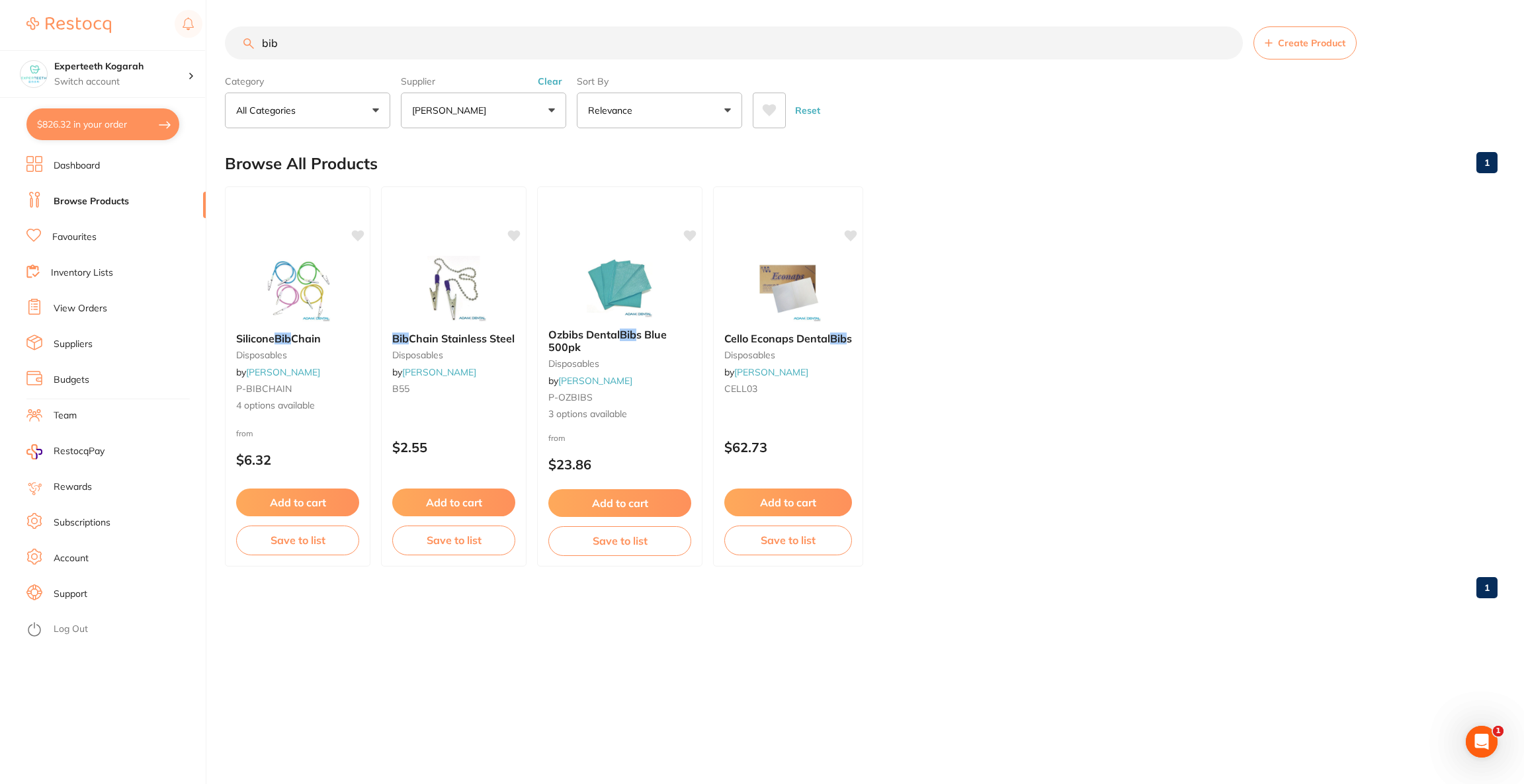
click at [641, 244] on div "Ozbibs Dental Bib s Blue 500pk disposables by [PERSON_NAME] P-OZBIBS 3 options …" at bounding box center [619, 377] width 165 height 380
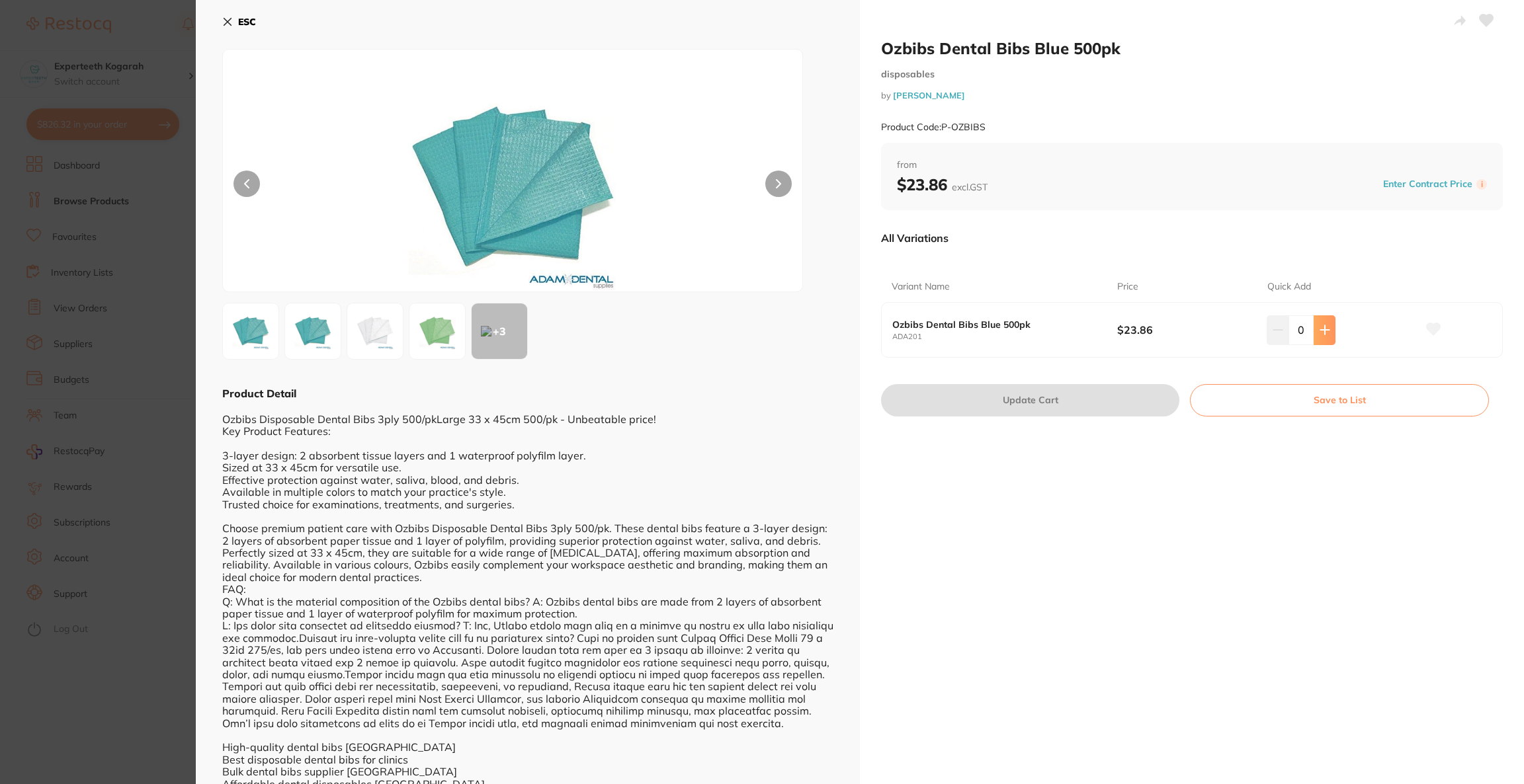
click at [1319, 333] on icon at bounding box center [1325, 330] width 11 height 11
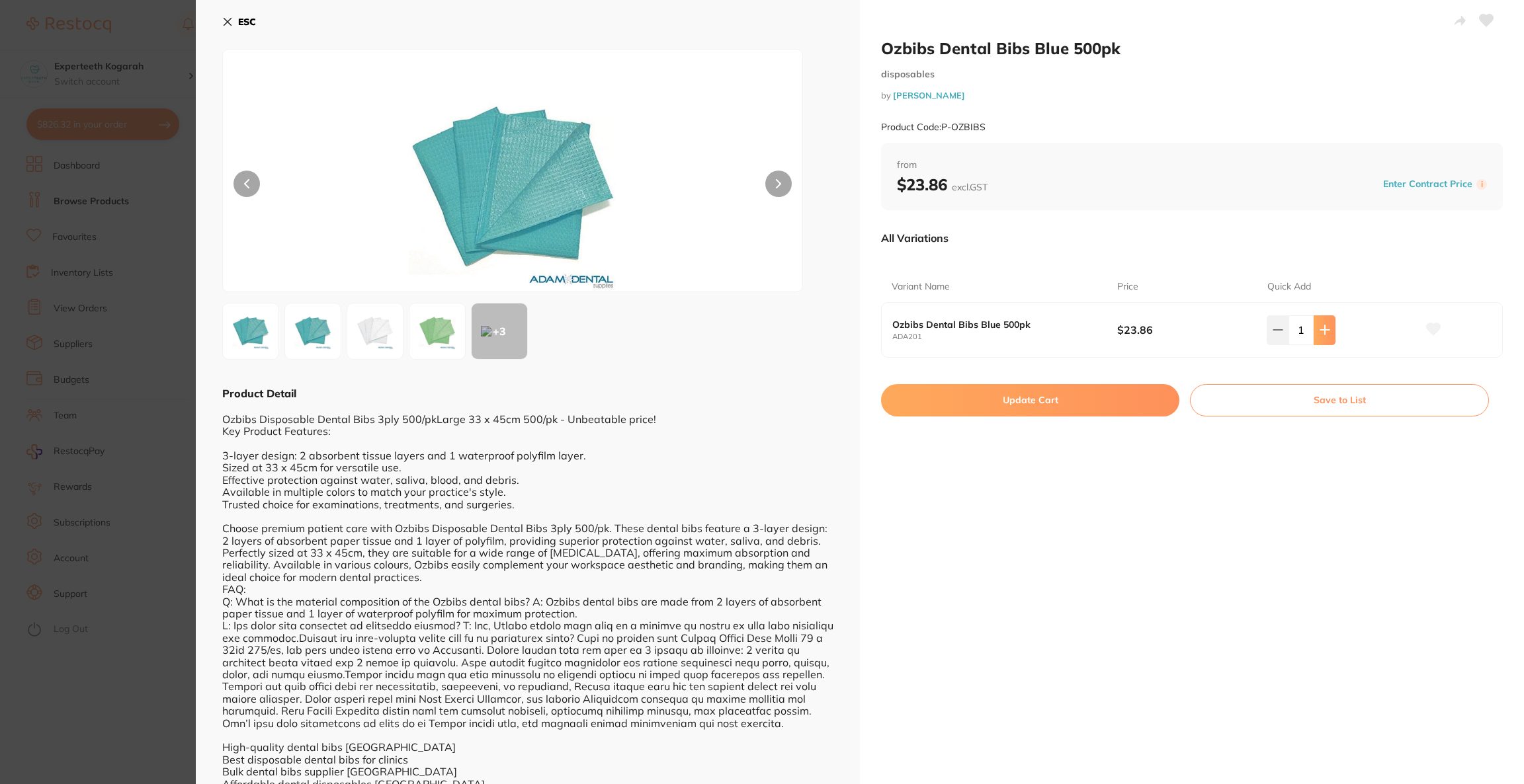
click at [1319, 333] on icon at bounding box center [1325, 330] width 11 height 11
type input "2"
click at [1047, 412] on button "Update Cart" at bounding box center [1030, 399] width 298 height 32
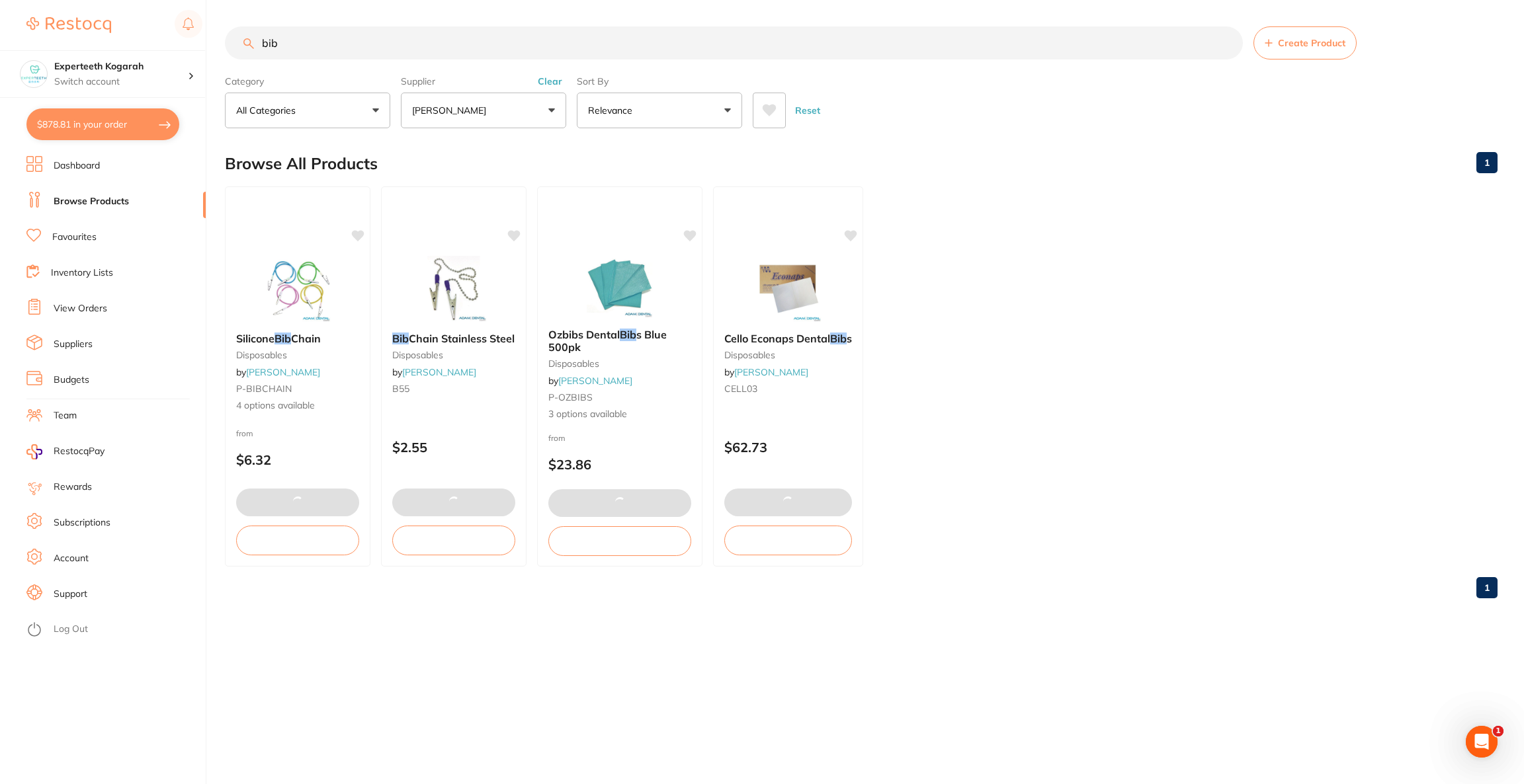
click at [135, 136] on button "$878.81 in your order" at bounding box center [102, 124] width 153 height 32
checkbox input "true"
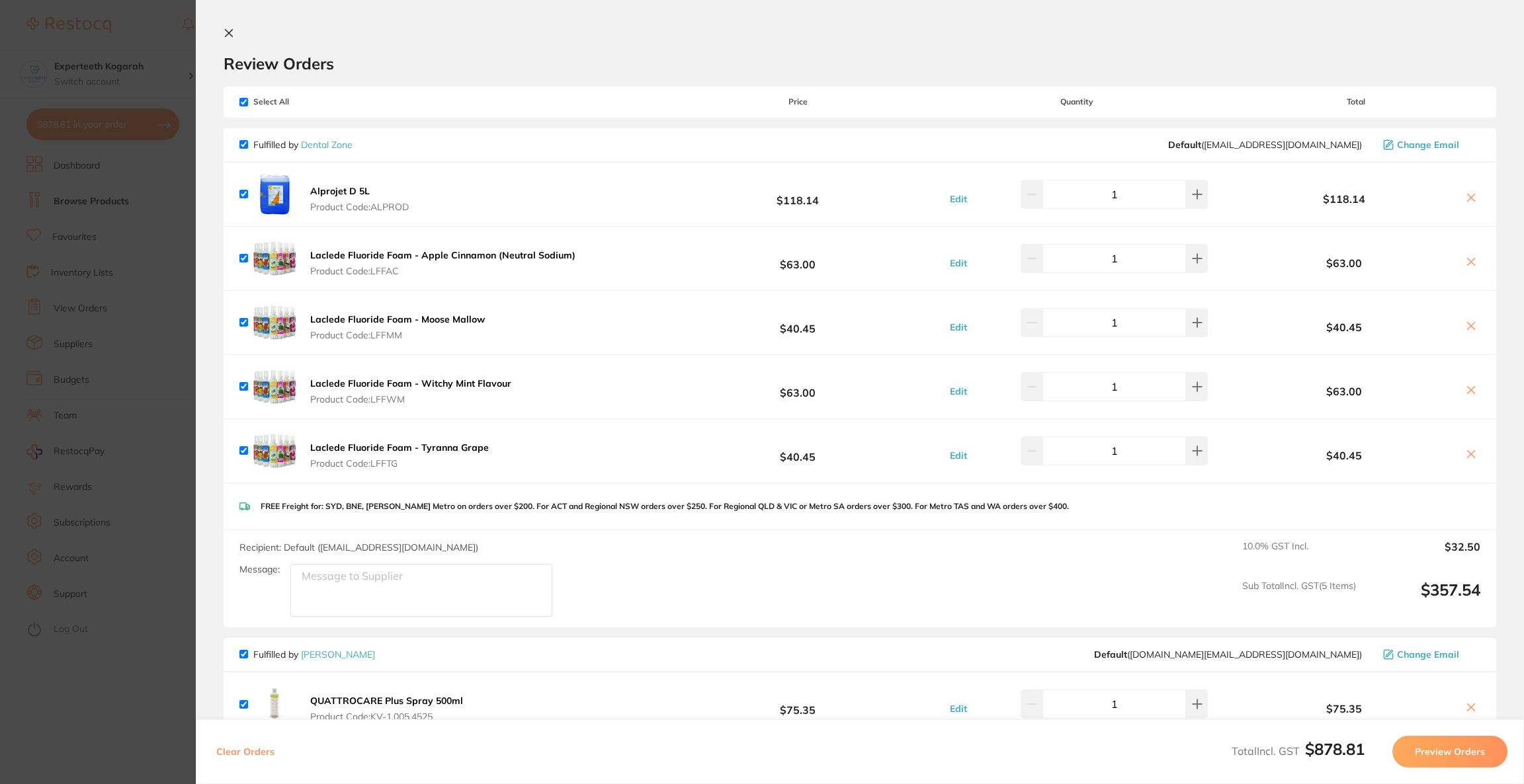
click at [141, 324] on section "Update RRP Set your pre negotiated price for this item. Item Agreed RRP (excl. …" at bounding box center [762, 392] width 1524 height 784
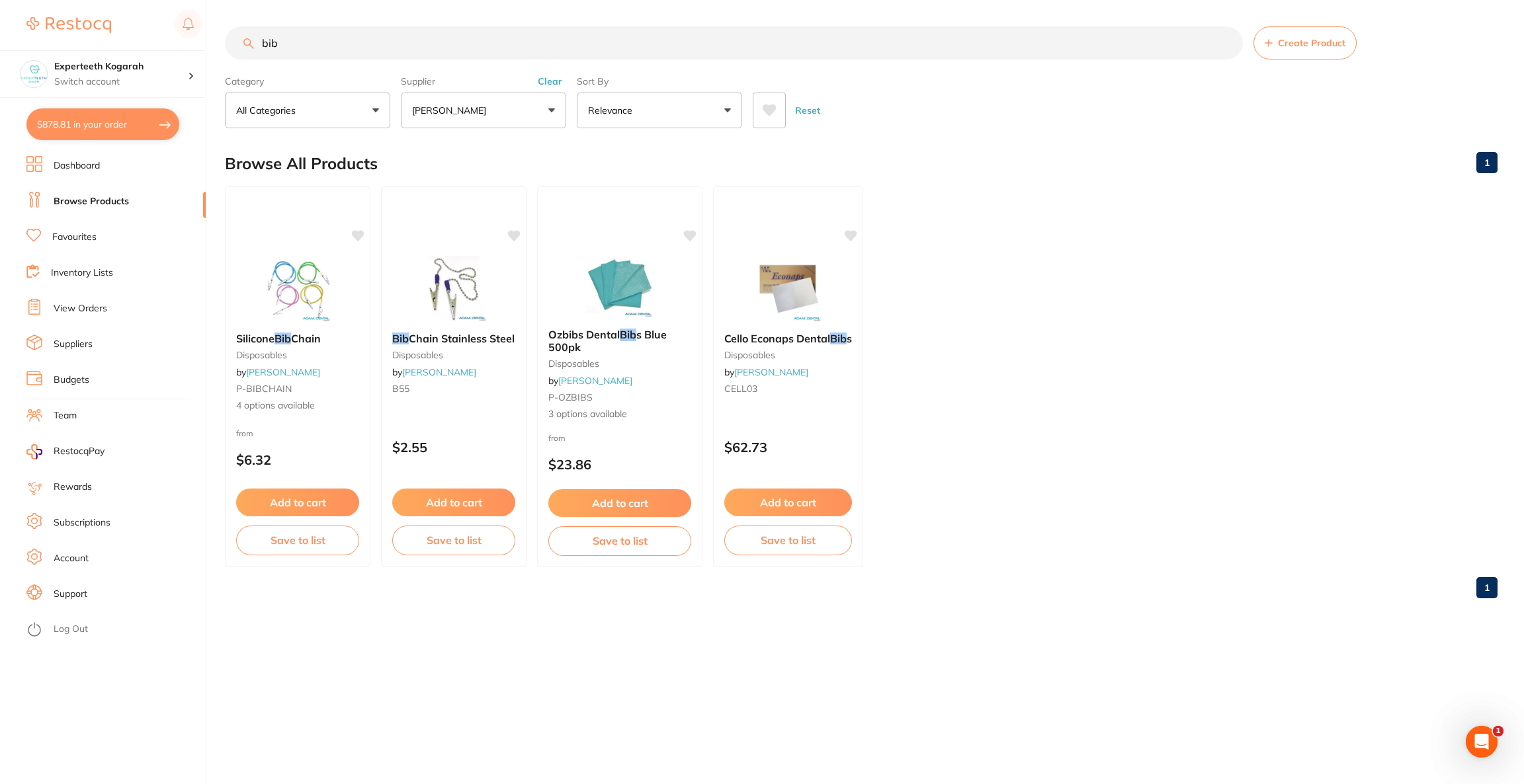
drag, startPoint x: 310, startPoint y: 36, endPoint x: 237, endPoint y: 57, distance: 76.0
click at [237, 57] on input "bib" at bounding box center [734, 42] width 1018 height 33
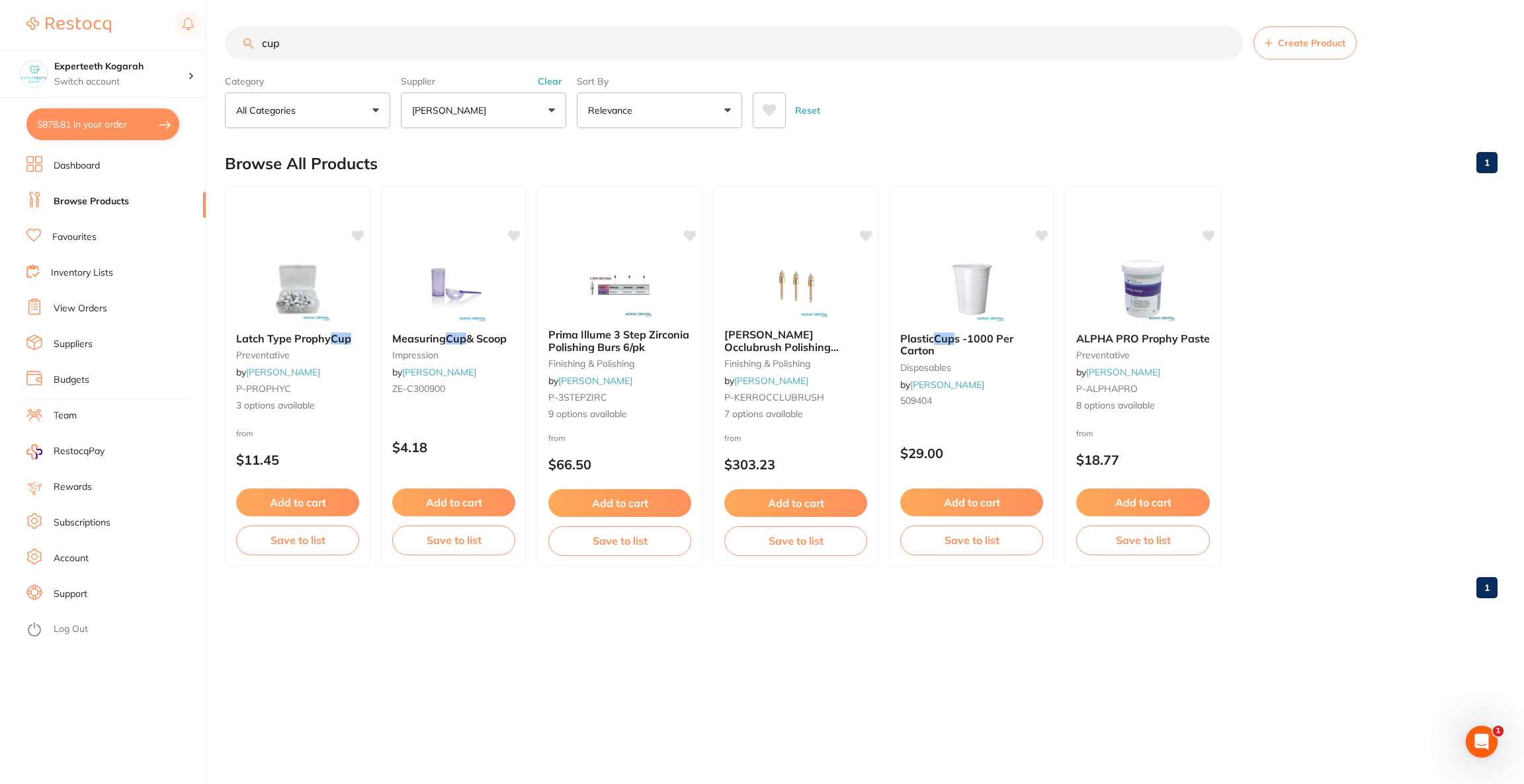
type input "cup"
click at [503, 114] on button "[PERSON_NAME]" at bounding box center [483, 110] width 165 height 36
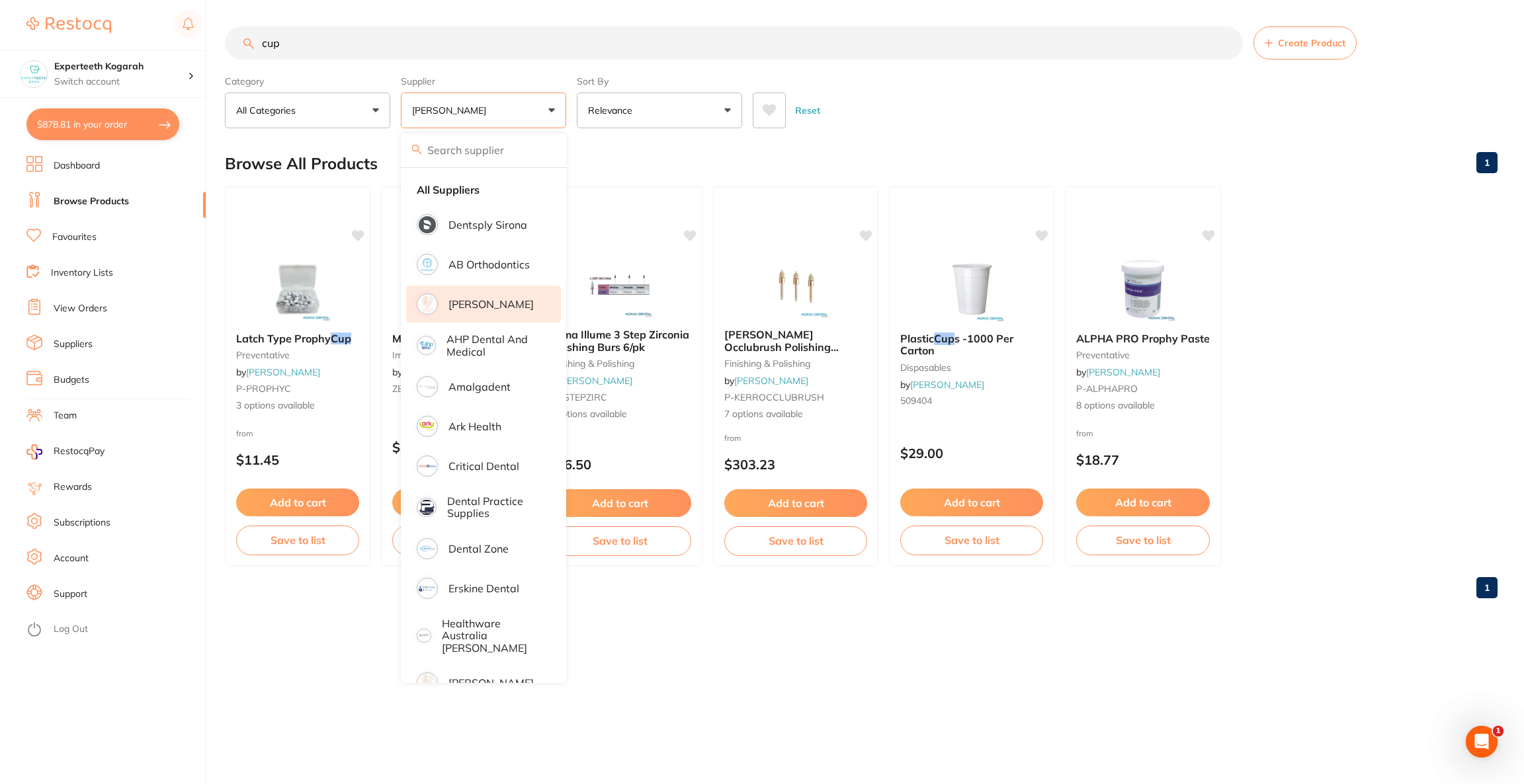
click at [478, 306] on p "[PERSON_NAME]" at bounding box center [491, 304] width 86 height 12
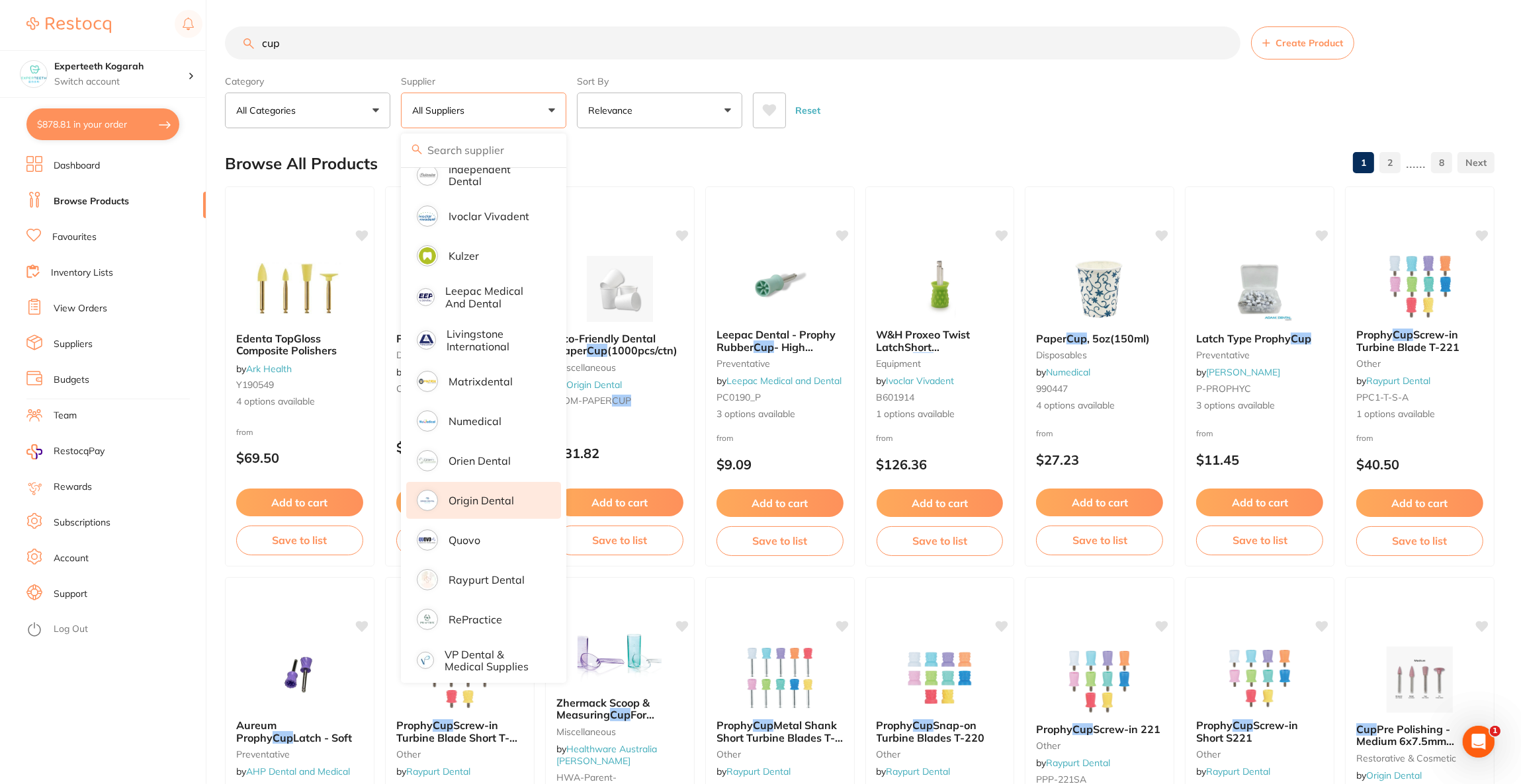
click at [474, 494] on p "Origin Dental" at bounding box center [481, 500] width 65 height 12
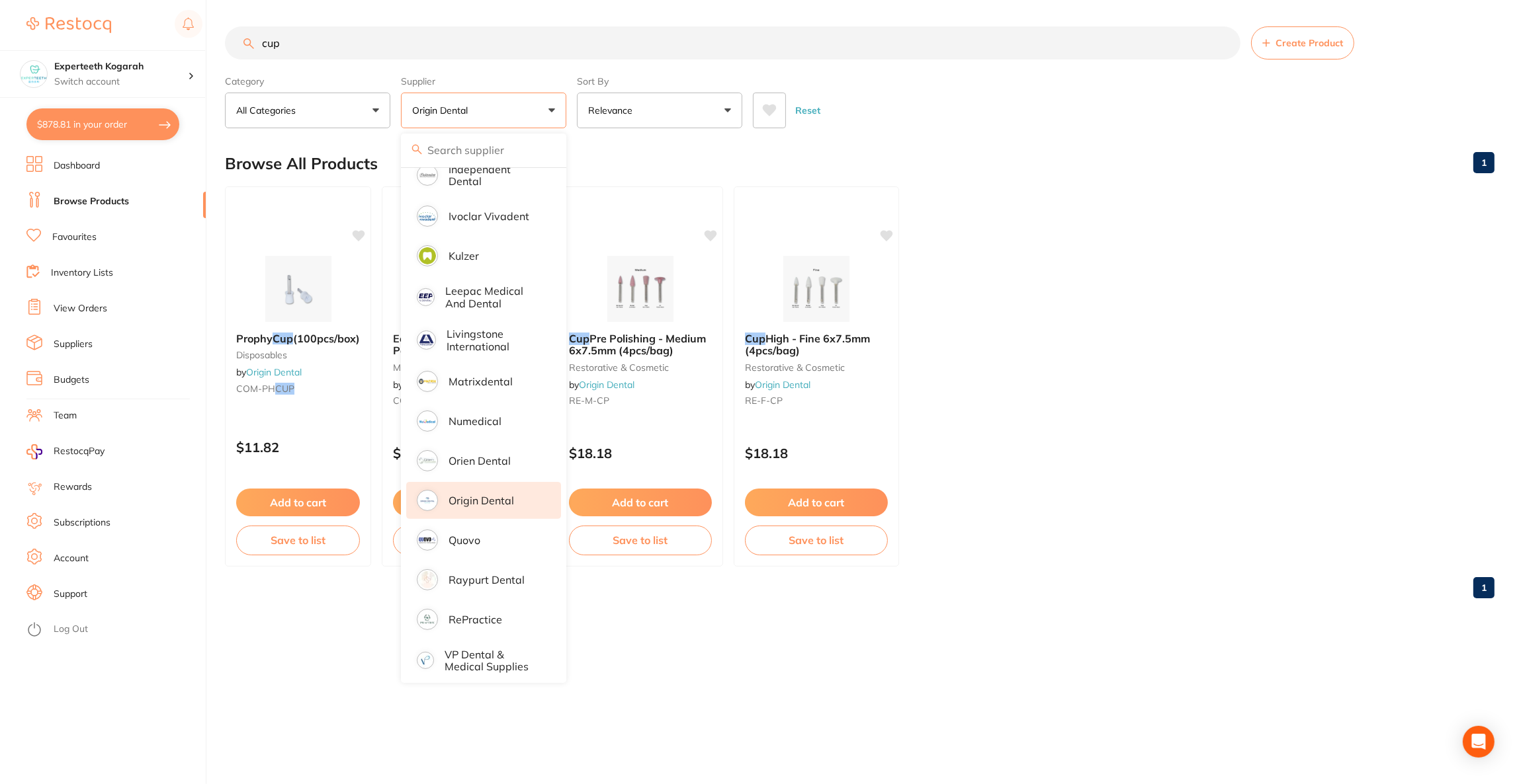
click at [1053, 168] on div "Browse All Products 1" at bounding box center [860, 164] width 1270 height 44
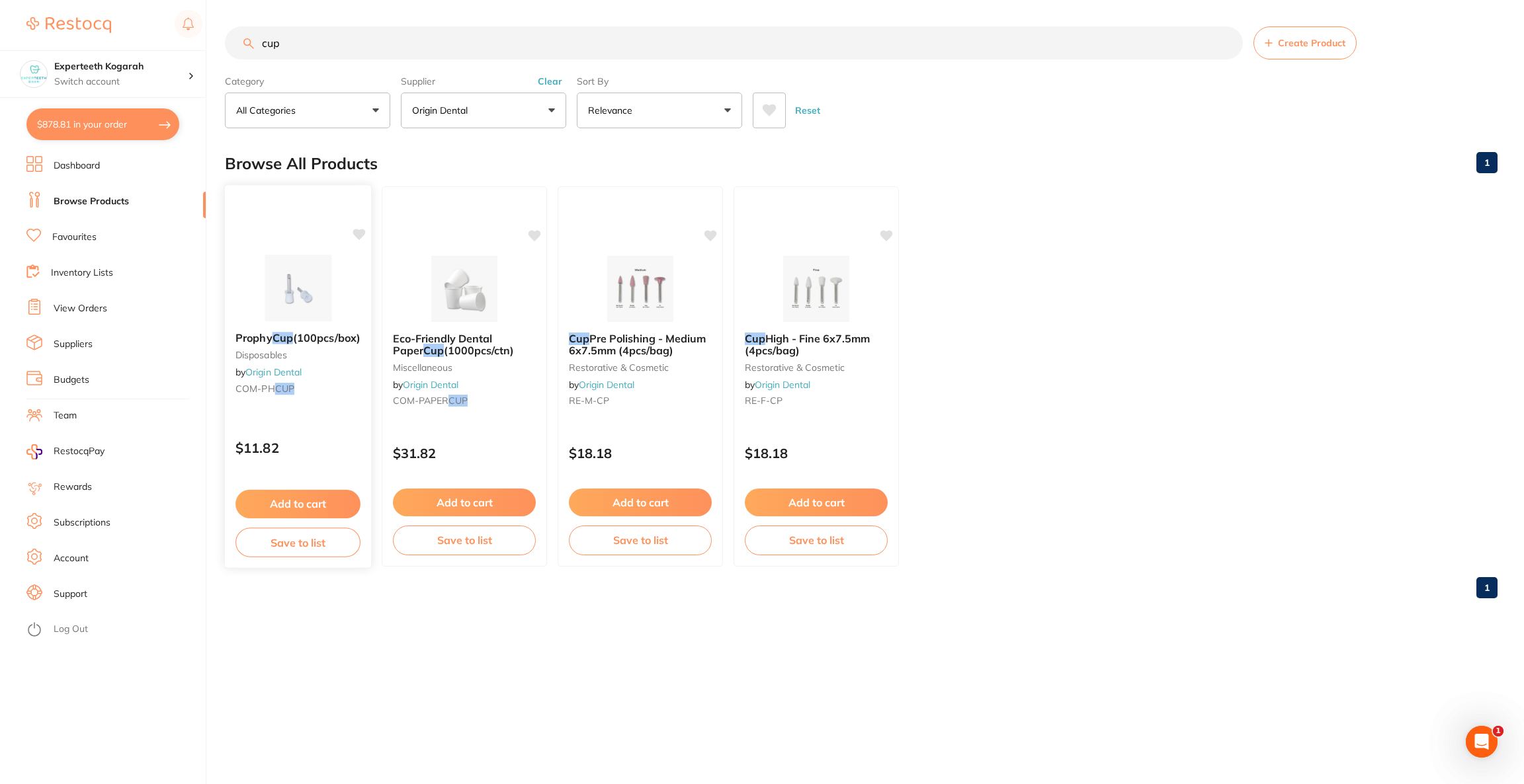
click at [307, 290] on img at bounding box center [298, 288] width 87 height 67
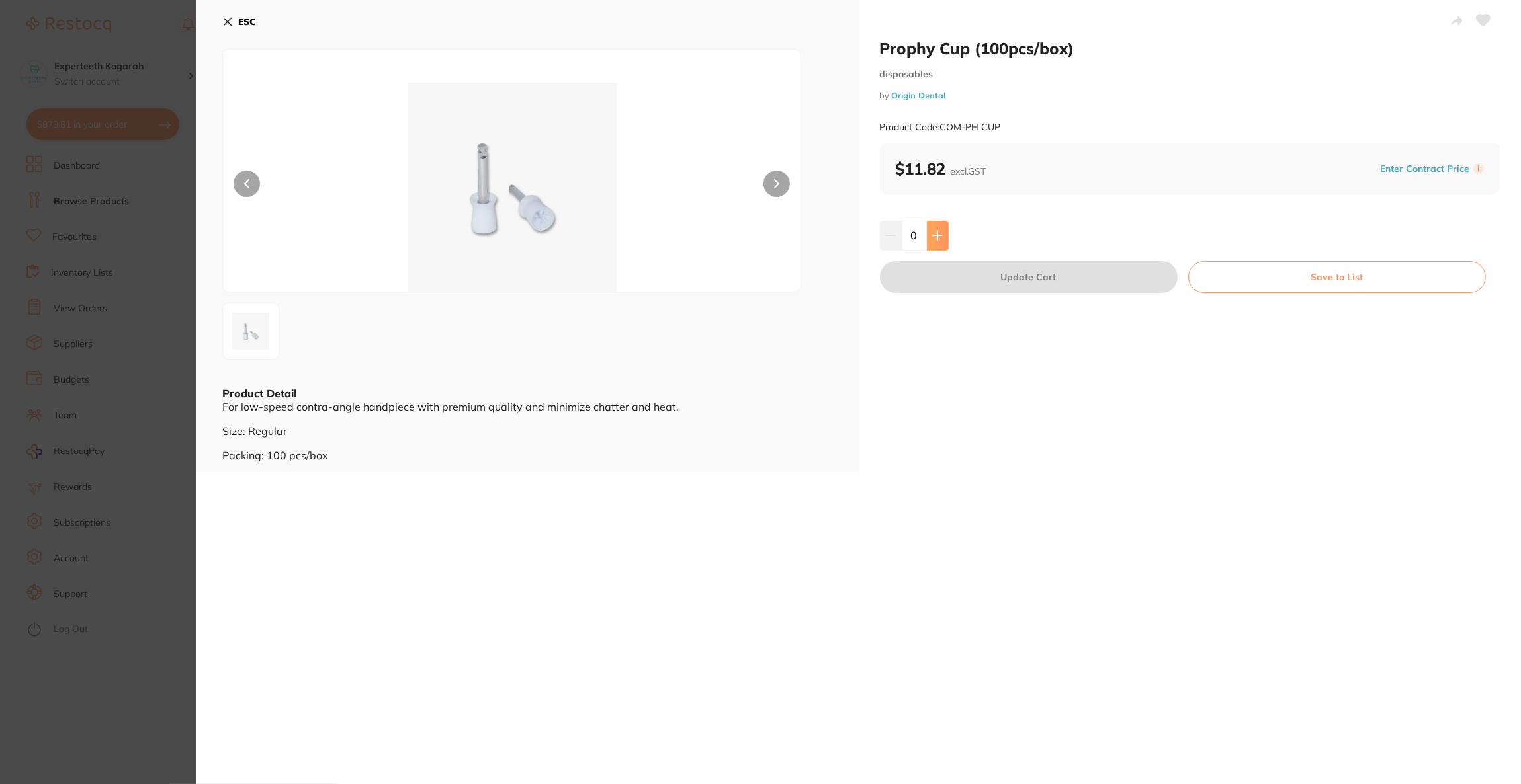
click at [934, 237] on icon at bounding box center [937, 236] width 11 height 11
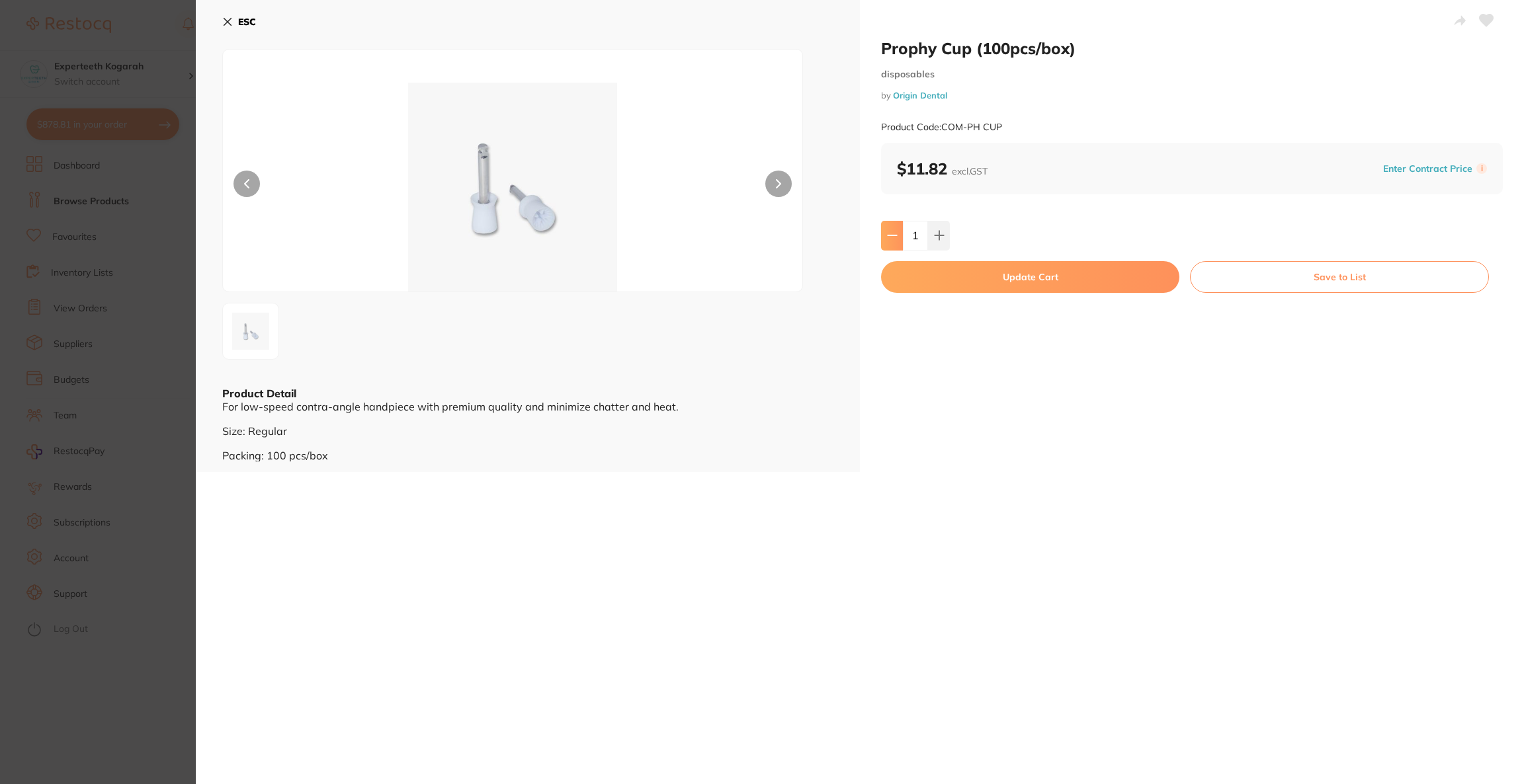
click at [883, 237] on button at bounding box center [892, 235] width 22 height 29
type input "0"
click at [226, 26] on icon at bounding box center [228, 22] width 11 height 11
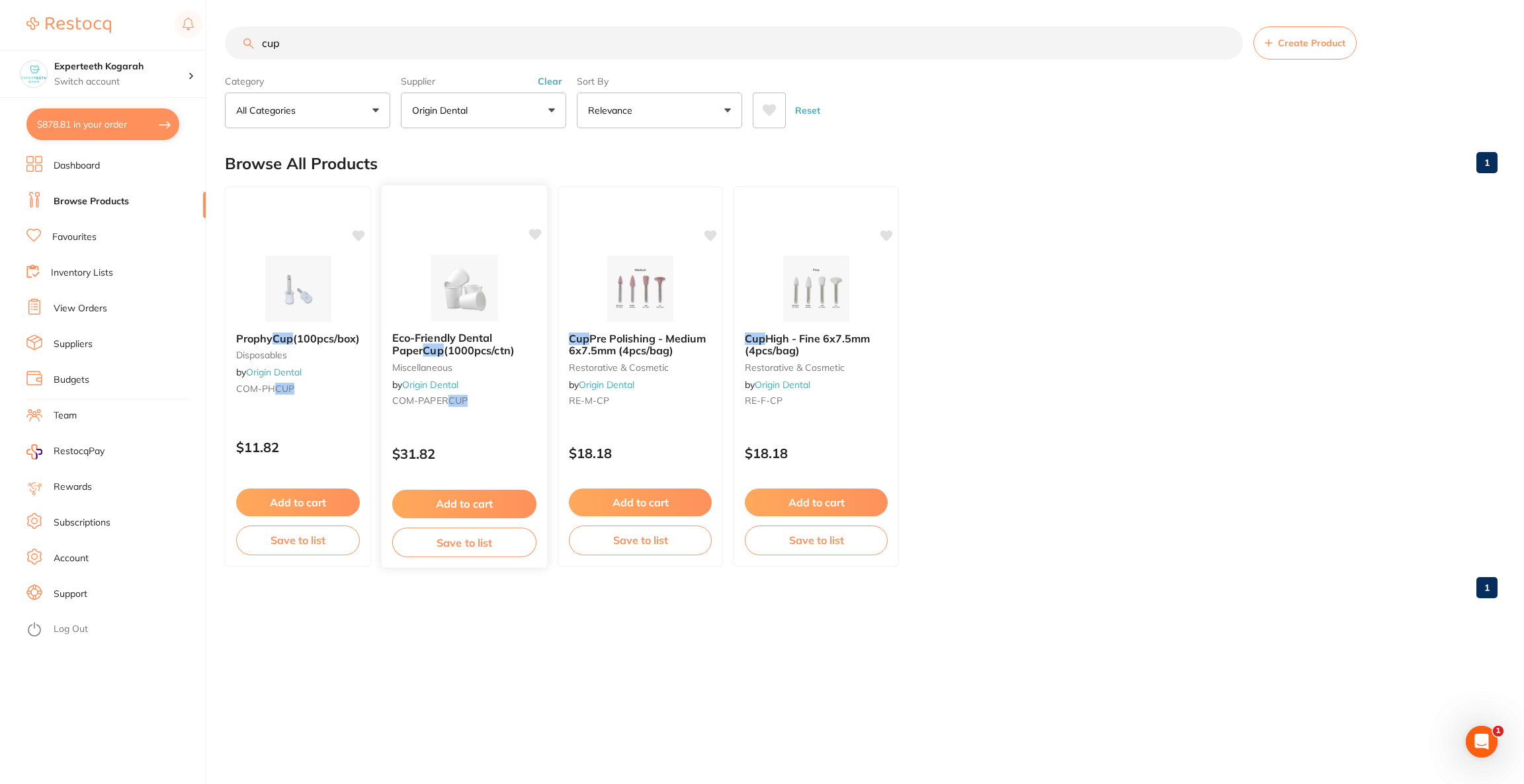
click at [422, 312] on div at bounding box center [464, 288] width 165 height 67
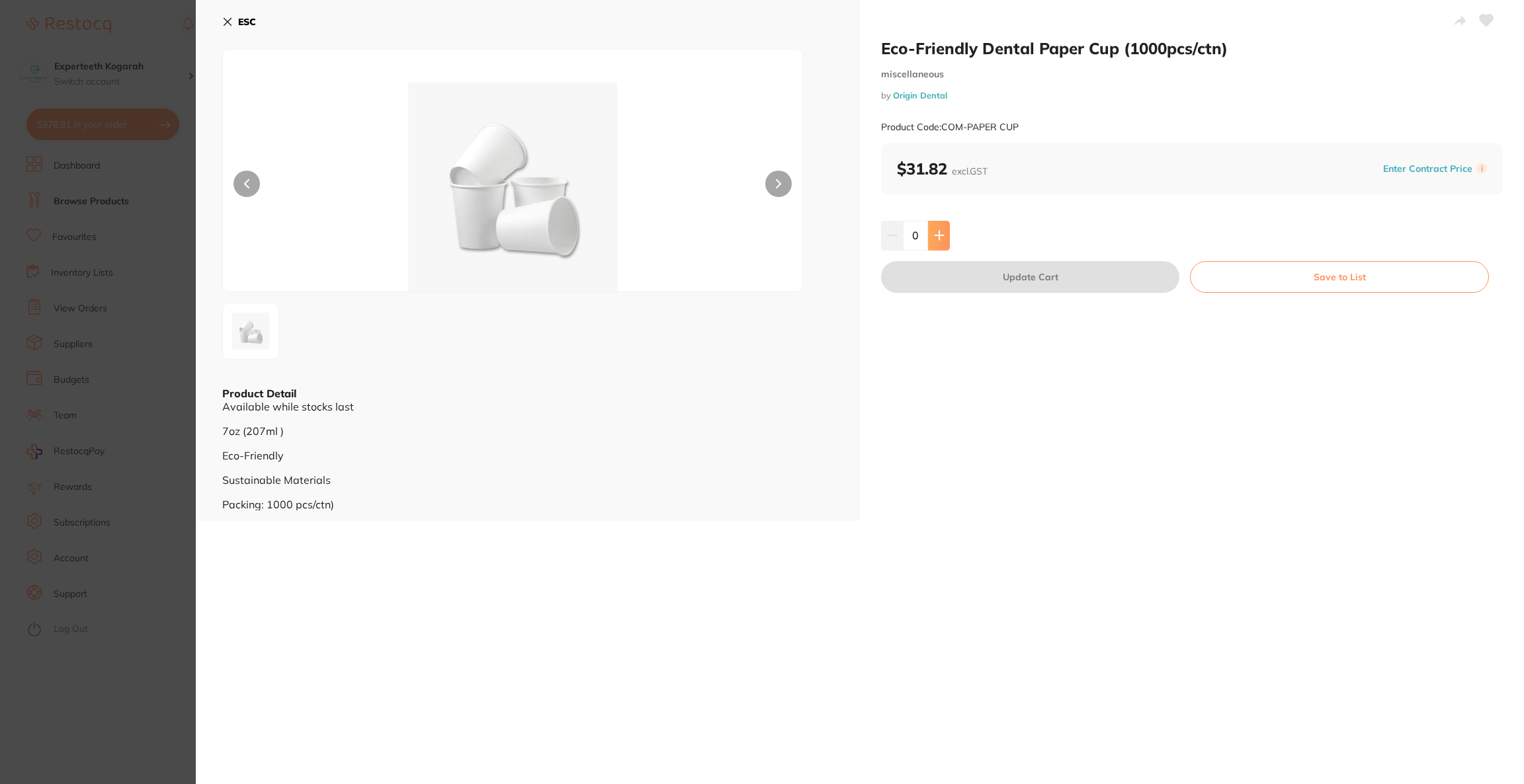
click at [944, 233] on button at bounding box center [939, 235] width 22 height 29
type input "1"
click at [965, 282] on button "Update Cart" at bounding box center [1030, 277] width 298 height 32
checkbox input "false"
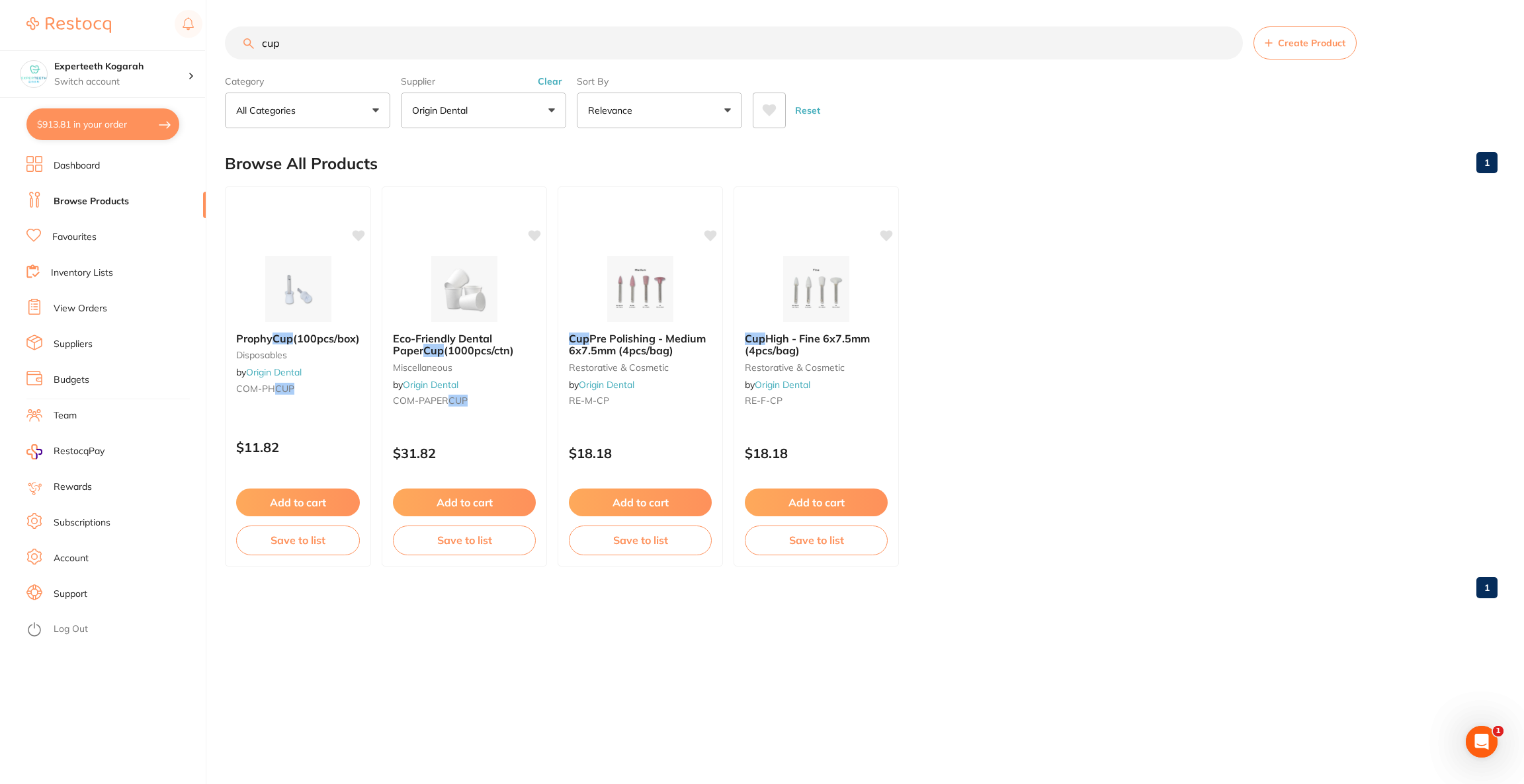
drag, startPoint x: 385, startPoint y: 47, endPoint x: 263, endPoint y: 51, distance: 122.1
click at [263, 51] on input "cup" at bounding box center [734, 42] width 1018 height 33
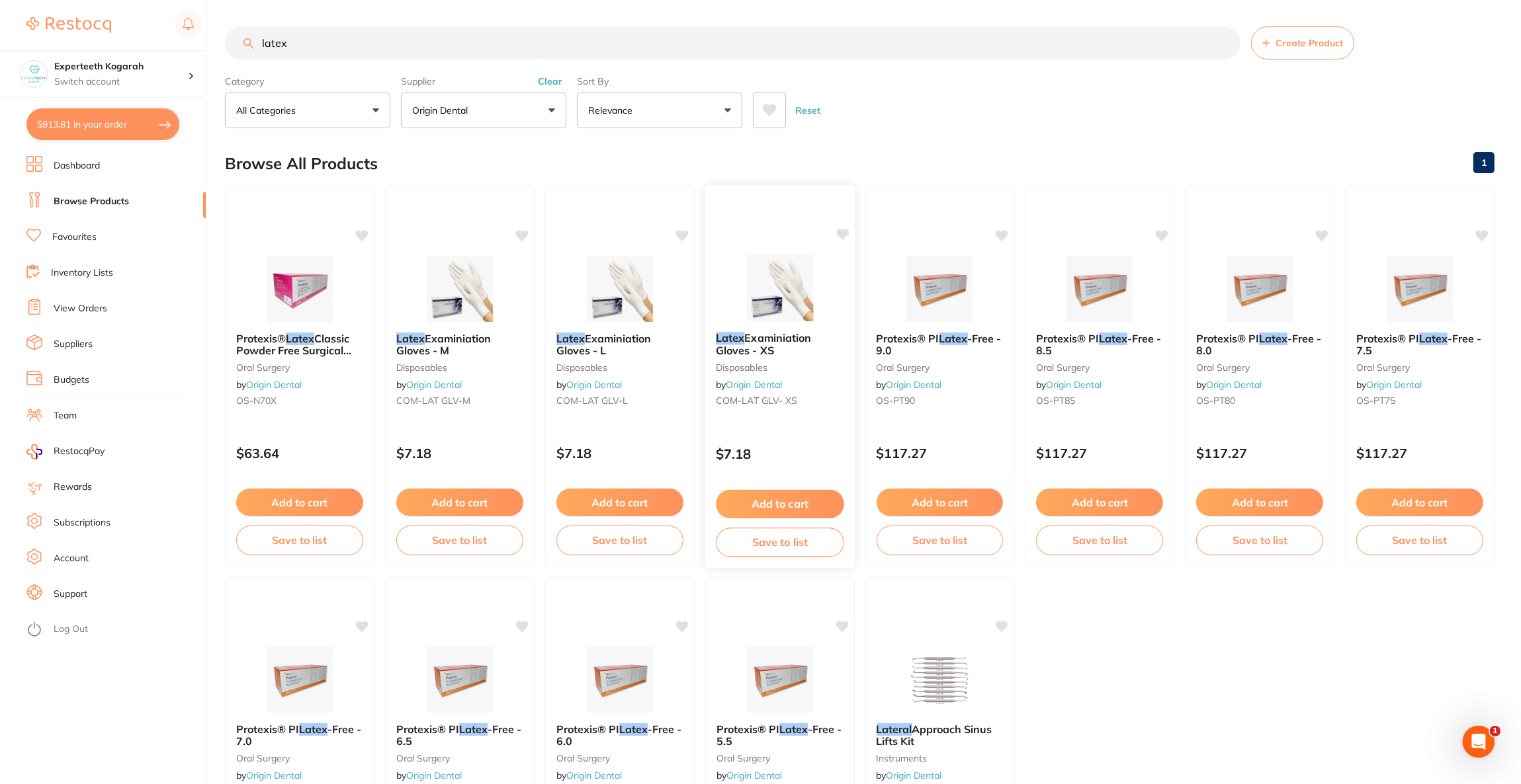
type input "latex"
click at [730, 324] on div "Latex Examiniation Gloves - XS disposables by Origin Dental COM-LAT GLV- XS" at bounding box center [780, 372] width 150 height 101
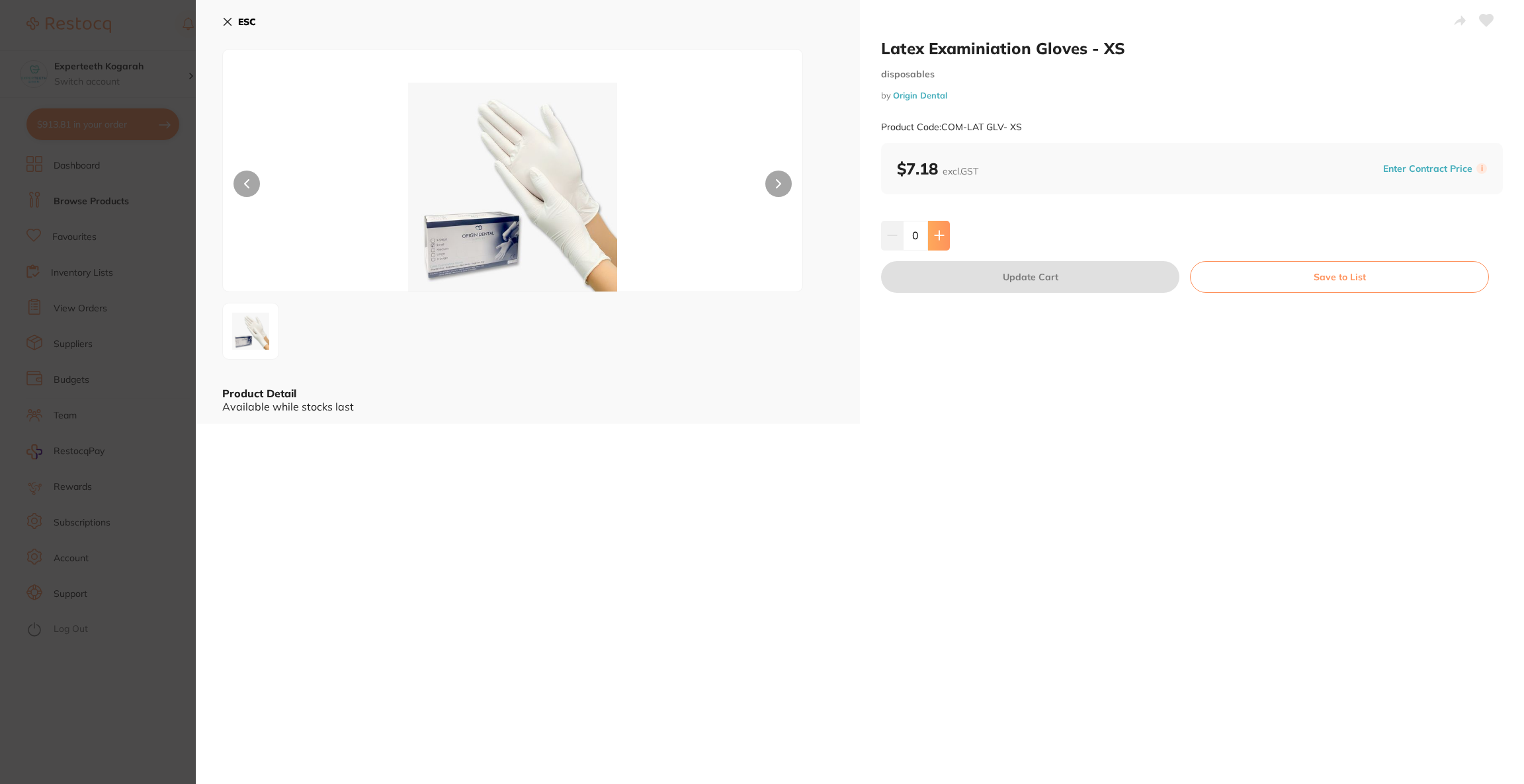
click at [939, 245] on button at bounding box center [939, 235] width 22 height 29
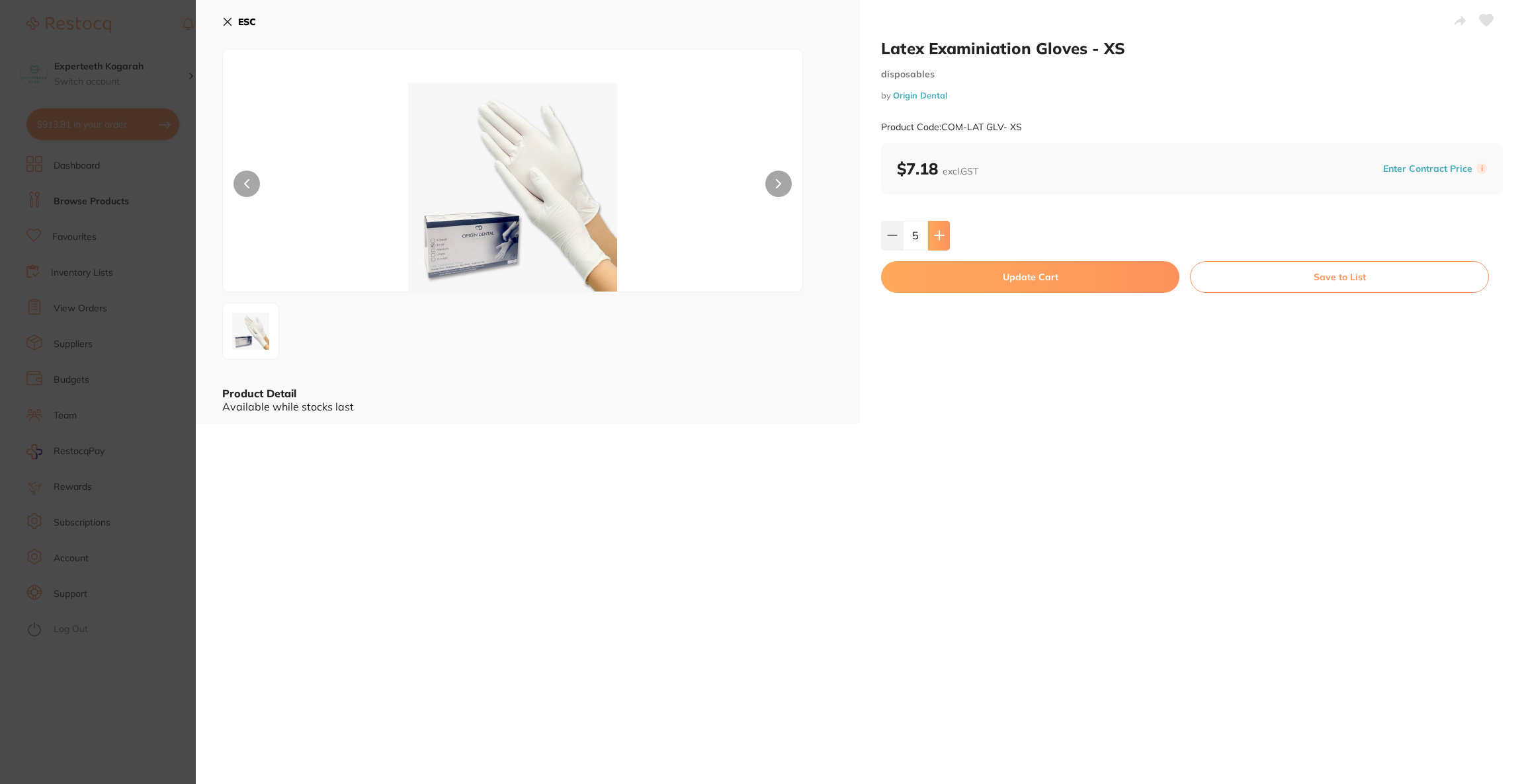
click at [939, 245] on button at bounding box center [939, 235] width 22 height 29
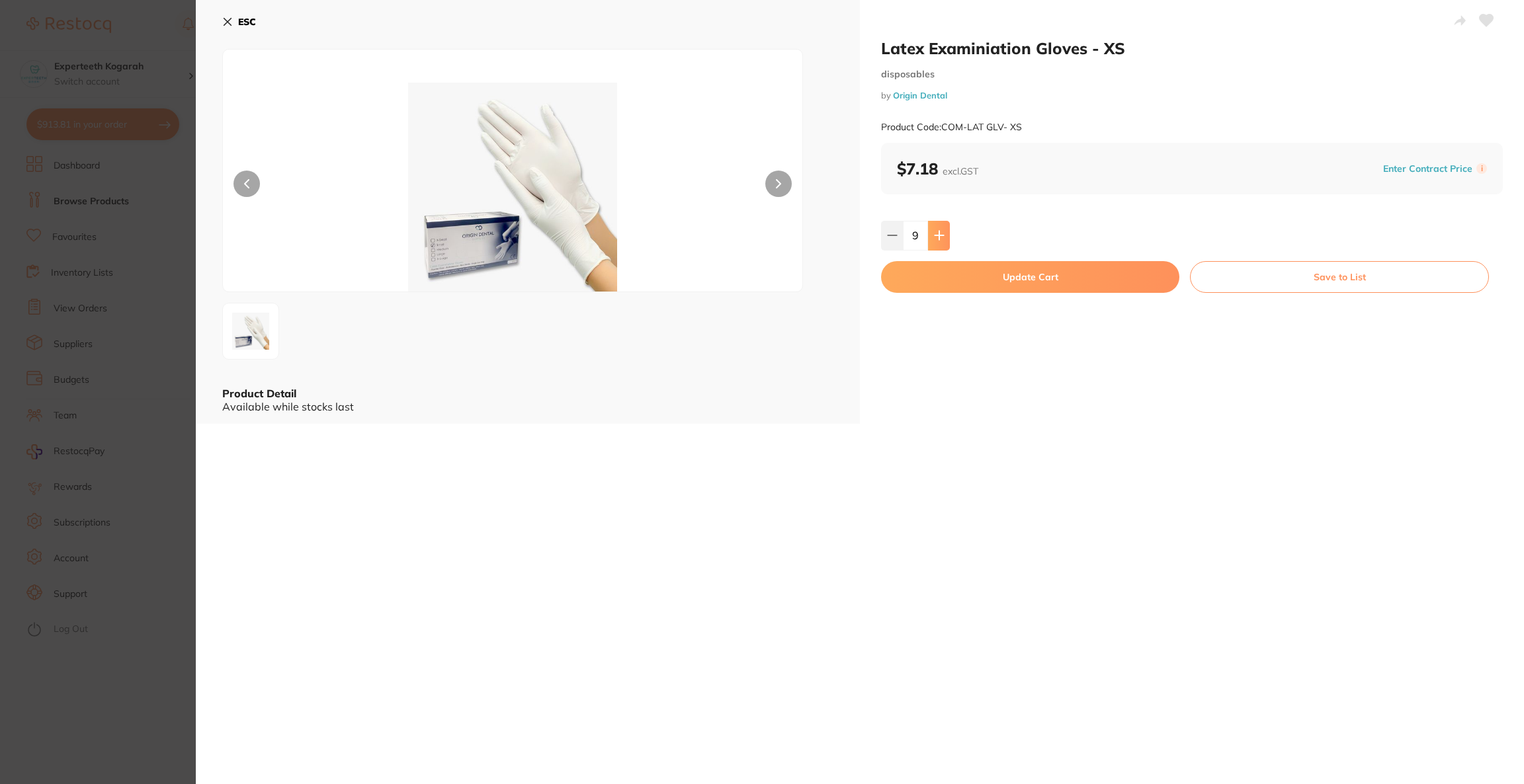
type input "10"
click at [939, 285] on button "Update Cart" at bounding box center [1030, 277] width 298 height 32
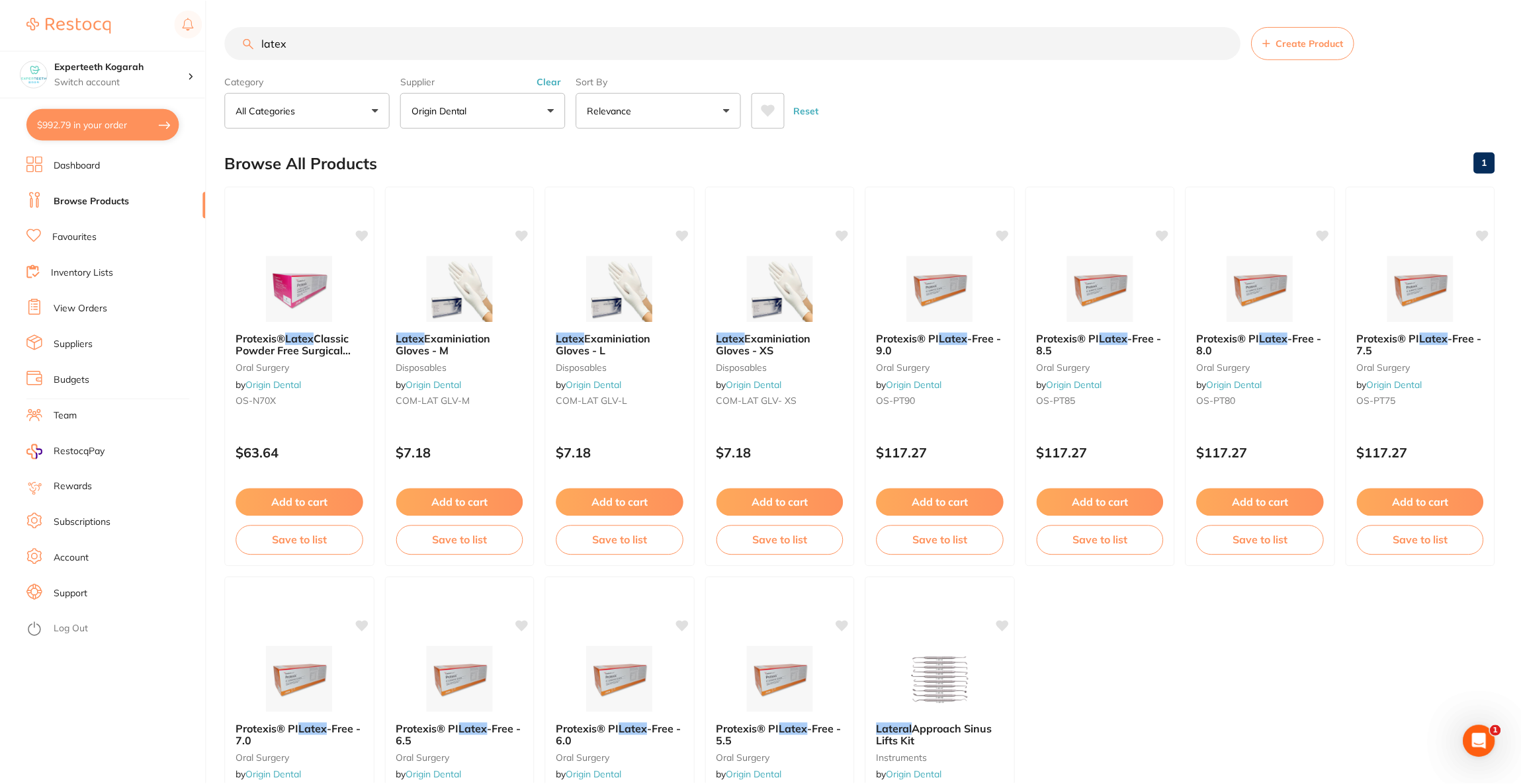
scroll to position [1, 0]
drag, startPoint x: 339, startPoint y: 39, endPoint x: 176, endPoint y: 58, distance: 164.1
click at [176, 58] on div "$992.79 Experteeth Kogarah Switch account Riaz [MEDICAL_DATA] Experteeth Dental…" at bounding box center [760, 391] width 1521 height 784
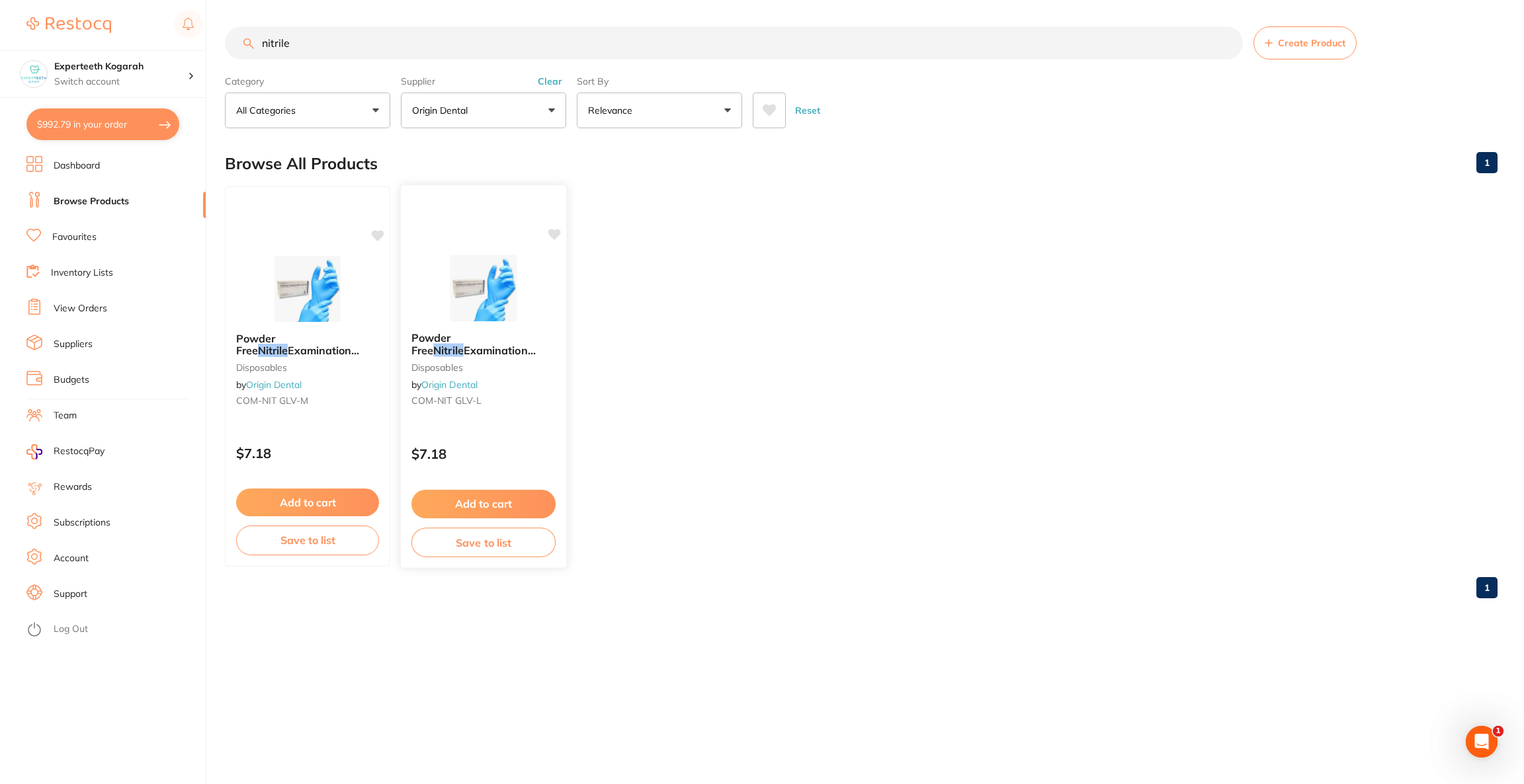
scroll to position [0, 0]
type input "nitrile"
click at [328, 319] on img at bounding box center [307, 288] width 87 height 67
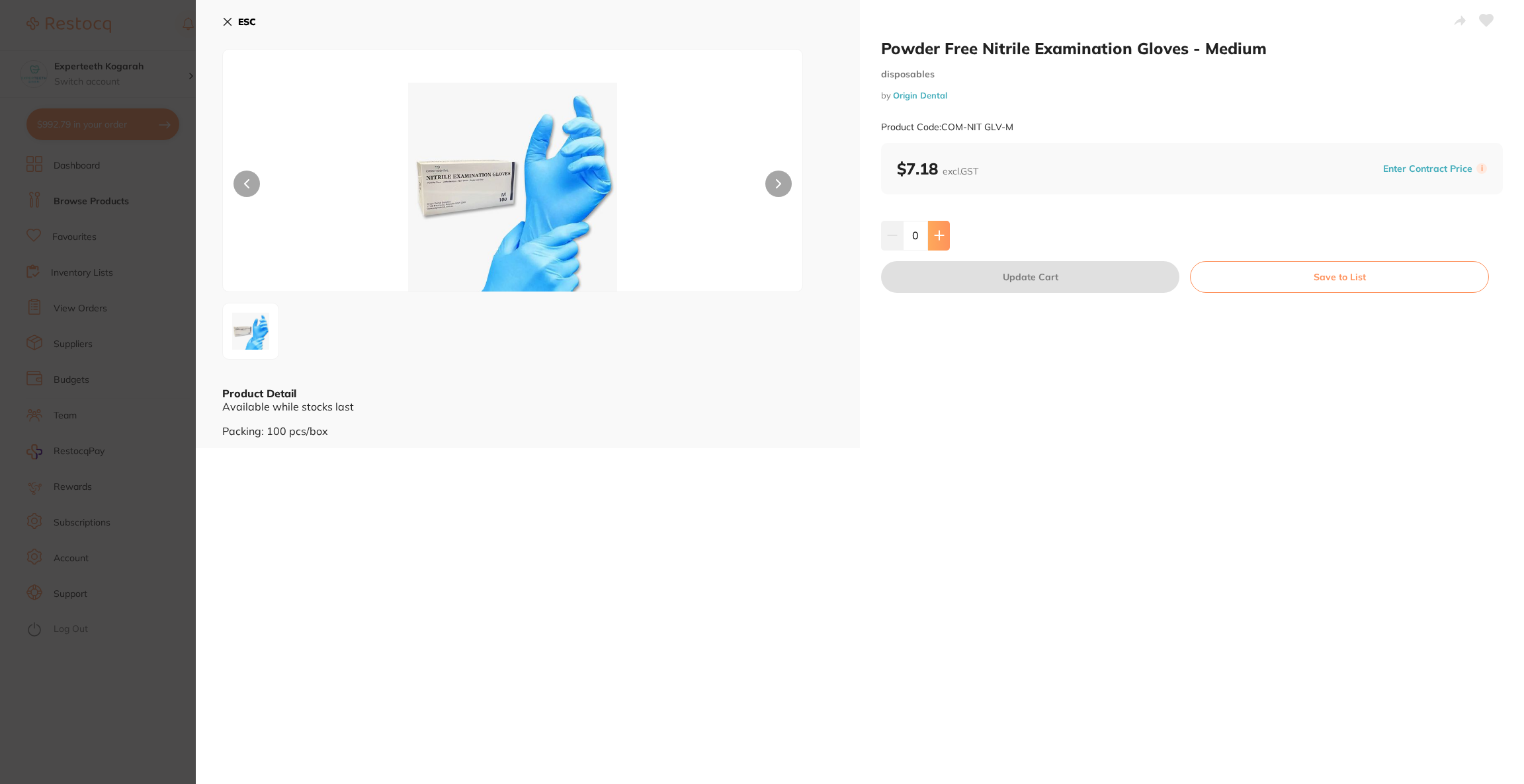
click at [936, 235] on icon at bounding box center [939, 236] width 9 height 9
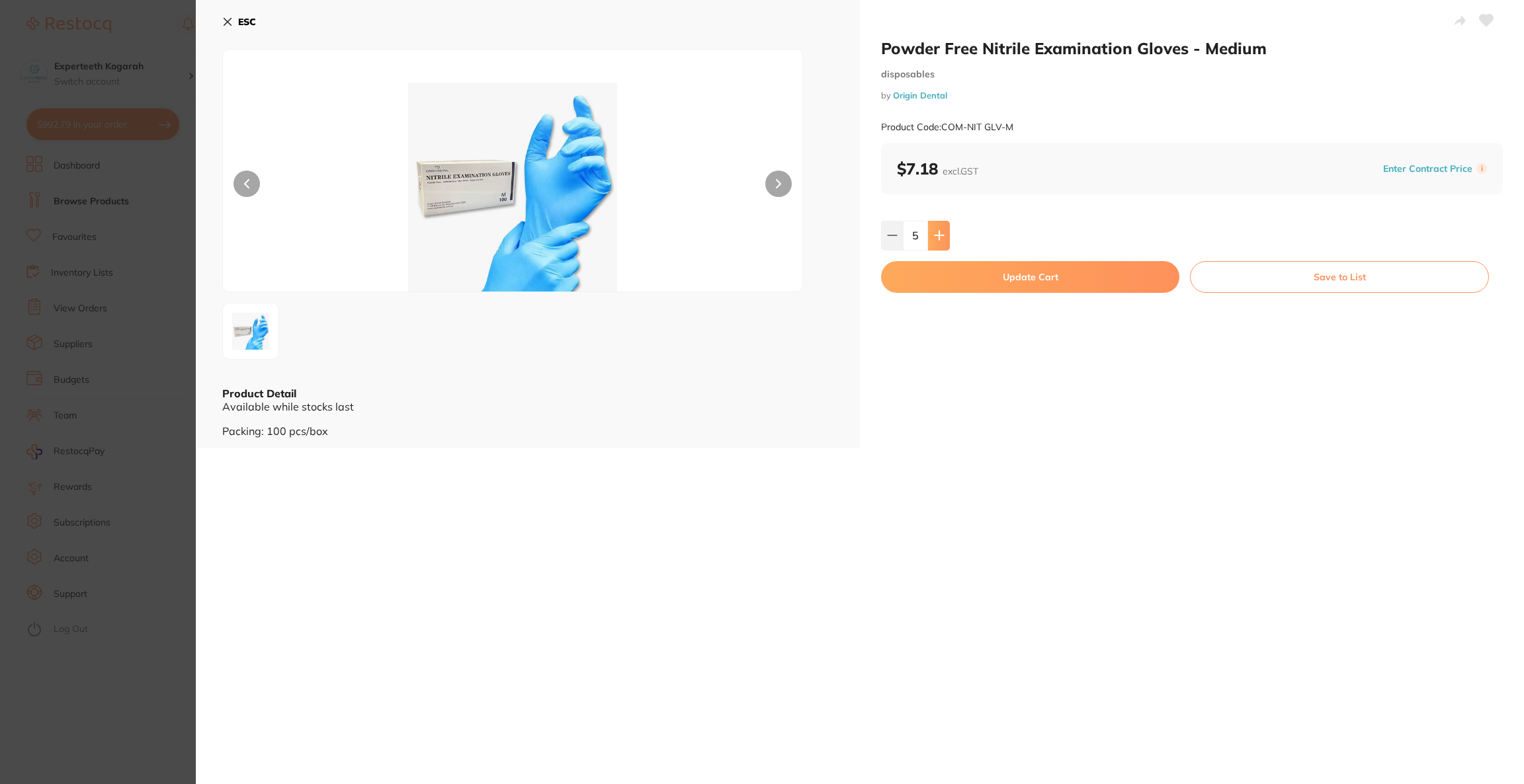
click at [936, 235] on icon at bounding box center [939, 236] width 9 height 9
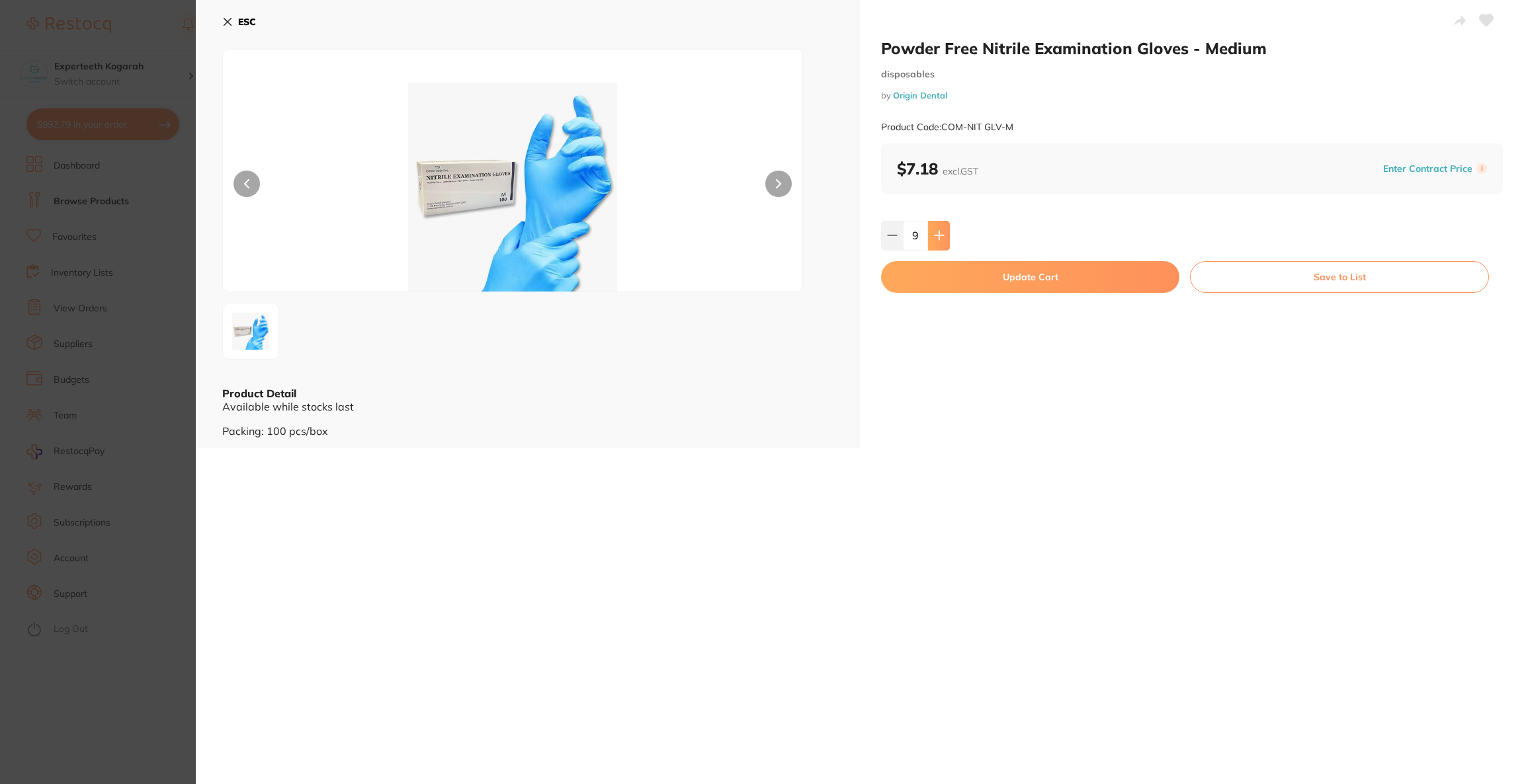
type input "10"
click at [963, 276] on button "Update Cart" at bounding box center [1030, 277] width 298 height 32
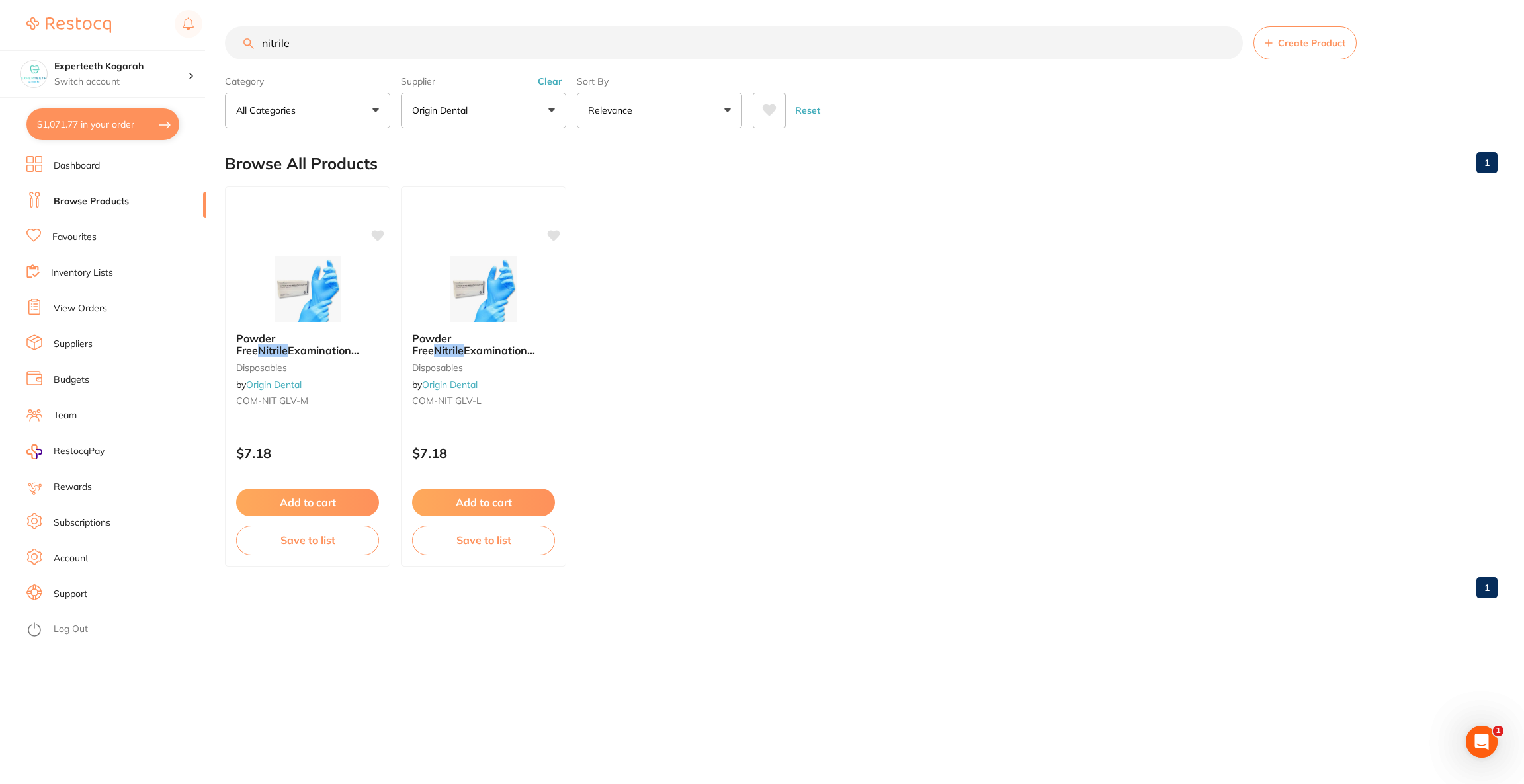
click at [46, 119] on button "$1,071.77 in your order" at bounding box center [102, 124] width 153 height 32
checkbox input "true"
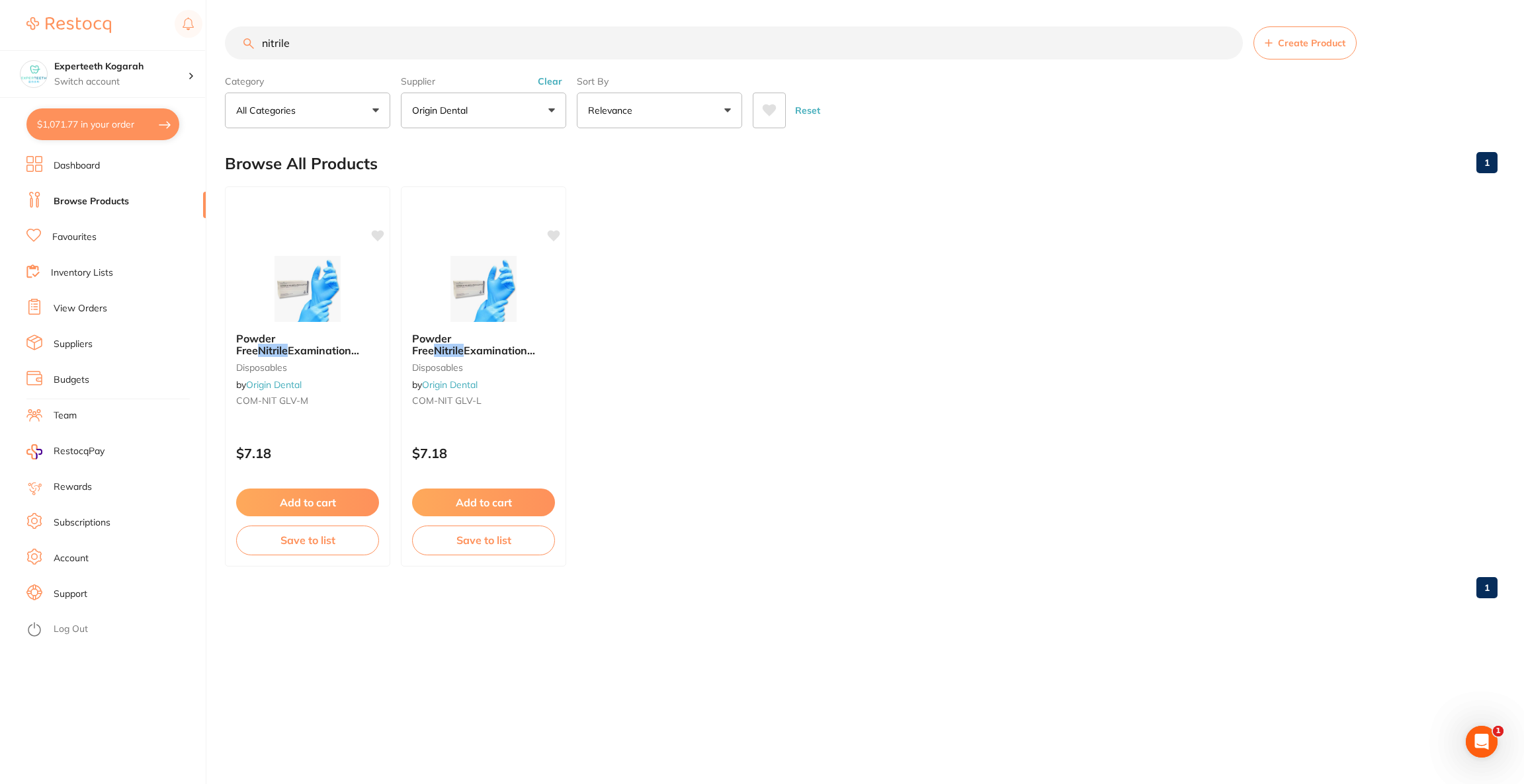
checkbox input "true"
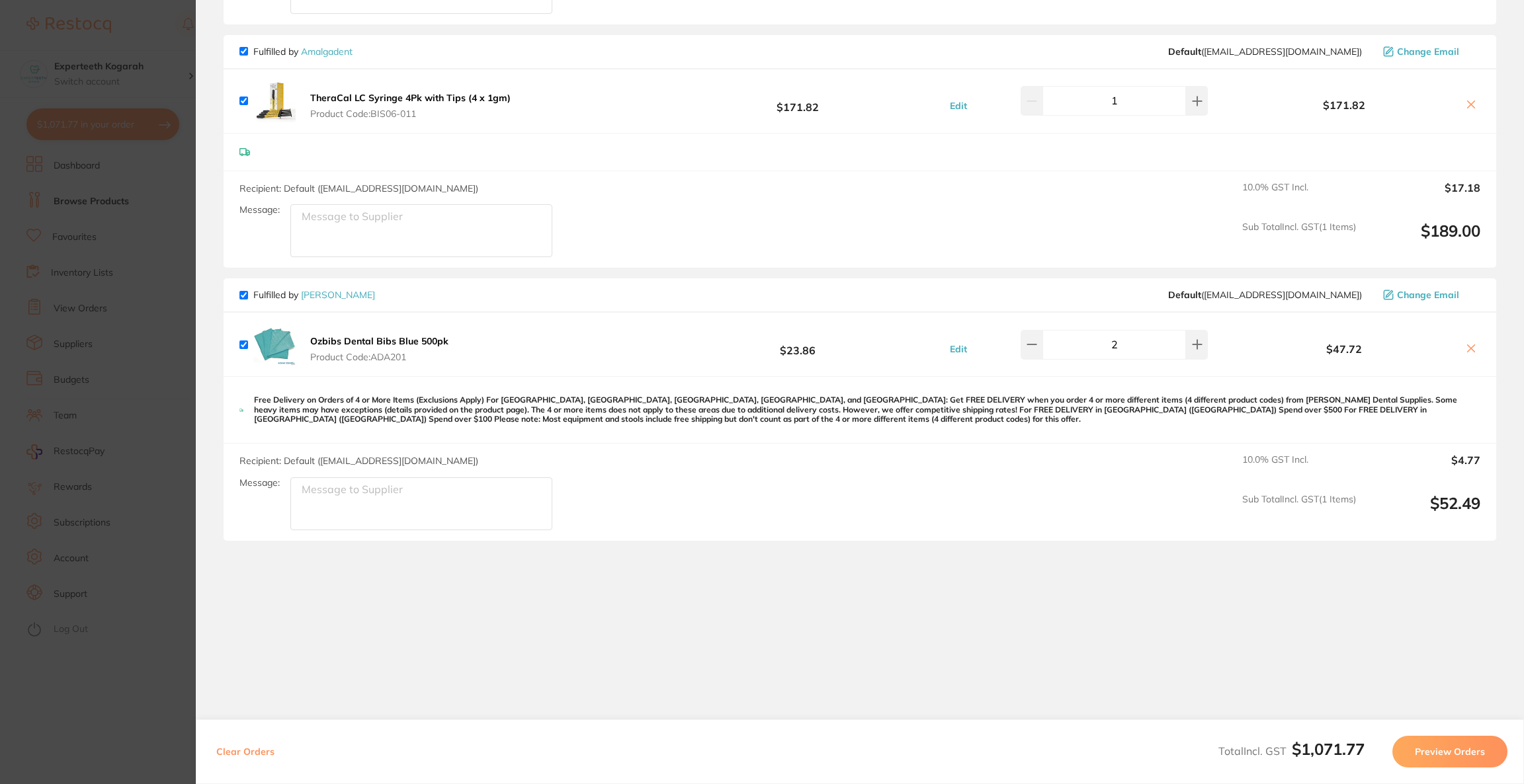
scroll to position [1319, 0]
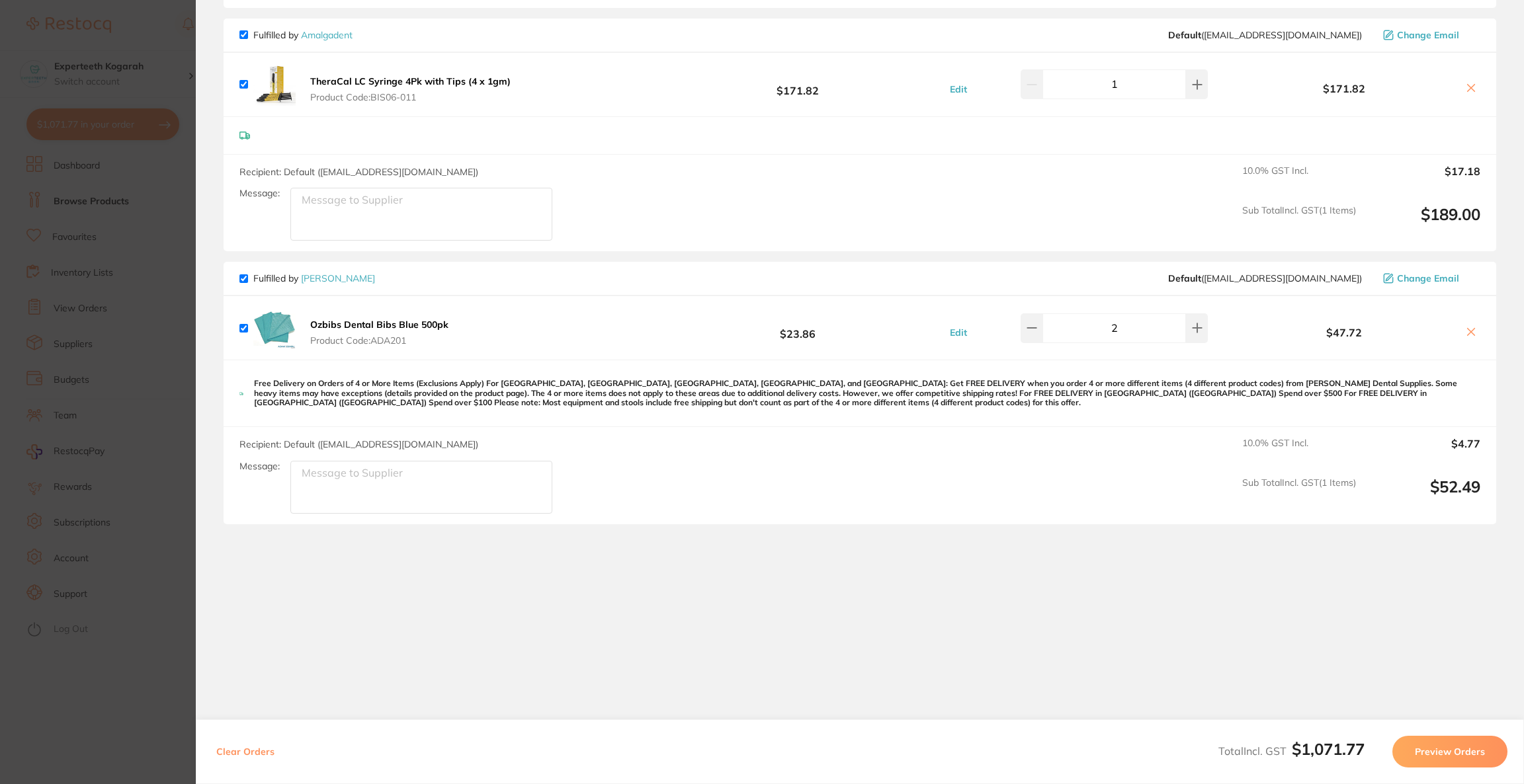
click at [90, 43] on section "Update RRP Set your pre negotiated price for this item. Item Agreed RRP (excl. …" at bounding box center [762, 392] width 1524 height 784
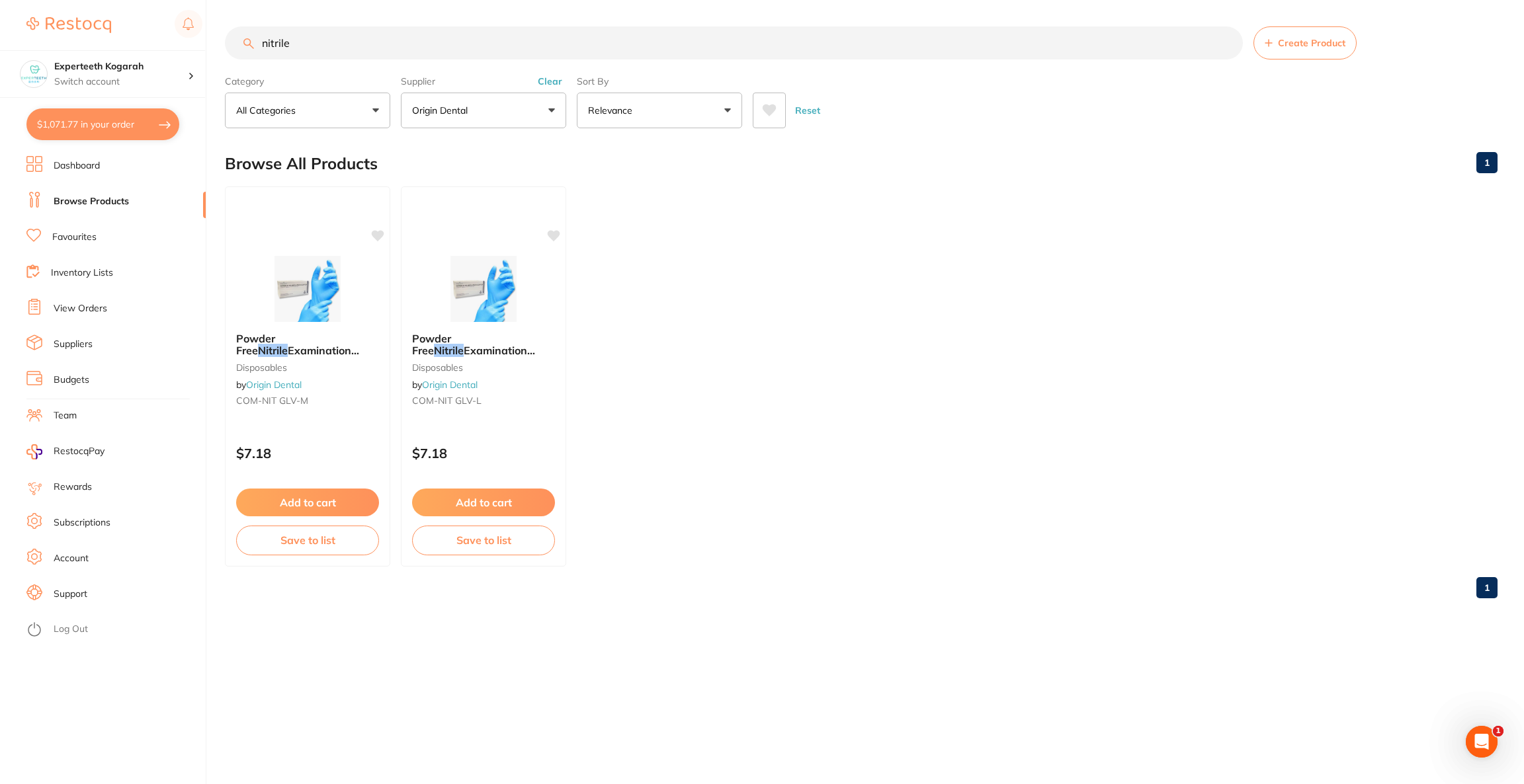
drag, startPoint x: 337, startPoint y: 51, endPoint x: 232, endPoint y: 47, distance: 105.1
click at [232, 47] on input "nitrile" at bounding box center [734, 42] width 1018 height 33
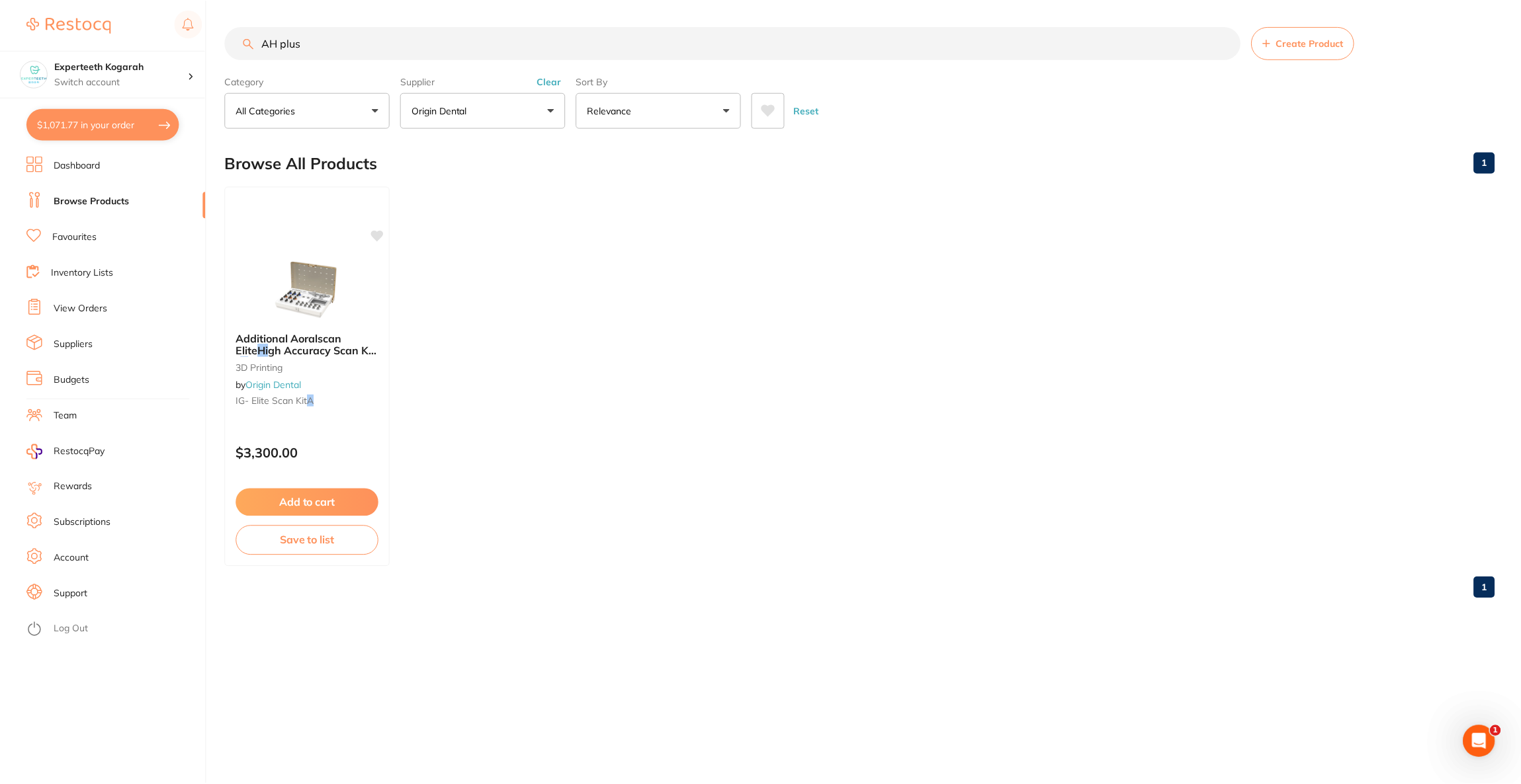
scroll to position [0, 0]
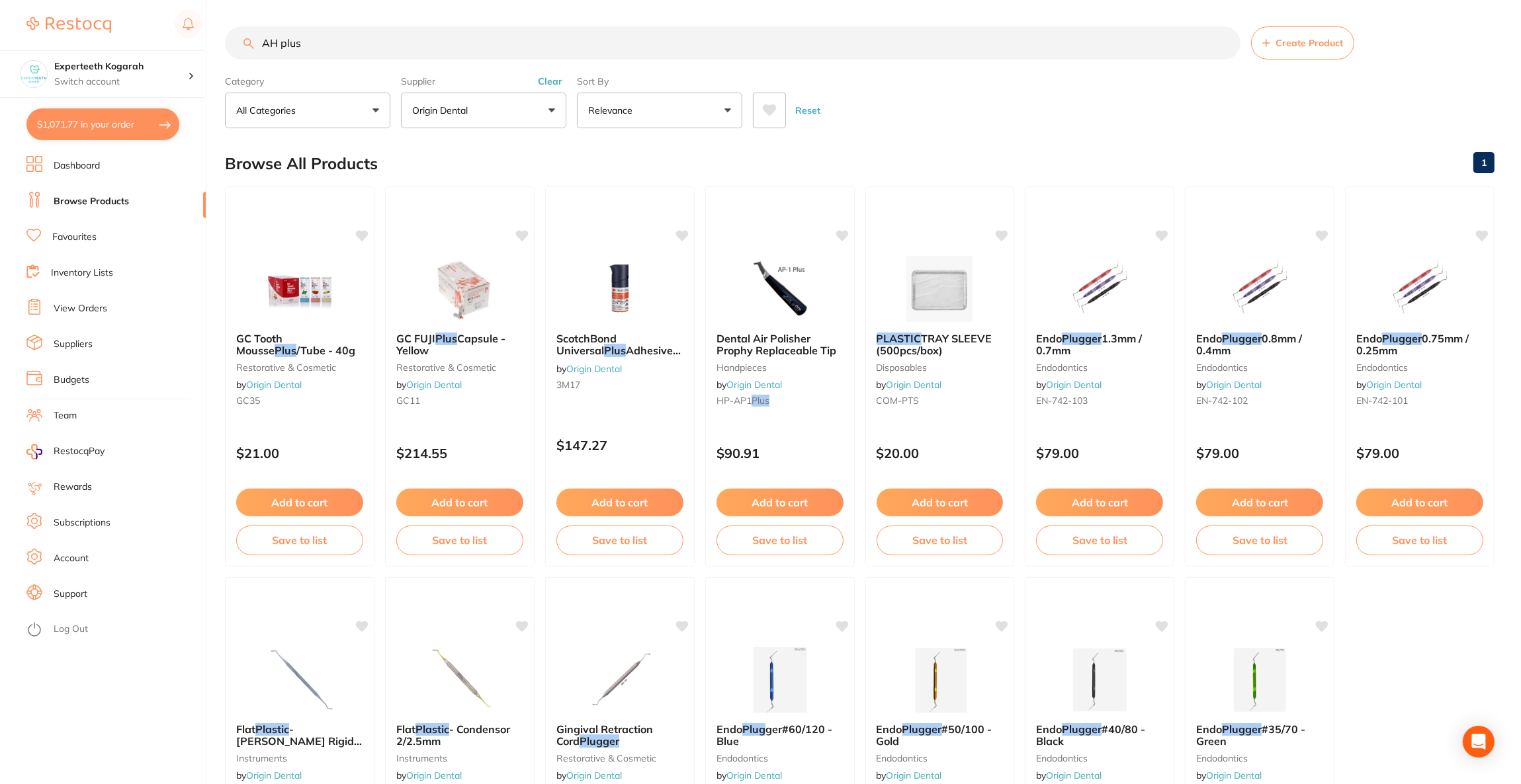
type input "AH plus"
click at [469, 115] on p "Origin Dental" at bounding box center [443, 110] width 61 height 13
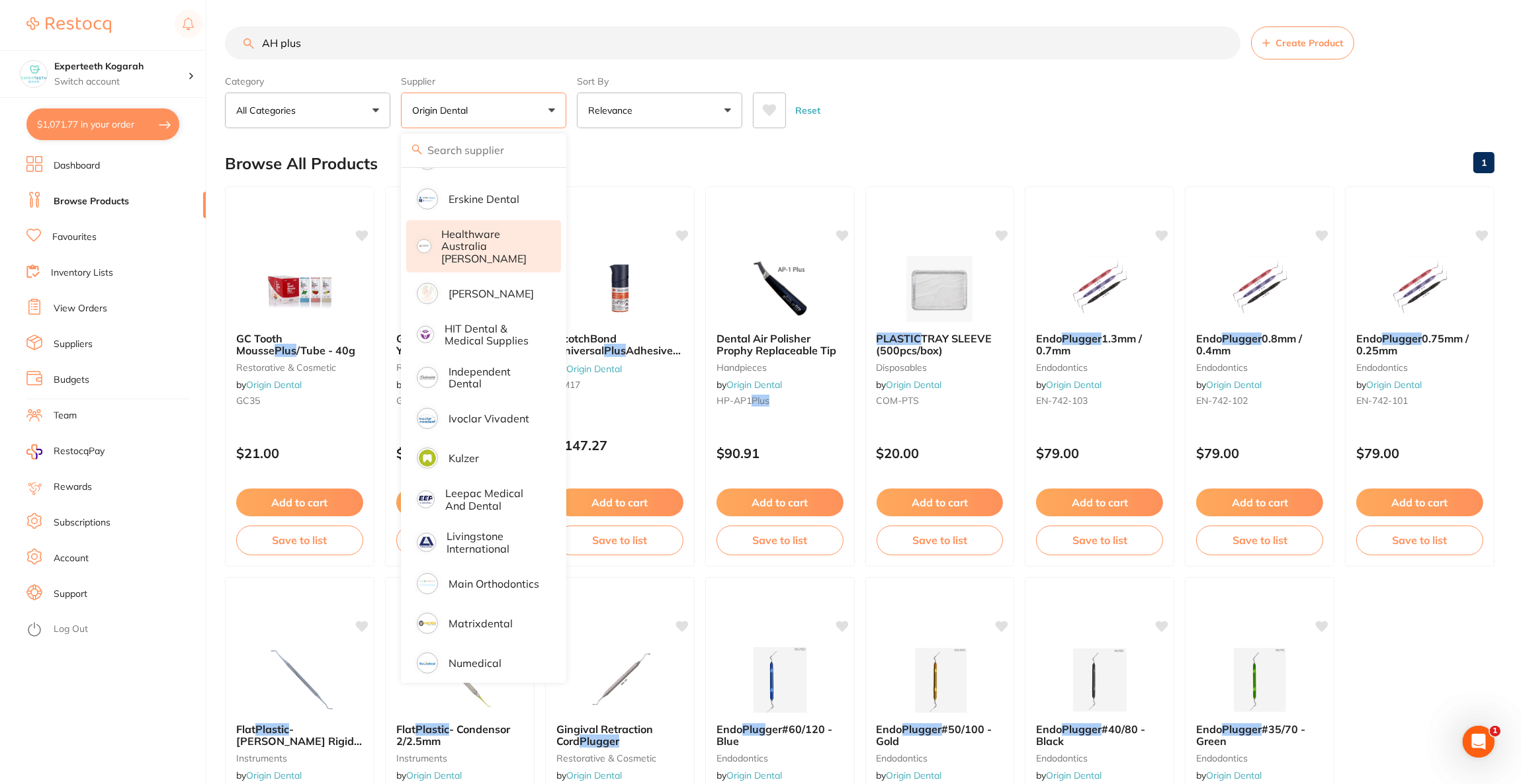
scroll to position [694, 0]
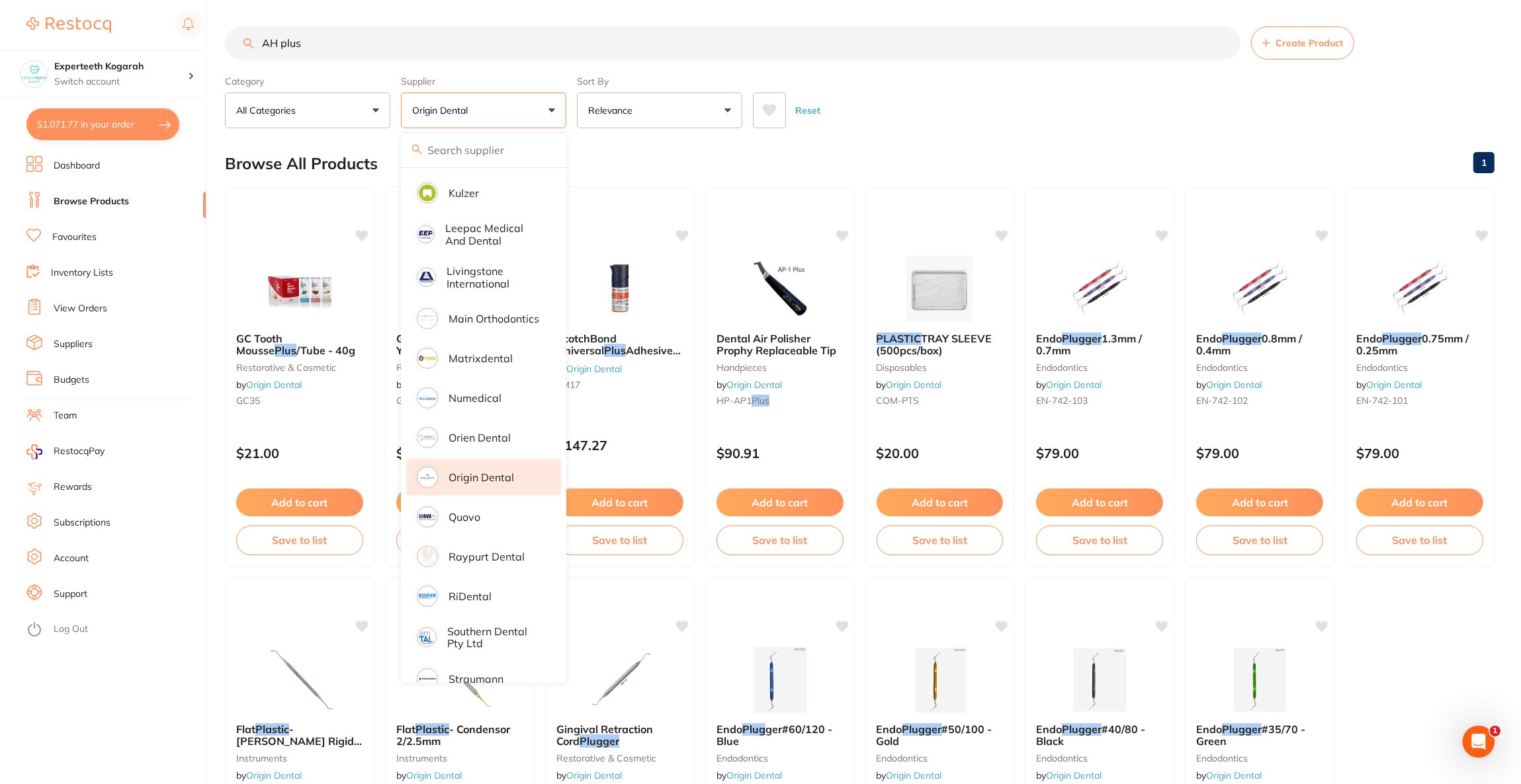
click at [486, 478] on li "Origin Dental" at bounding box center [484, 477] width 155 height 37
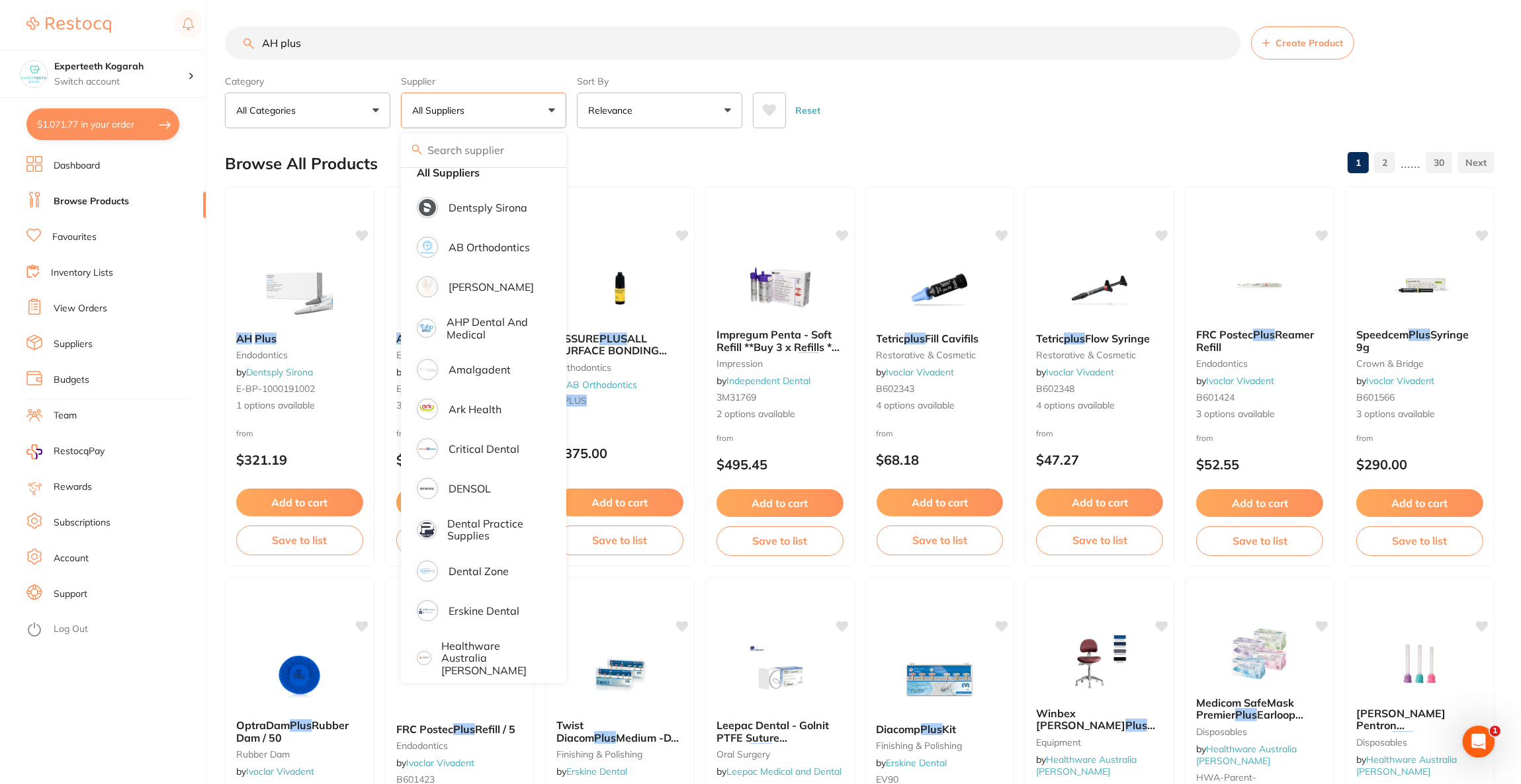
scroll to position [0, 0]
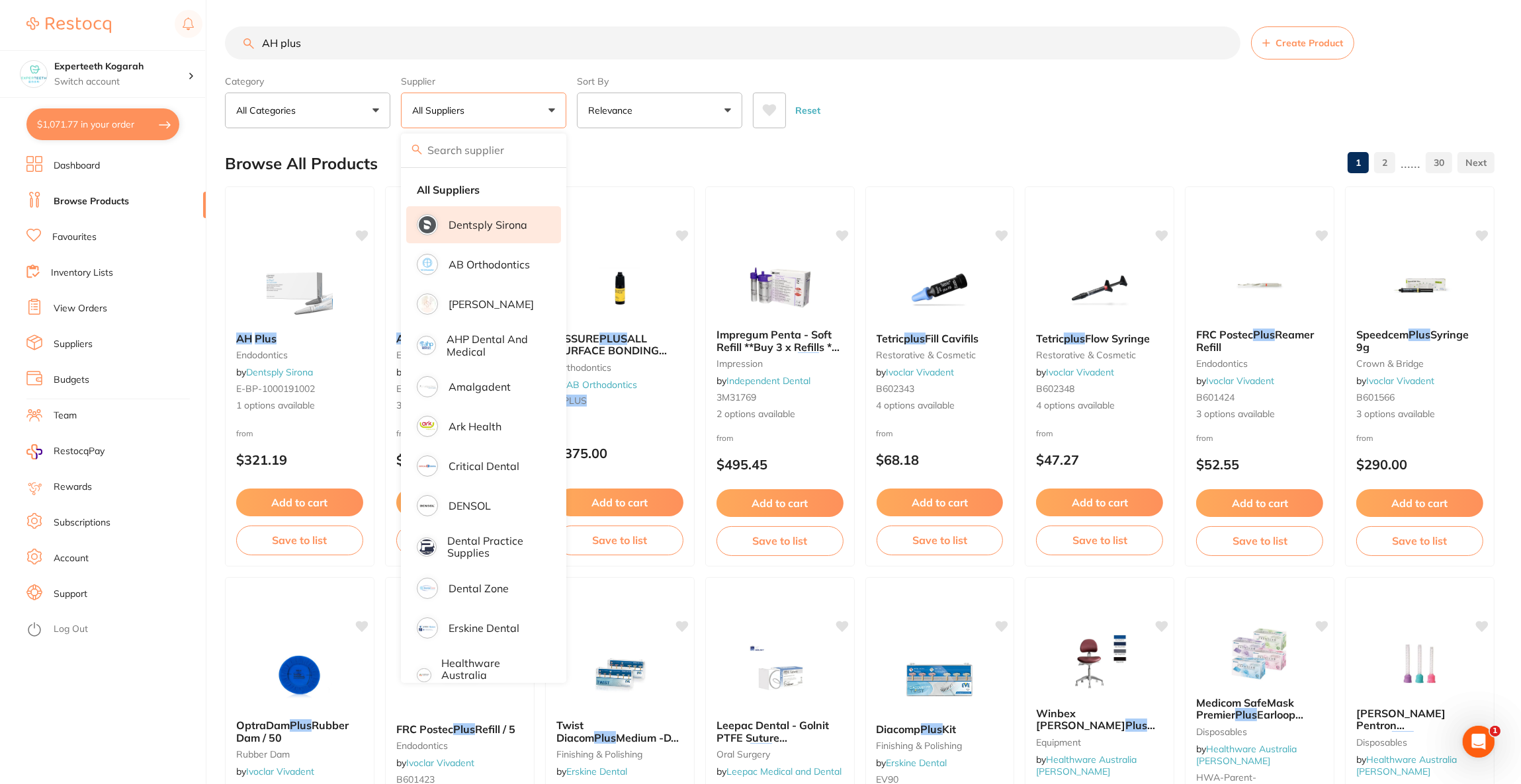
click at [495, 212] on li "Dentsply Sirona" at bounding box center [484, 224] width 155 height 37
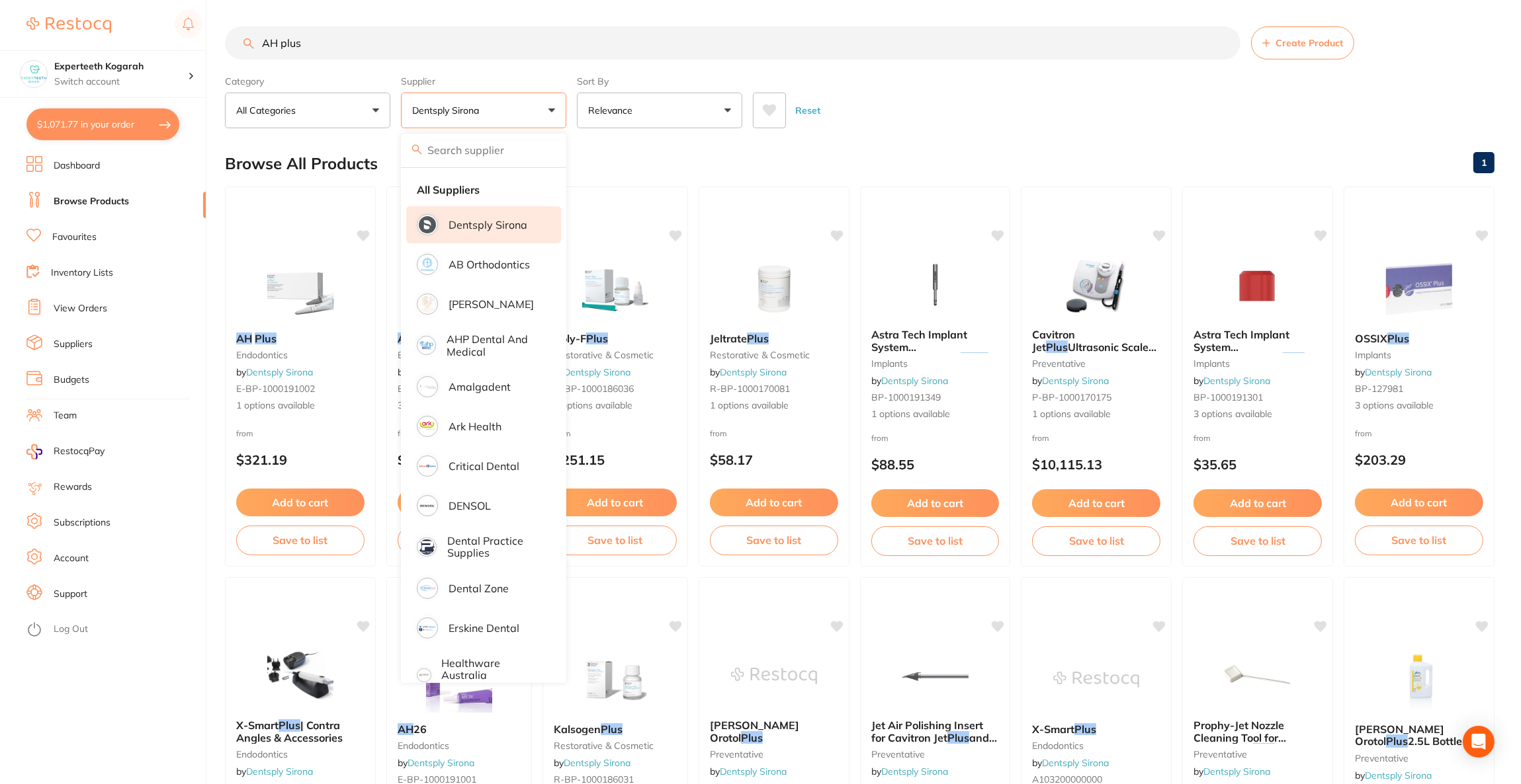
click at [797, 87] on div "Reset" at bounding box center [1118, 105] width 731 height 46
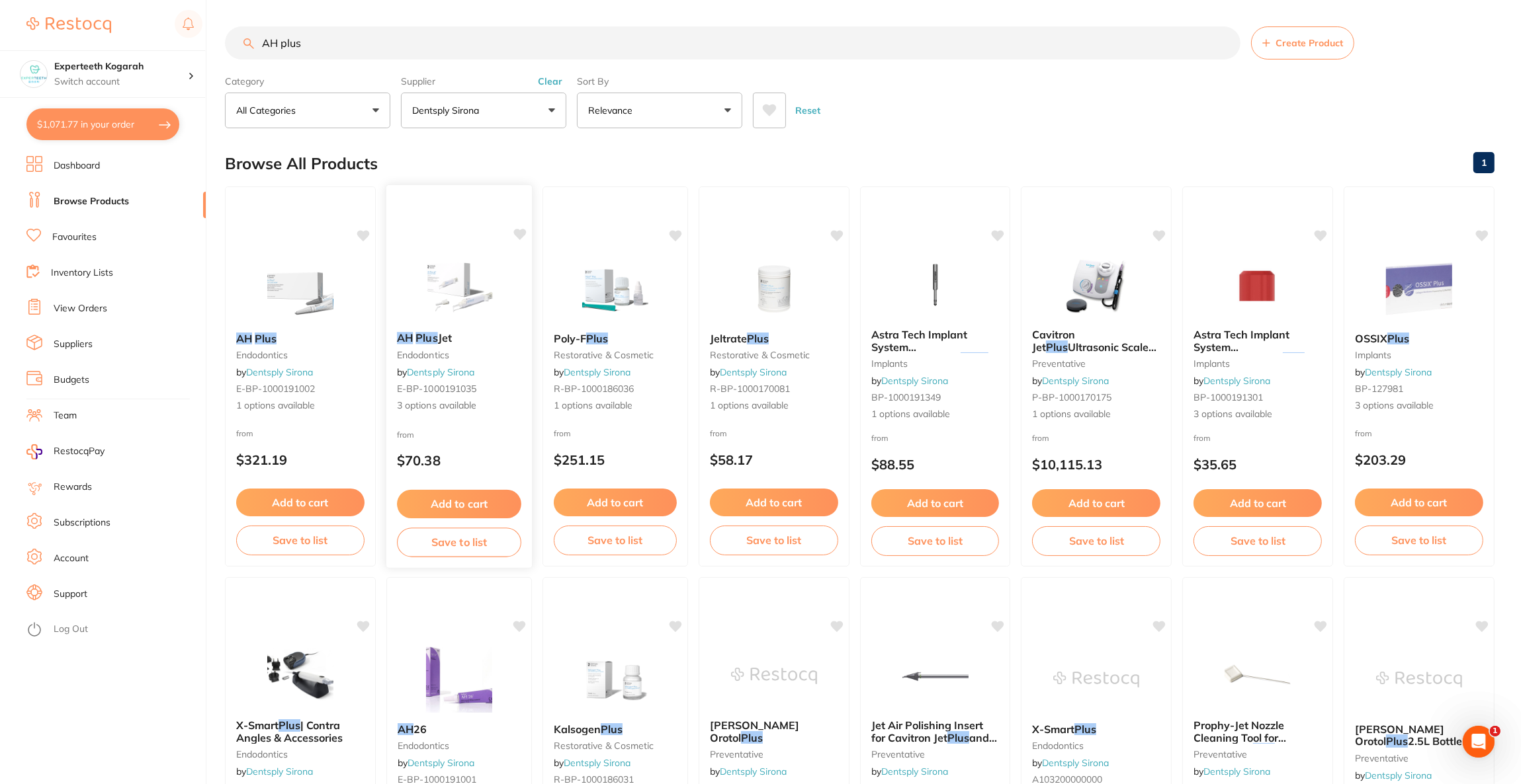
click at [487, 290] on img at bounding box center [458, 288] width 87 height 67
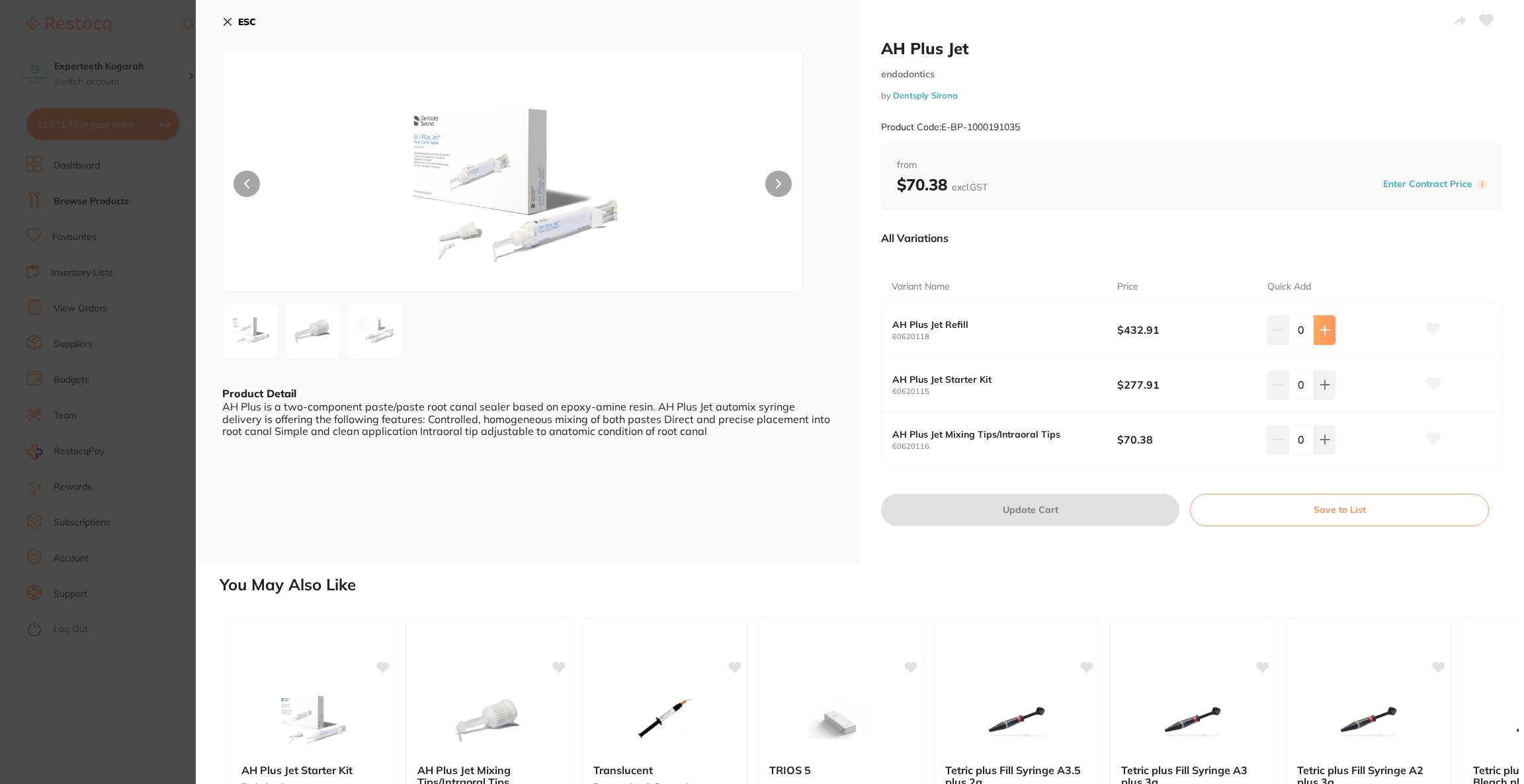
click at [1314, 335] on button at bounding box center [1325, 329] width 22 height 29
type input "1"
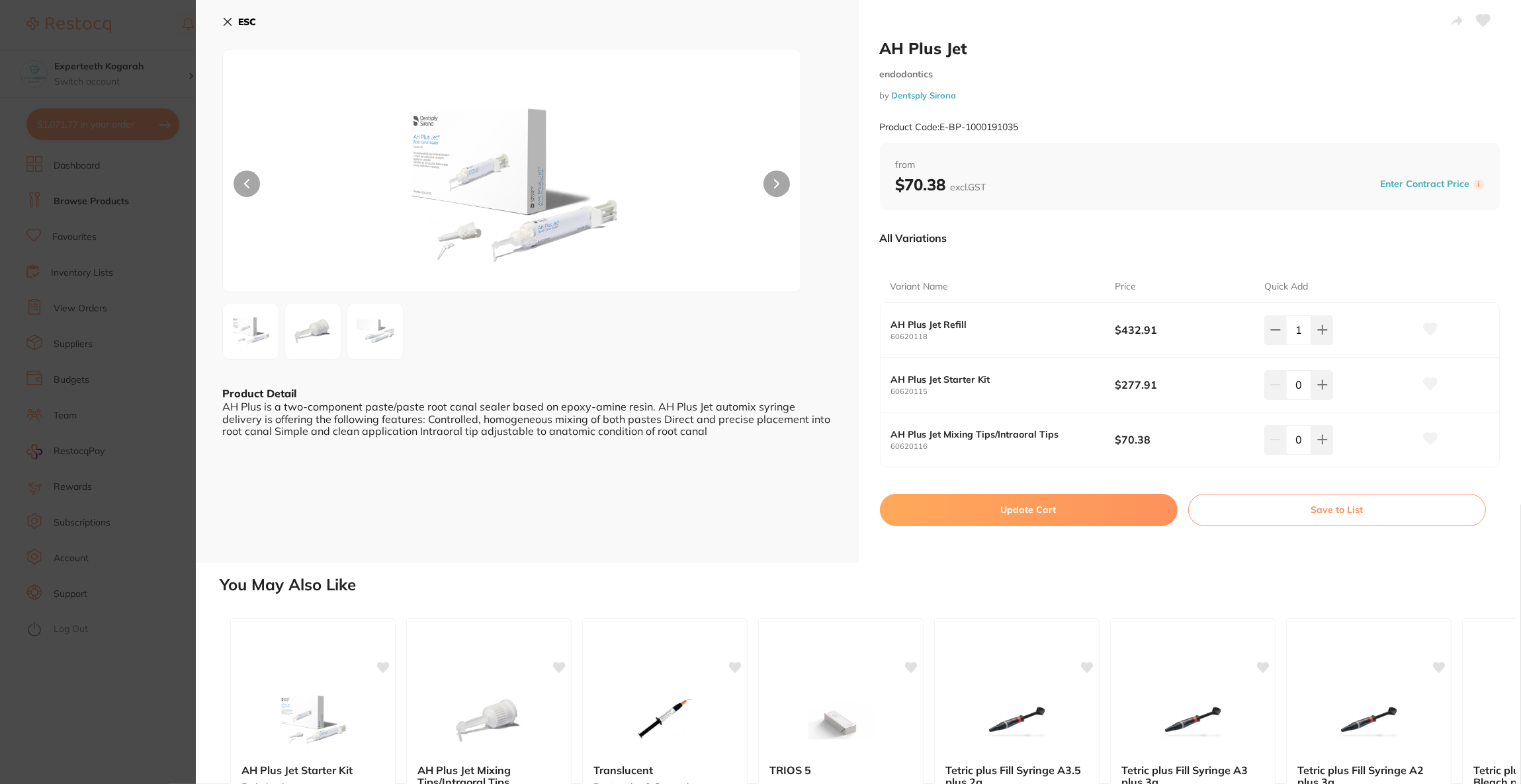
click at [991, 514] on button "Update Cart" at bounding box center [1029, 509] width 298 height 32
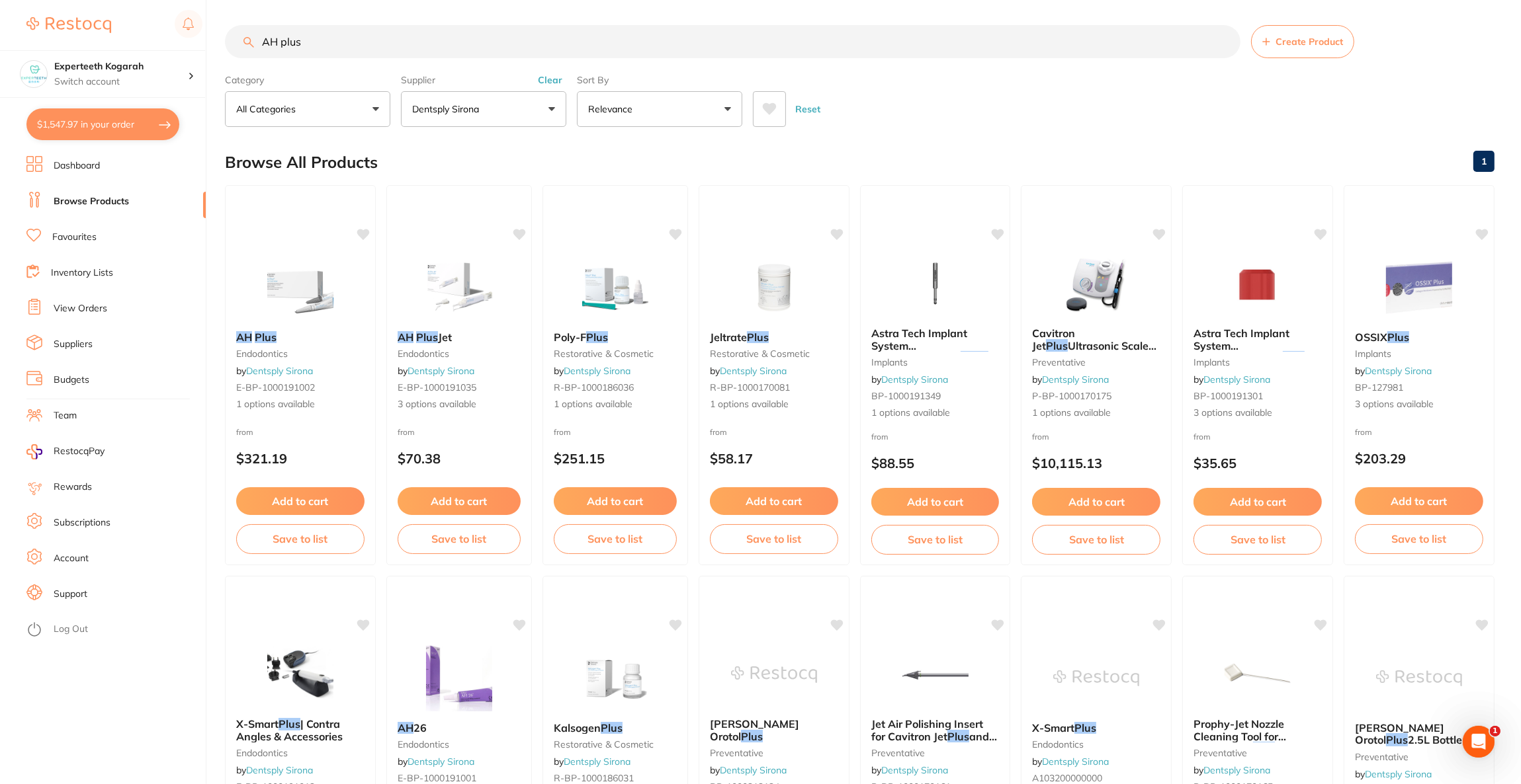
click at [119, 130] on button "$1,547.97 in your order" at bounding box center [102, 124] width 153 height 32
checkbox input "true"
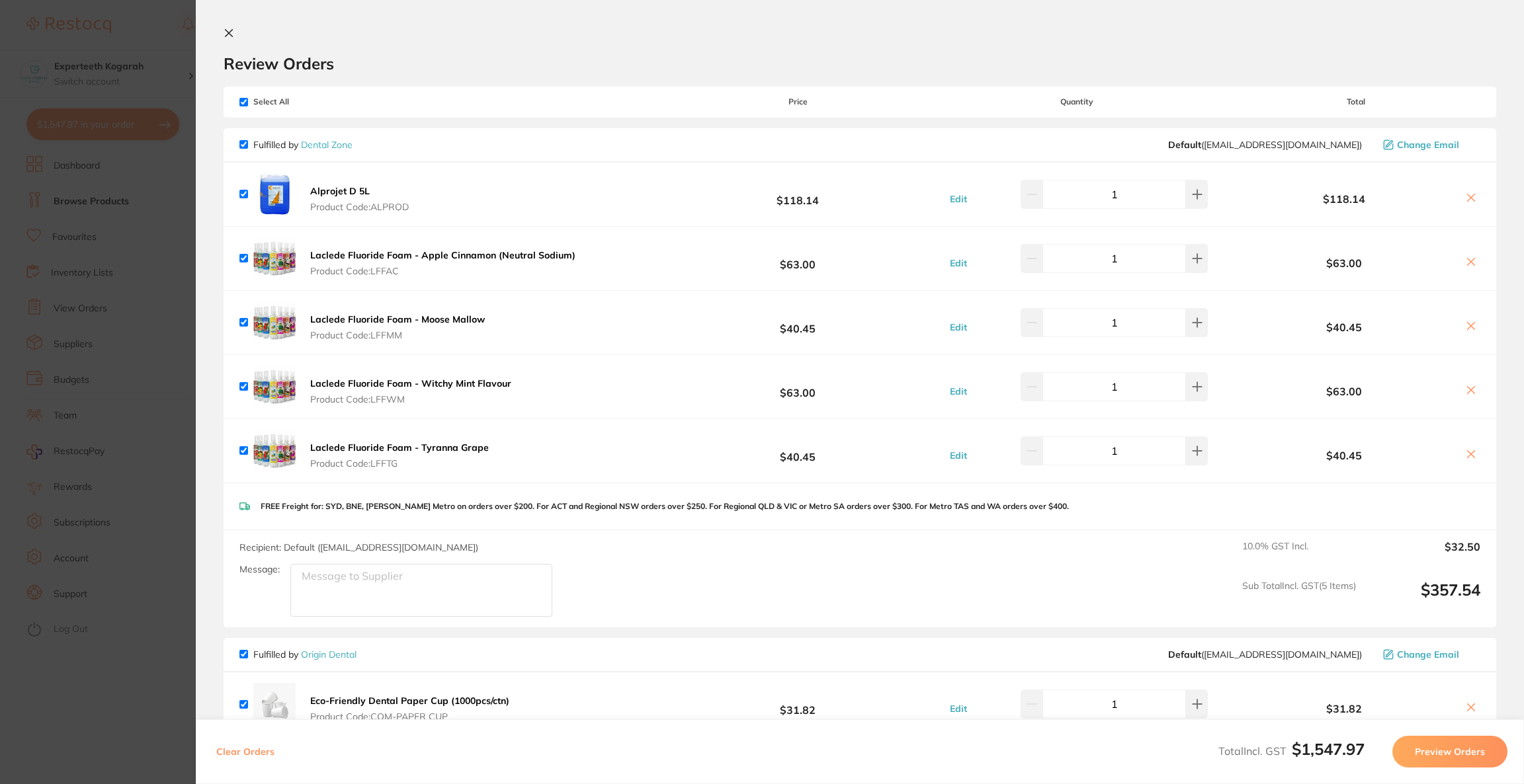
click at [162, 122] on section "Update RRP Set your pre negotiated price for this item. Item Agreed RRP (excl. …" at bounding box center [762, 392] width 1524 height 784
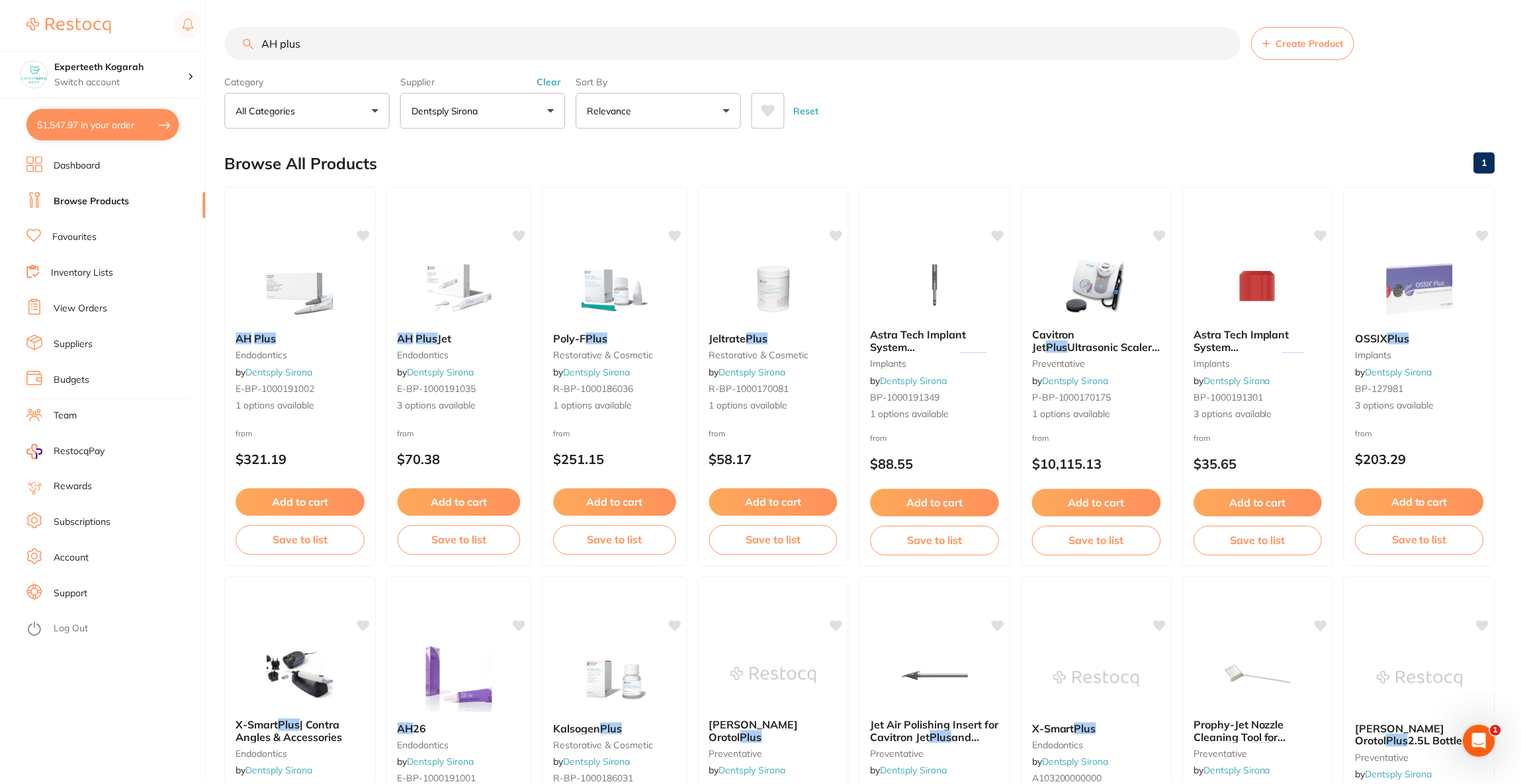
scroll to position [1, 0]
drag, startPoint x: 358, startPoint y: 37, endPoint x: 187, endPoint y: 38, distance: 171.0
click at [187, 38] on div "$1,547.97 Experteeth Kogarah Switch account Riaz Dental Surgery Experteeth Dent…" at bounding box center [760, 391] width 1521 height 784
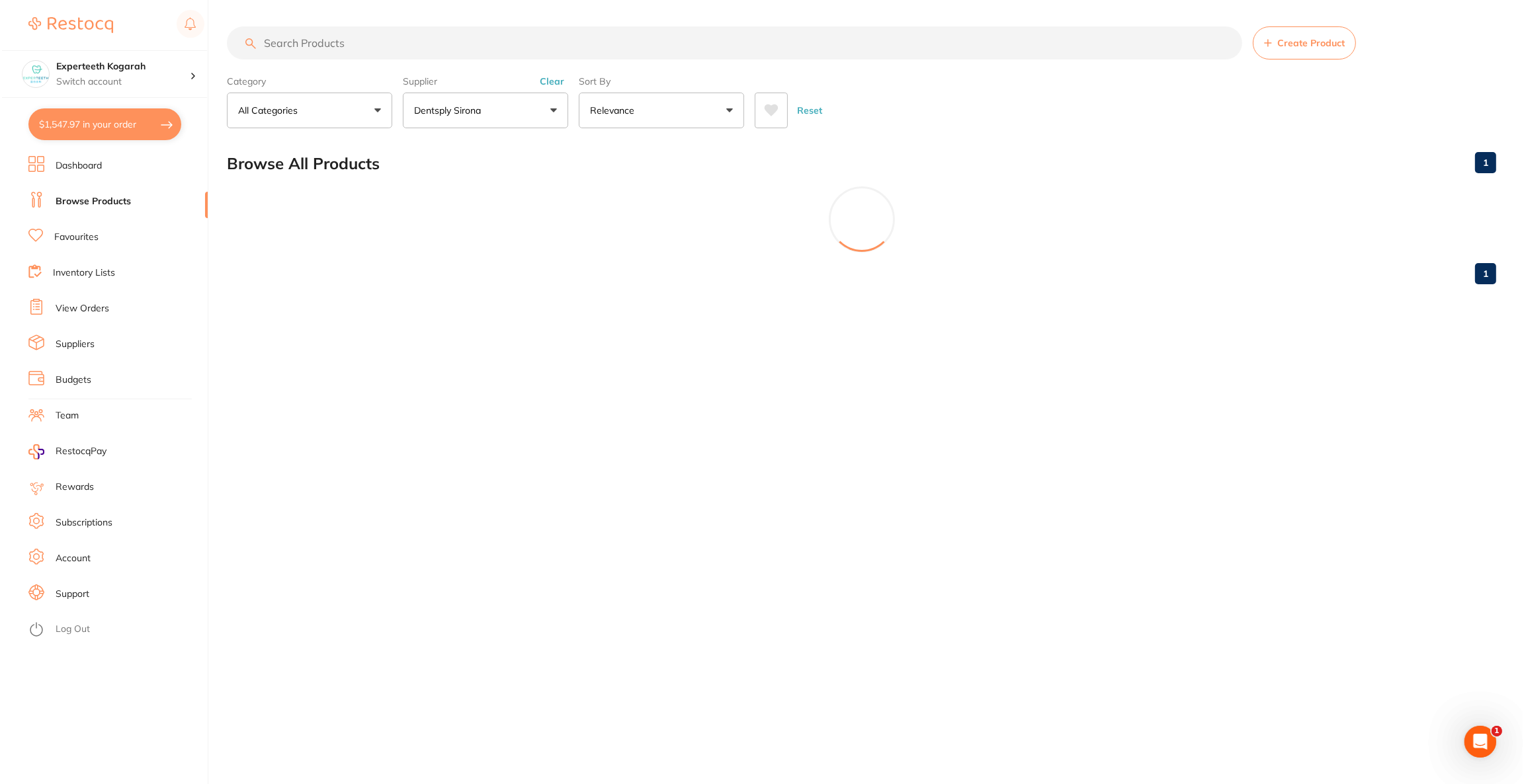
scroll to position [0, 0]
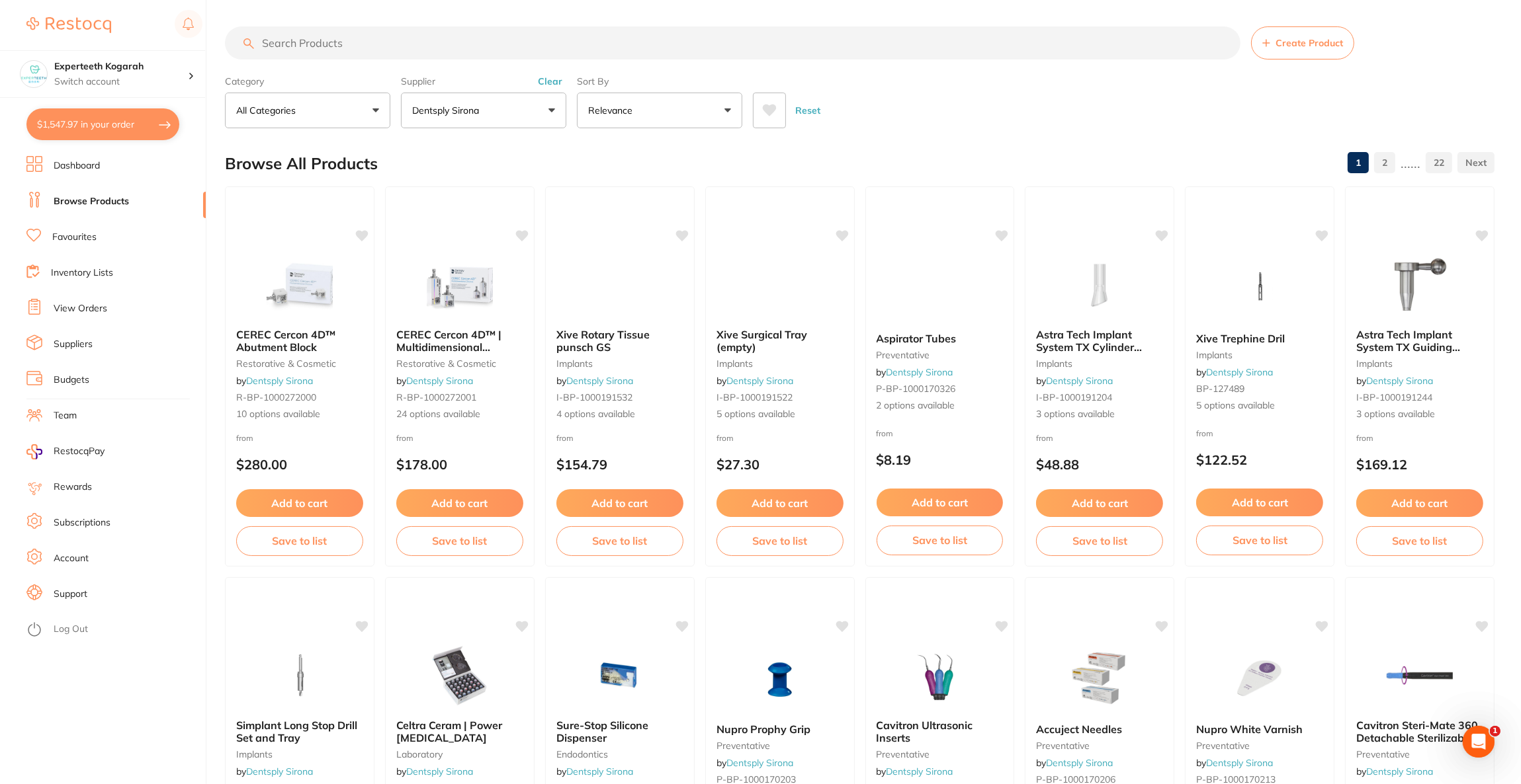
paste input "A0411221G0203"
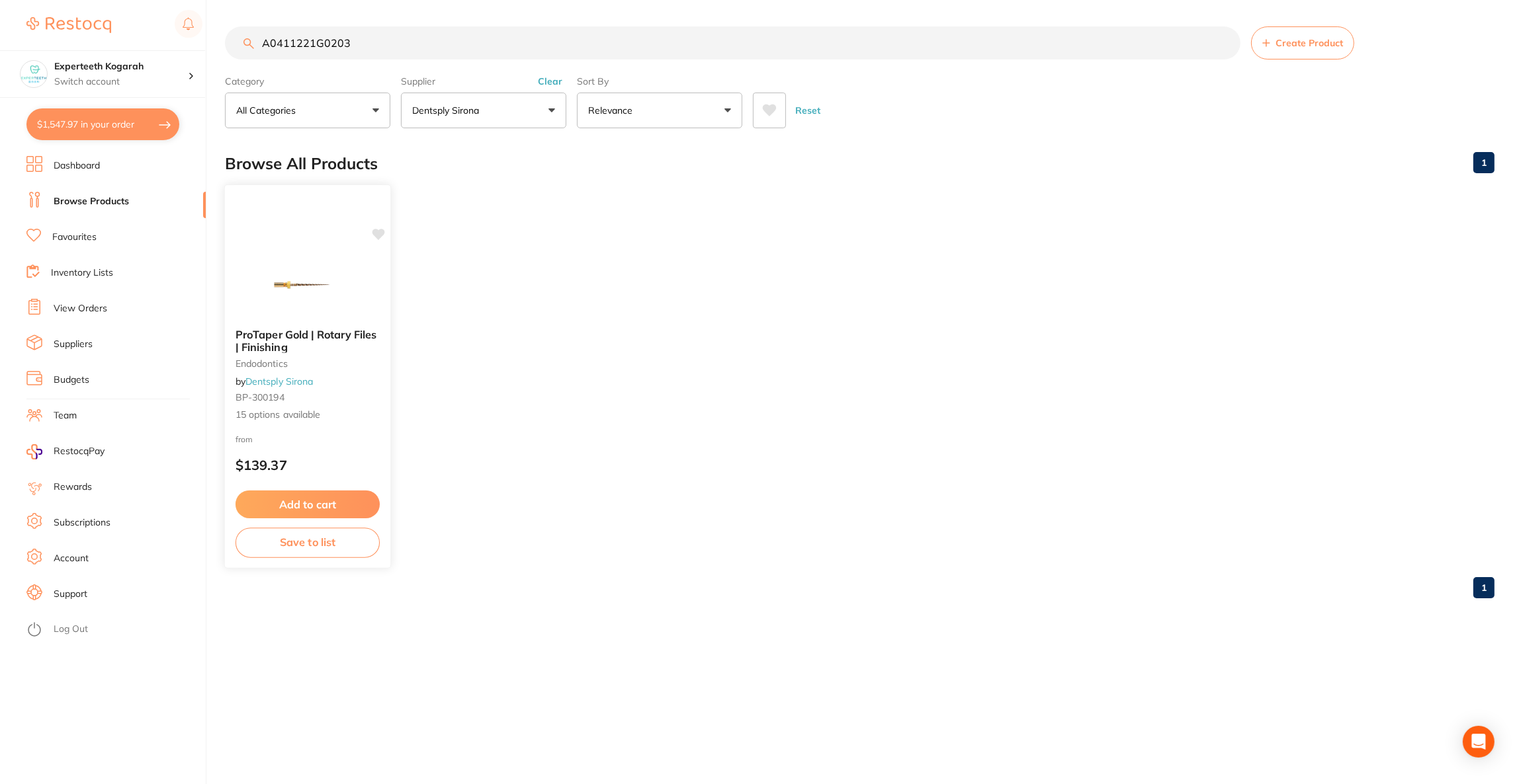
type input "A0411221G0203"
click at [320, 331] on div "A0411221G0203 Create Product Category All Categories All Categories endodontics…" at bounding box center [873, 392] width 1296 height 784
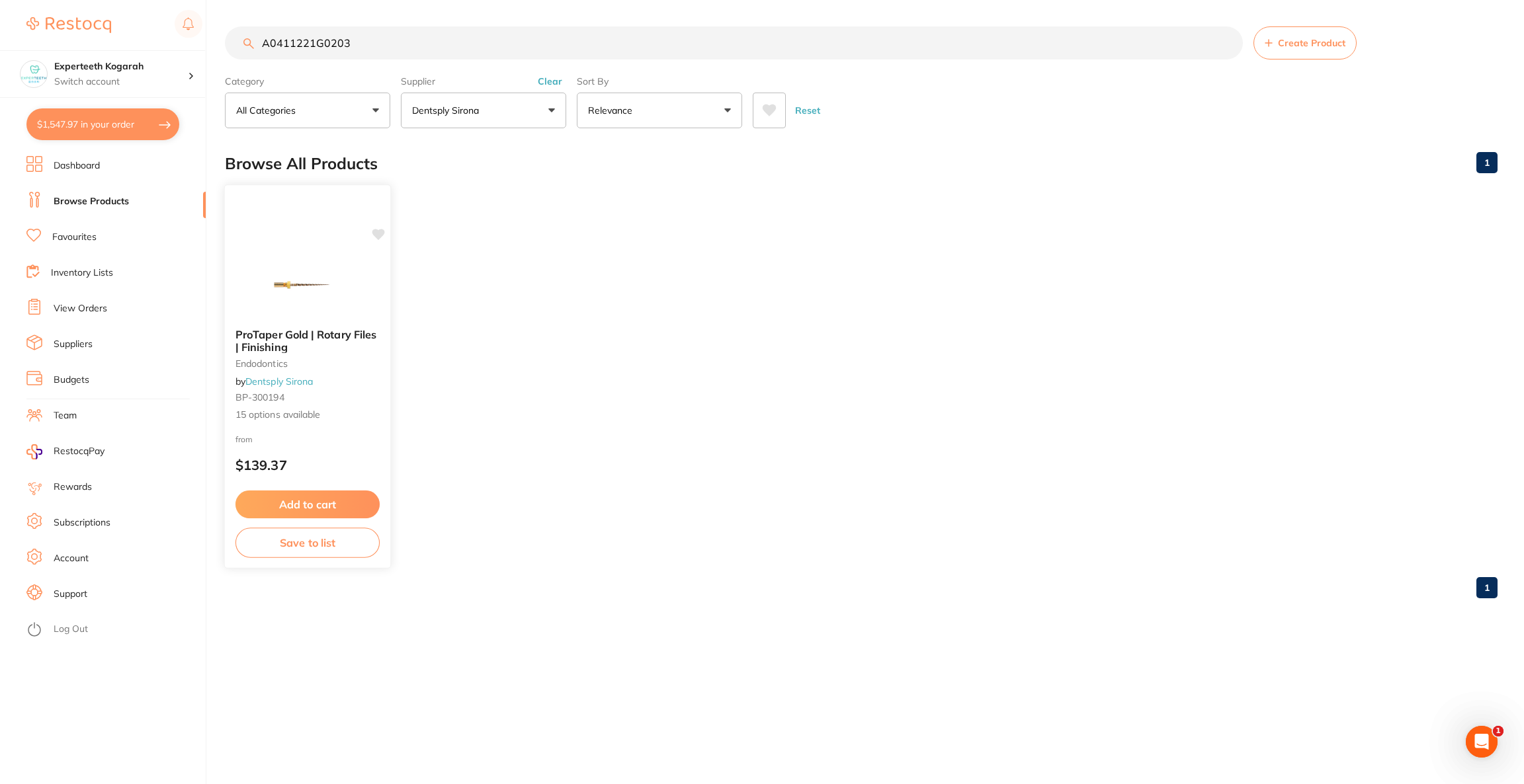
click at [344, 335] on span "ProTaper Gold | Rotary Files | Finishing" at bounding box center [305, 341] width 141 height 26
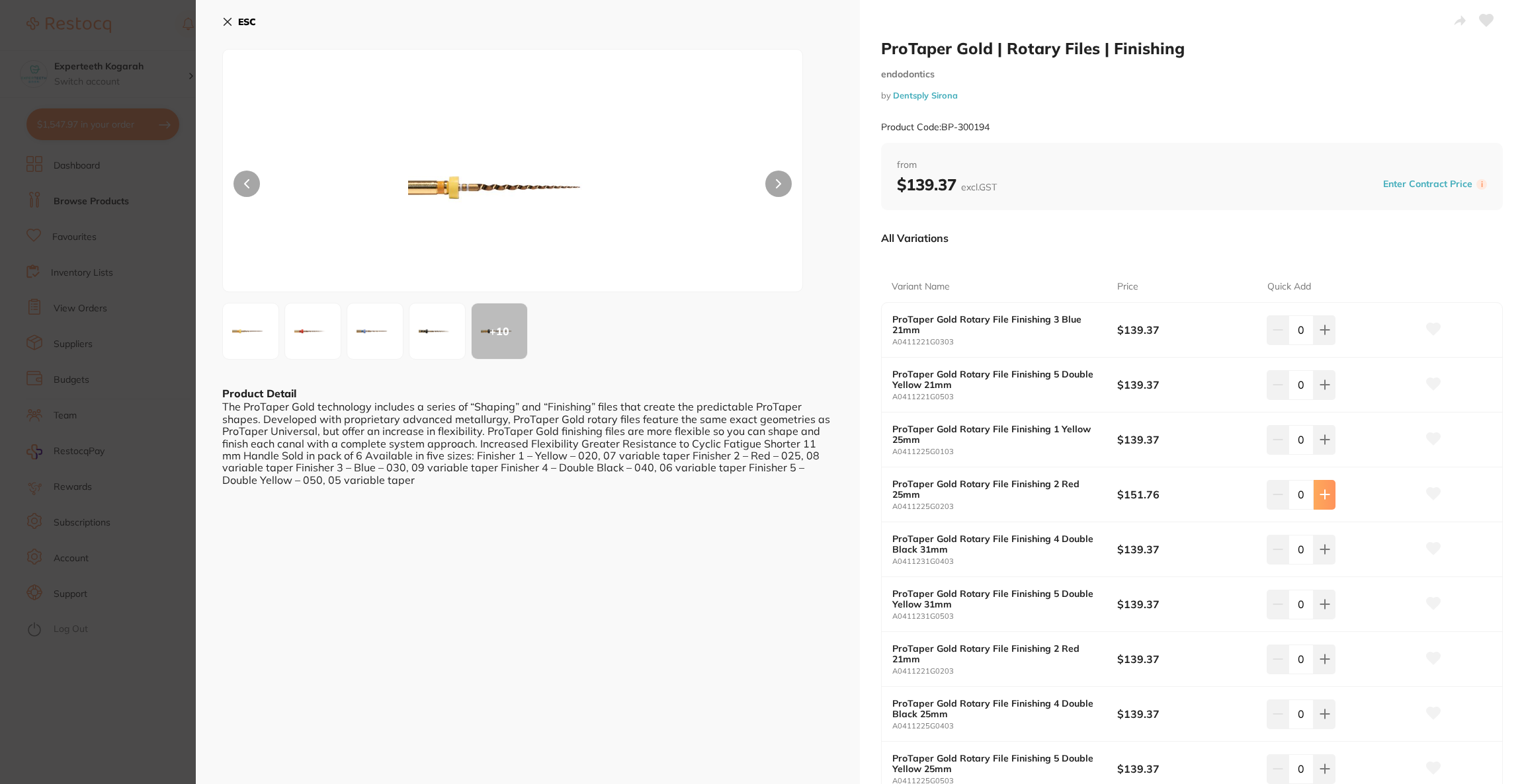
click at [1314, 497] on button at bounding box center [1325, 494] width 22 height 29
type input "1"
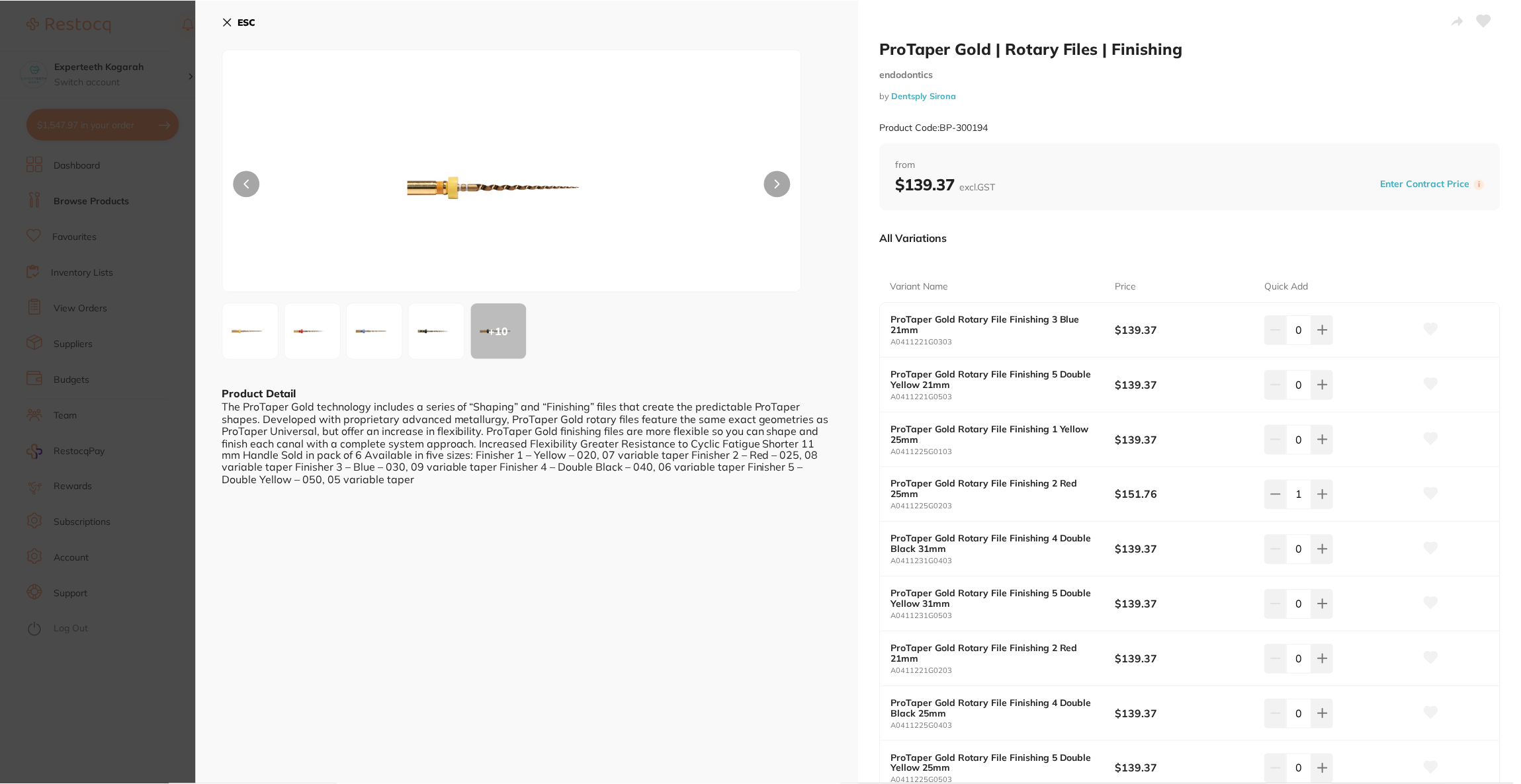
scroll to position [99, 0]
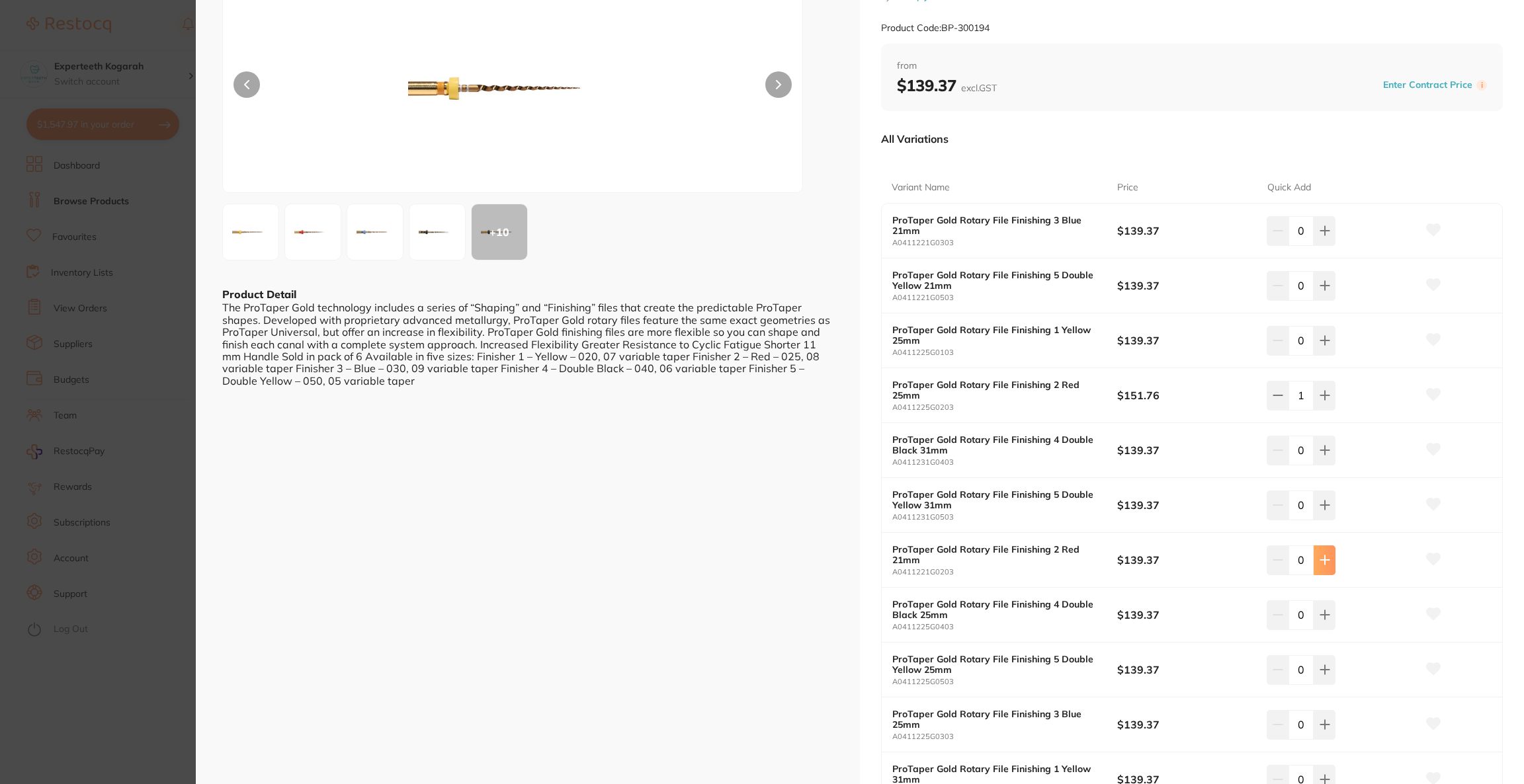
click at [1314, 567] on button at bounding box center [1325, 560] width 22 height 29
type input "1"
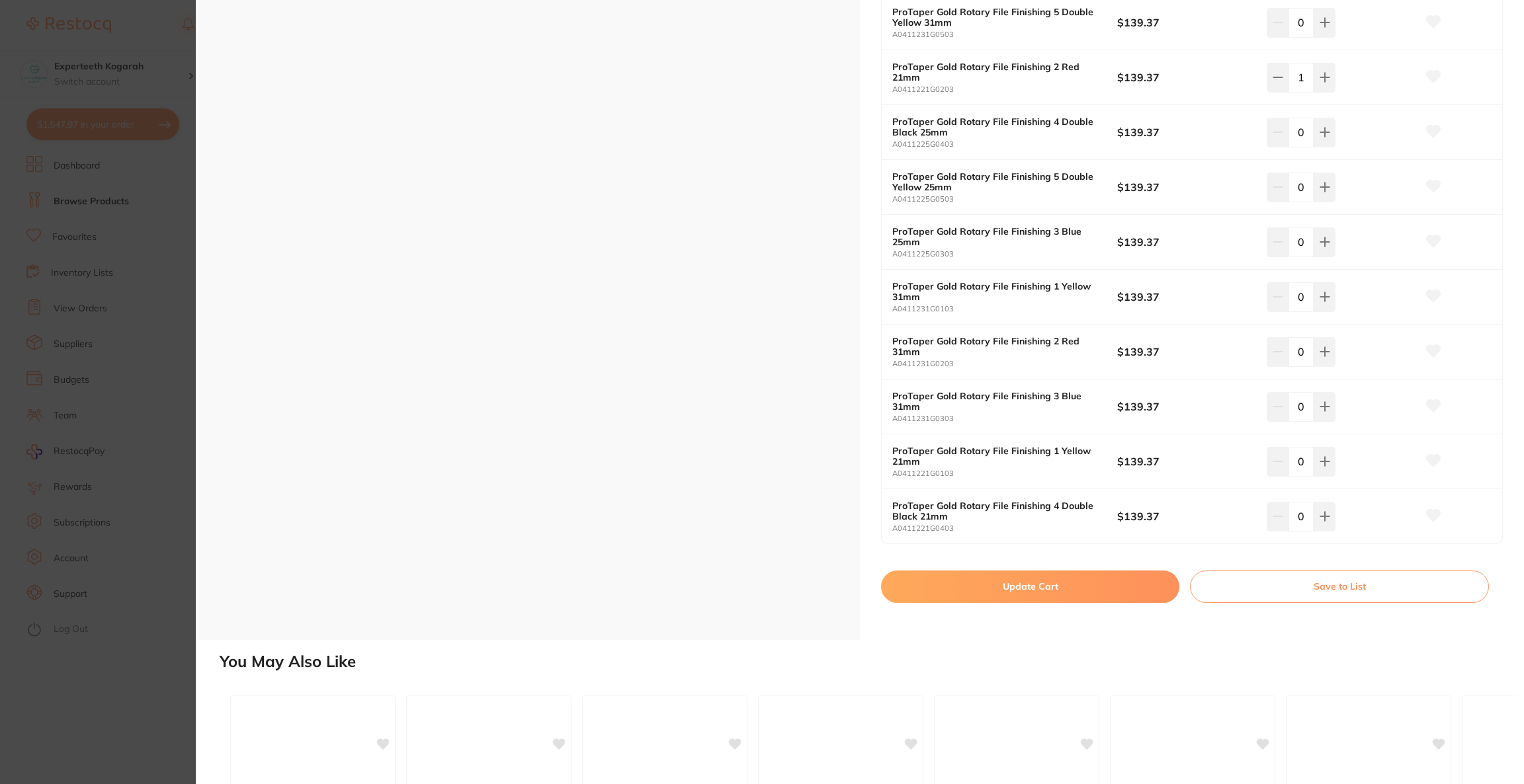
scroll to position [595, 0]
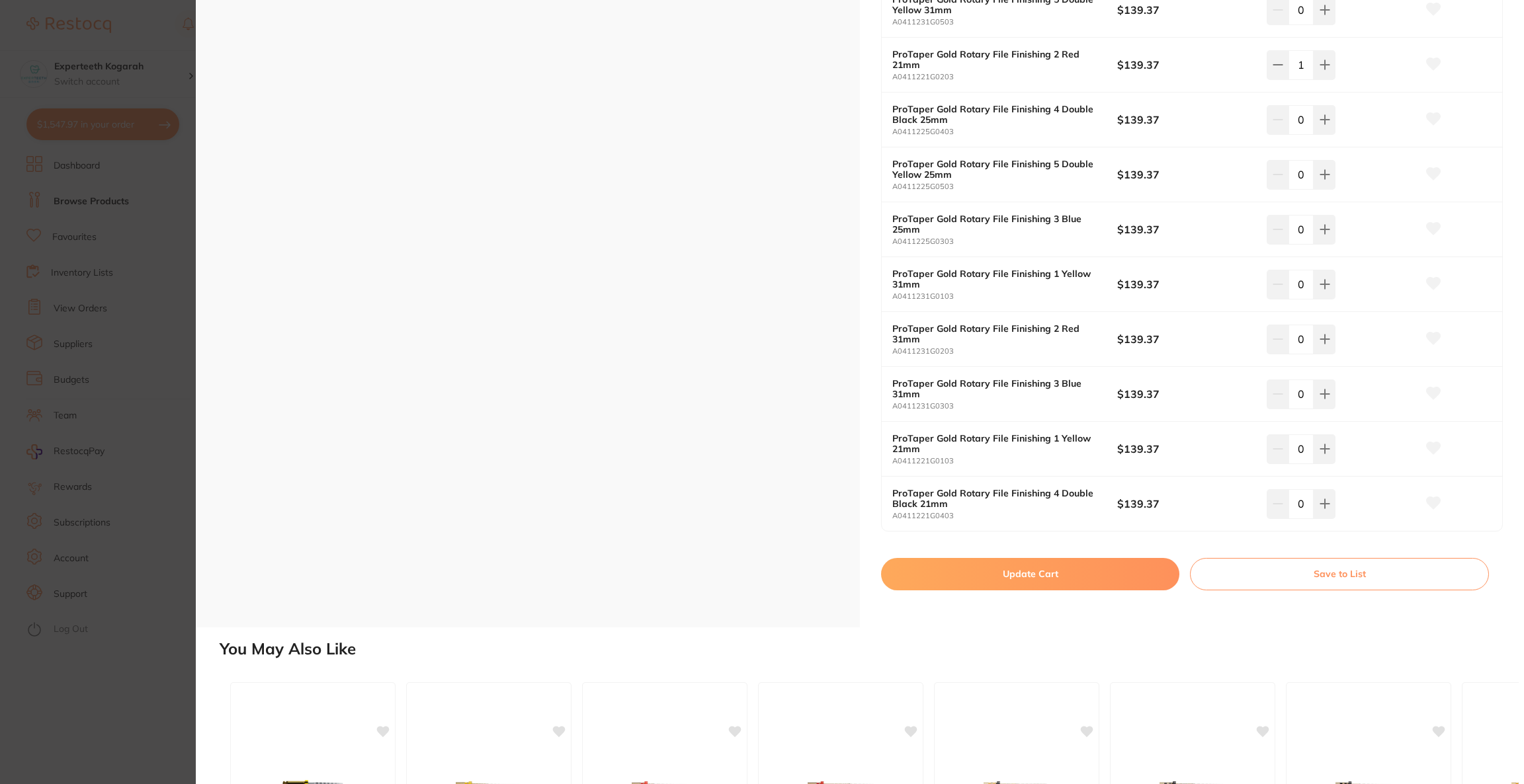
click at [1052, 581] on button "Update Cart" at bounding box center [1030, 574] width 298 height 32
checkbox input "false"
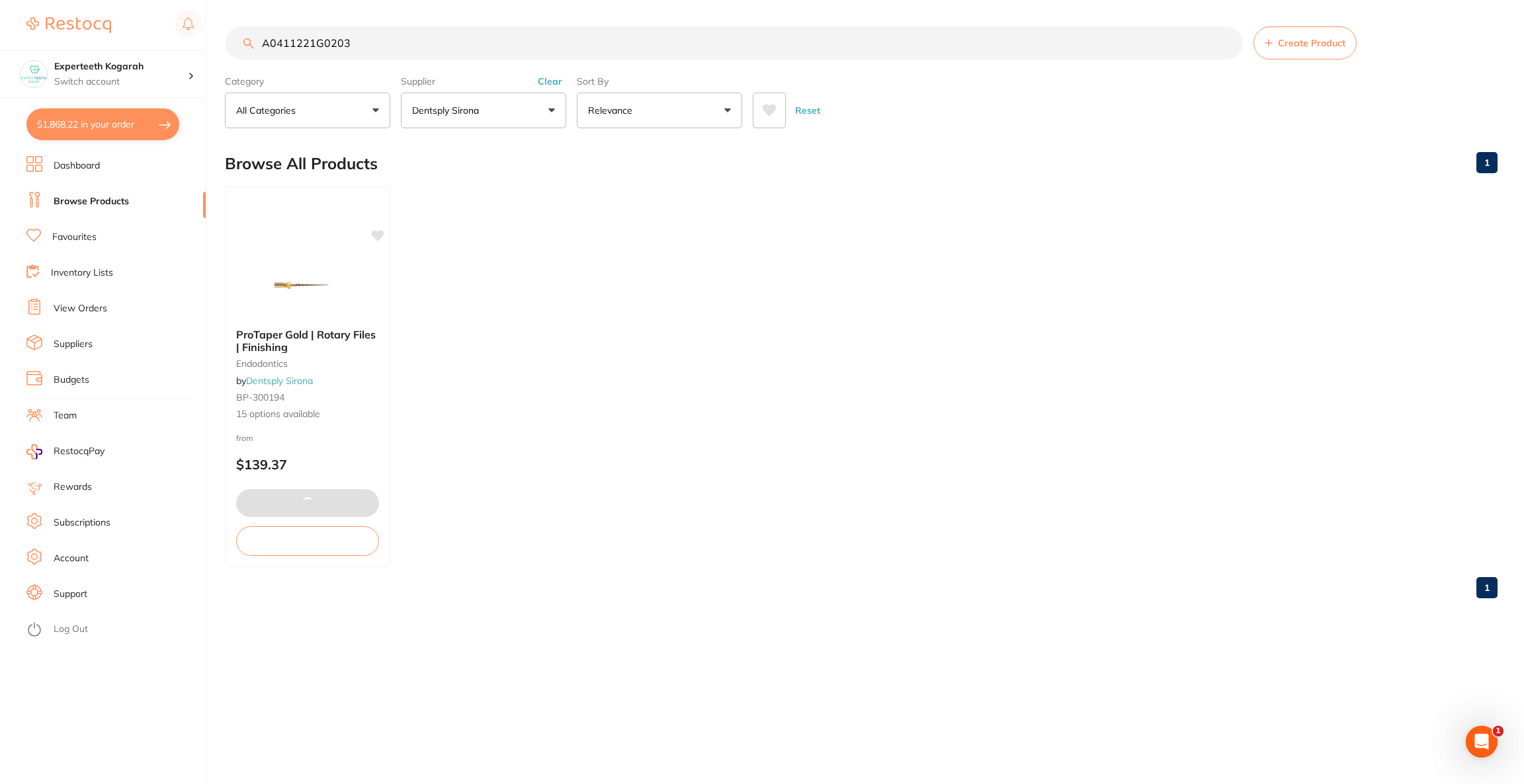
click at [75, 130] on button "$1,868.22 in your order" at bounding box center [102, 124] width 153 height 32
checkbox input "true"
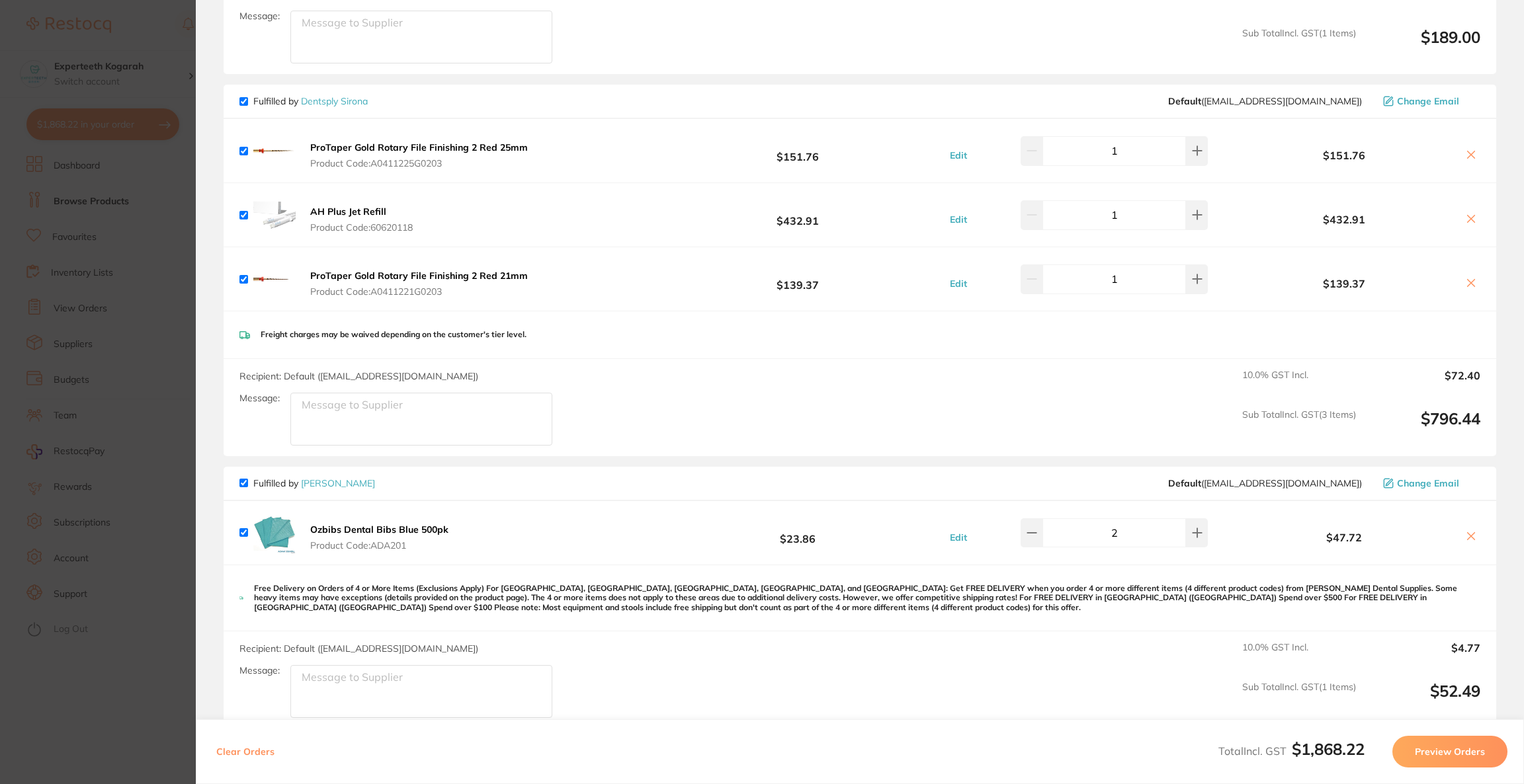
scroll to position [1701, 0]
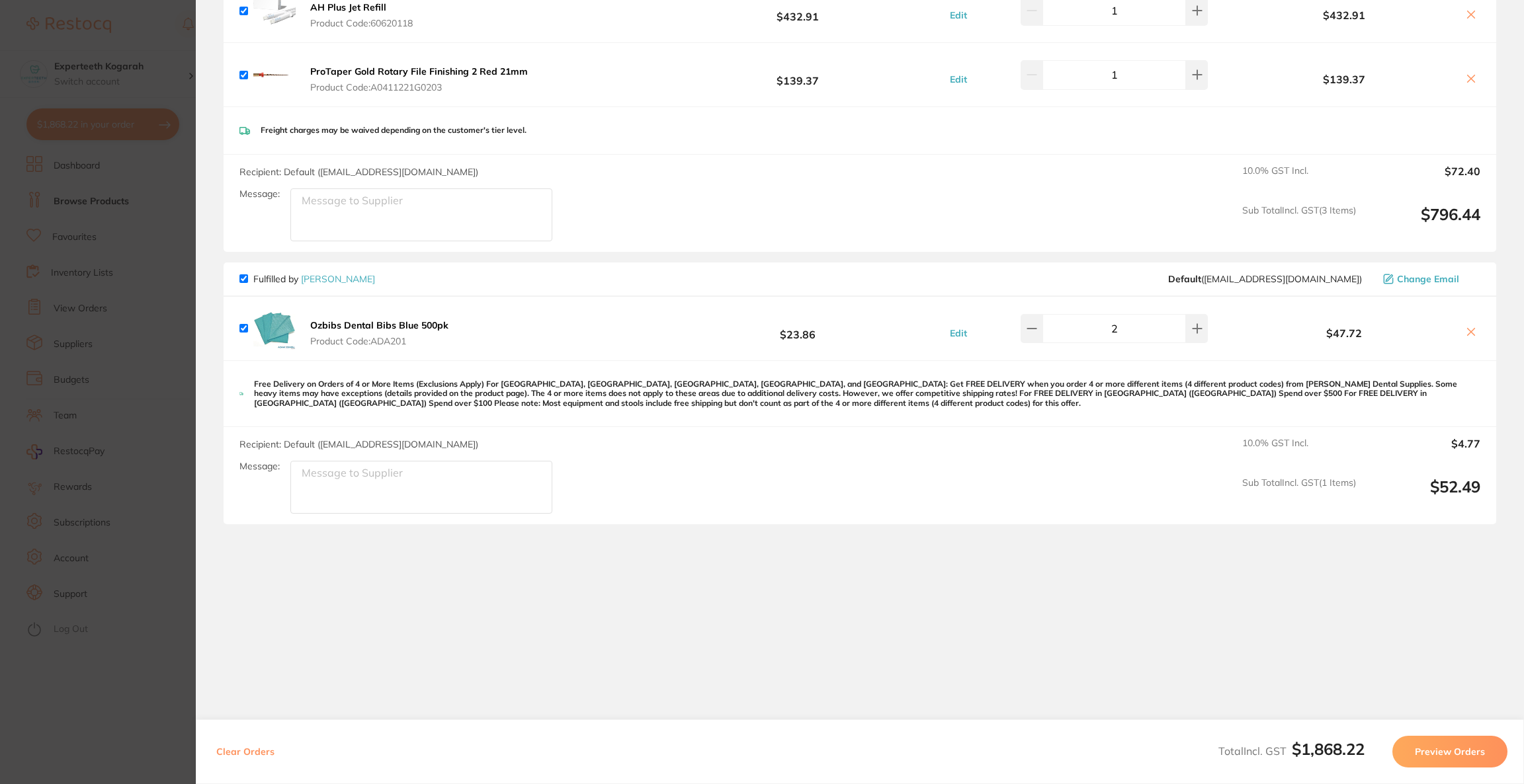
click at [245, 276] on input "checkbox" at bounding box center [243, 278] width 9 height 9
checkbox input "false"
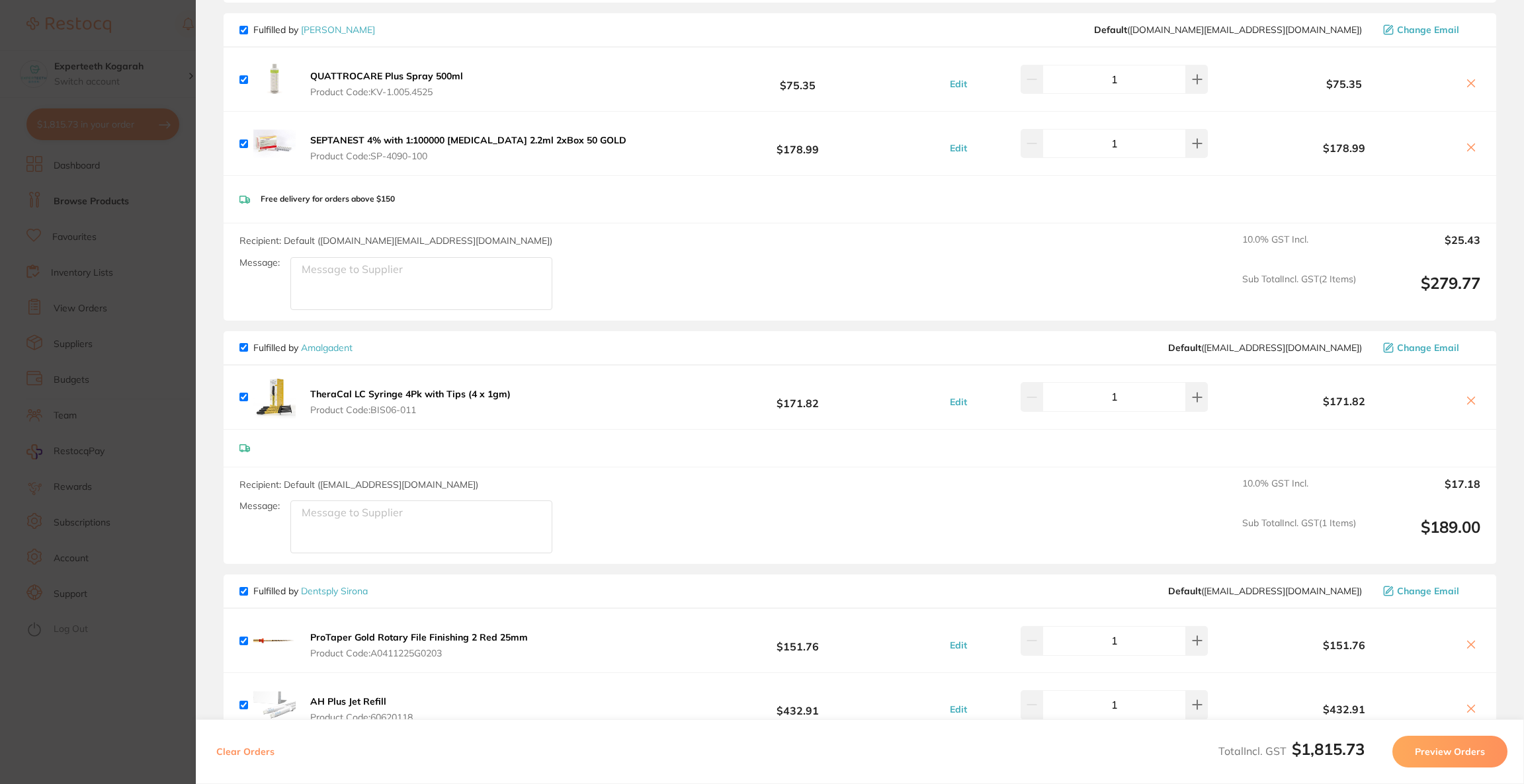
scroll to position [709, 0]
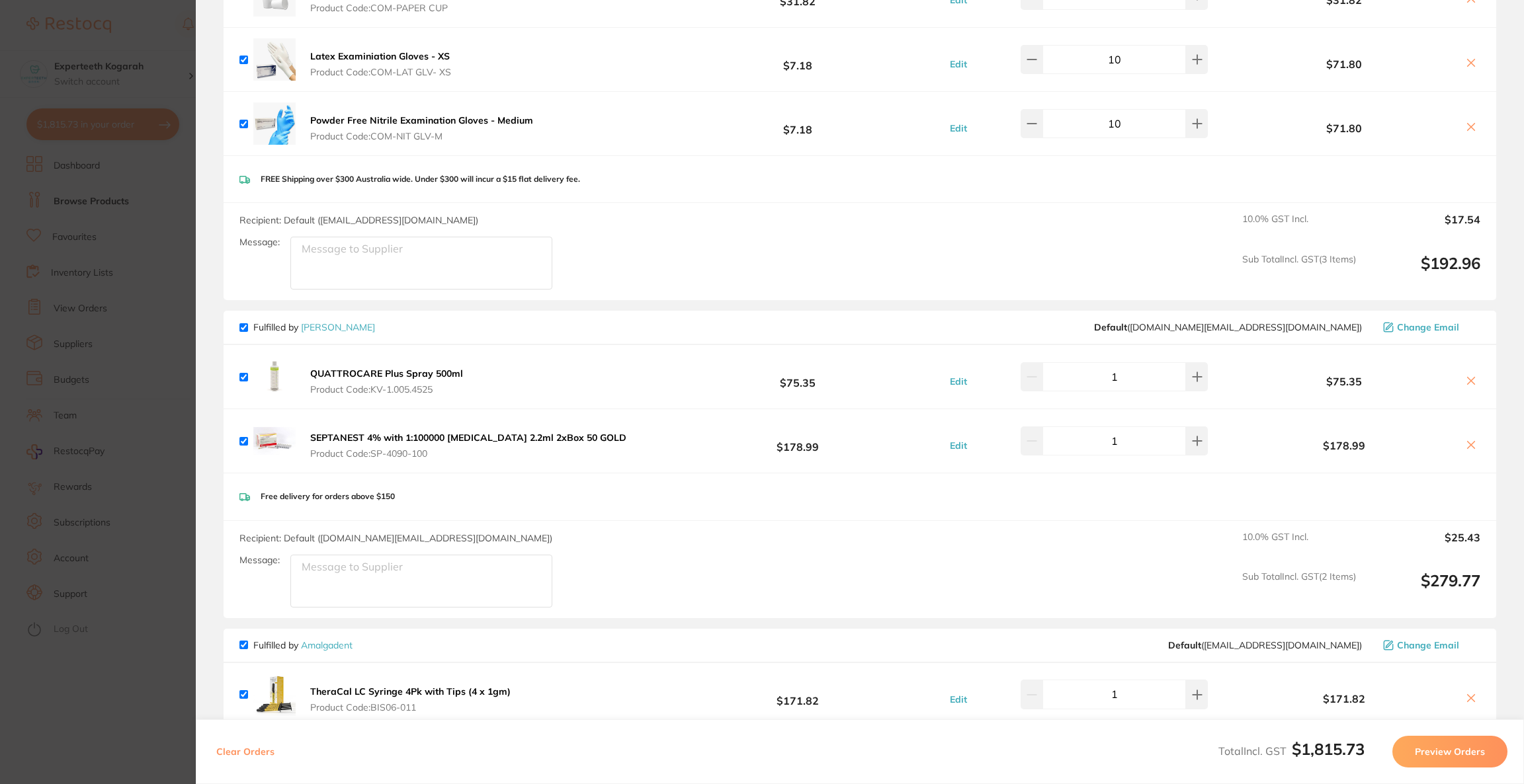
click at [241, 325] on input "checkbox" at bounding box center [243, 327] width 9 height 9
checkbox input "false"
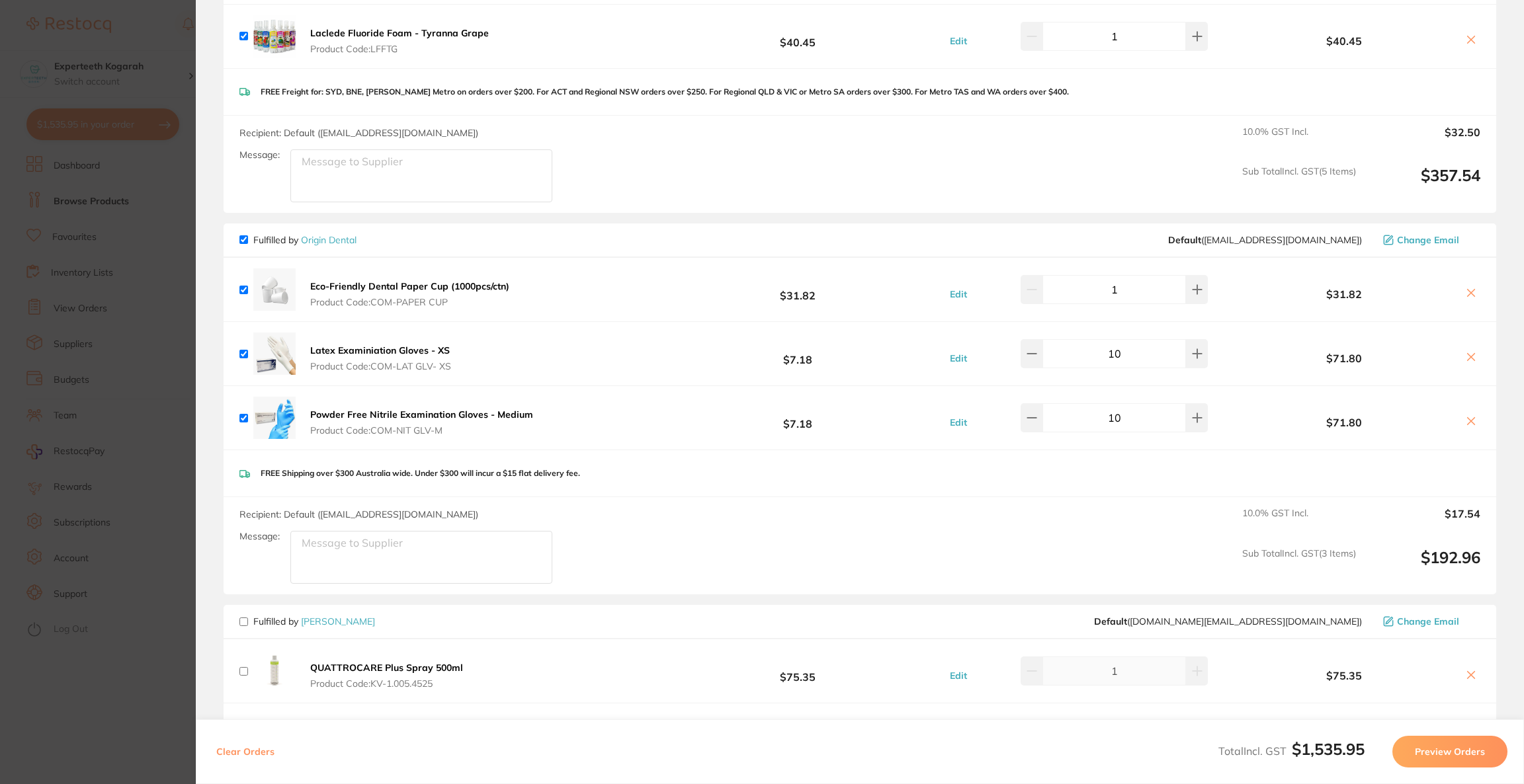
scroll to position [312, 0]
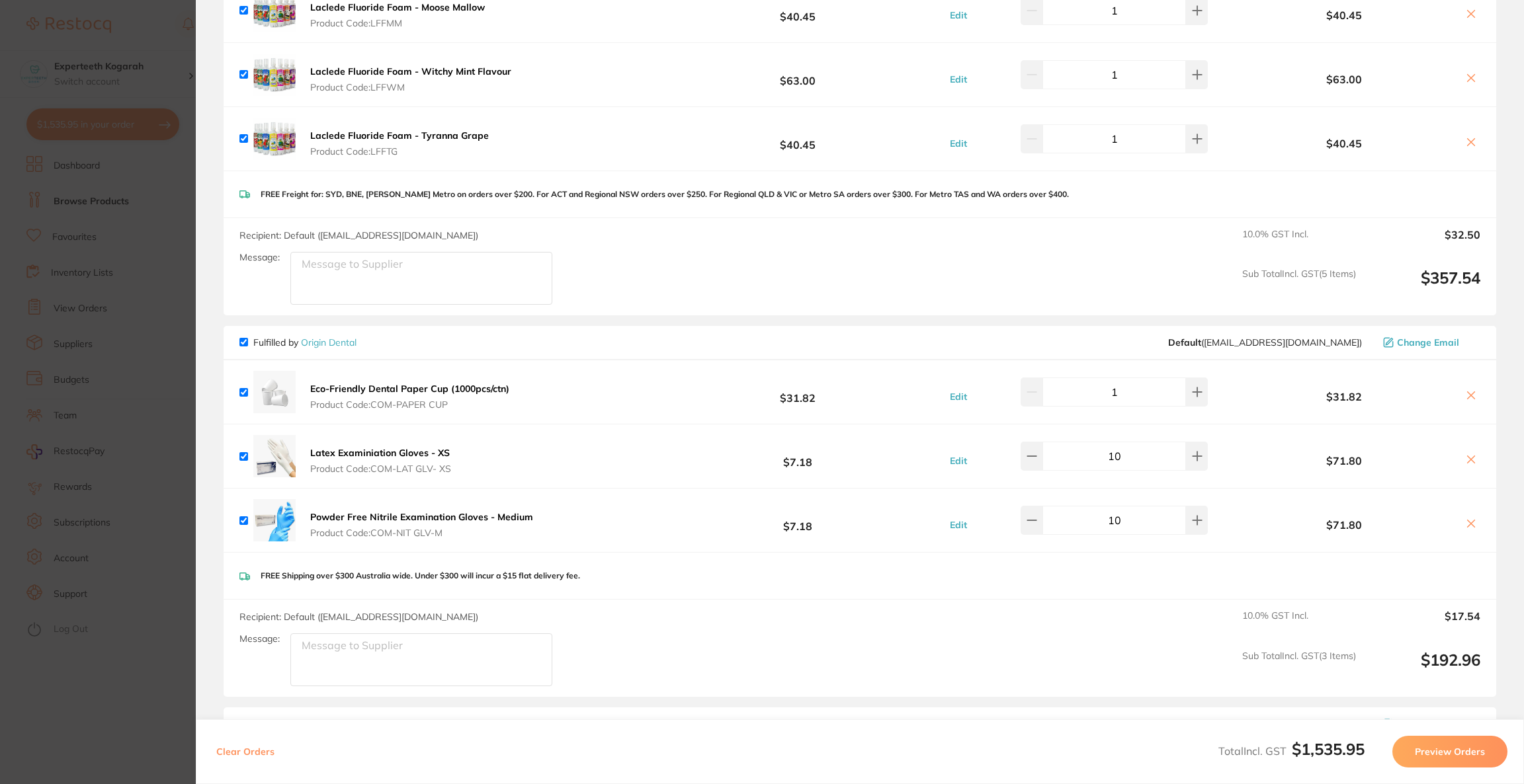
click at [239, 339] on input "checkbox" at bounding box center [243, 342] width 9 height 9
checkbox input "false"
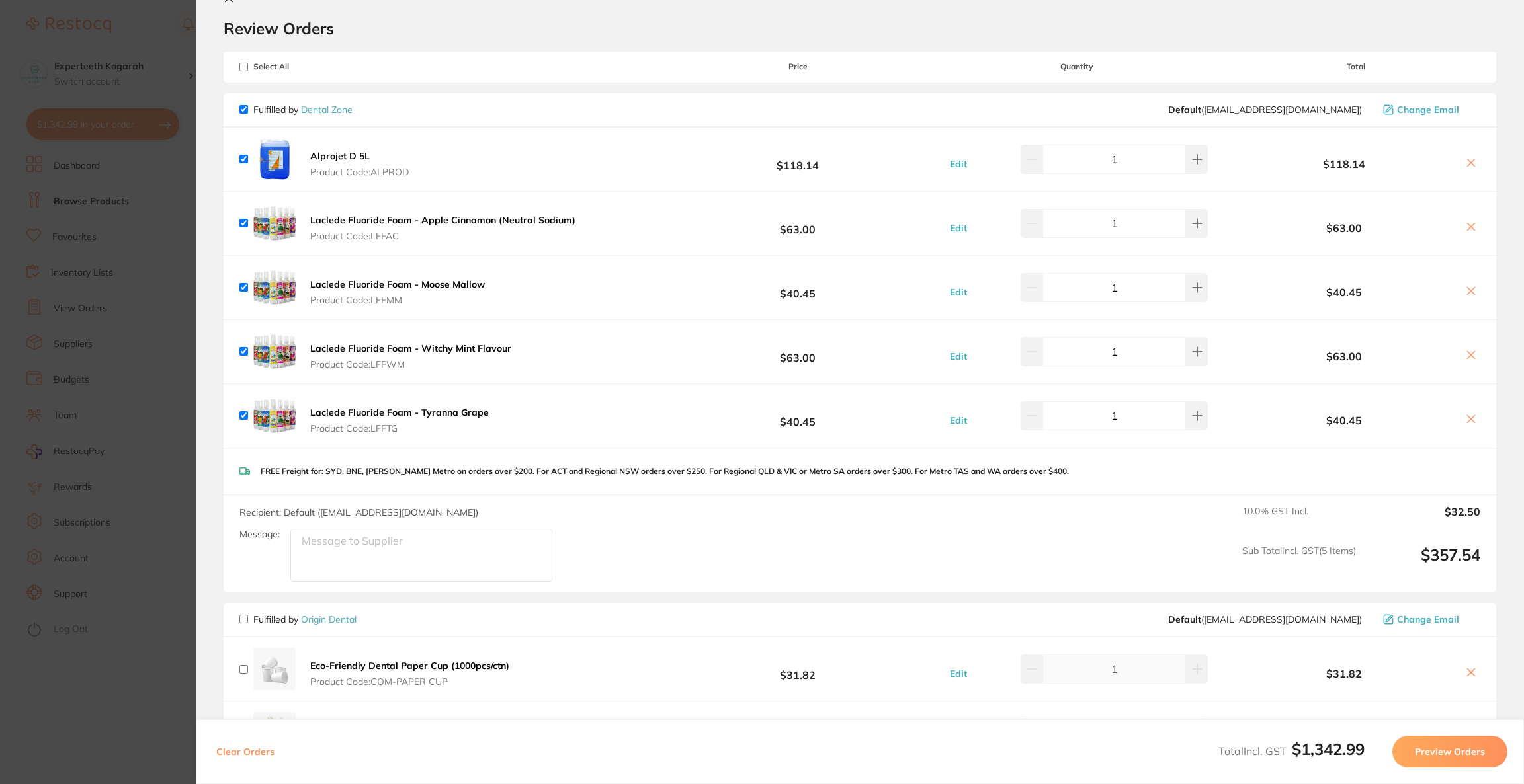
scroll to position [0, 0]
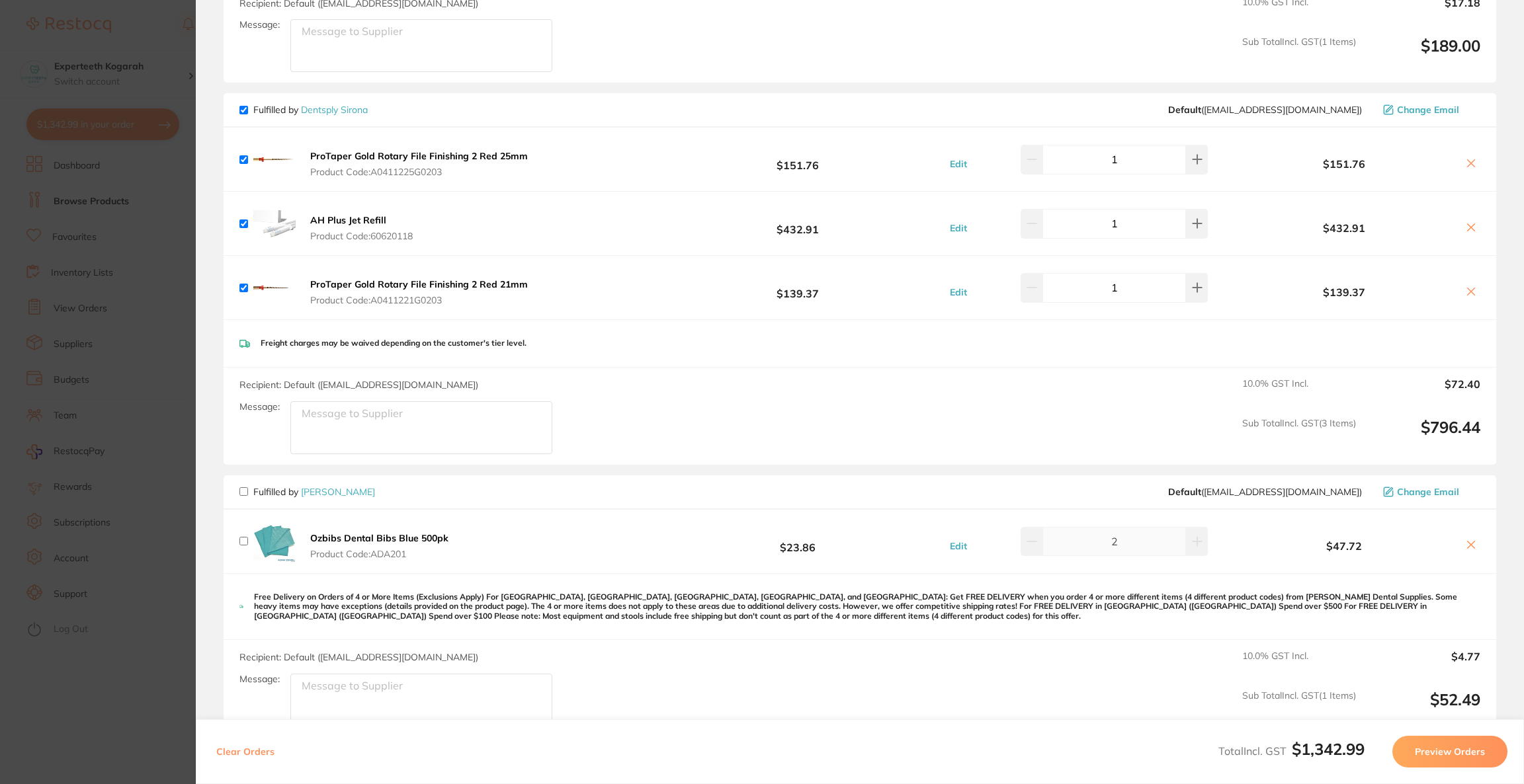
click at [1445, 760] on button "Preview Orders" at bounding box center [1449, 752] width 115 height 32
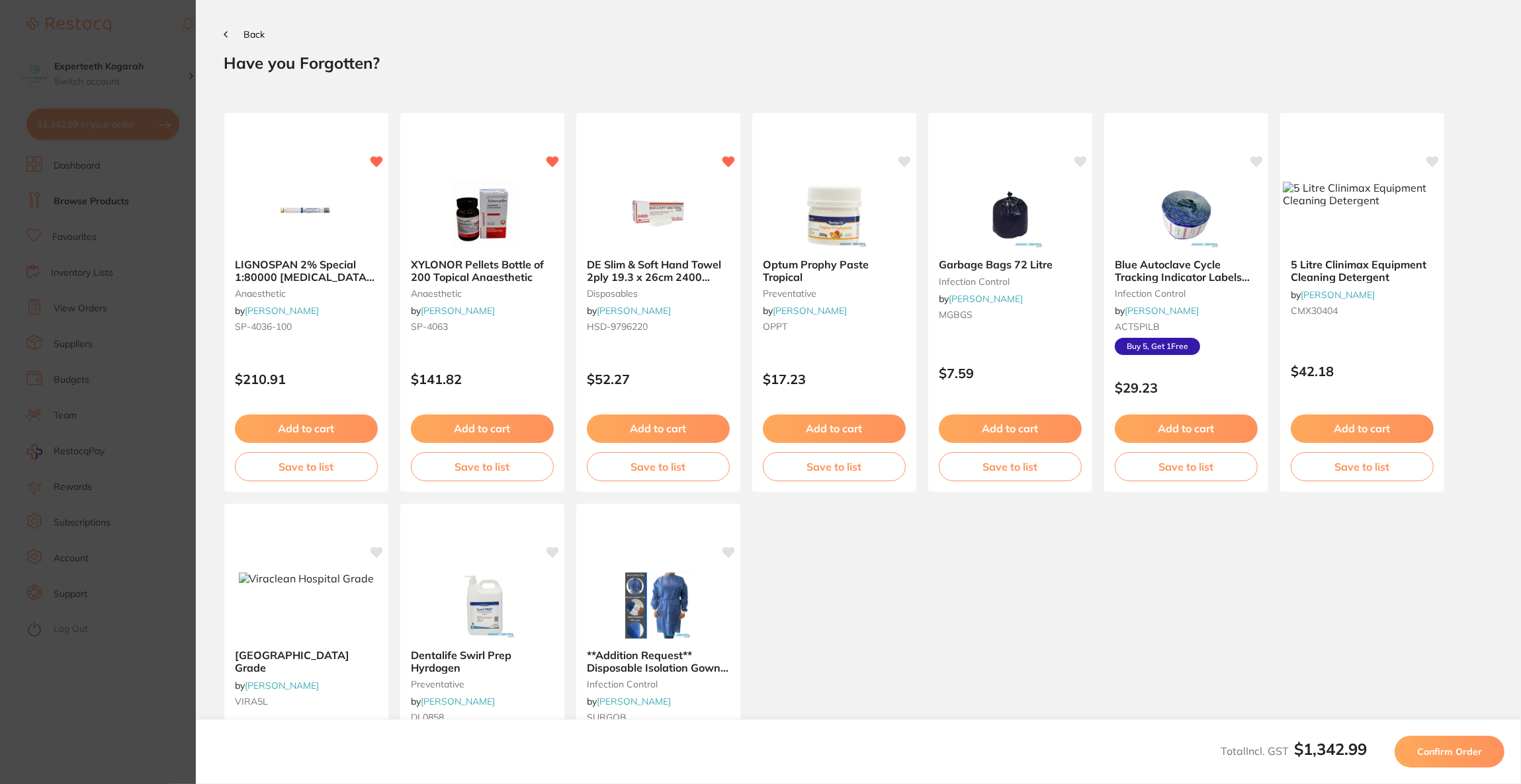
click at [1446, 760] on button "Confirm Order" at bounding box center [1449, 752] width 110 height 32
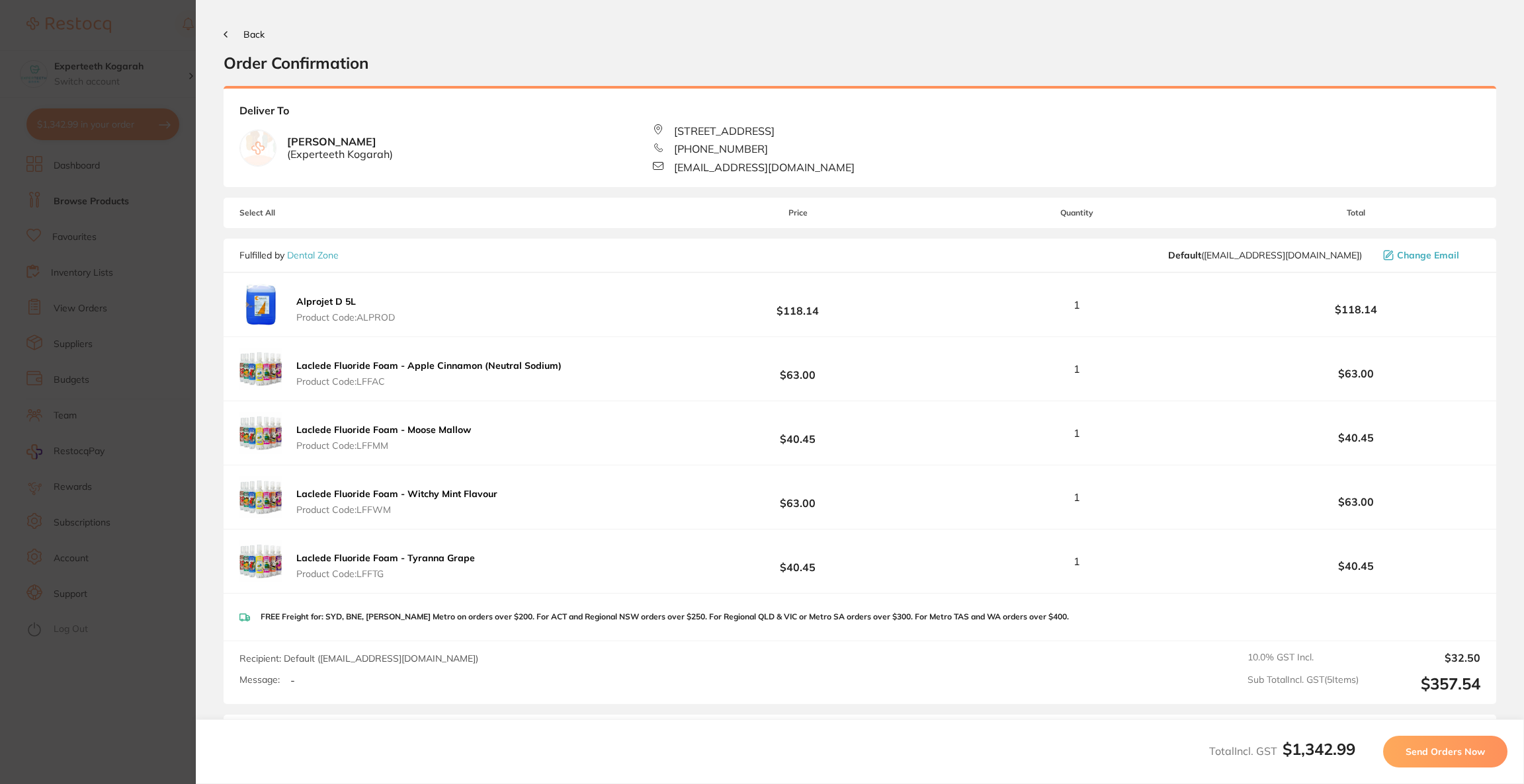
click at [1445, 760] on button "Send Orders Now" at bounding box center [1445, 752] width 125 height 32
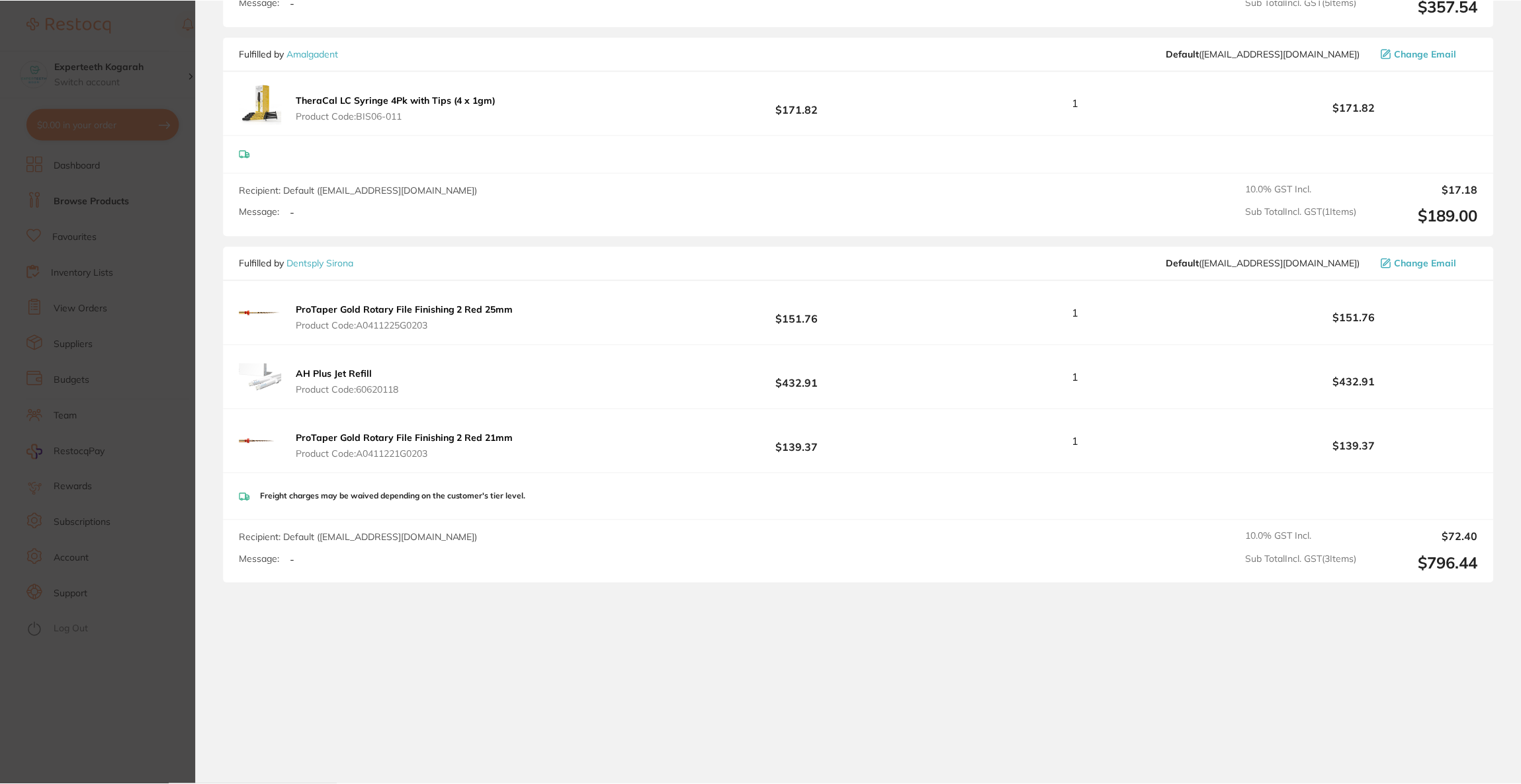
scroll to position [996, 0]
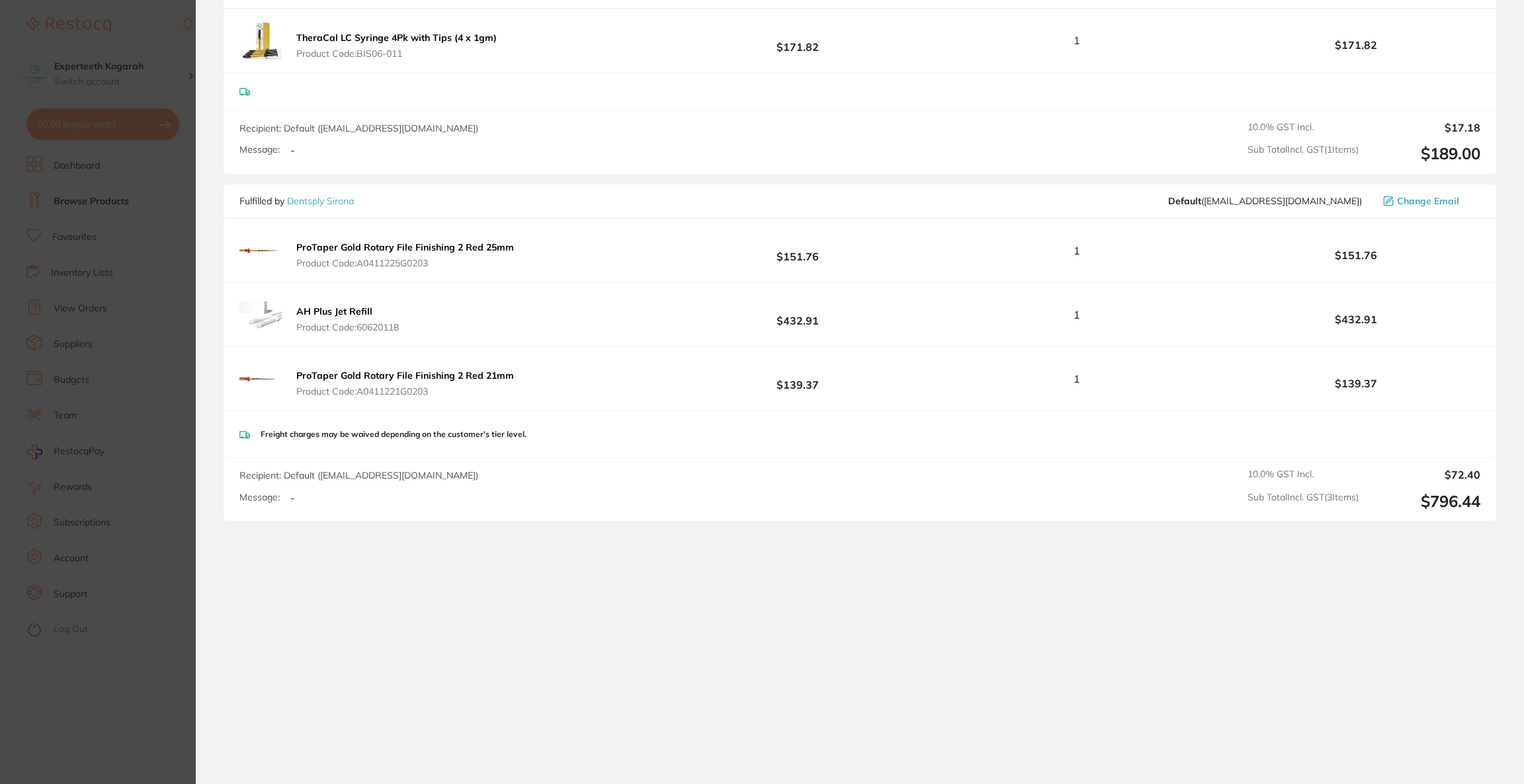
click at [162, 52] on section "Update RRP Set your pre negotiated price for this item. Item Agreed RRP (excl. …" at bounding box center [762, 392] width 1524 height 784
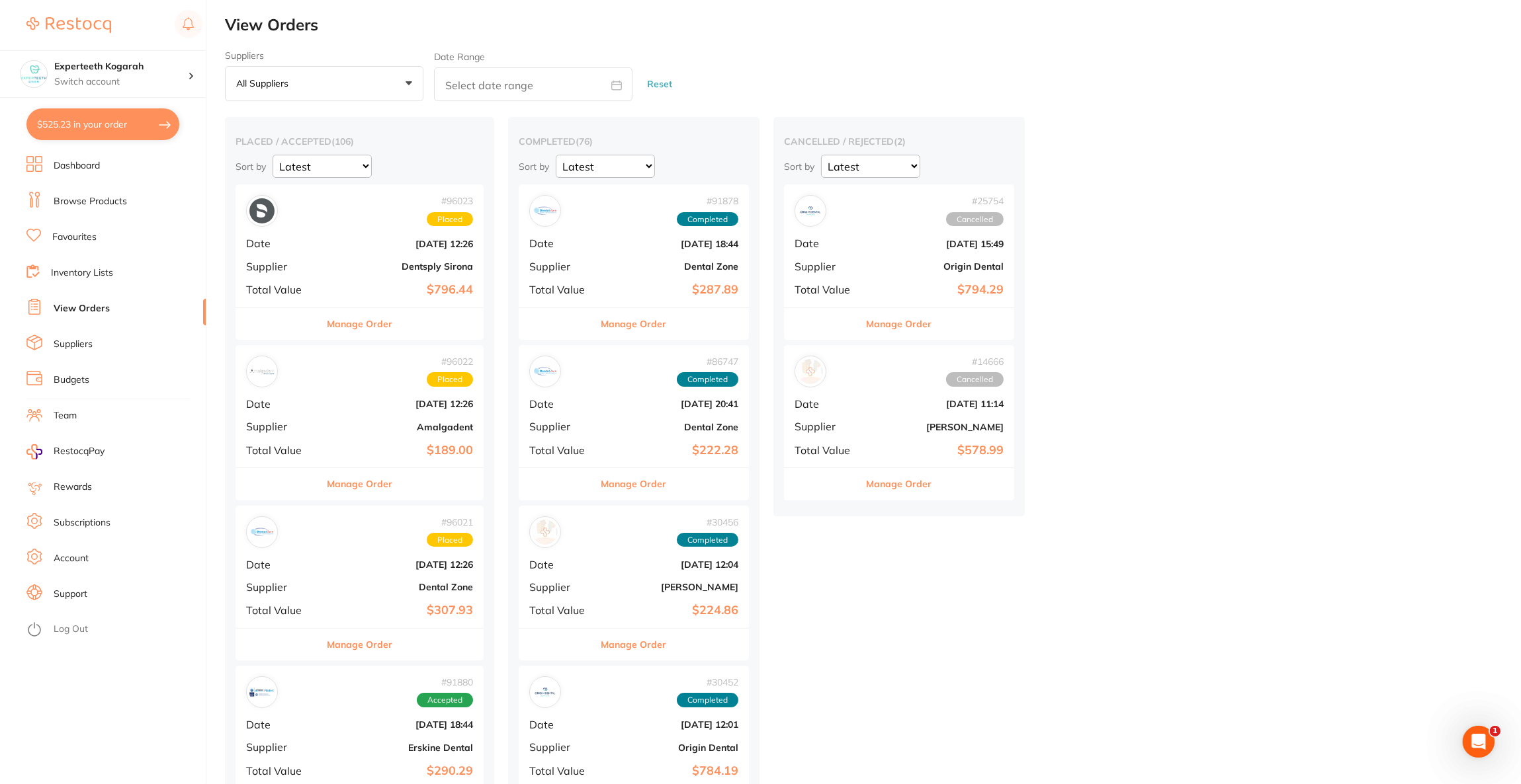
click at [98, 114] on button "$525.23 in your order" at bounding box center [102, 124] width 153 height 32
checkbox input "true"
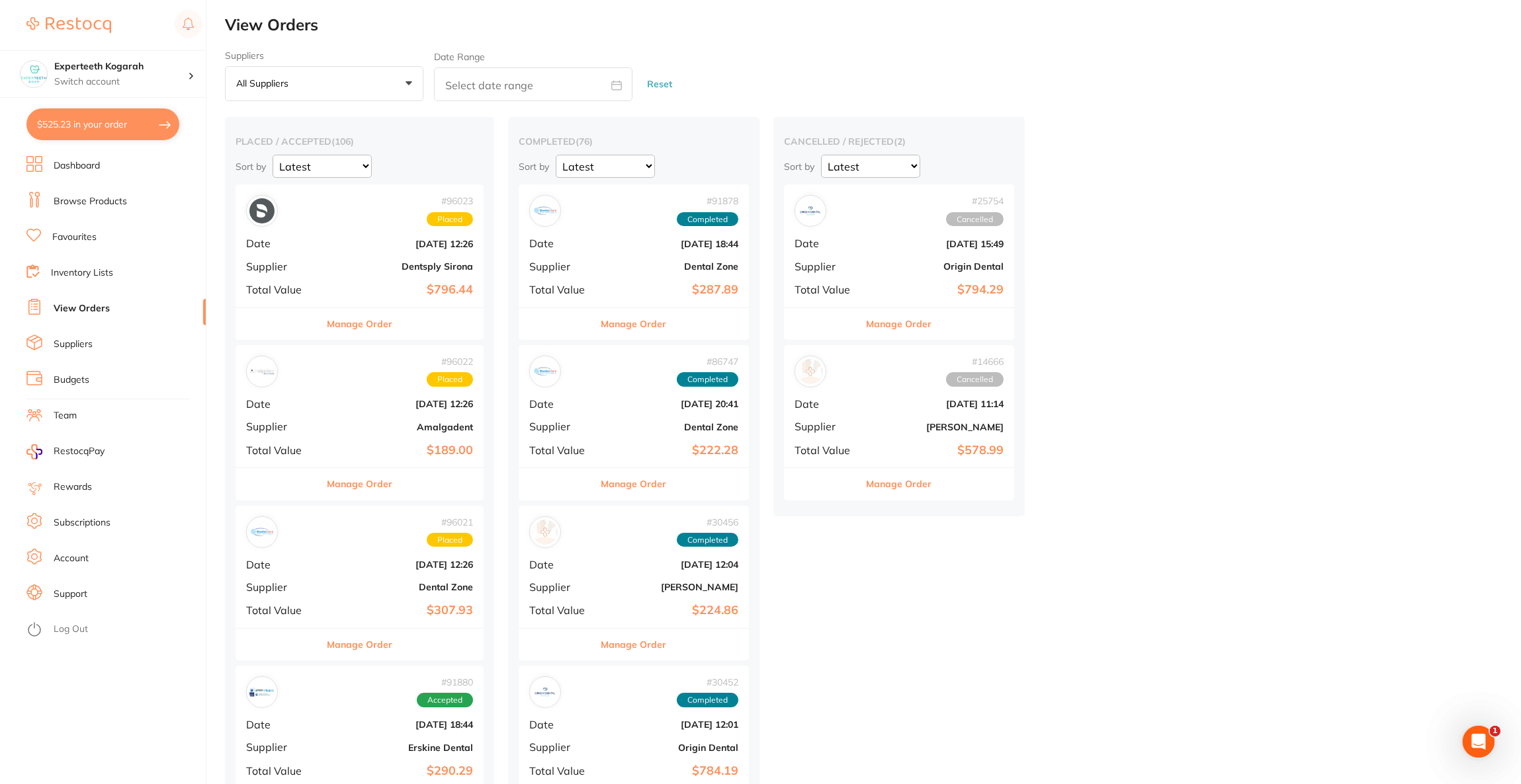
checkbox input "true"
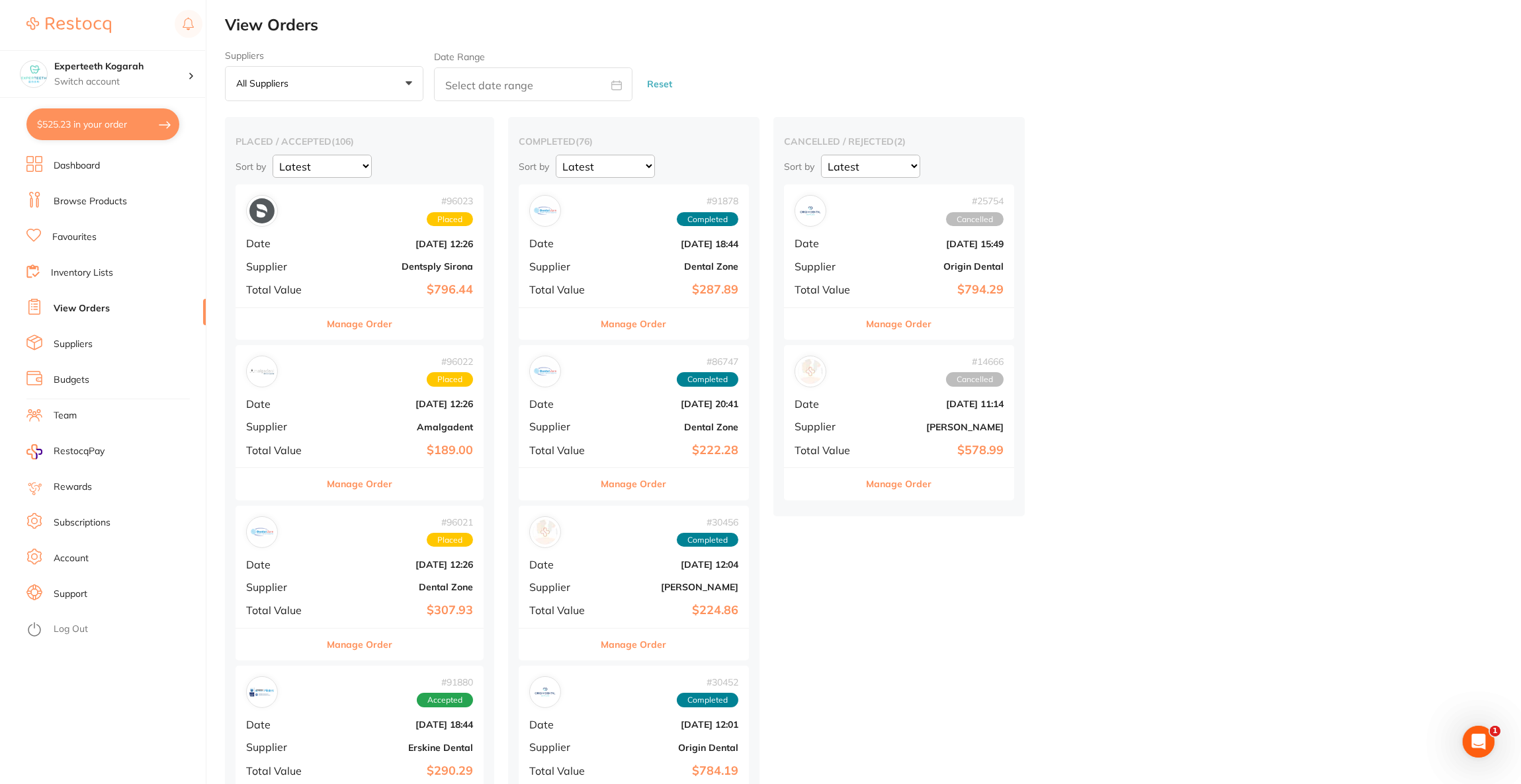
checkbox input "true"
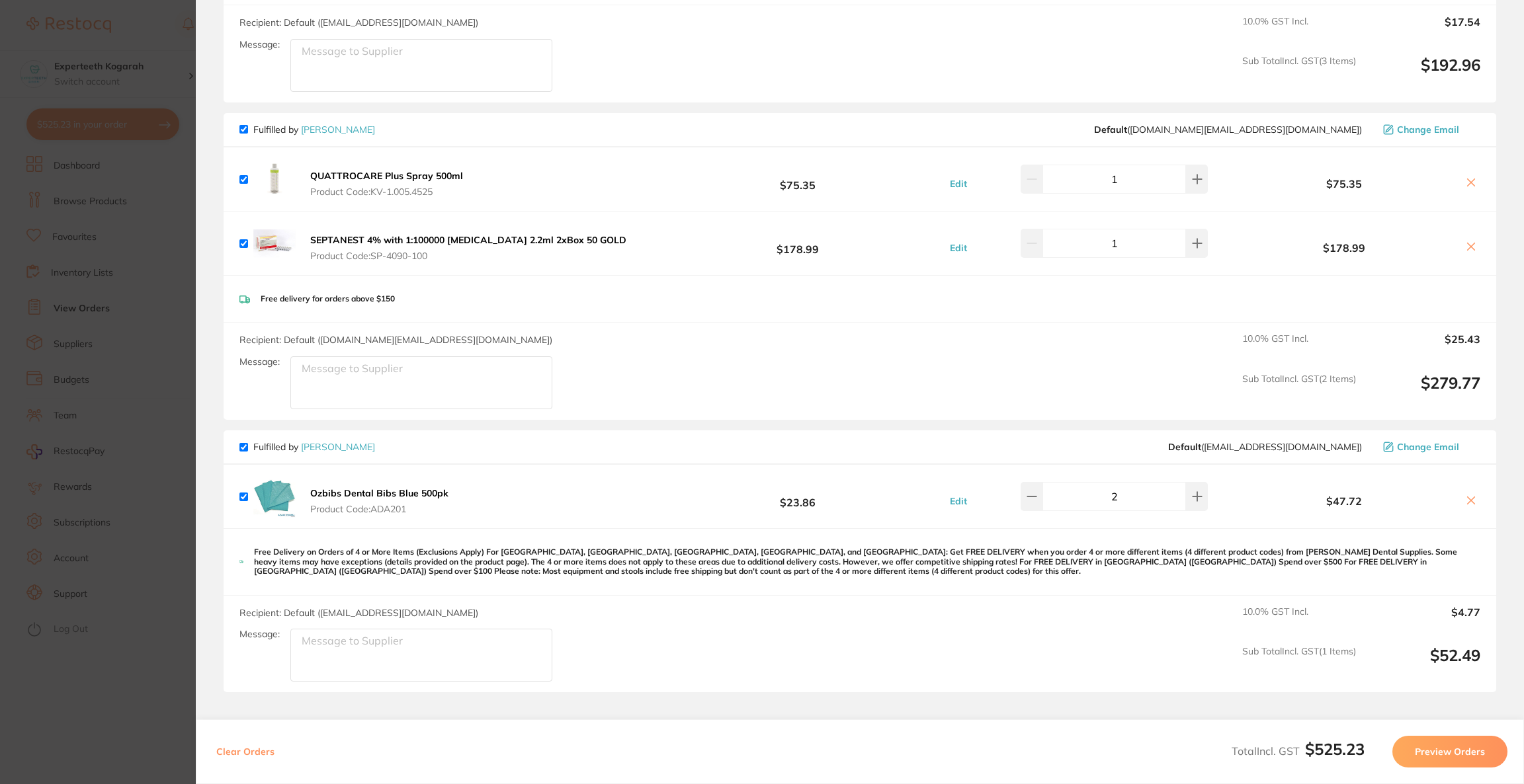
scroll to position [495, 0]
